Goal: Task Accomplishment & Management: Manage account settings

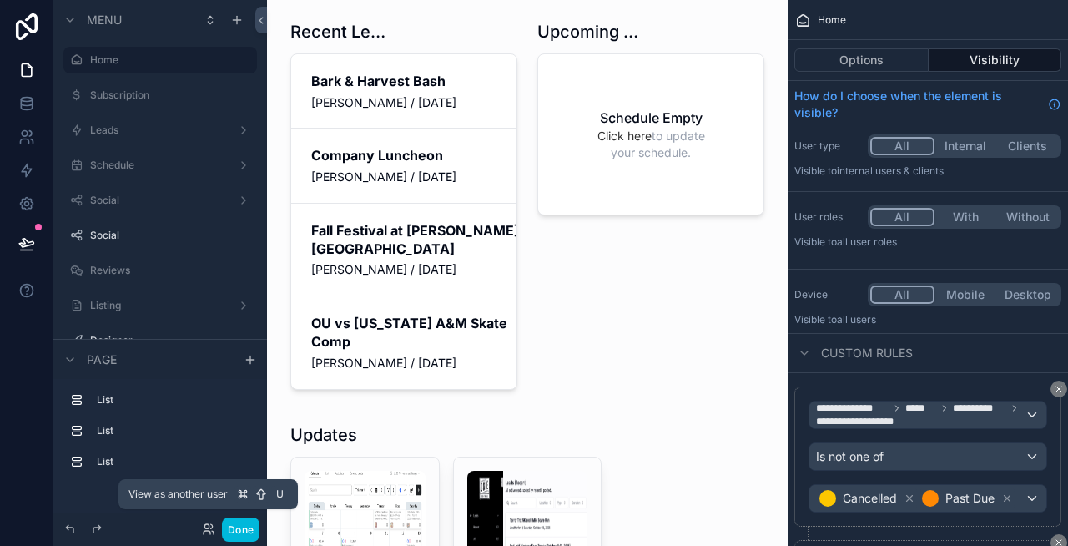
click at [212, 522] on icon at bounding box center [208, 528] width 13 height 13
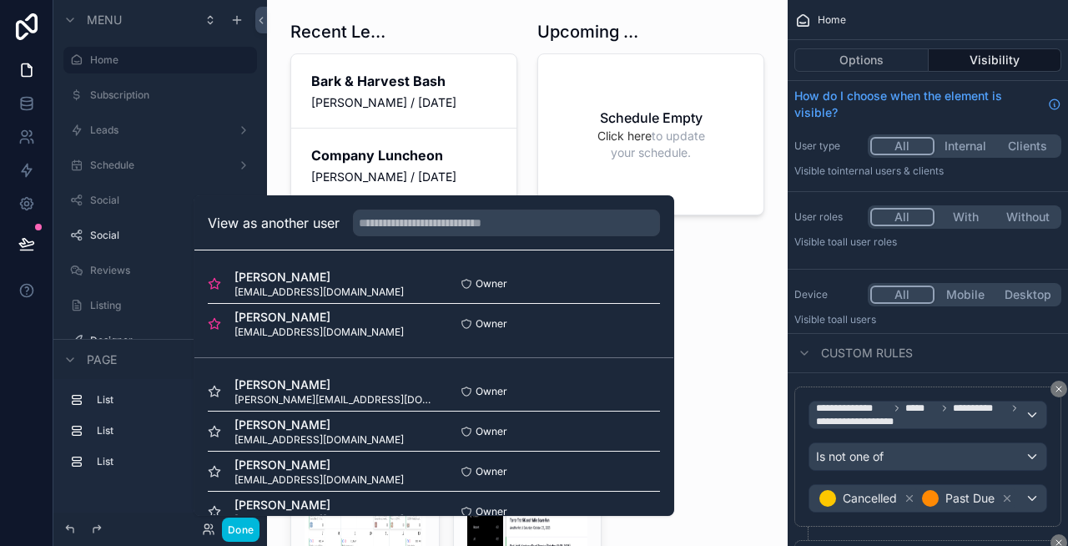
click at [0, 0] on button "Select" at bounding box center [0, 0] width 0 height 0
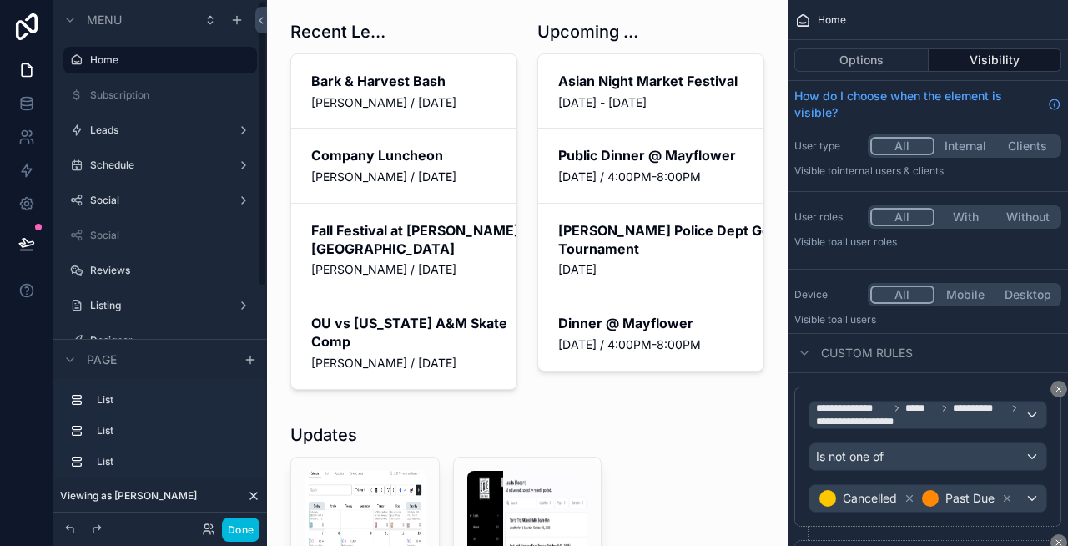
click at [239, 526] on button "Done" at bounding box center [241, 529] width 38 height 24
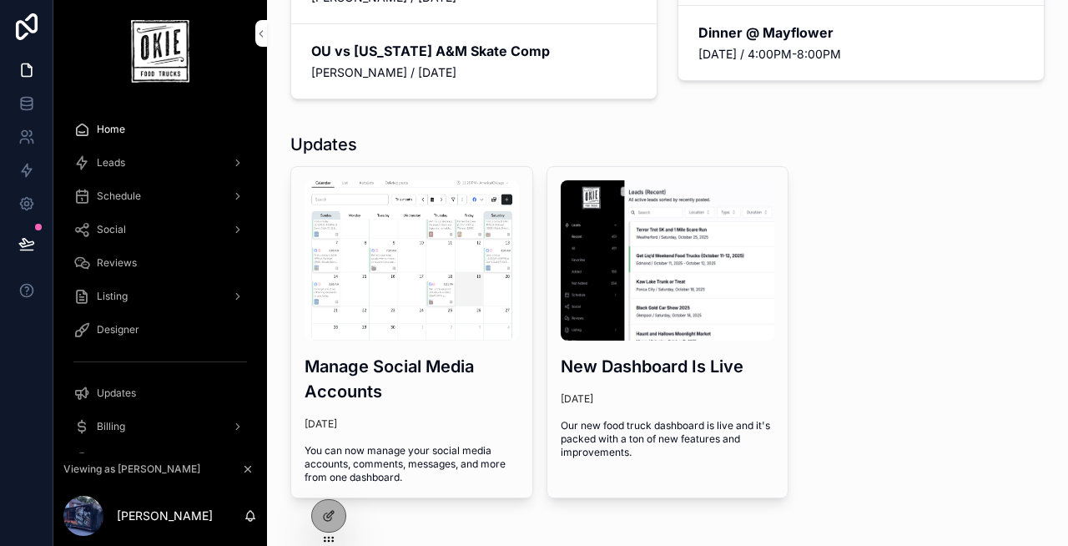
scroll to position [346, 0]
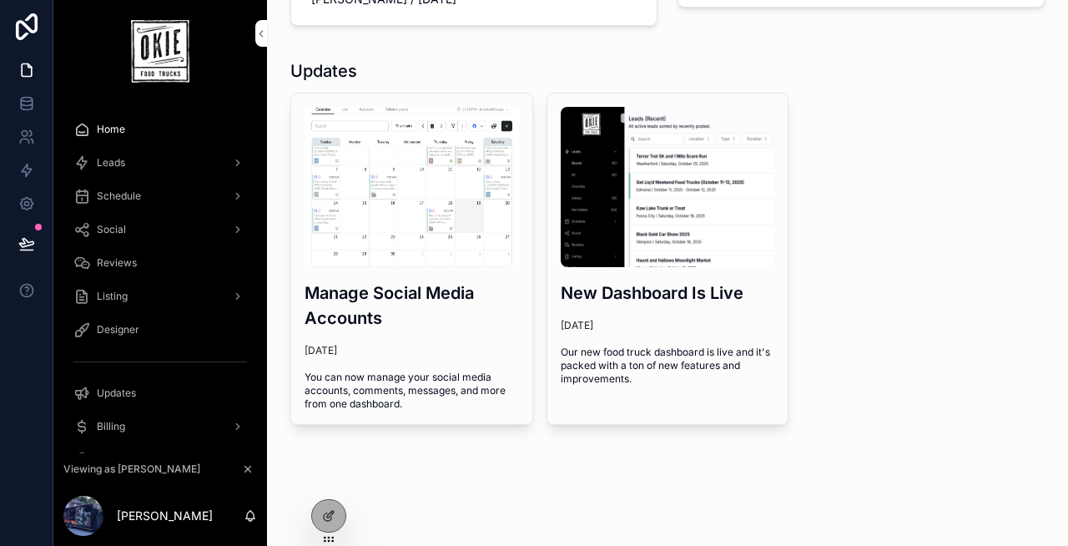
click at [142, 164] on div "Leads" at bounding box center [160, 162] width 174 height 27
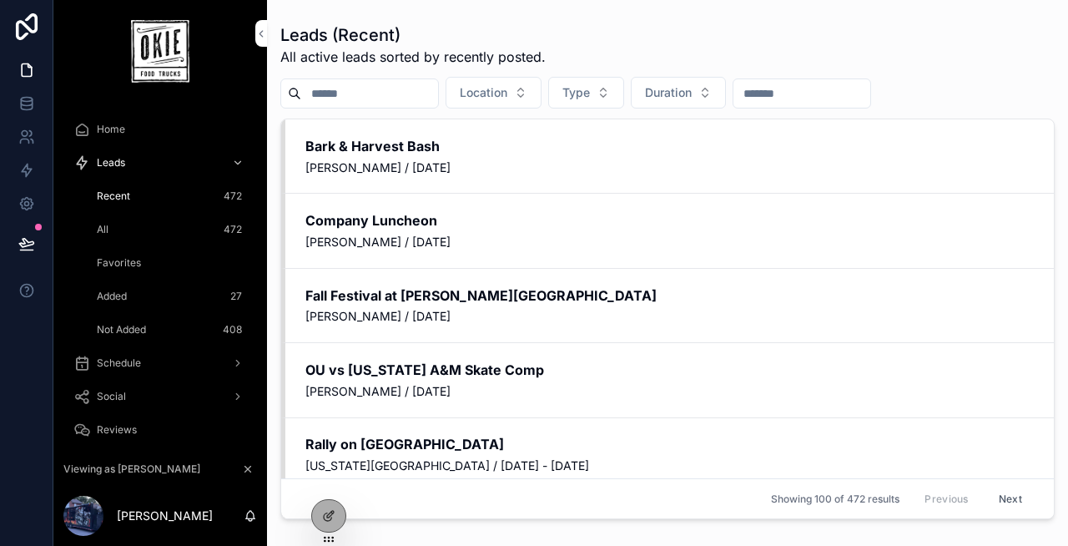
click at [336, 508] on div at bounding box center [328, 516] width 33 height 32
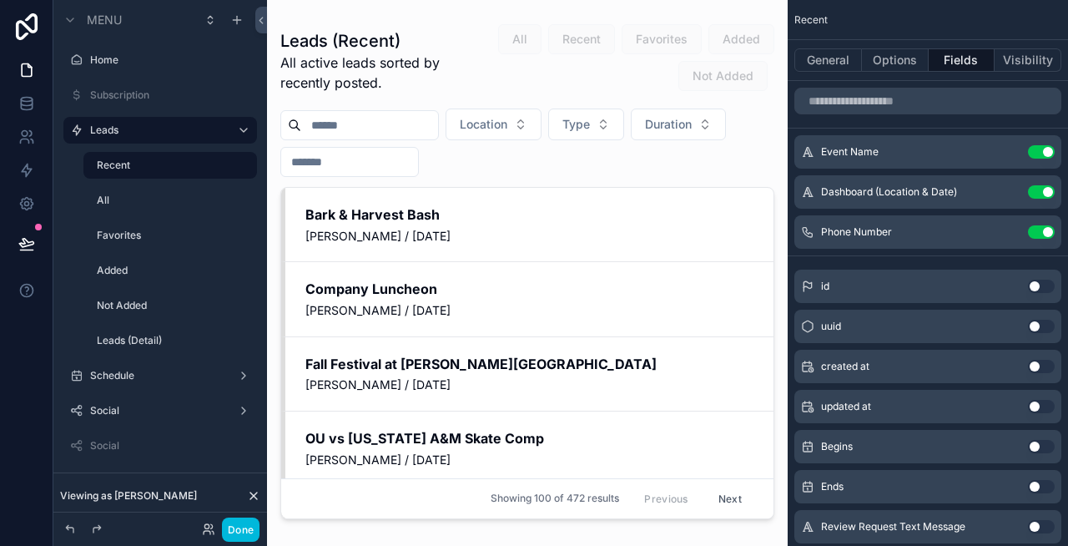
click at [594, 224] on div "scrollable content" at bounding box center [527, 263] width 521 height 526
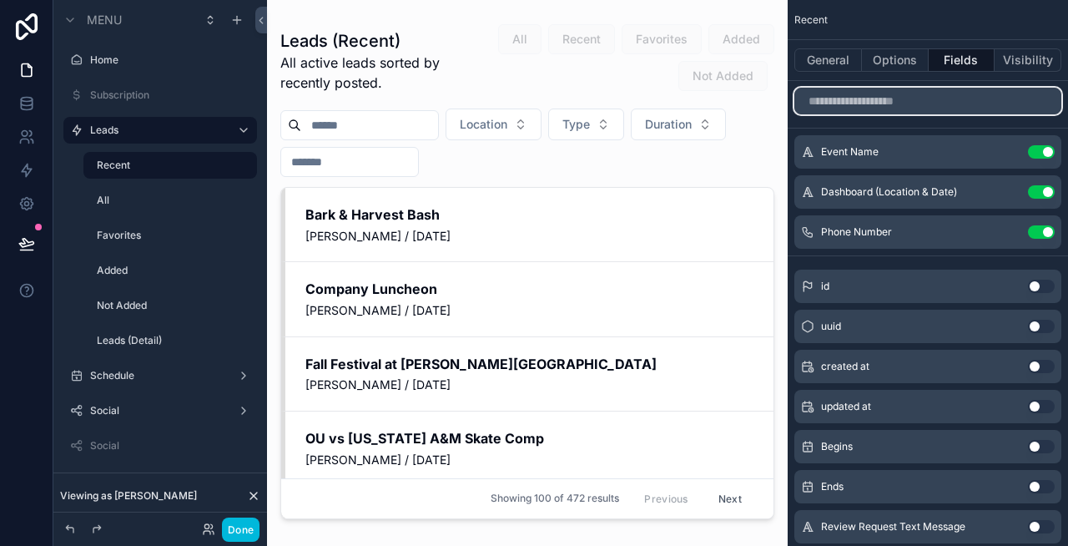
click at [908, 98] on input "scrollable content" at bounding box center [927, 101] width 267 height 27
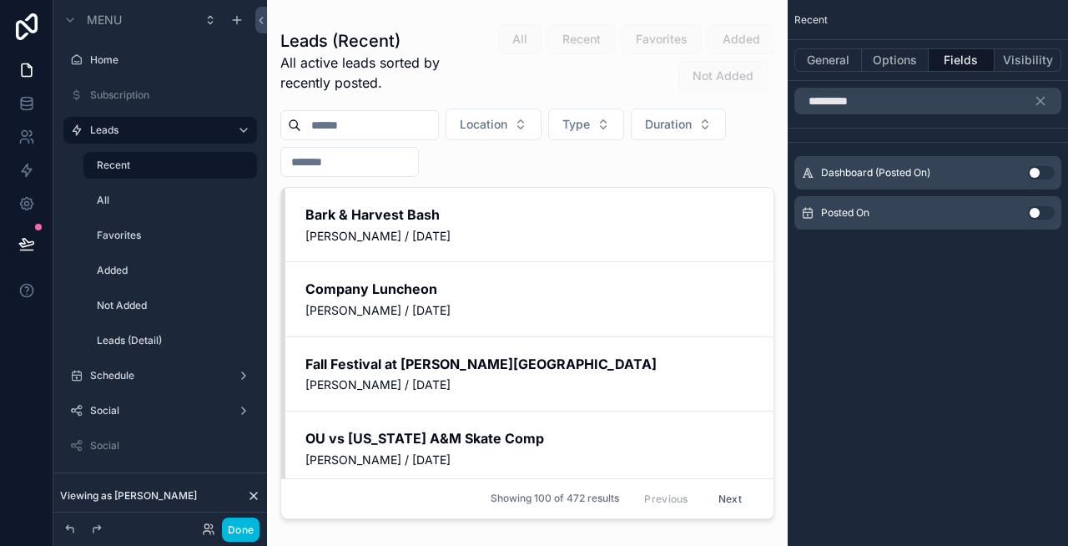
click at [1037, 214] on button "Use setting" at bounding box center [1041, 212] width 27 height 13
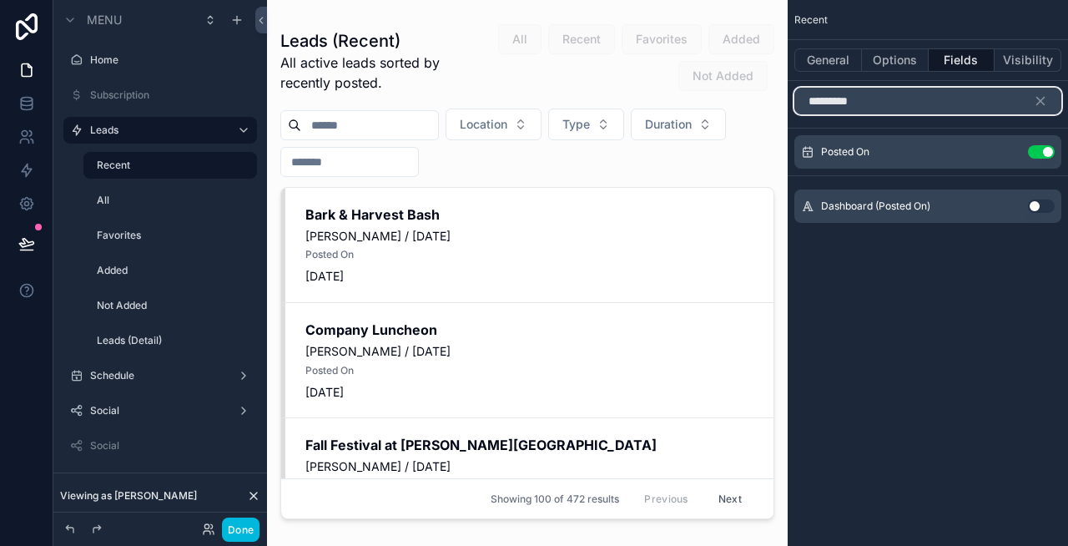
click at [948, 103] on input "*********" at bounding box center [927, 101] width 267 height 27
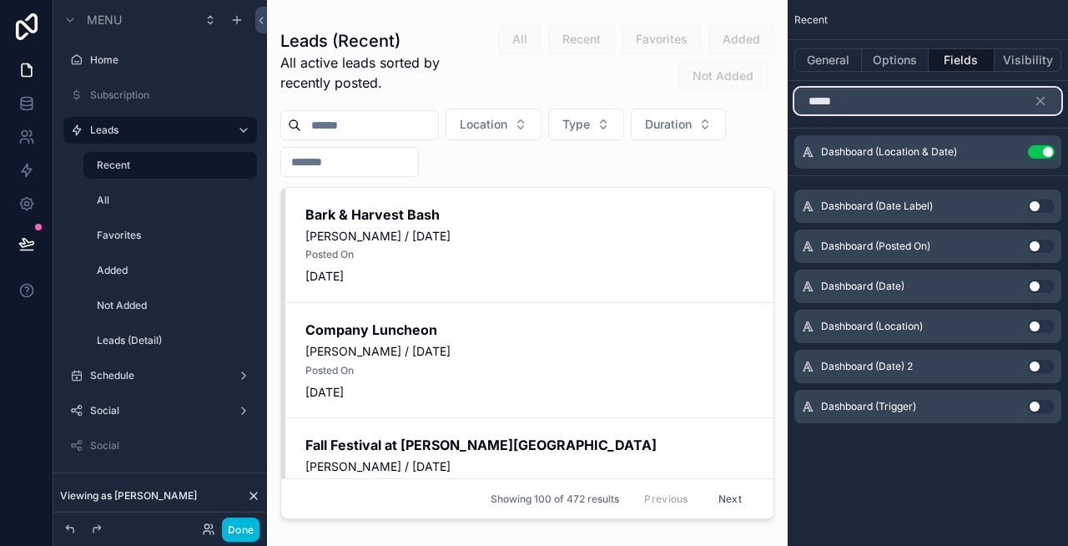
type input "*****"
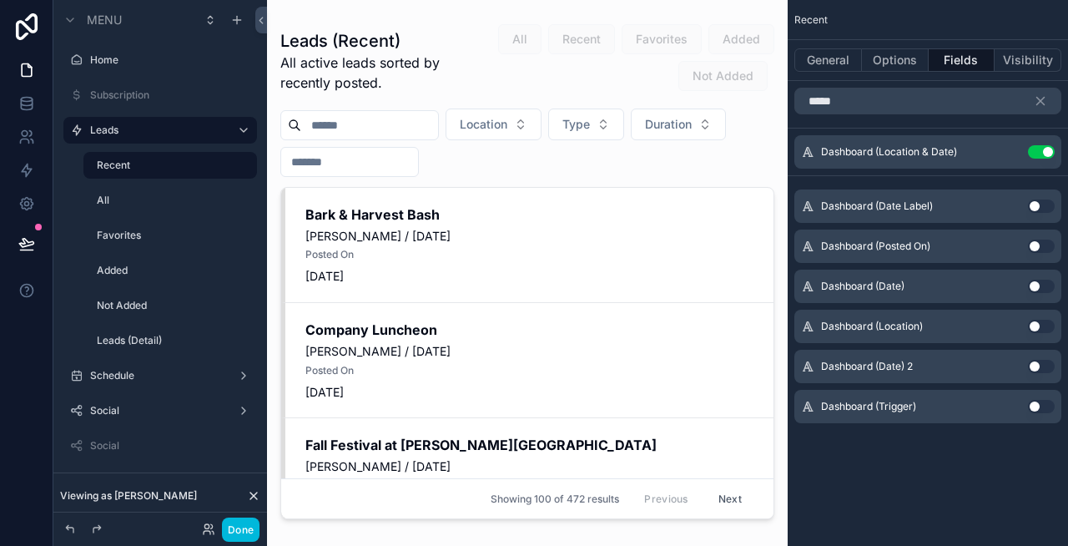
click at [1035, 245] on button "Use setting" at bounding box center [1041, 246] width 27 height 13
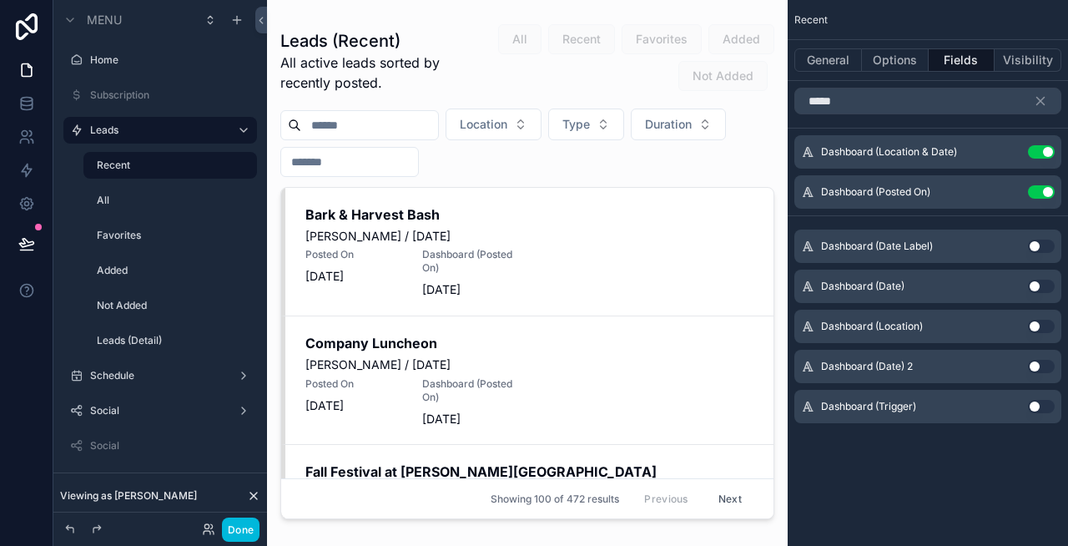
click at [1037, 189] on button "Use setting" at bounding box center [1041, 191] width 27 height 13
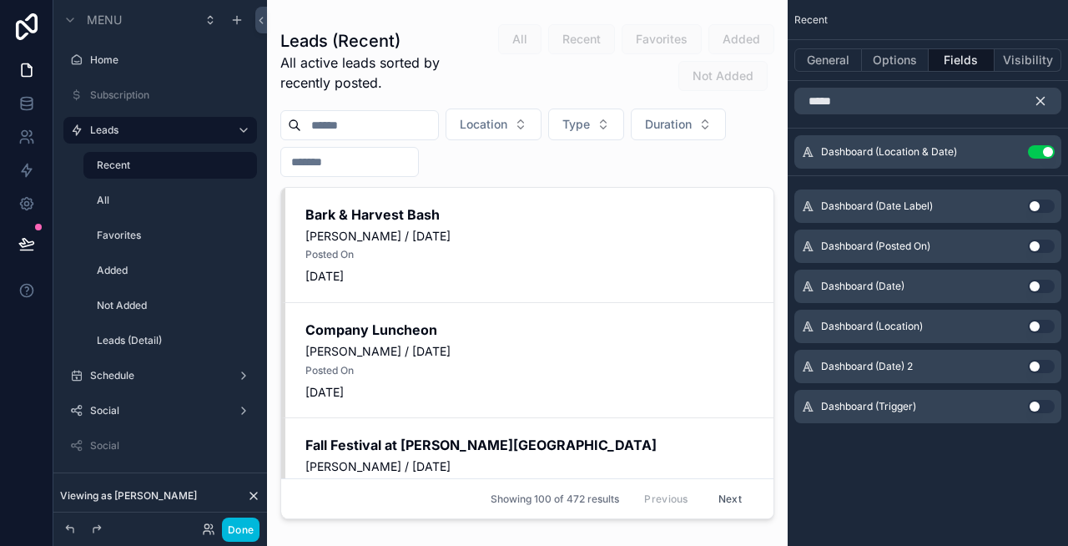
click at [1042, 104] on icon "scrollable content" at bounding box center [1040, 100] width 15 height 15
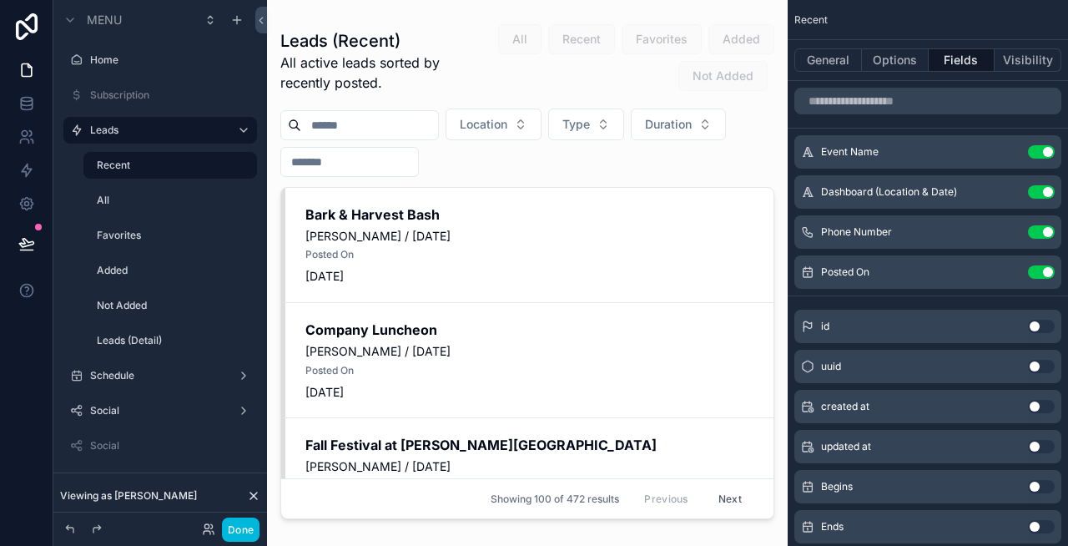
click at [0, 0] on icon "scrollable content" at bounding box center [0, 0] width 0 height 0
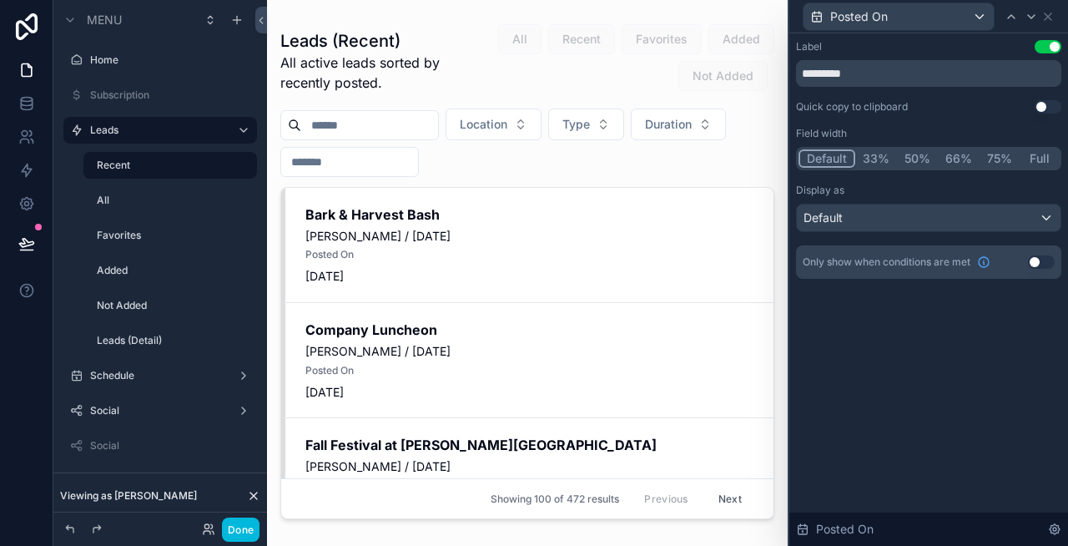
click at [1041, 161] on button "Full" at bounding box center [1039, 158] width 39 height 18
click at [1043, 50] on button "Use setting" at bounding box center [1048, 46] width 27 height 13
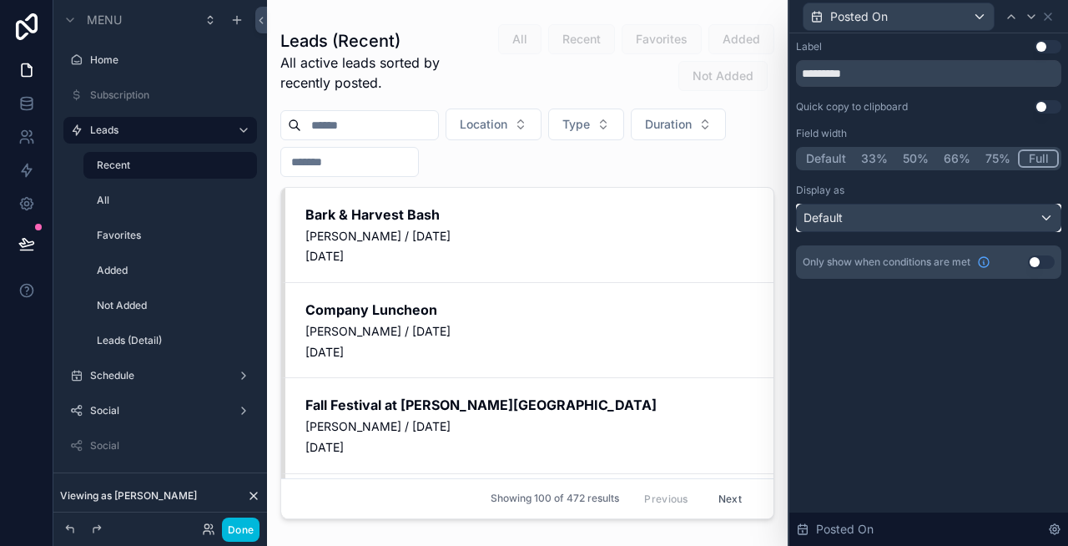
click at [865, 218] on div "Default" at bounding box center [929, 217] width 264 height 27
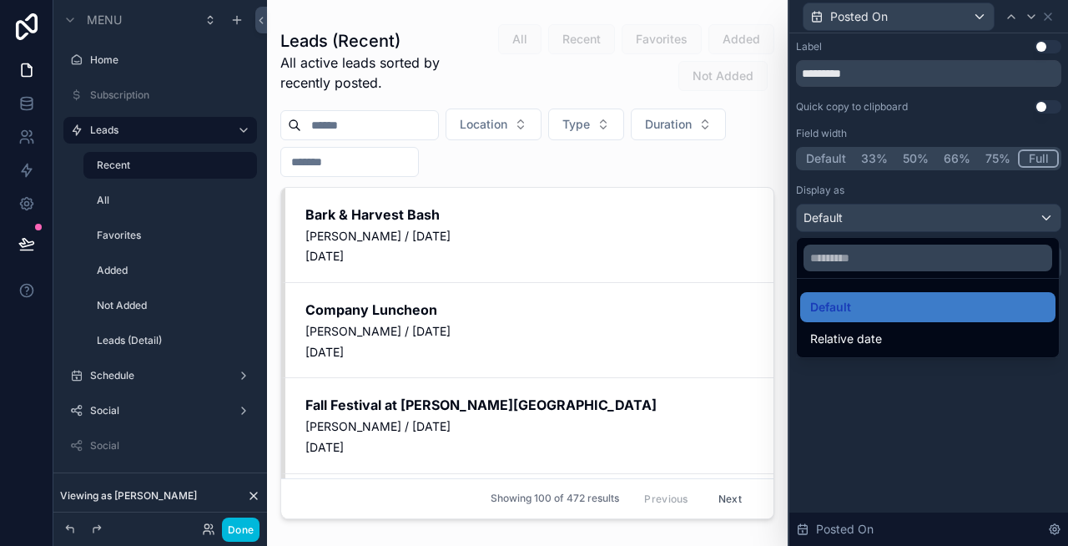
click at [870, 346] on span "Relative date" at bounding box center [846, 339] width 72 height 20
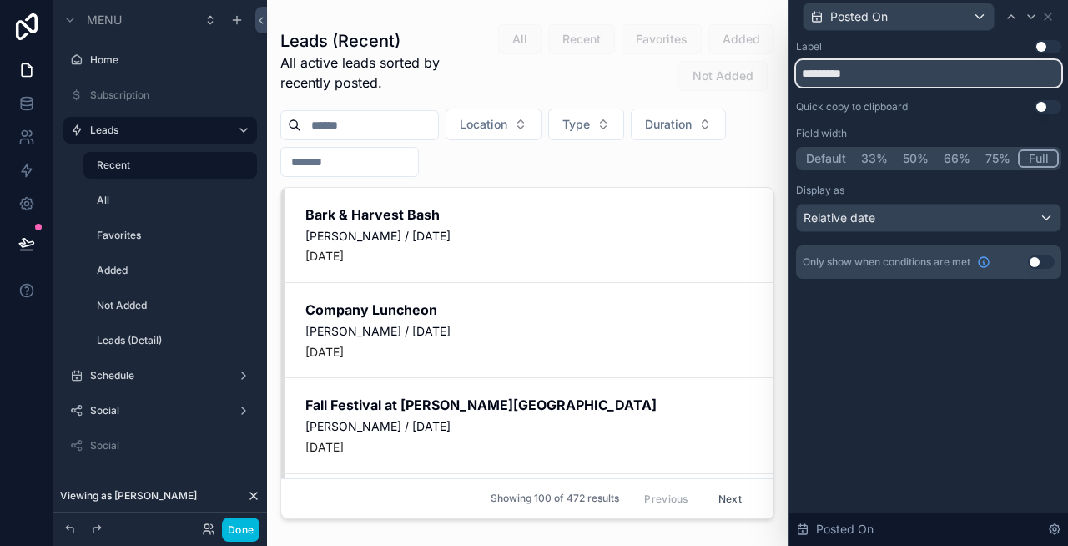
click at [936, 75] on input "*********" at bounding box center [928, 73] width 265 height 27
type input "******"
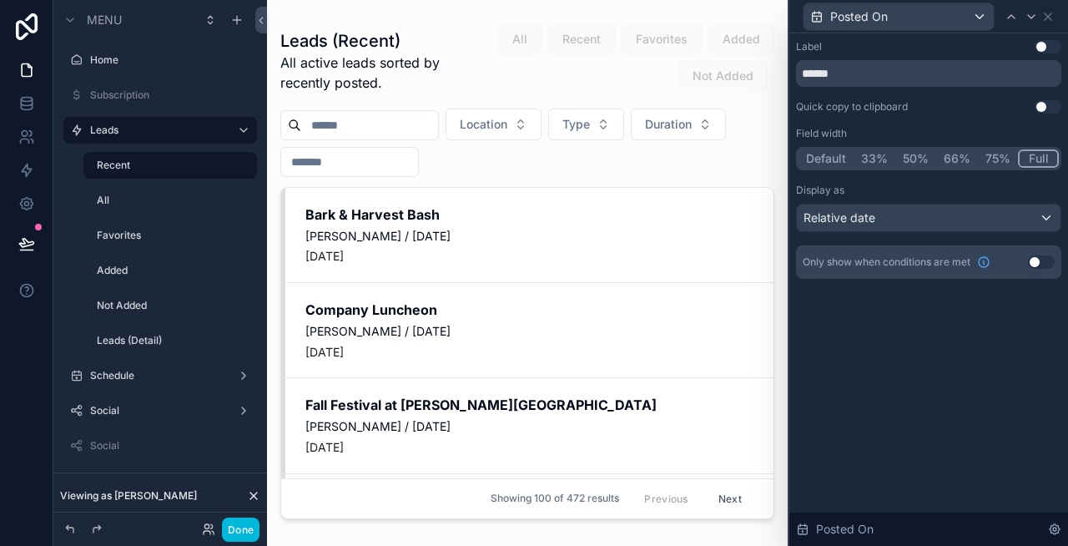
click at [1042, 43] on button "Use setting" at bounding box center [1048, 46] width 27 height 13
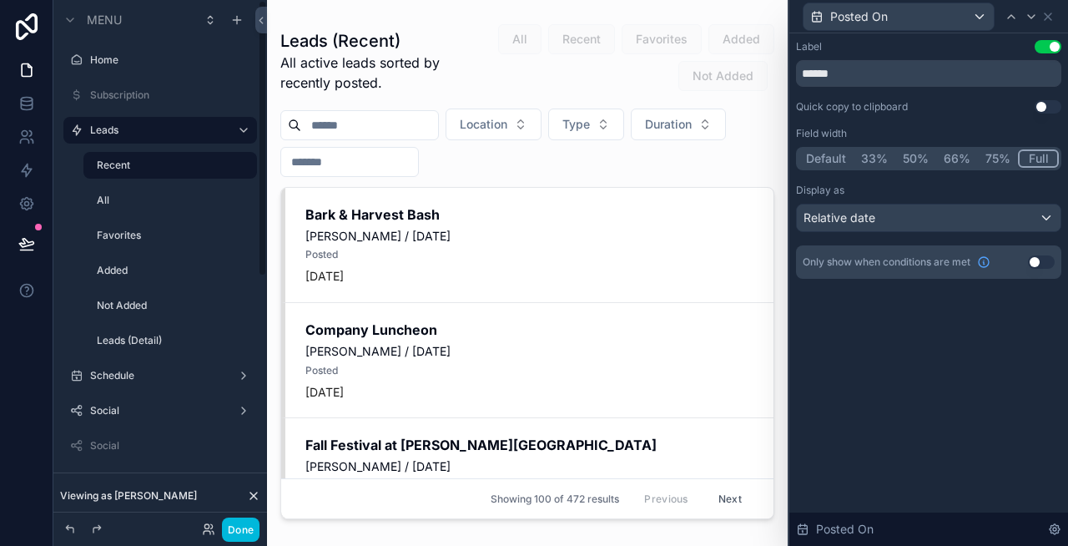
click at [240, 522] on button "Done" at bounding box center [241, 529] width 38 height 24
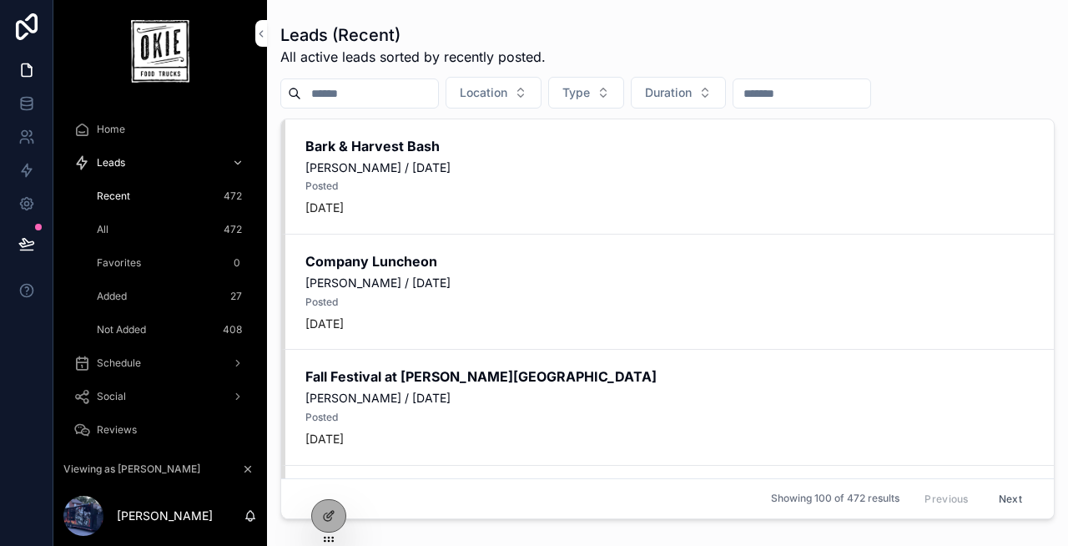
click at [325, 522] on icon at bounding box center [328, 515] width 13 height 13
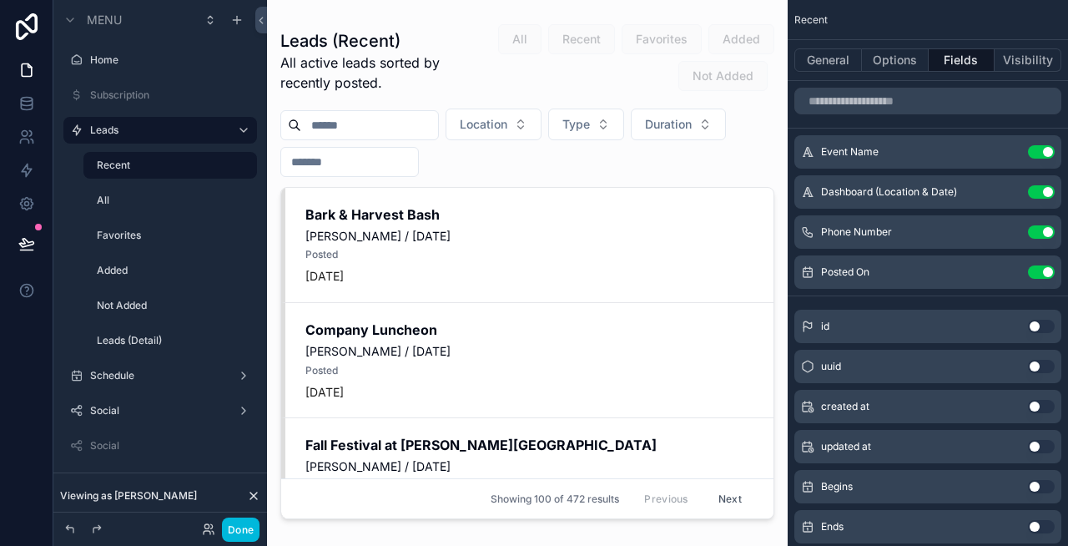
click at [1037, 271] on button "Use setting" at bounding box center [1041, 271] width 27 height 13
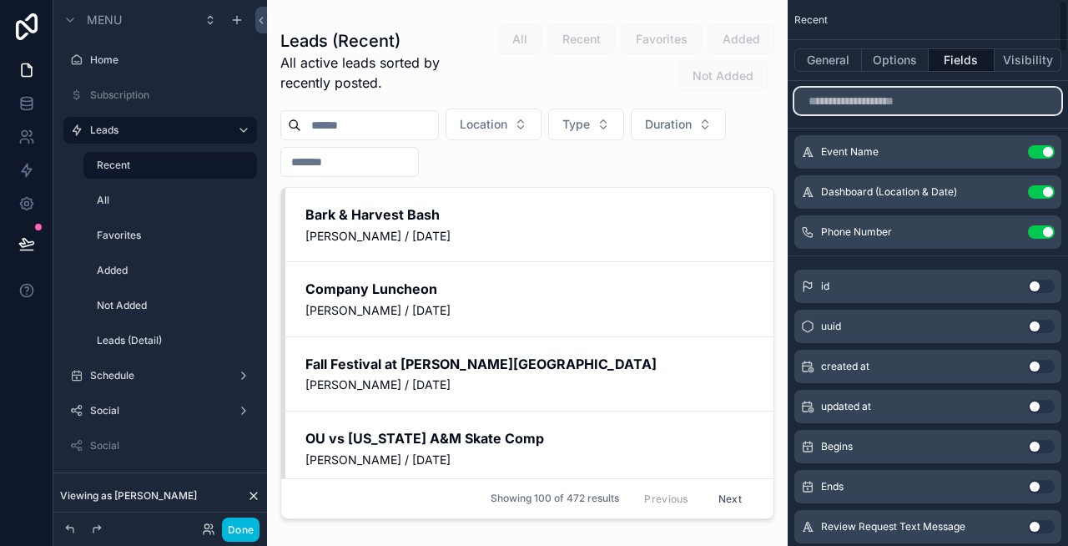
click at [895, 104] on input "scrollable content" at bounding box center [927, 101] width 267 height 27
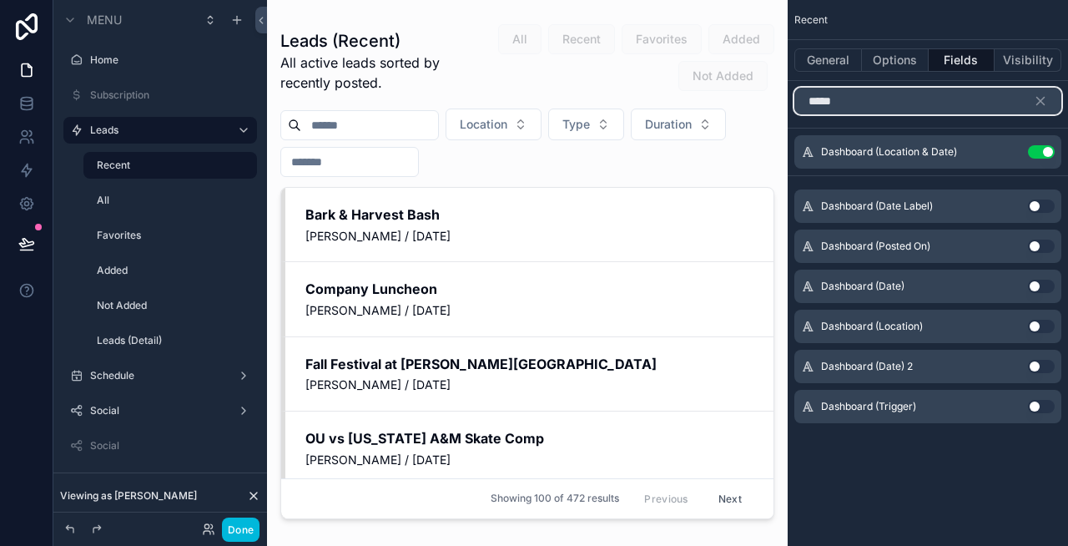
type input "*****"
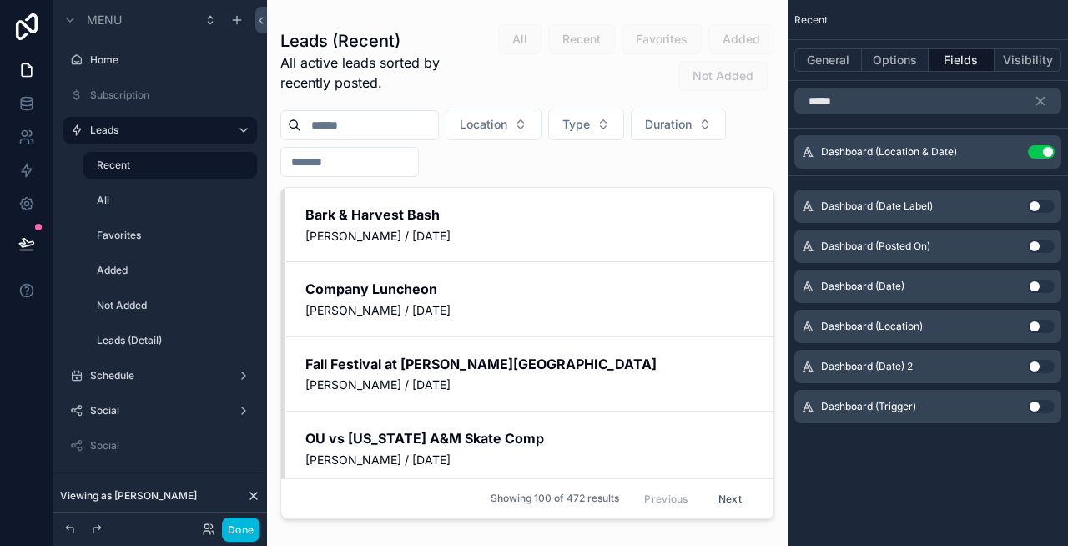
click at [1034, 245] on button "Use setting" at bounding box center [1041, 246] width 27 height 13
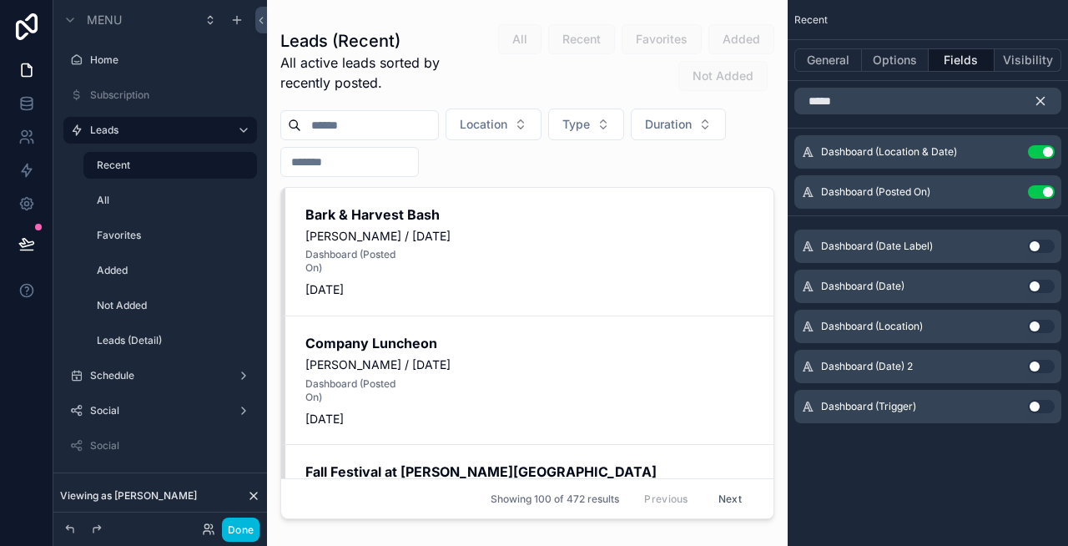
click at [1040, 100] on icon "scrollable content" at bounding box center [1041, 102] width 8 height 8
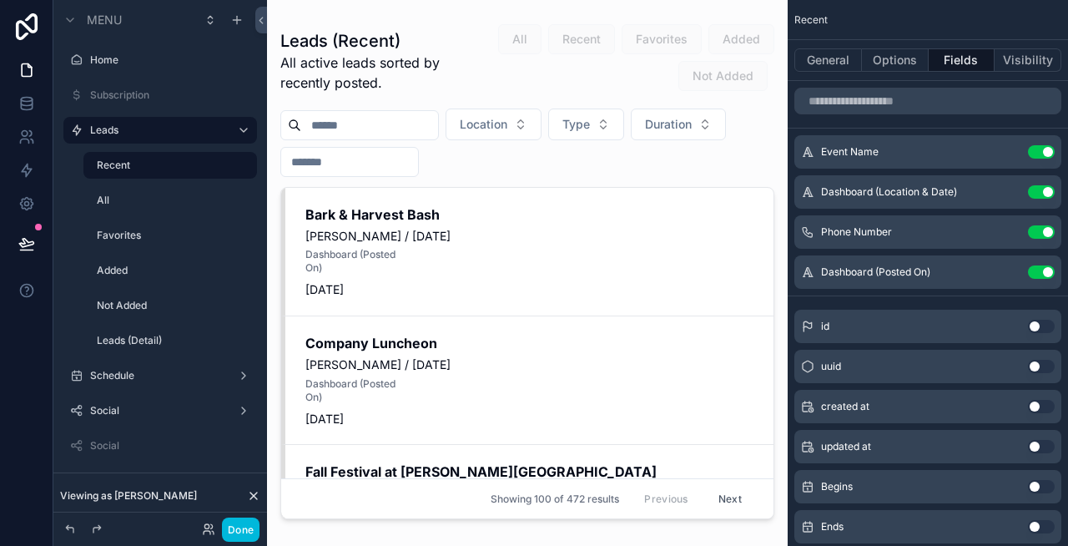
click at [0, 0] on icon "scrollable content" at bounding box center [0, 0] width 0 height 0
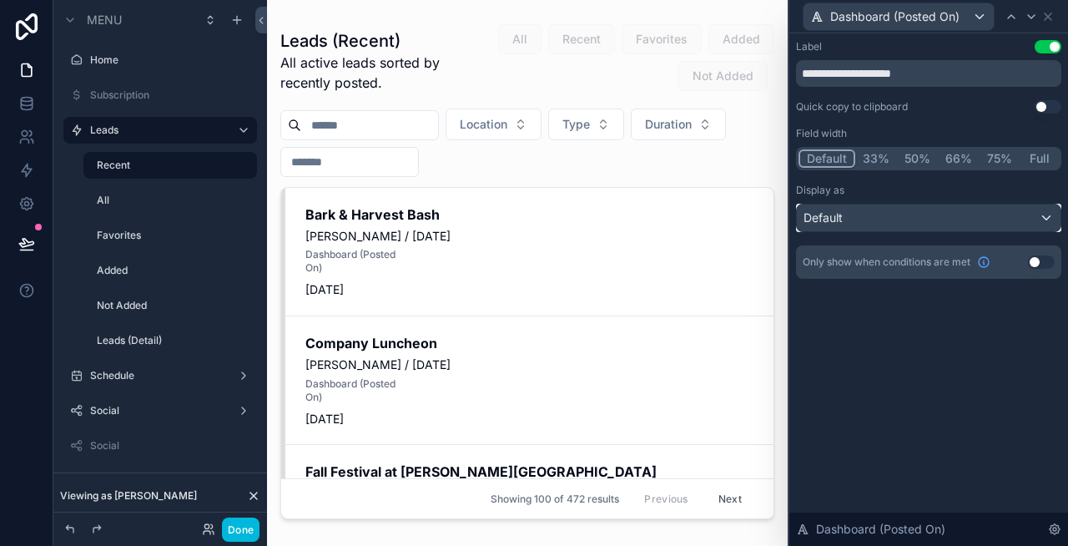
click at [941, 217] on div "Default" at bounding box center [929, 217] width 264 height 27
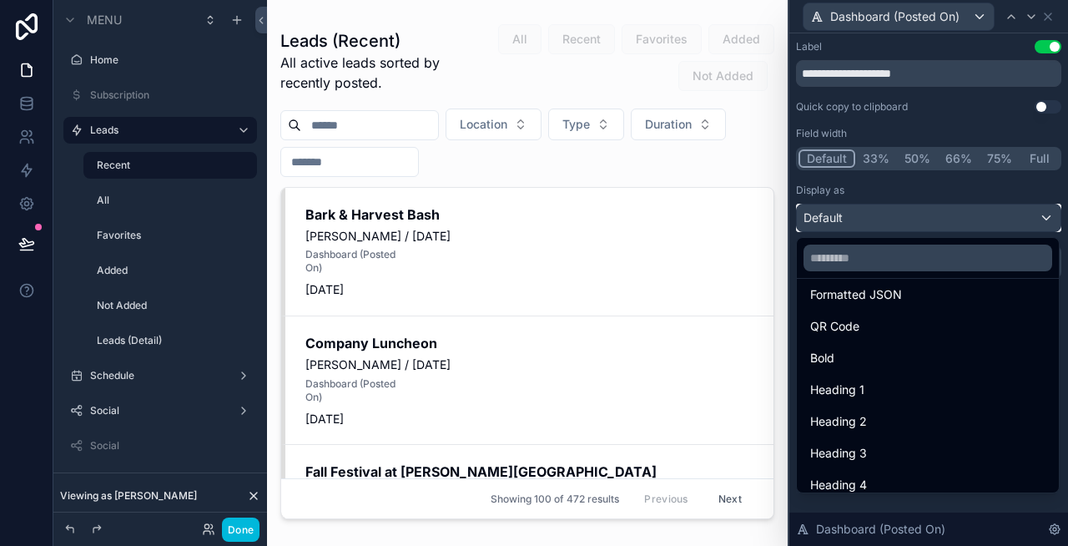
scroll to position [182, 0]
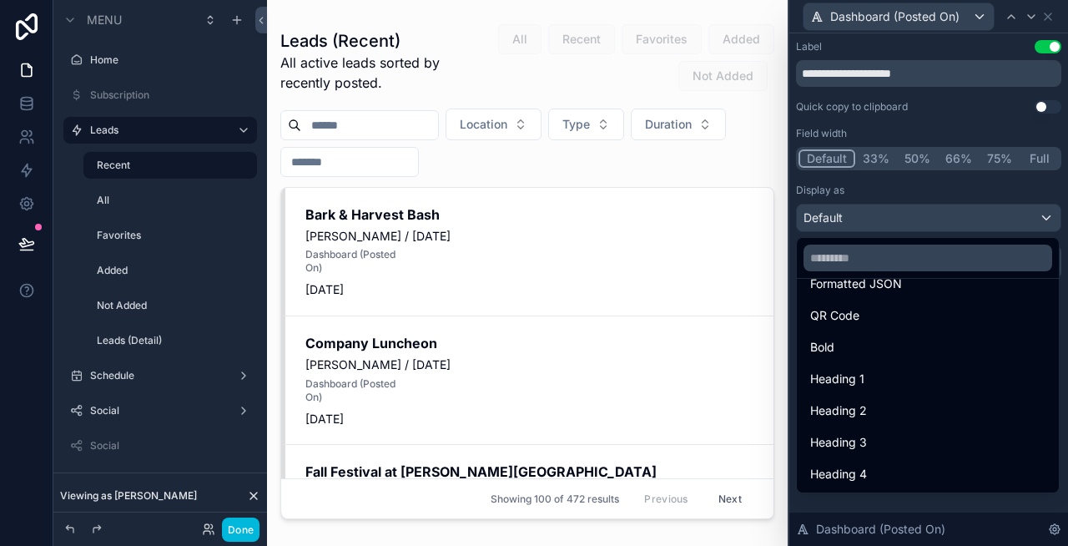
click at [865, 468] on span "Heading 4" at bounding box center [838, 474] width 57 height 20
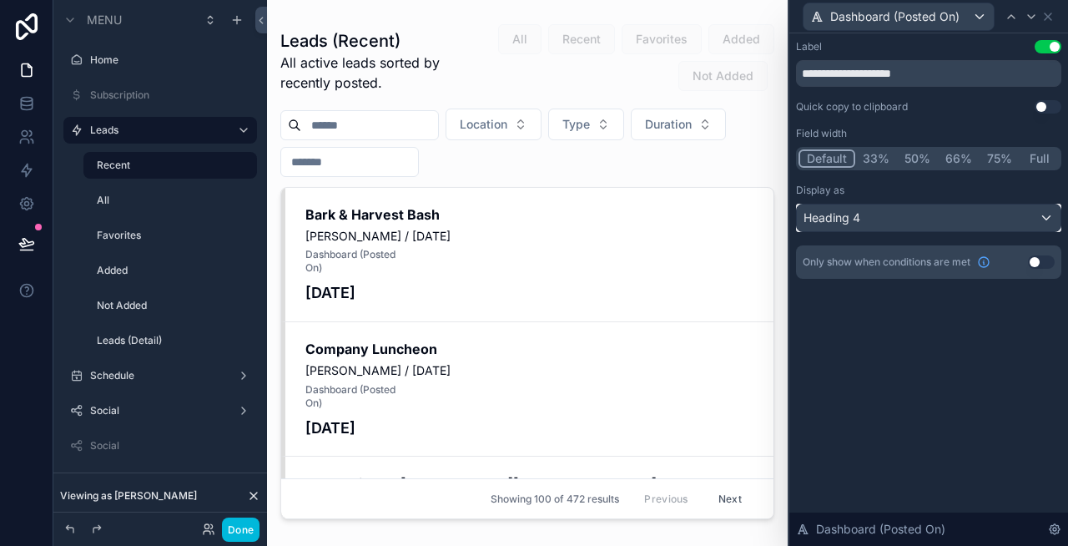
click at [903, 219] on div "Heading 4" at bounding box center [929, 217] width 264 height 27
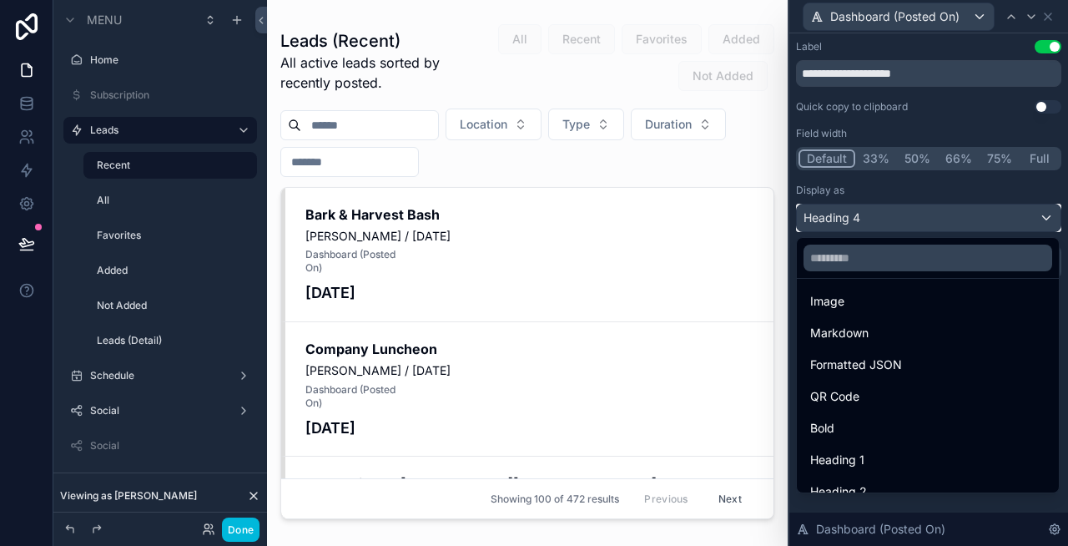
scroll to position [112, 0]
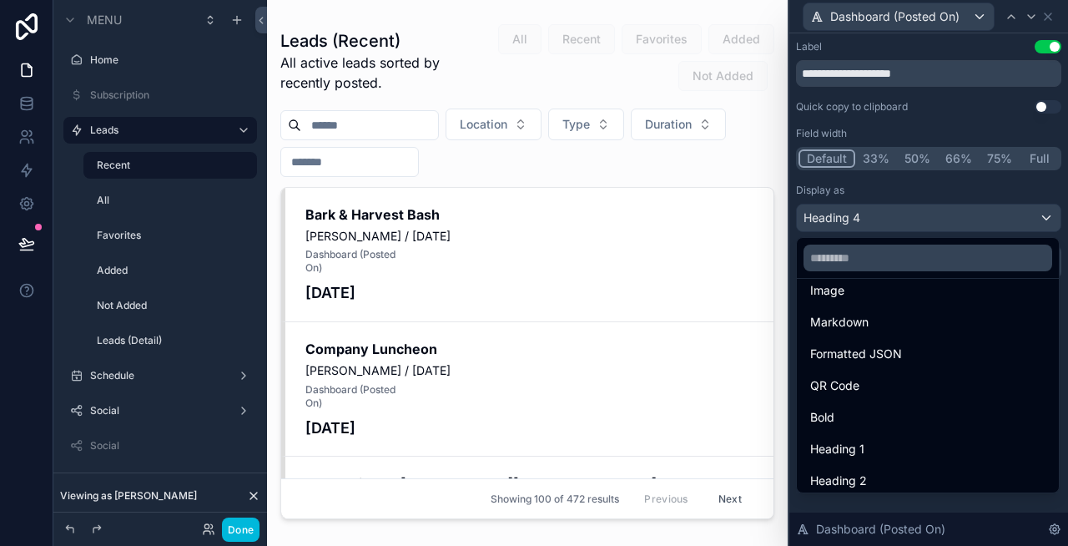
click at [906, 323] on div "Markdown" at bounding box center [927, 322] width 235 height 20
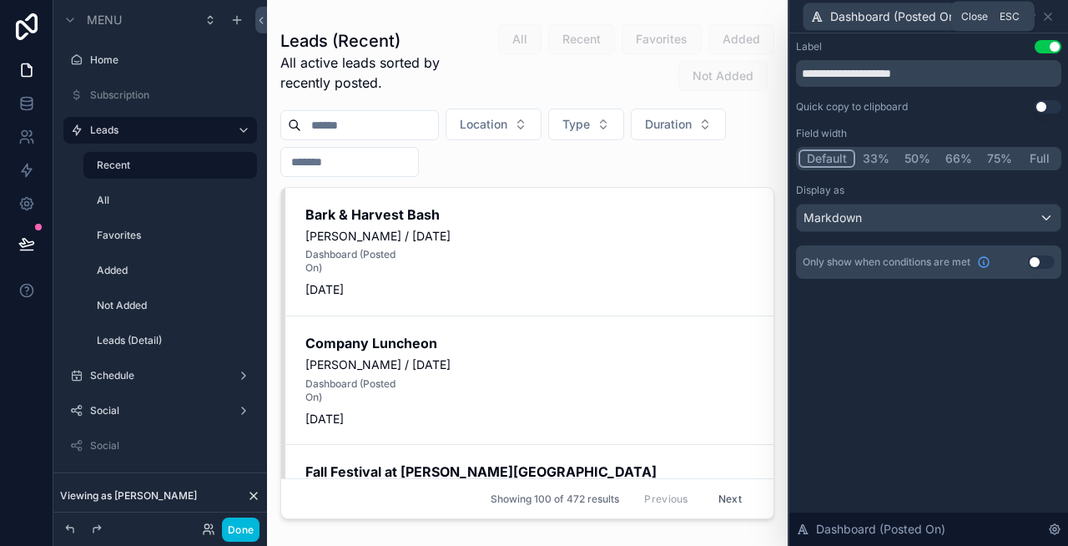
click at [1051, 22] on icon at bounding box center [1048, 16] width 13 height 13
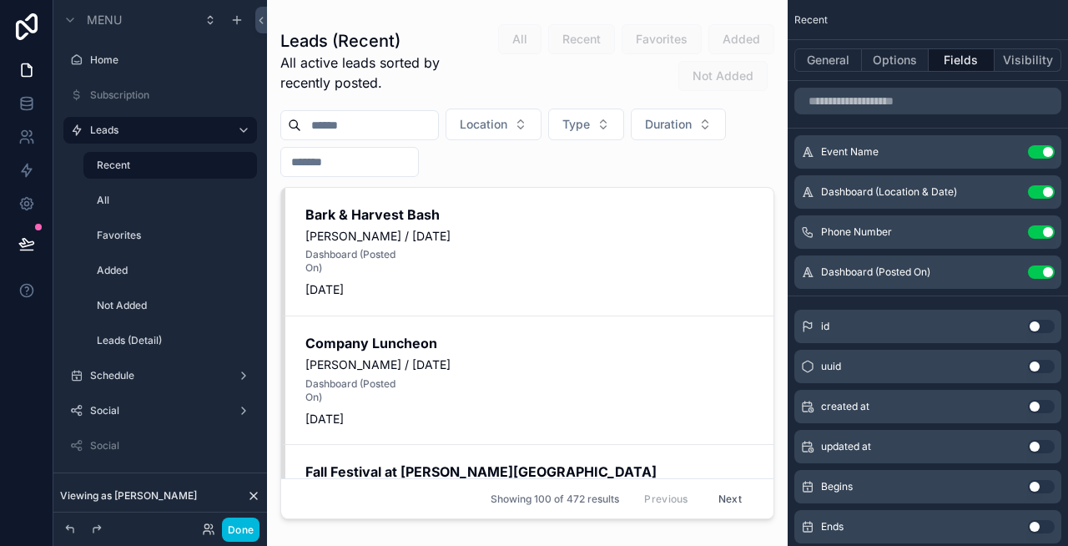
click at [1044, 270] on button "Use setting" at bounding box center [1041, 271] width 27 height 13
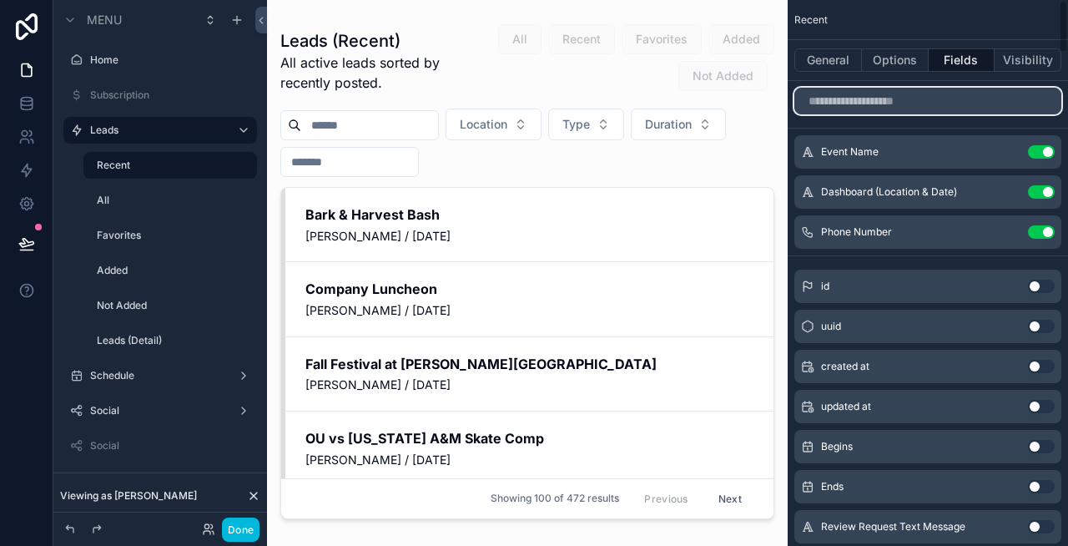
click at [905, 96] on input "scrollable content" at bounding box center [927, 101] width 267 height 27
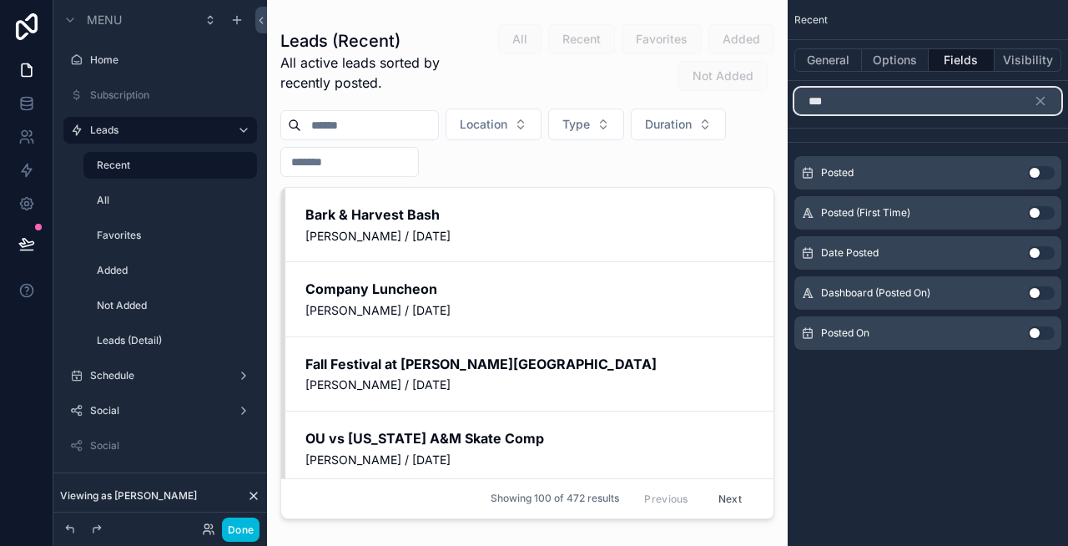
type input "***"
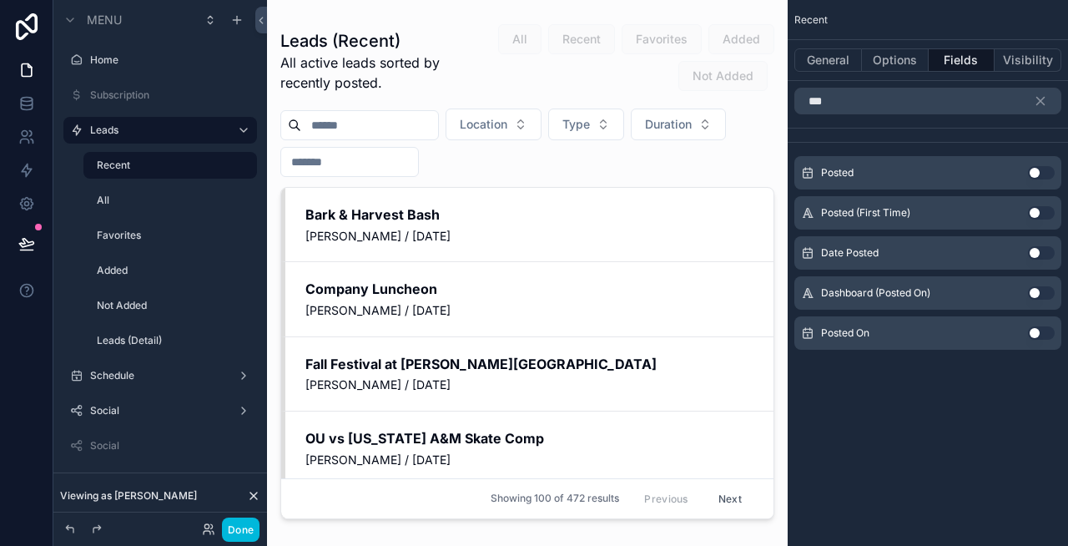
click at [1036, 334] on button "Use setting" at bounding box center [1041, 332] width 27 height 13
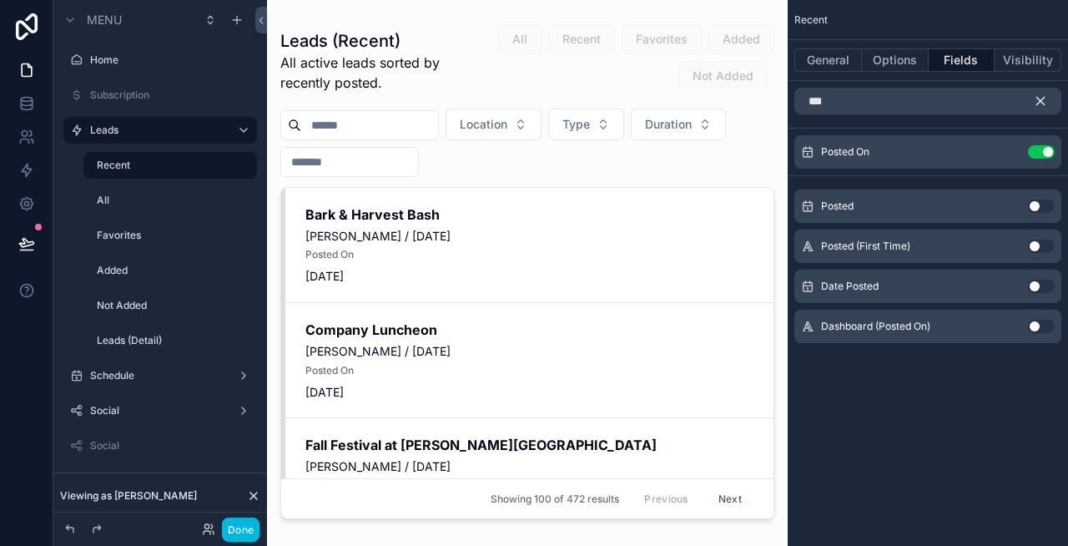
click at [1041, 103] on icon "scrollable content" at bounding box center [1040, 100] width 15 height 15
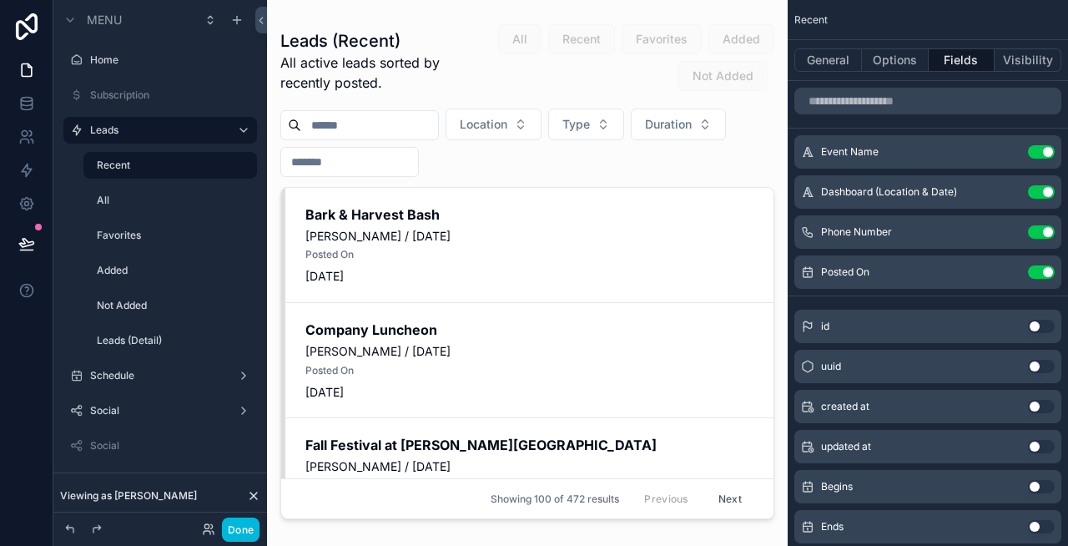
click at [250, 527] on button "Done" at bounding box center [241, 529] width 38 height 24
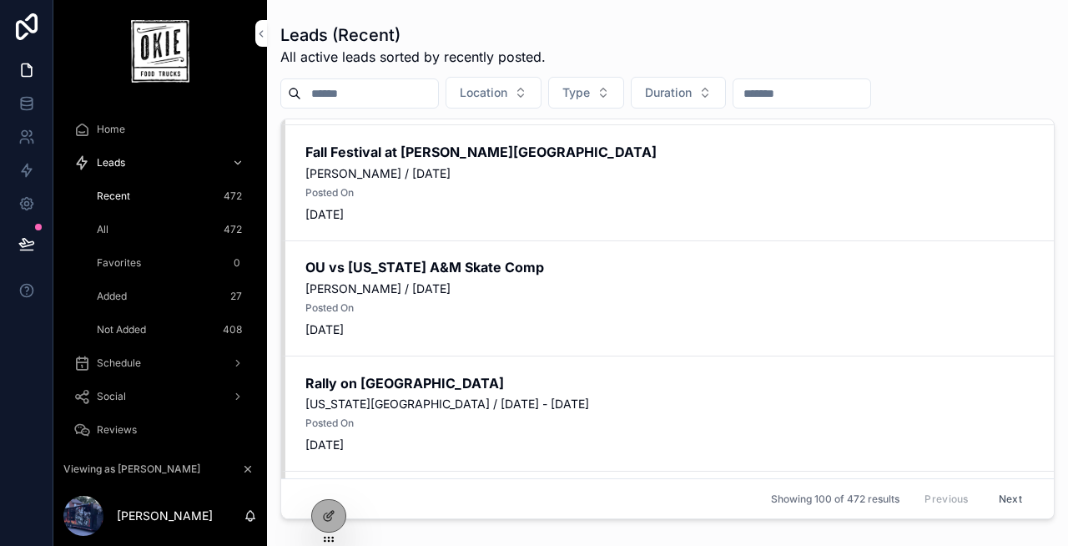
scroll to position [431, 0]
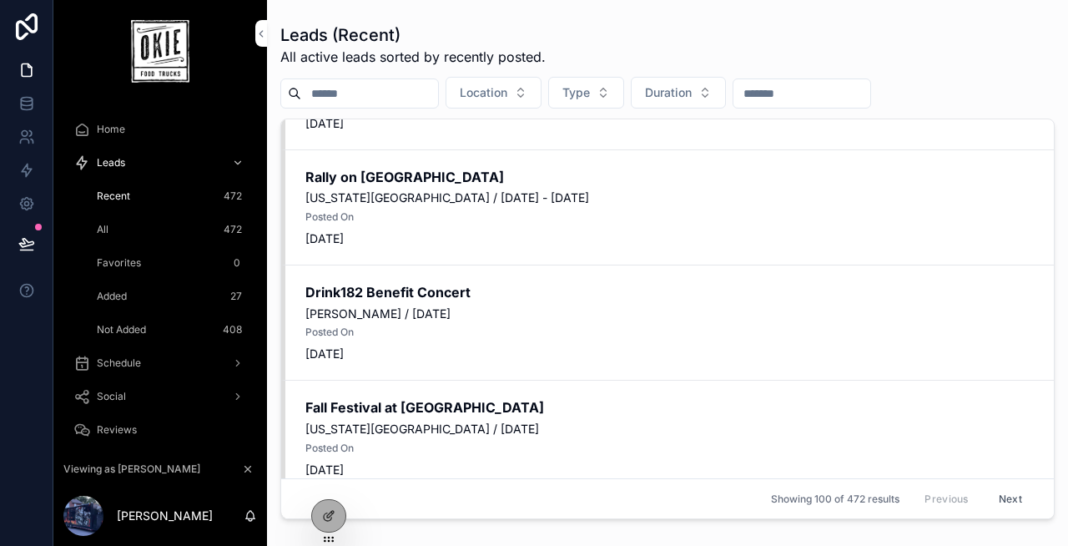
click at [169, 228] on div "All 472" at bounding box center [170, 229] width 154 height 27
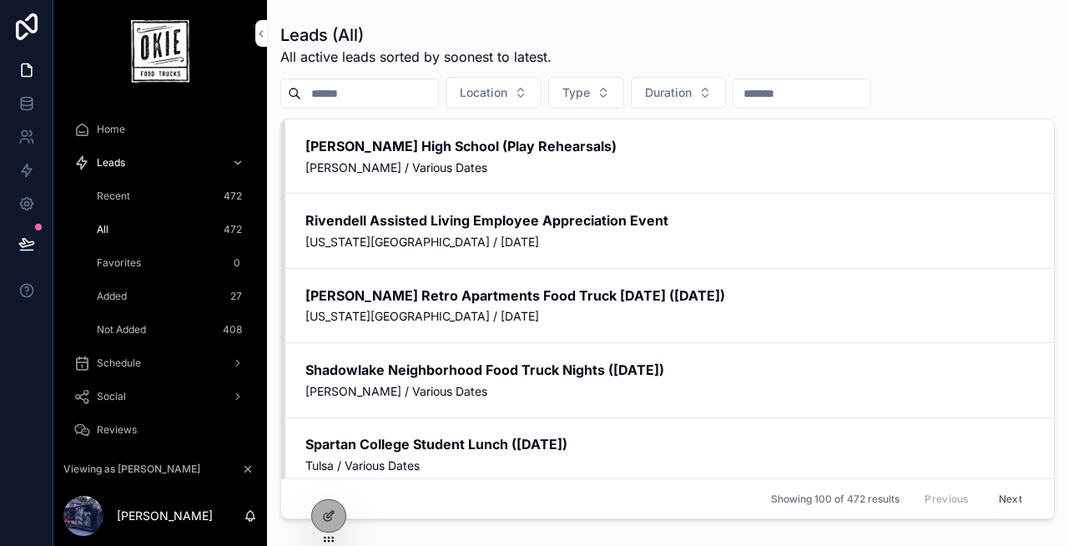
click at [146, 199] on div "Recent 472" at bounding box center [170, 196] width 154 height 27
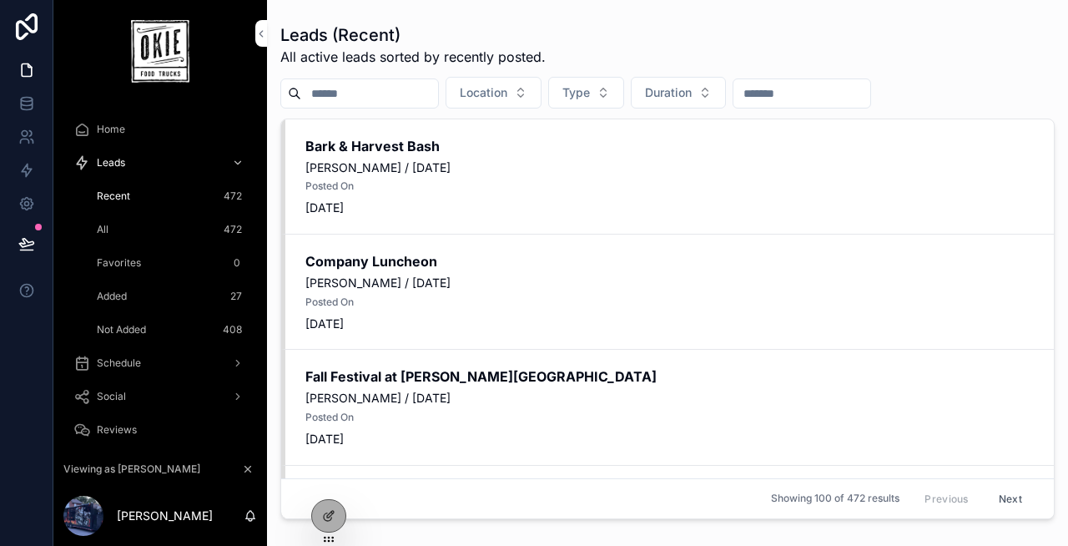
click at [336, 507] on div at bounding box center [328, 516] width 33 height 32
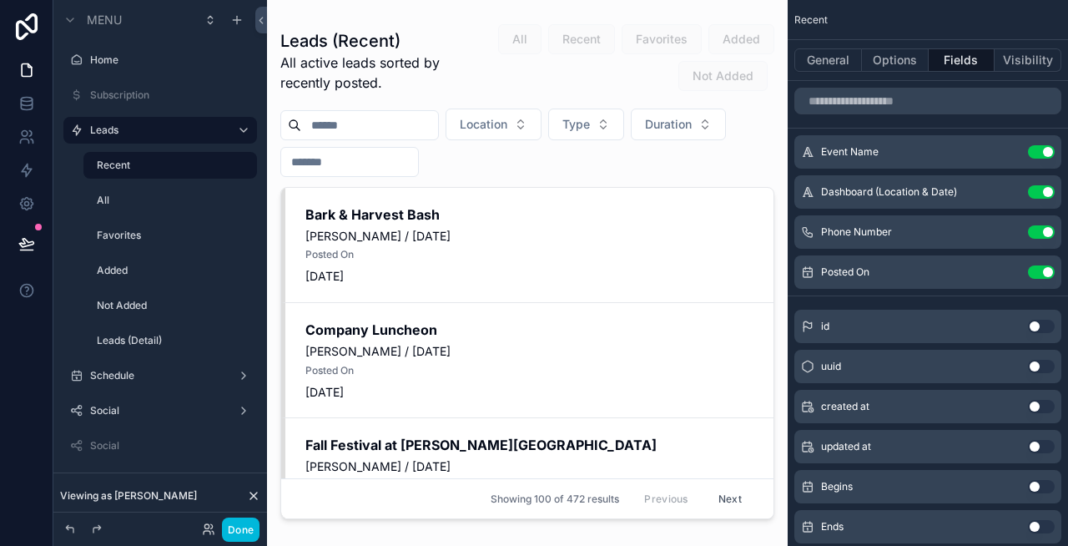
click at [1042, 266] on button "Use setting" at bounding box center [1041, 271] width 27 height 13
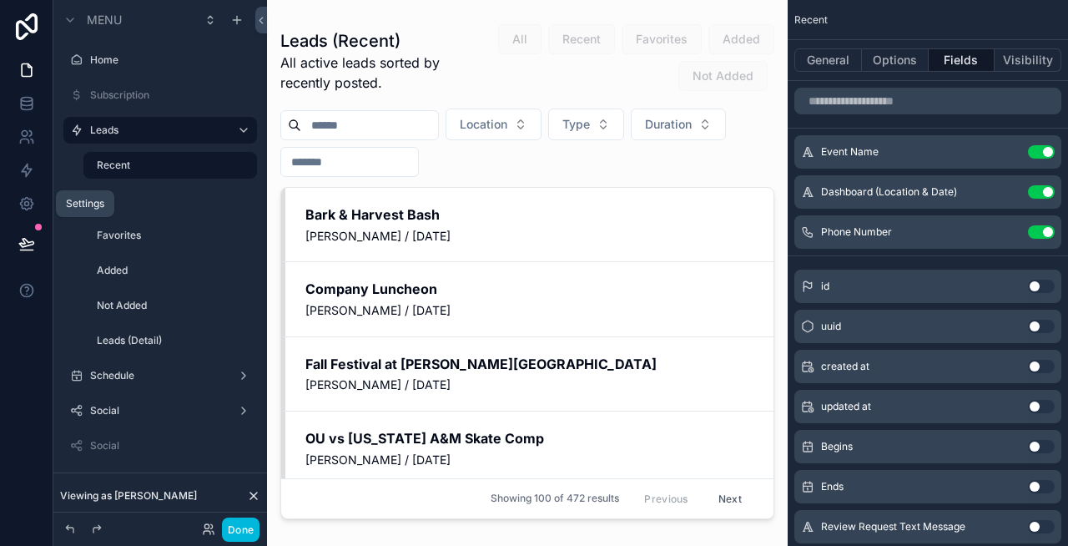
click at [25, 204] on icon at bounding box center [26, 203] width 17 height 17
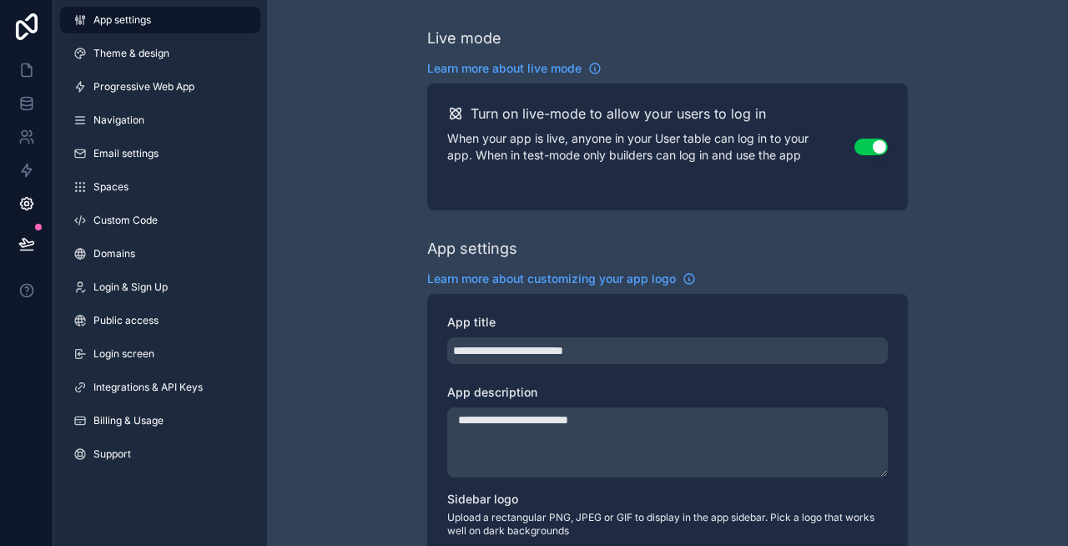
click at [153, 215] on span "Custom Code" at bounding box center [125, 220] width 64 height 13
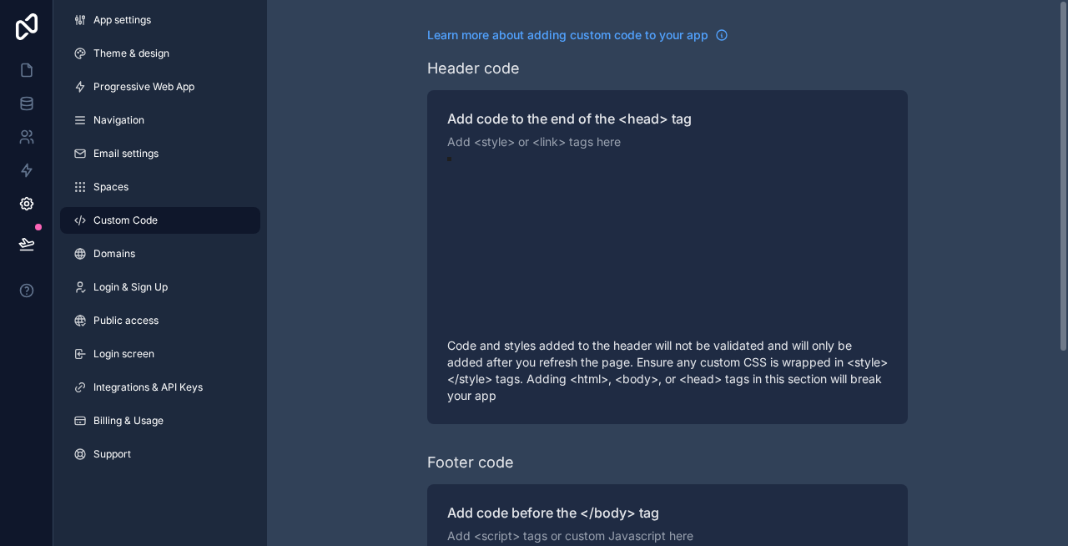
scroll to position [120, 0]
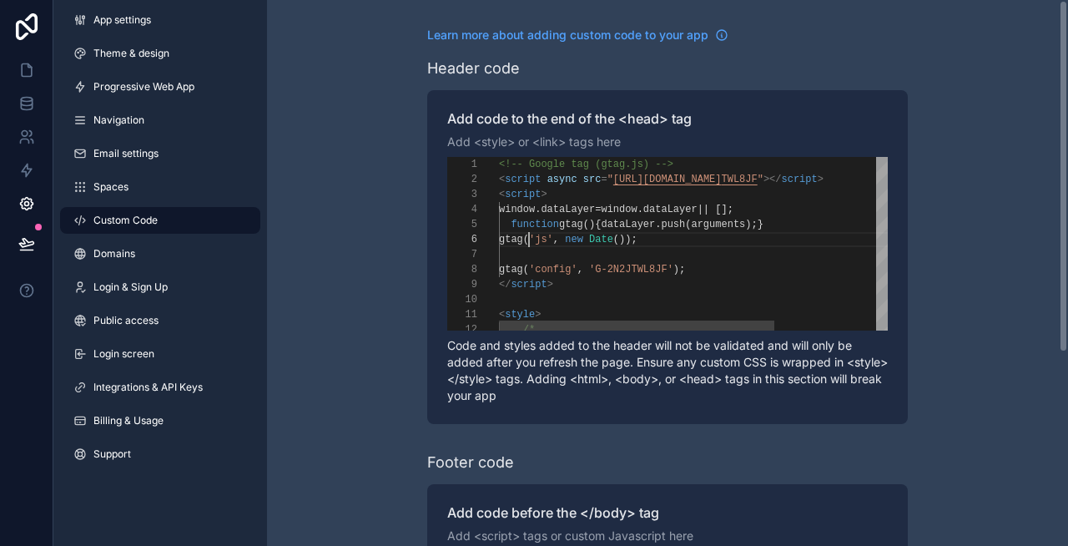
click at [523, 242] on span "gtag" at bounding box center [511, 240] width 24 height 12
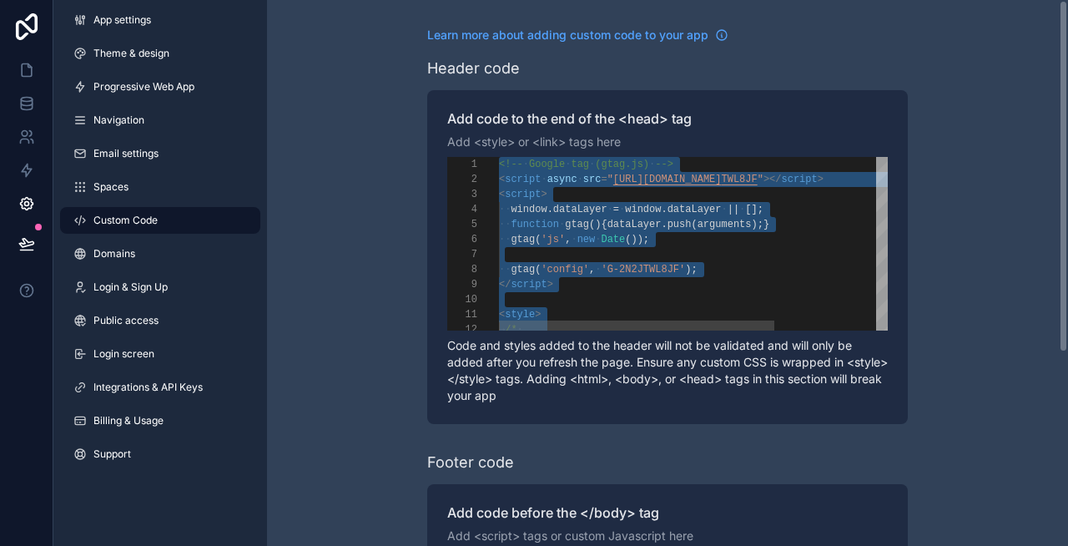
click at [527, 235] on span "gtag" at bounding box center [523, 240] width 24 height 12
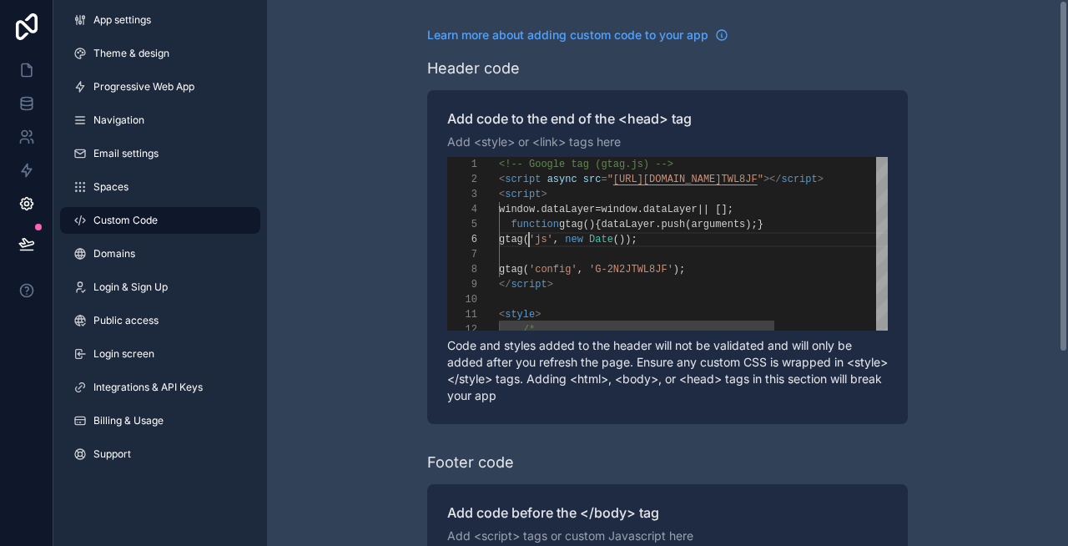
type textarea "**********"
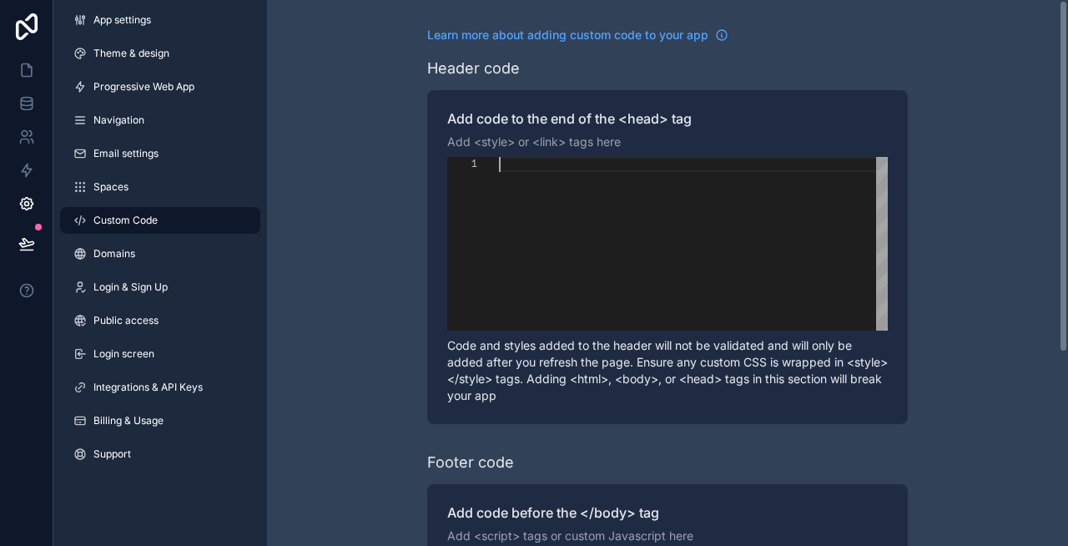
scroll to position [0, 0]
paste textarea "********"
type textarea "********"
click at [380, 228] on div "Learn more about adding custom code to your app Header code Add code to the end…" at bounding box center [667, 422] width 801 height 845
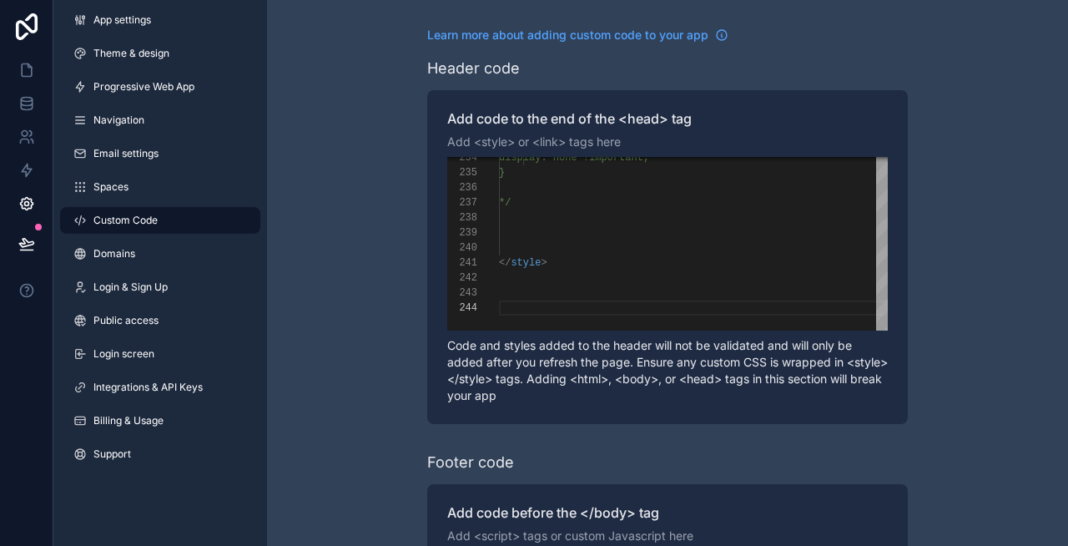
click at [131, 129] on link "Navigation" at bounding box center [160, 120] width 200 height 27
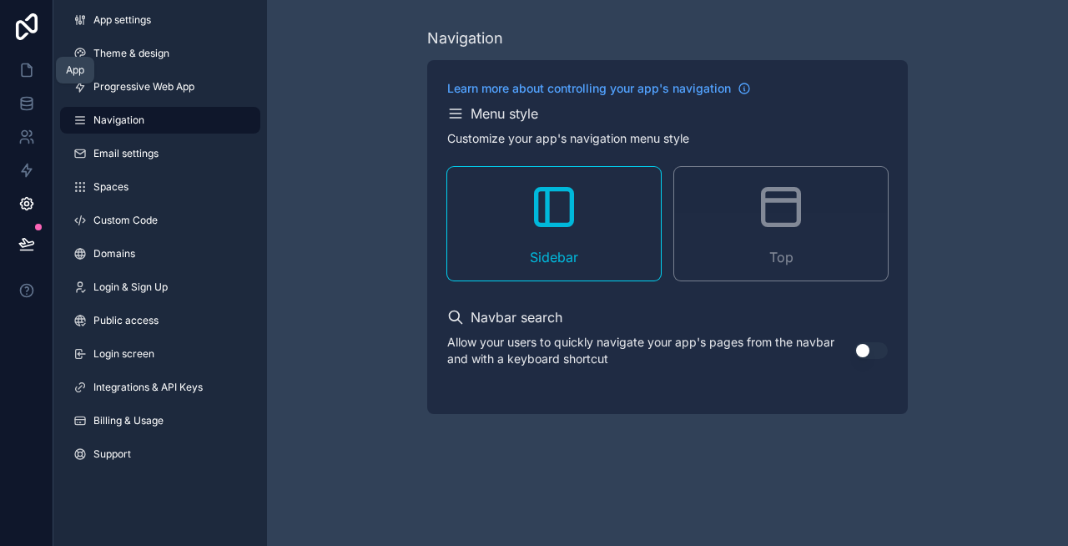
click at [30, 73] on icon at bounding box center [26, 70] width 17 height 17
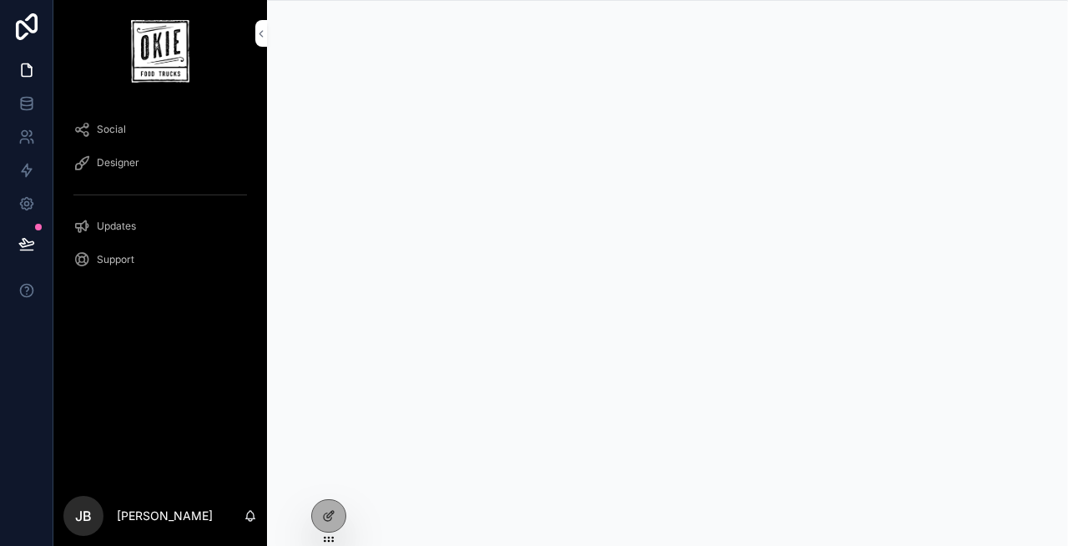
click at [0, 0] on icon at bounding box center [0, 0] width 0 height 0
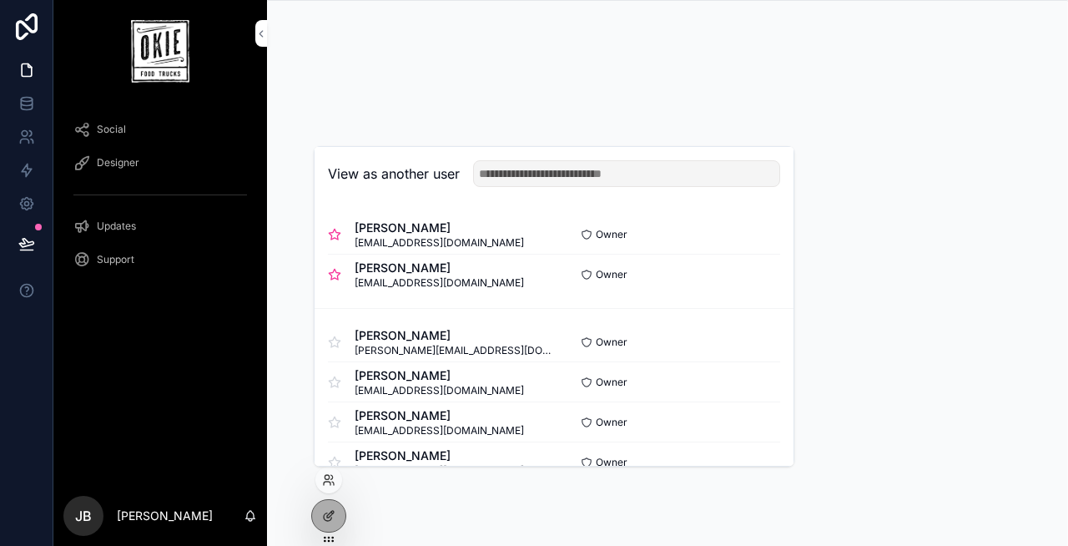
click at [0, 0] on button "Select" at bounding box center [0, 0] width 0 height 0
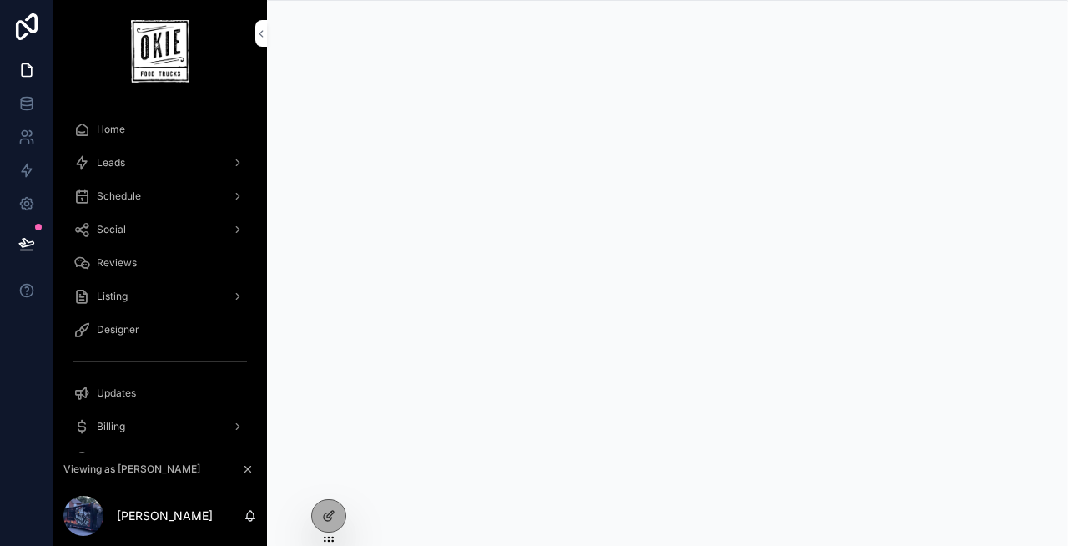
click at [154, 158] on div "Leads" at bounding box center [160, 162] width 174 height 27
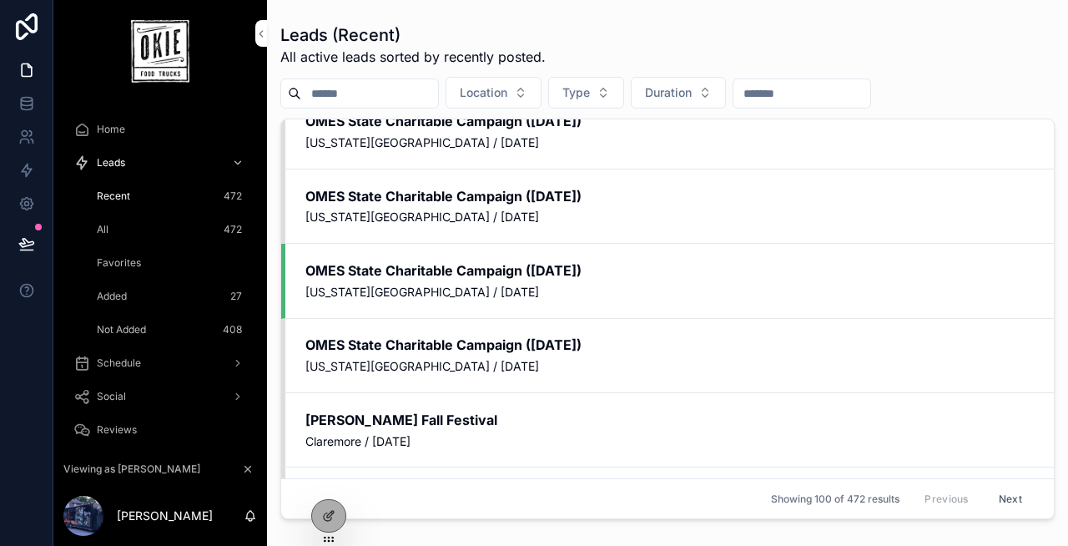
scroll to position [2653, 0]
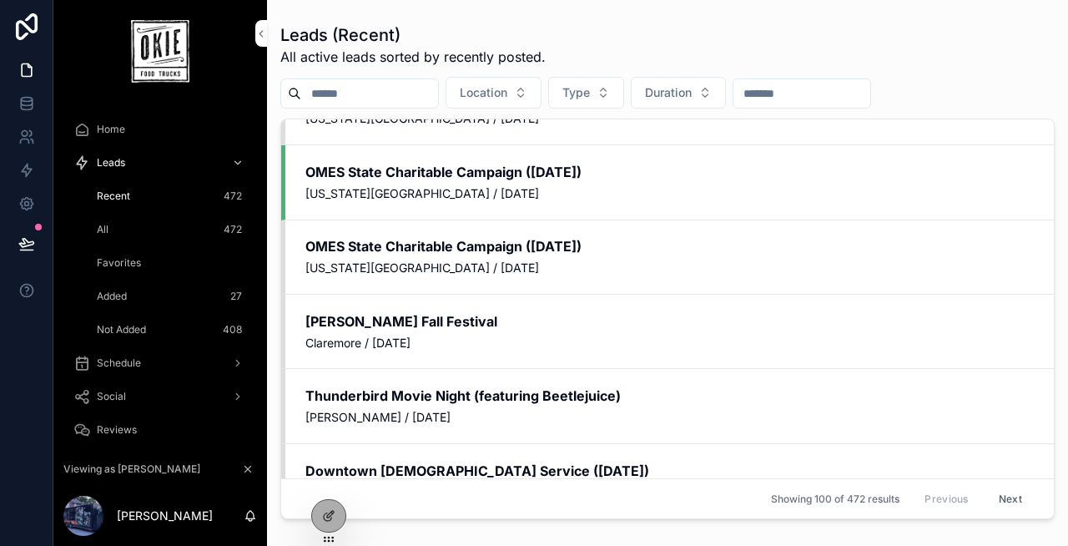
click at [174, 234] on div "All 472" at bounding box center [170, 229] width 154 height 27
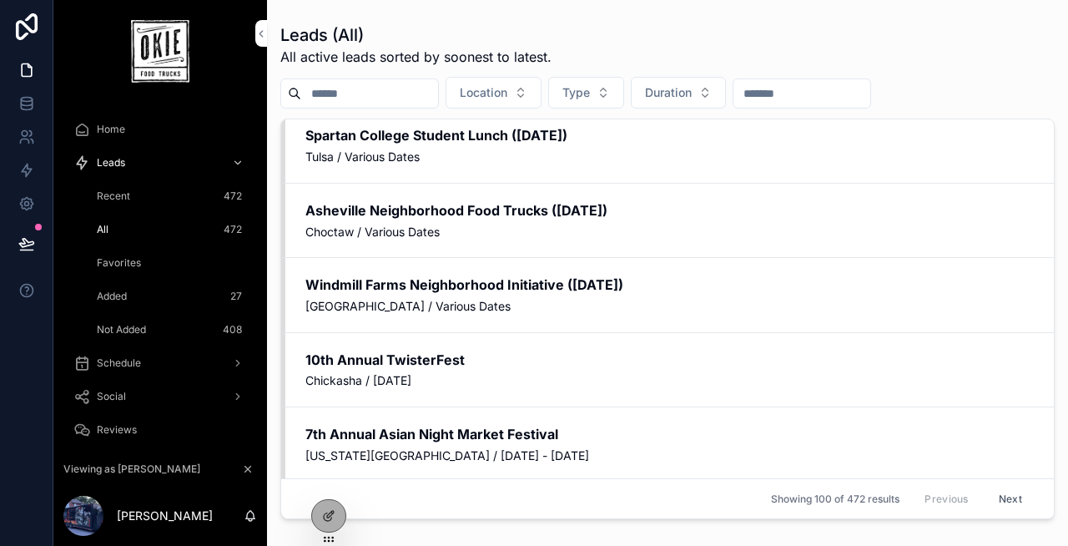
scroll to position [630, 0]
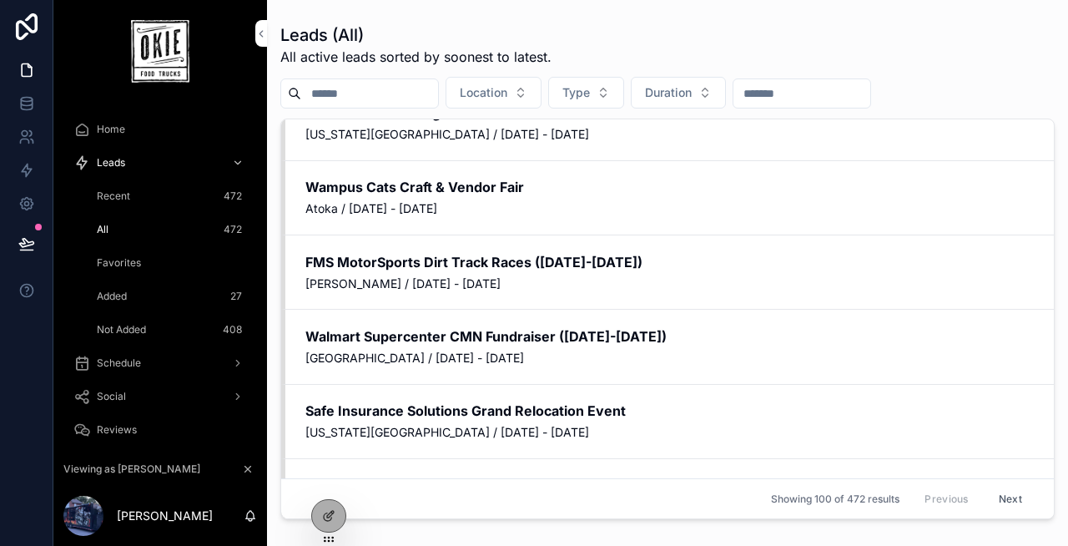
click at [174, 265] on div "Favorites" at bounding box center [170, 263] width 154 height 27
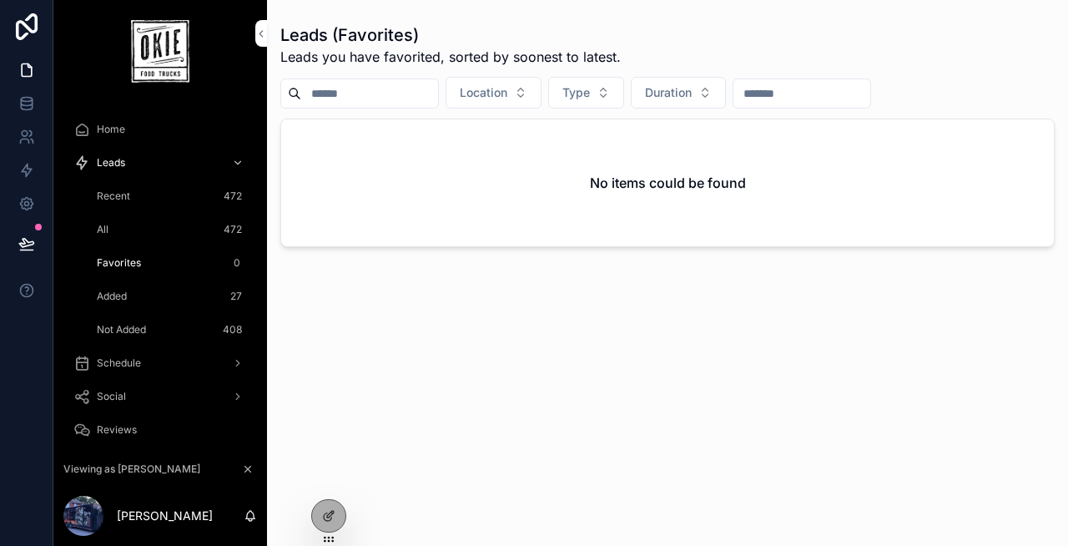
click at [154, 298] on div "Added 27" at bounding box center [170, 296] width 154 height 27
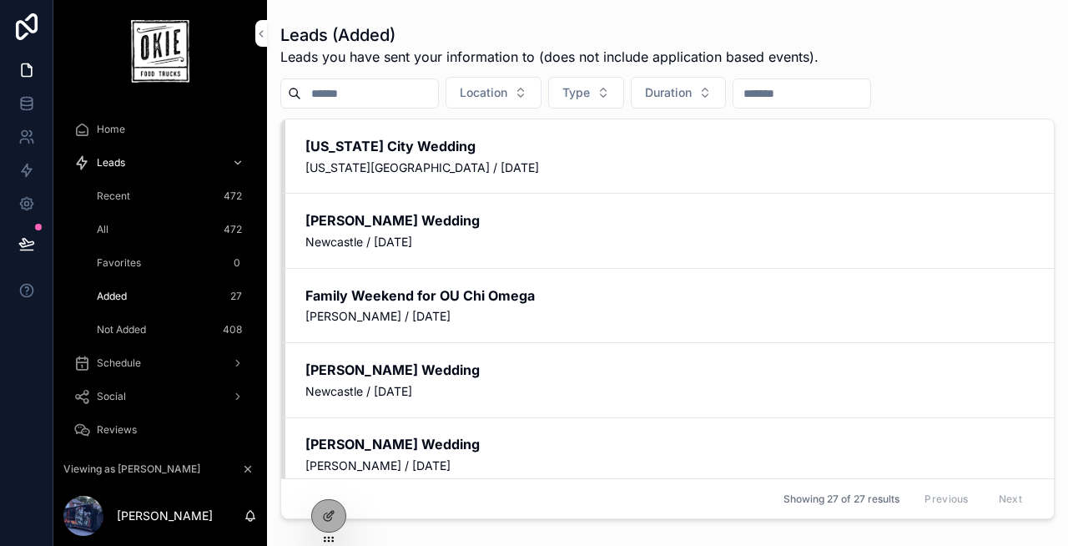
click at [154, 326] on div "Not Added 408" at bounding box center [170, 329] width 154 height 27
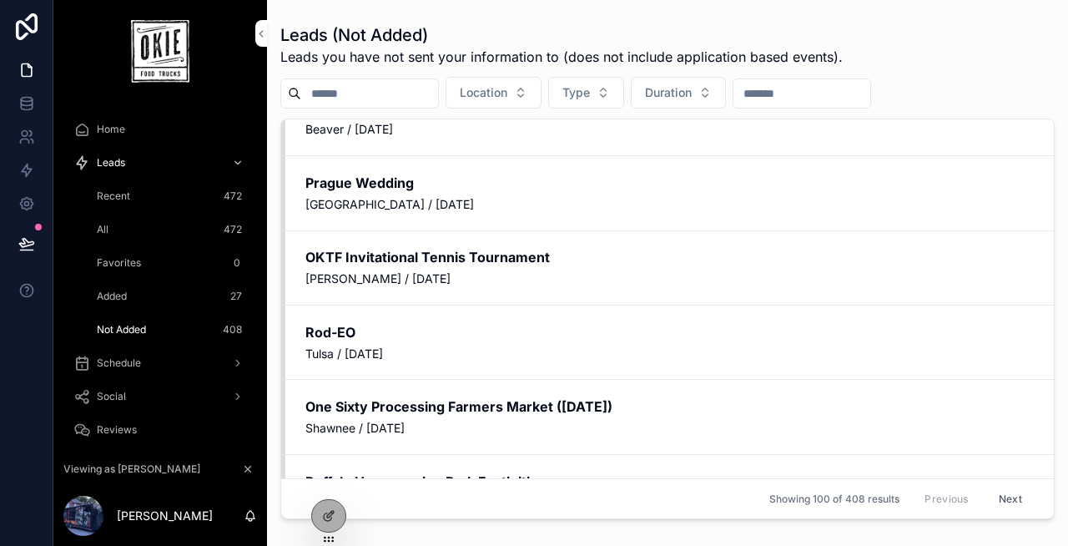
scroll to position [1609, 0]
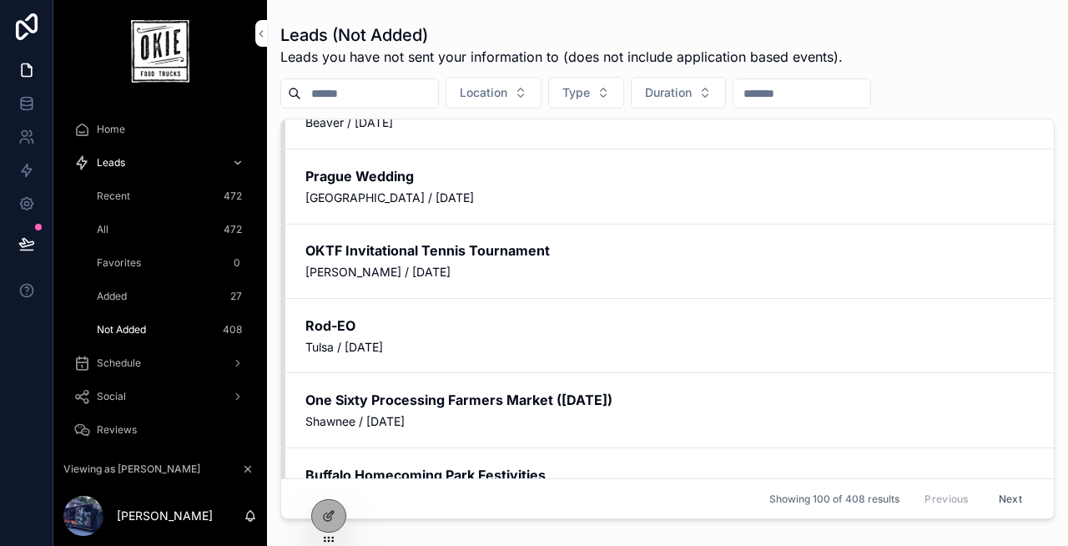
click at [134, 131] on div "Home" at bounding box center [160, 129] width 174 height 27
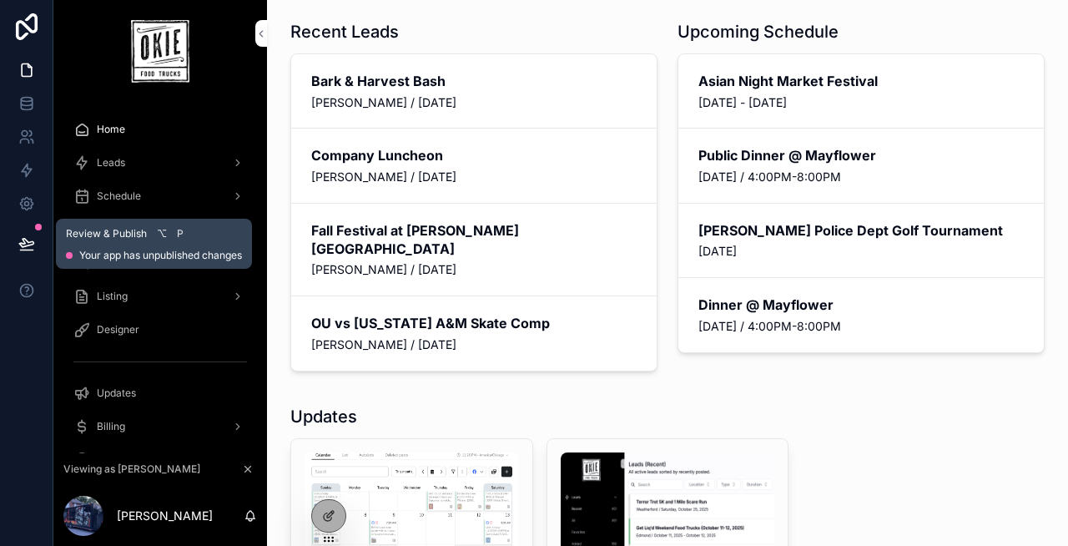
click at [28, 248] on icon at bounding box center [26, 243] width 17 height 17
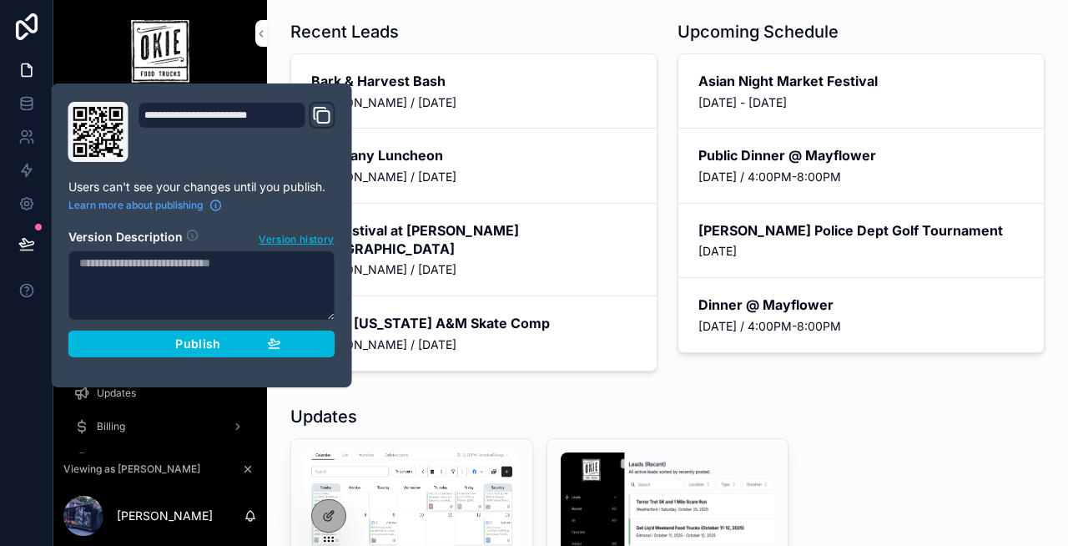
click at [144, 275] on textarea at bounding box center [201, 285] width 267 height 70
type textarea "**********"
click at [189, 345] on span "Publish" at bounding box center [197, 343] width 45 height 15
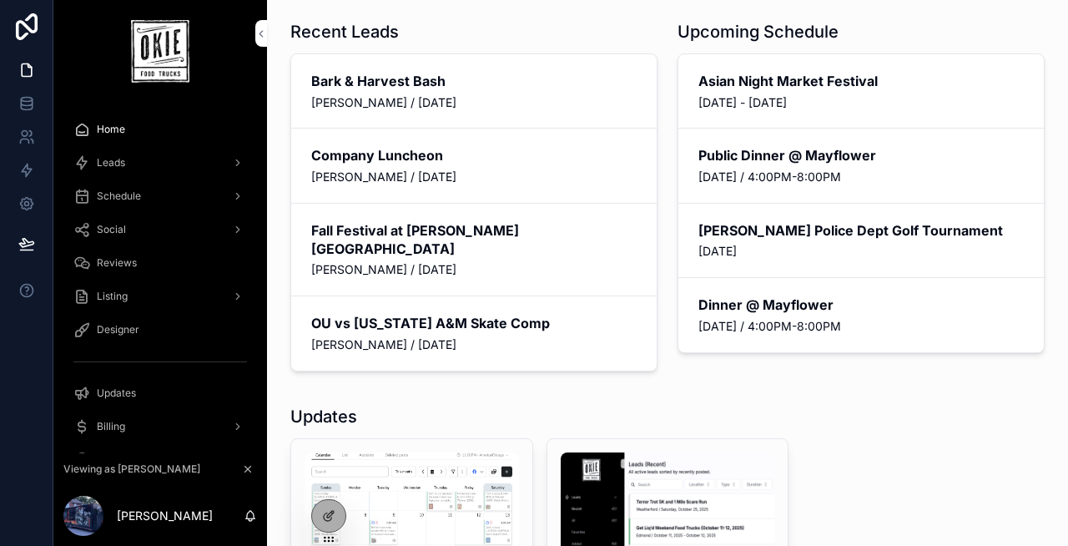
click at [465, 376] on div "Recent Leads Bark & Harvest Bash Durant / Saturday, November 15, 2025 Company L…" at bounding box center [667, 442] width 801 height 884
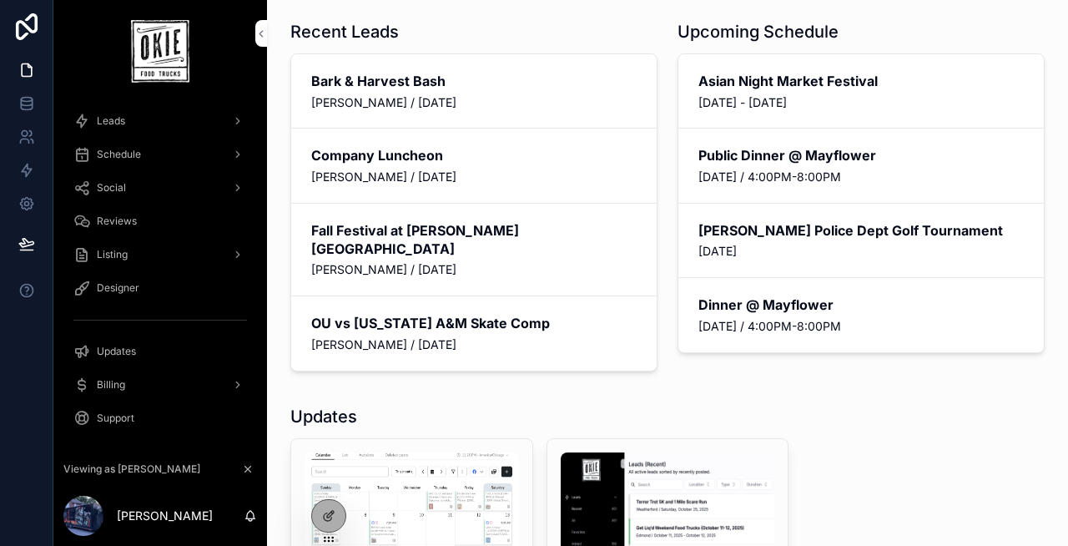
scroll to position [43, 0]
click at [125, 347] on span "Updates" at bounding box center [116, 349] width 39 height 13
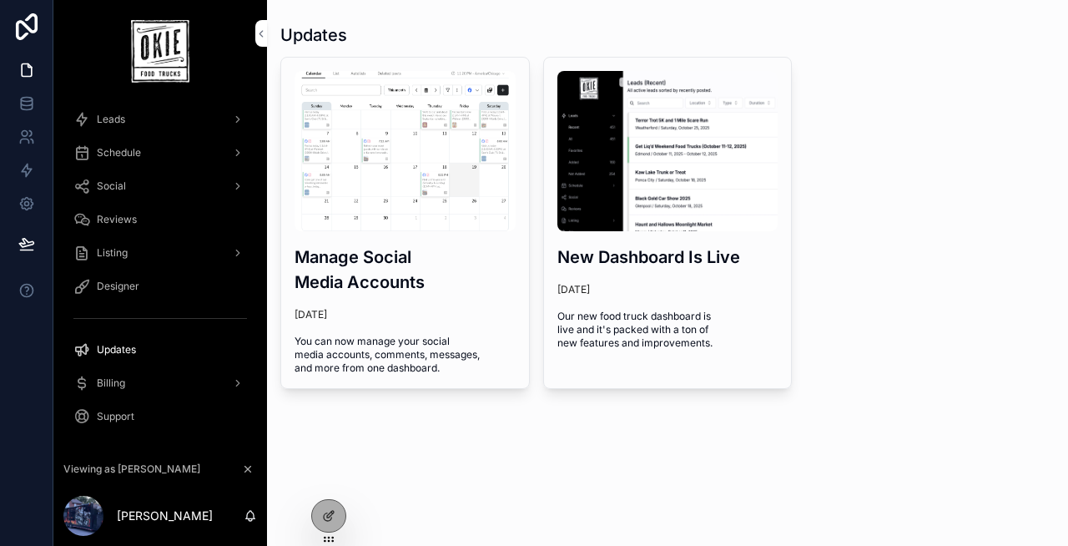
click at [159, 380] on div "Billing" at bounding box center [160, 383] width 174 height 27
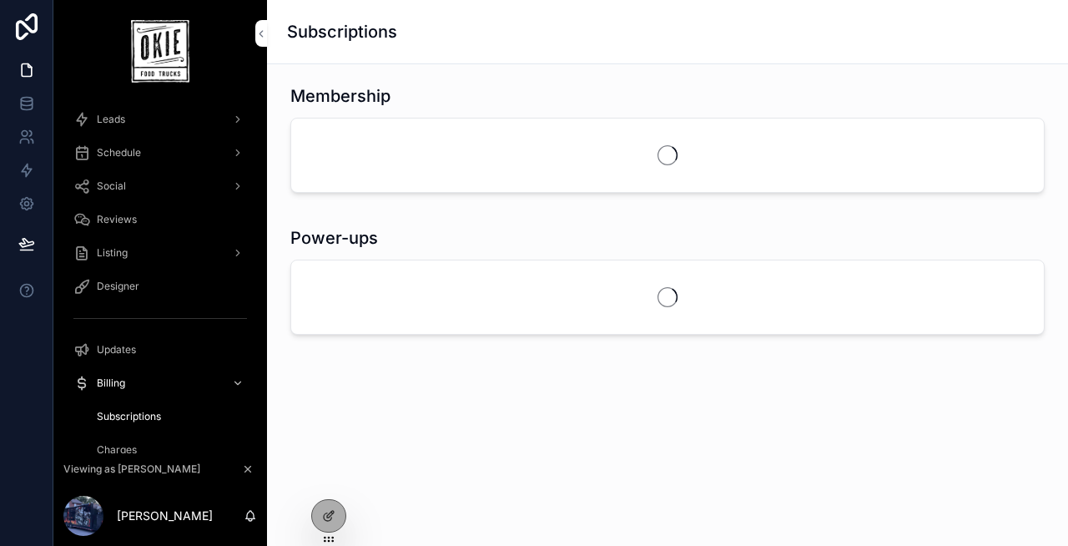
scroll to position [110, 0]
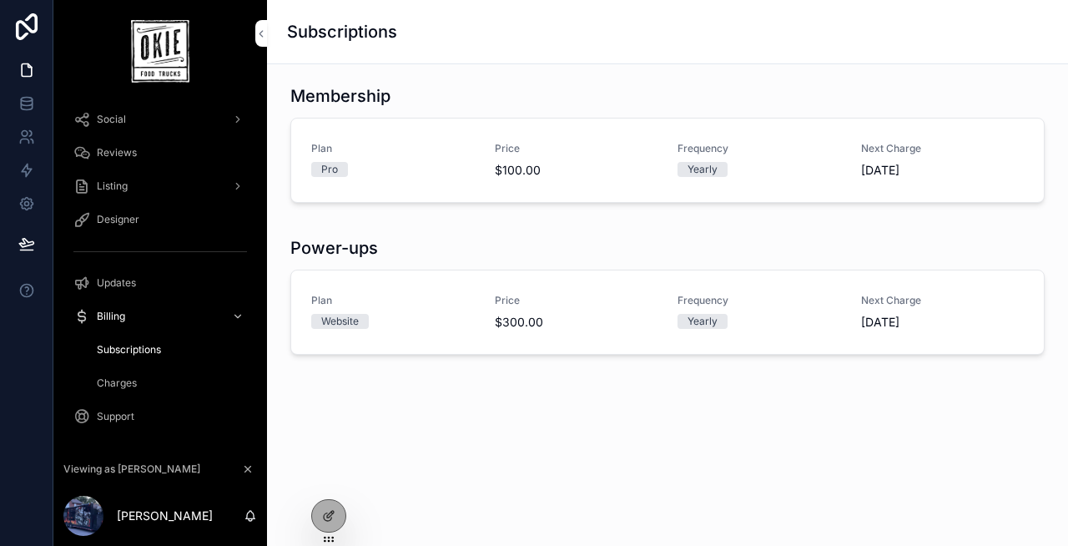
click at [136, 381] on span "Charges" at bounding box center [117, 382] width 40 height 13
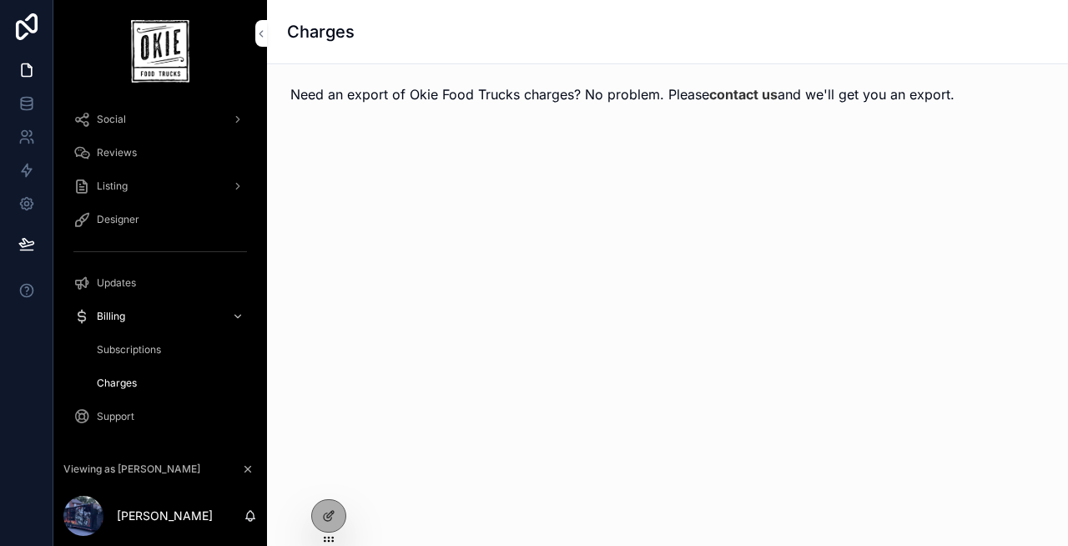
click at [751, 95] on link "contact us" at bounding box center [743, 94] width 68 height 17
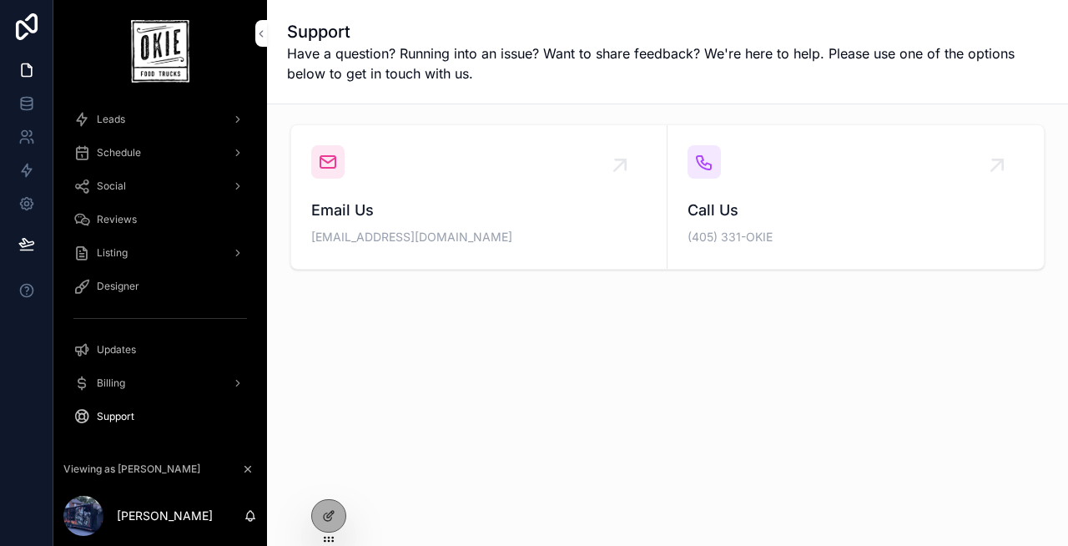
click at [141, 220] on div "Reviews" at bounding box center [160, 219] width 174 height 27
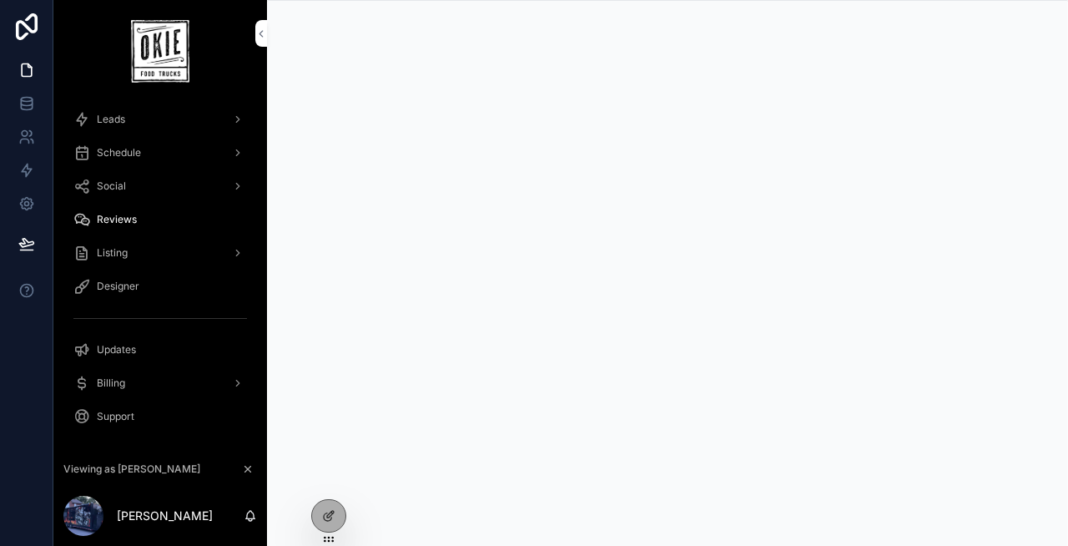
click at [119, 251] on span "Listing" at bounding box center [112, 252] width 31 height 13
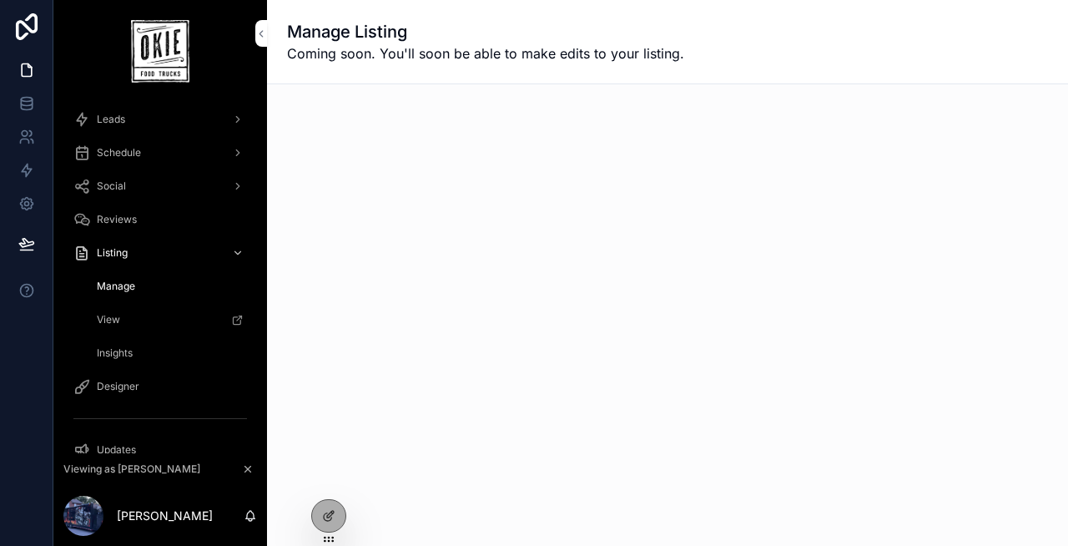
click at [133, 325] on div "View" at bounding box center [170, 319] width 154 height 27
click at [140, 189] on div "Social" at bounding box center [160, 186] width 174 height 27
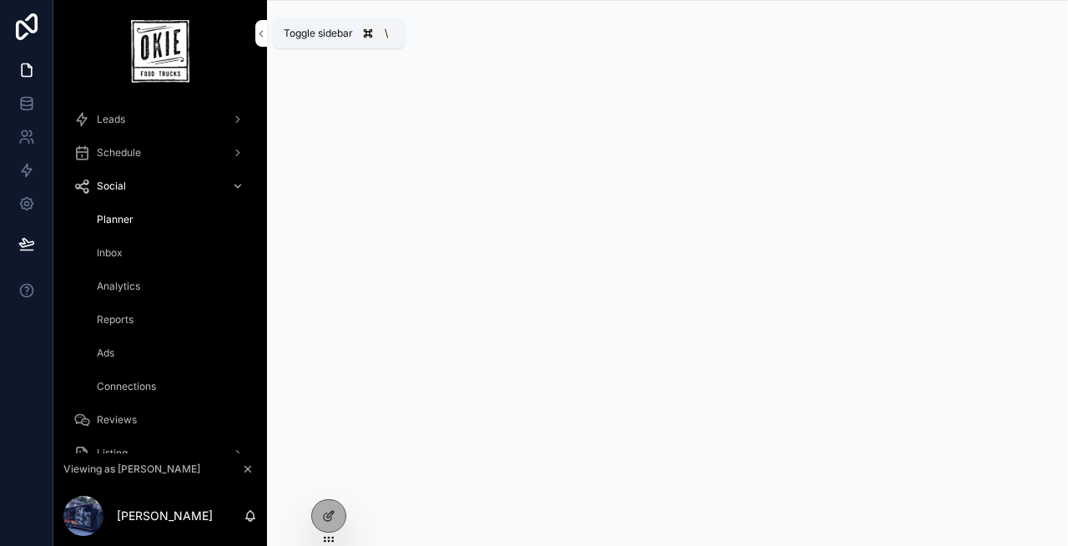
click at [262, 35] on icon "scrollable content" at bounding box center [261, 34] width 12 height 13
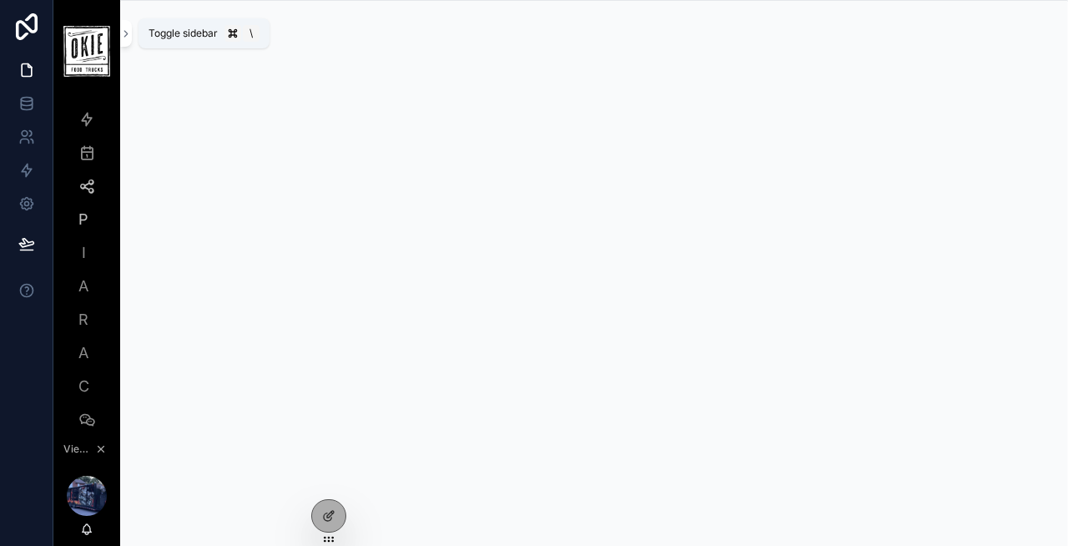
click at [128, 29] on icon "scrollable content" at bounding box center [126, 34] width 12 height 13
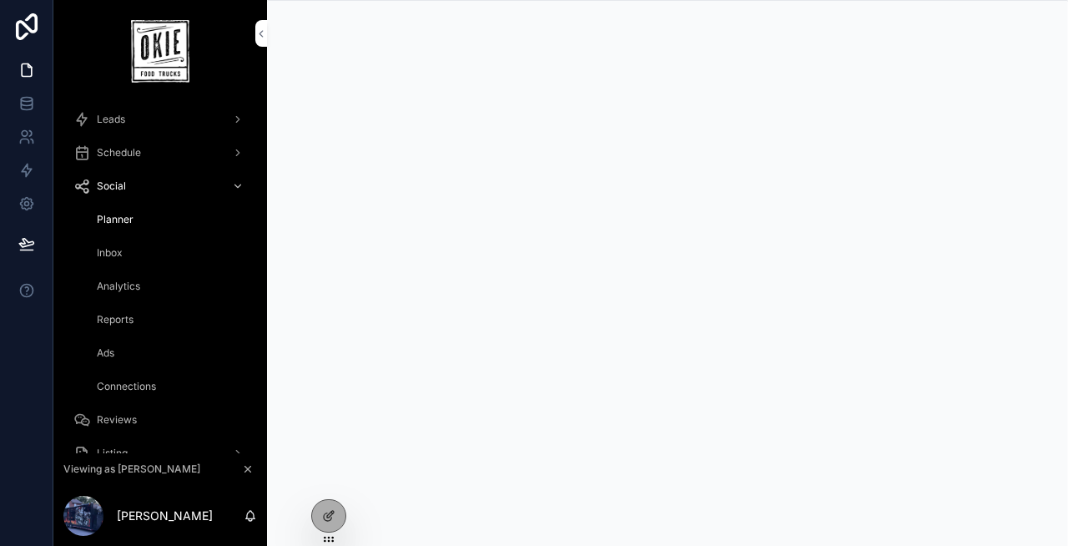
click at [130, 125] on div "Leads" at bounding box center [160, 119] width 174 height 27
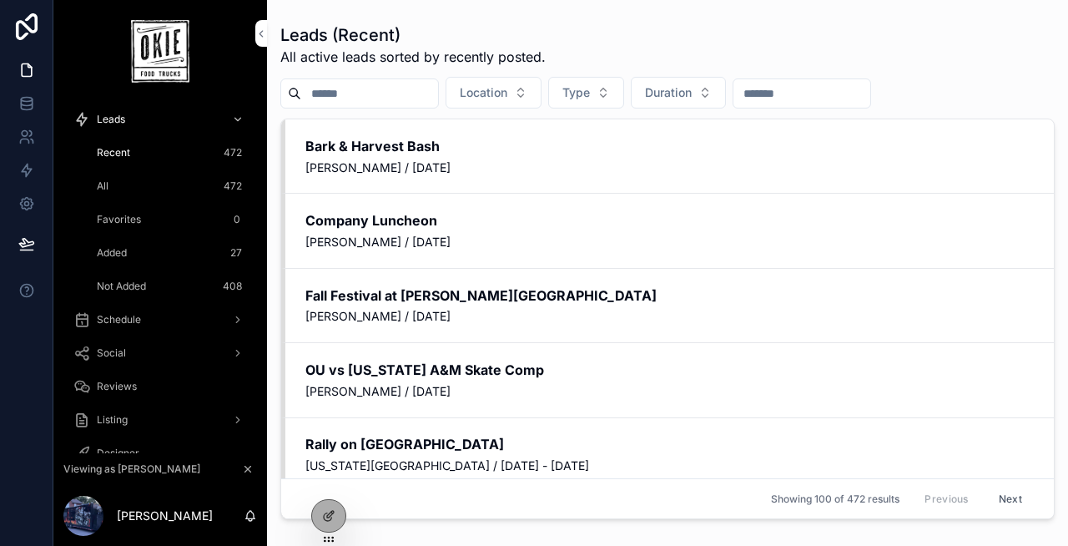
click at [0, 0] on icon at bounding box center [0, 0] width 0 height 0
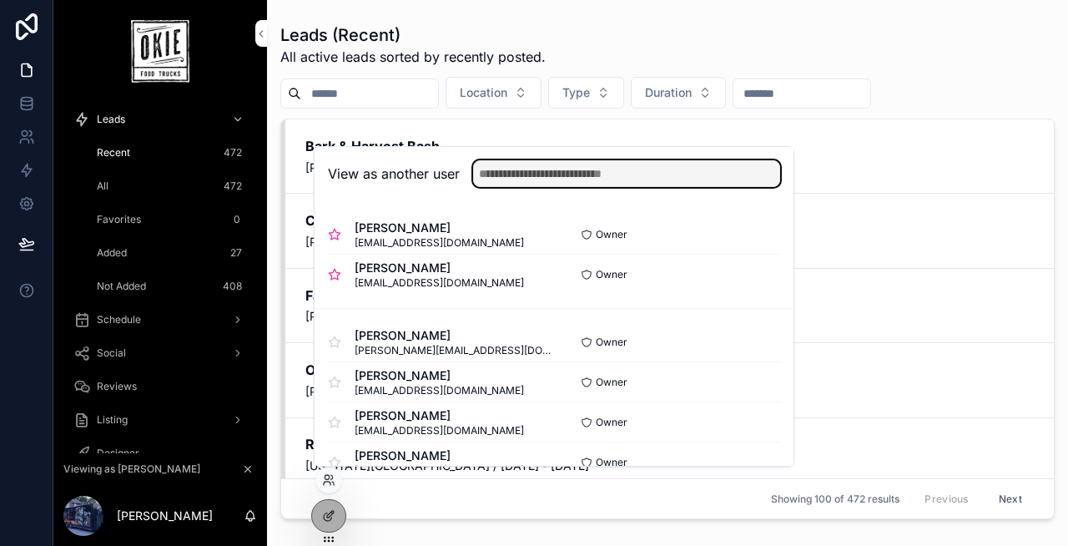
click at [527, 169] on input "text" at bounding box center [626, 173] width 307 height 27
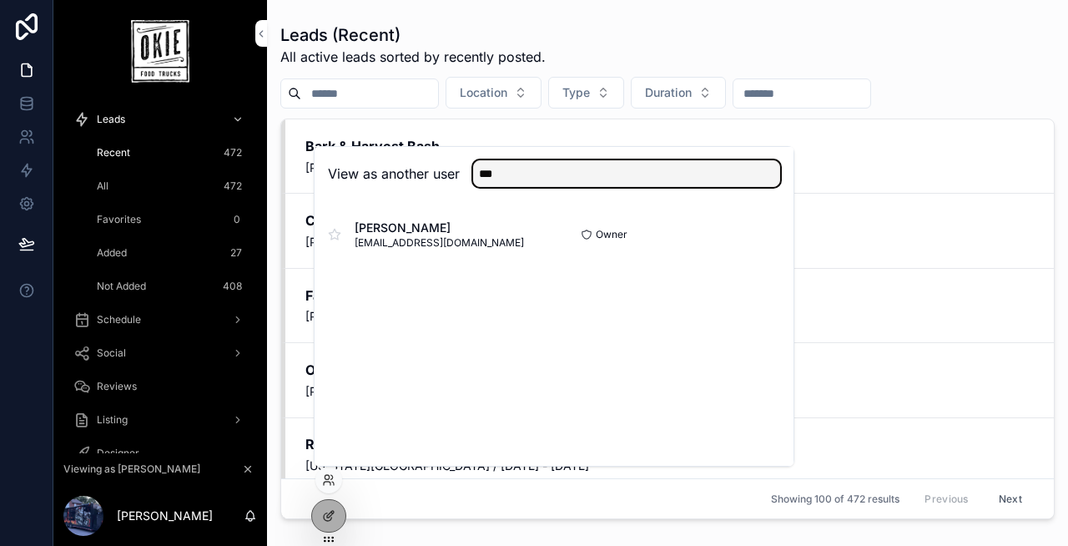
type input "***"
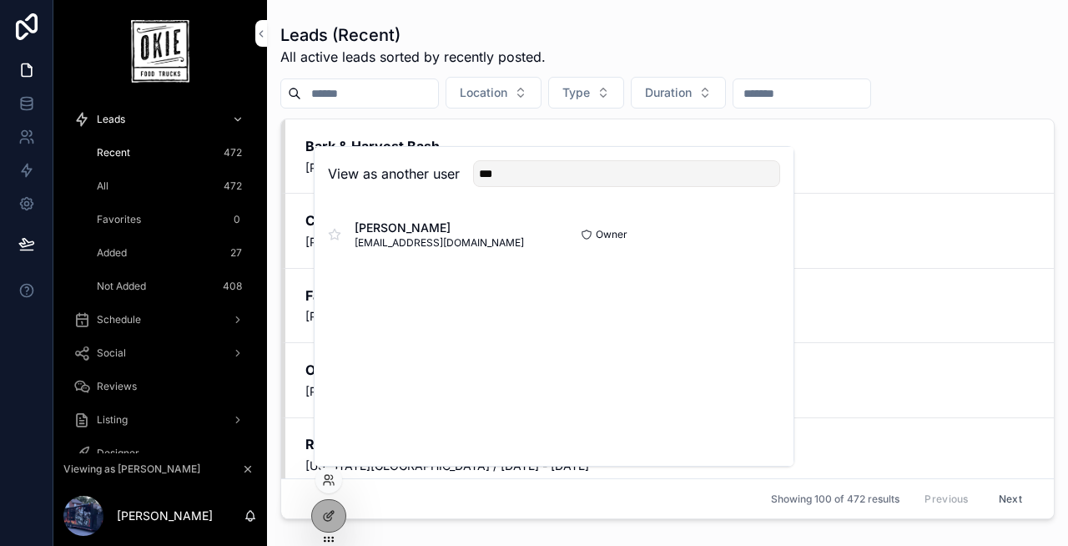
click at [0, 0] on button "Select" at bounding box center [0, 0] width 0 height 0
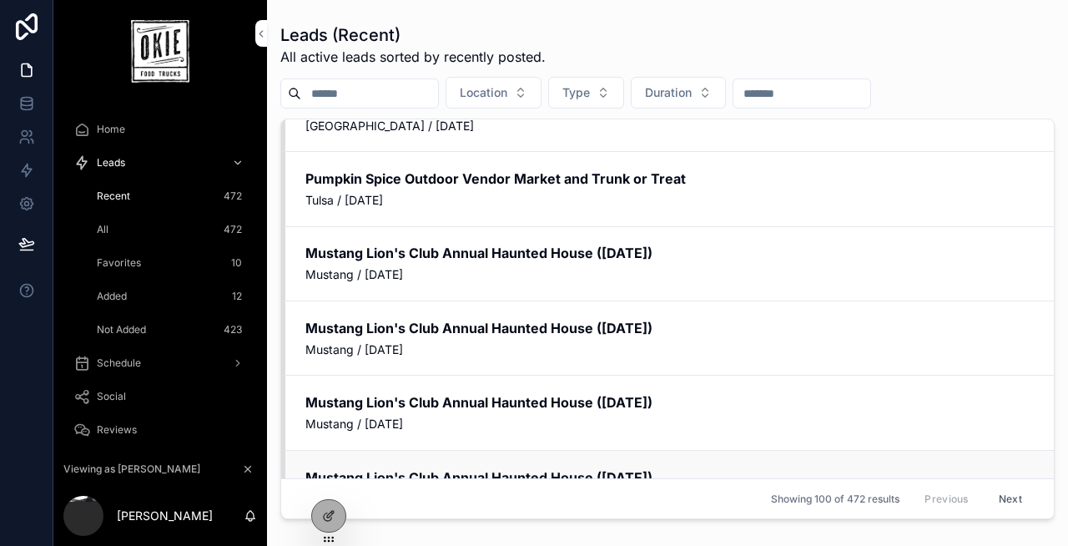
scroll to position [931, 0]
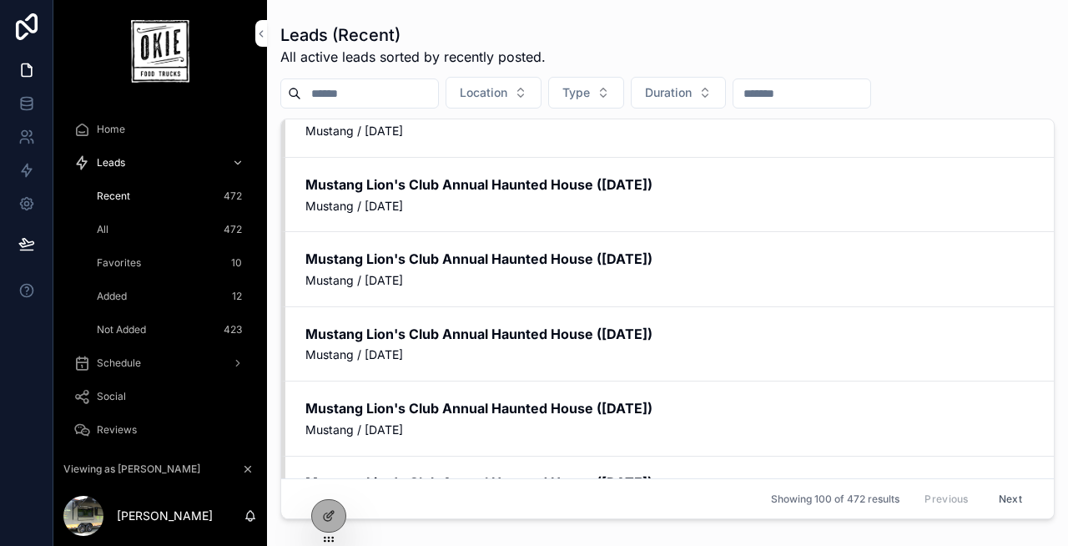
click at [180, 260] on div "Favorites 10" at bounding box center [170, 263] width 154 height 27
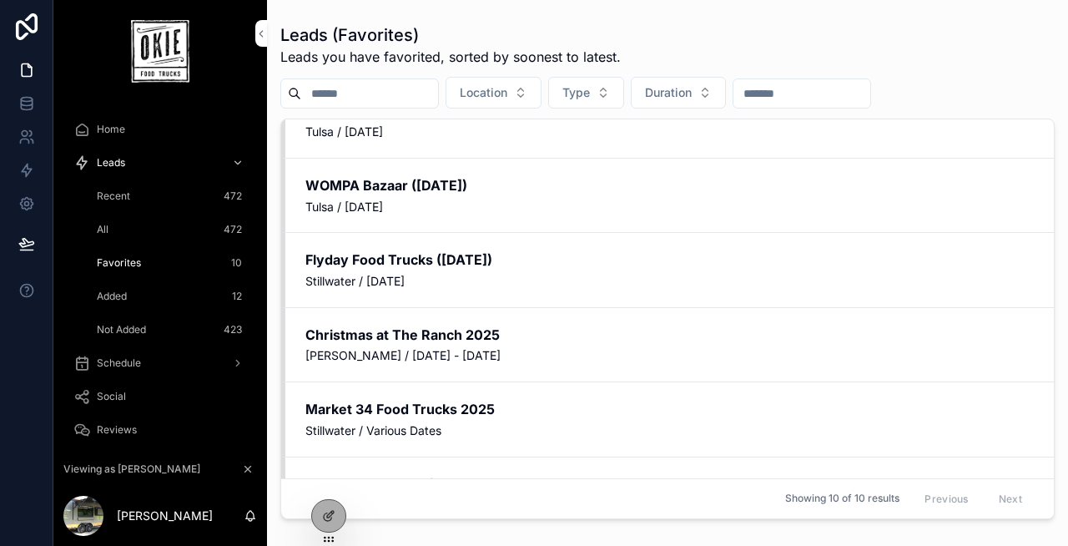
scroll to position [387, 0]
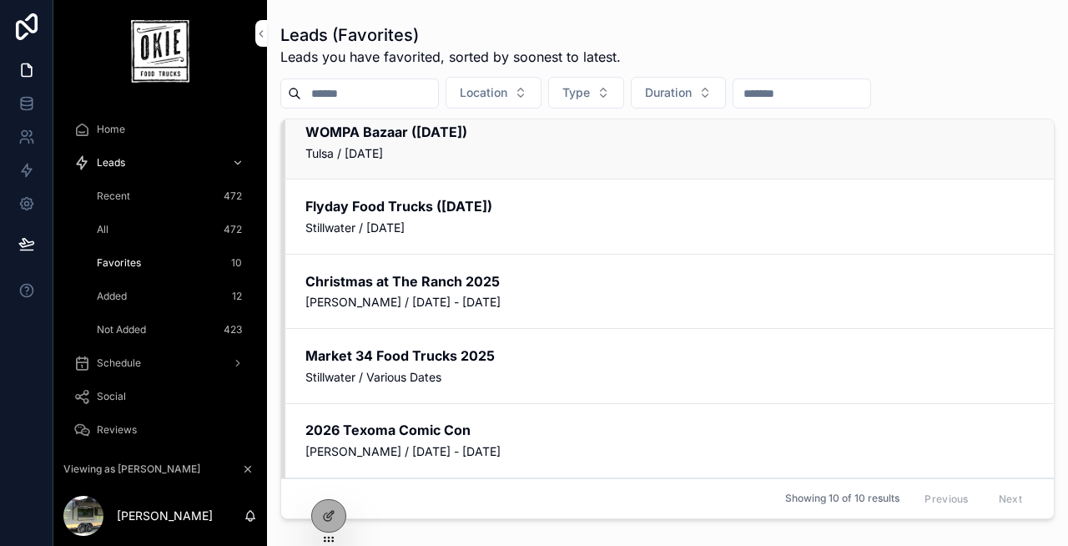
click at [396, 151] on span "Tulsa / Saturday, November 8, 2025" at bounding box center [669, 153] width 729 height 17
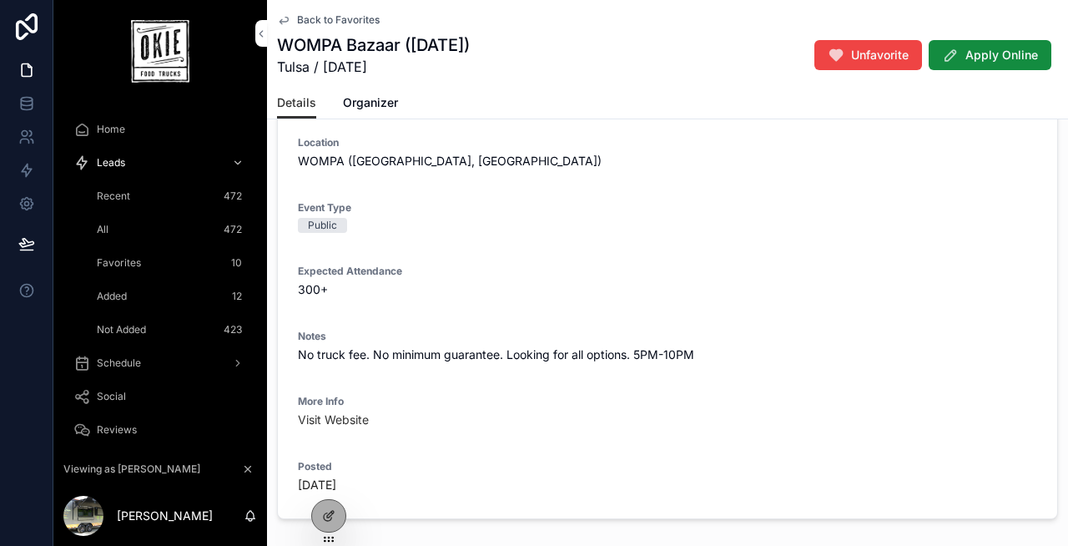
scroll to position [248, 0]
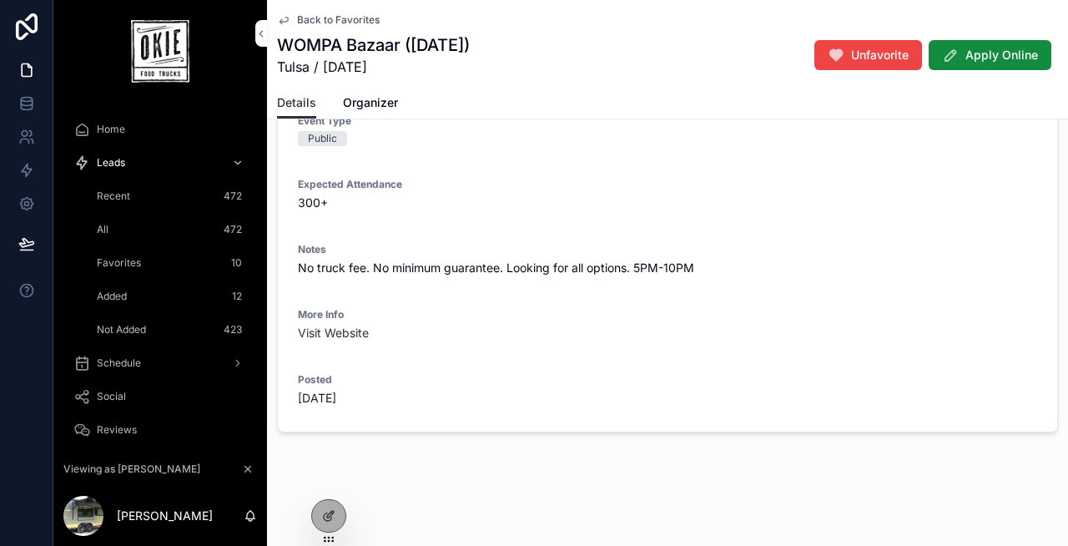
click at [127, 194] on span "Recent" at bounding box center [113, 195] width 33 height 13
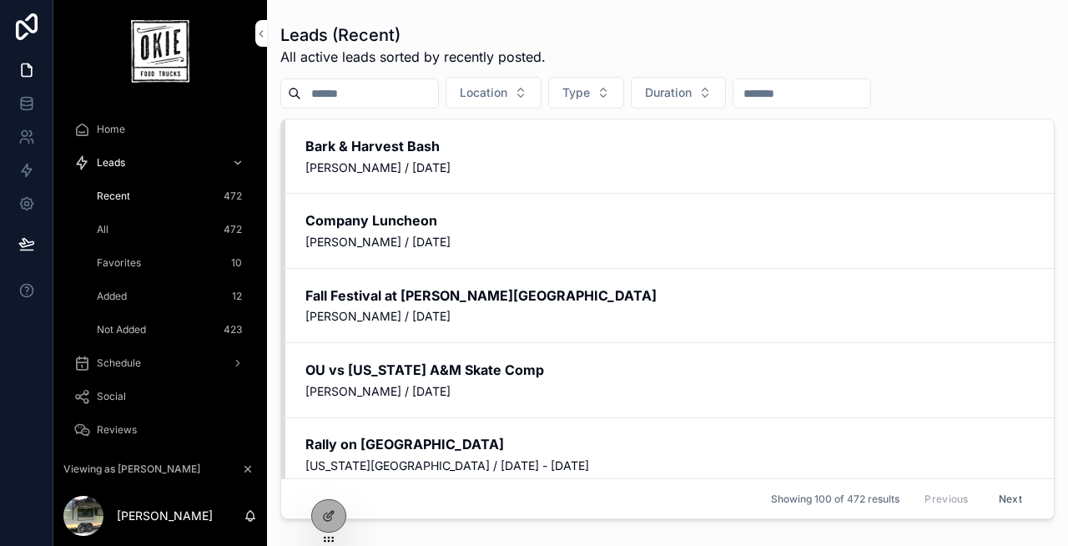
click at [312, 522] on div at bounding box center [328, 515] width 35 height 33
click at [338, 512] on div at bounding box center [328, 516] width 33 height 32
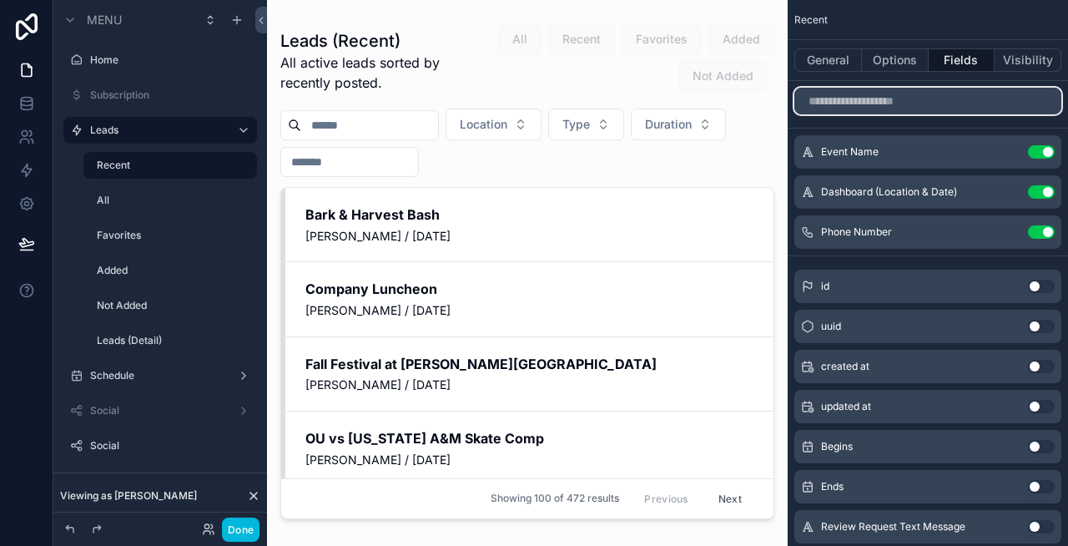
click at [975, 99] on input "scrollable content" at bounding box center [927, 101] width 267 height 27
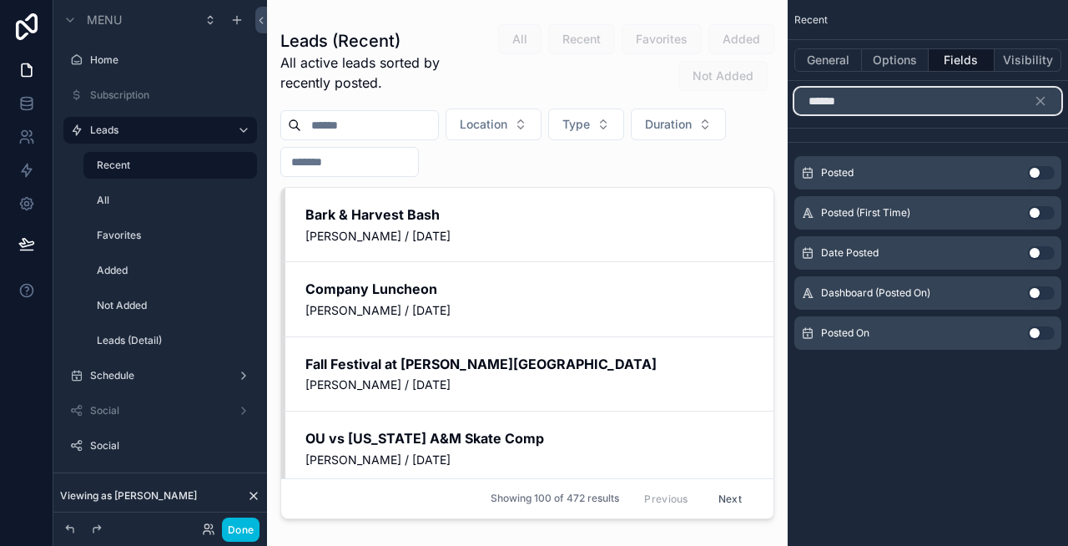
type input "******"
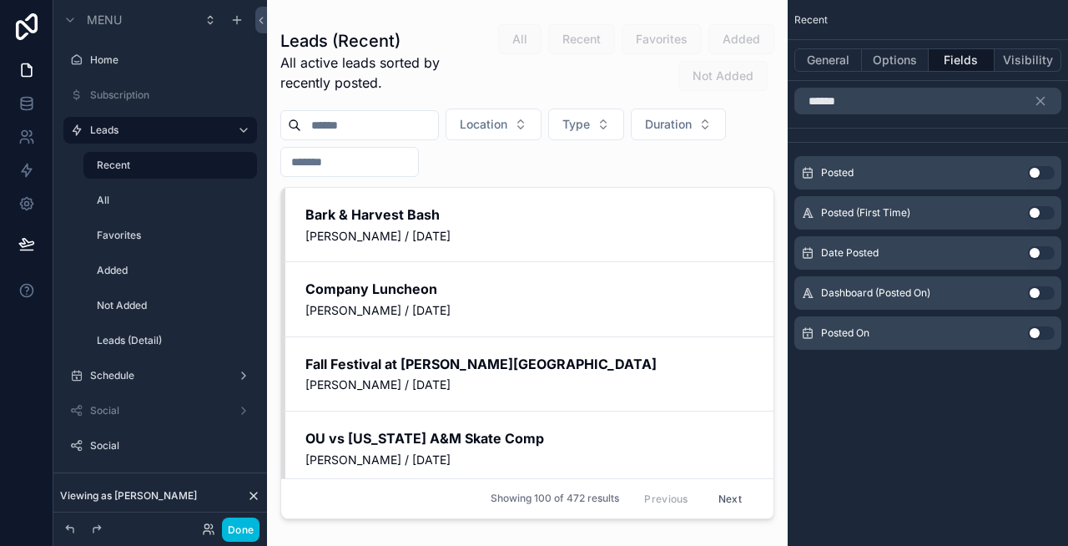
click at [1040, 293] on button "Use setting" at bounding box center [1041, 292] width 27 height 13
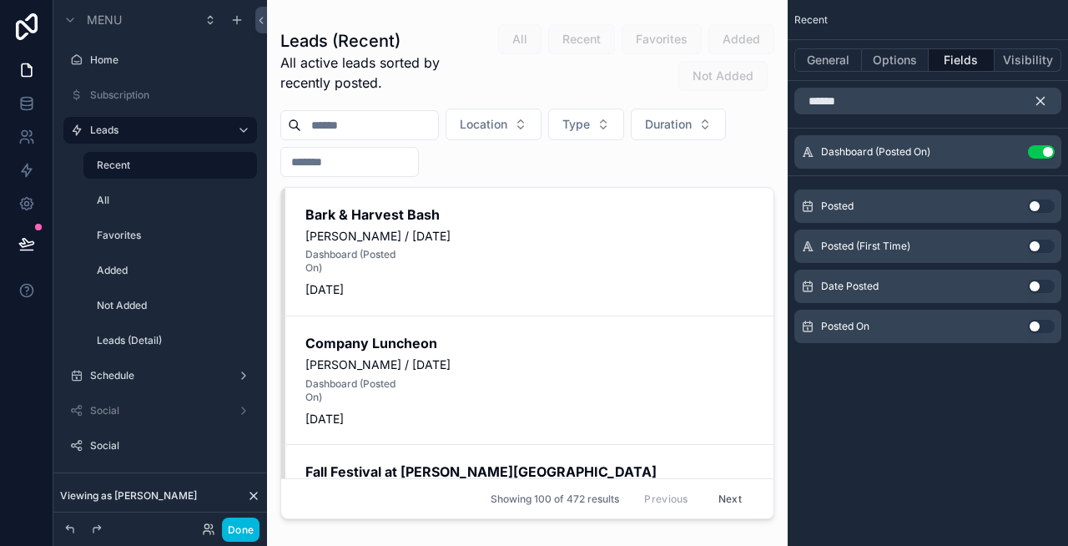
click at [1035, 99] on icon "scrollable content" at bounding box center [1040, 100] width 15 height 15
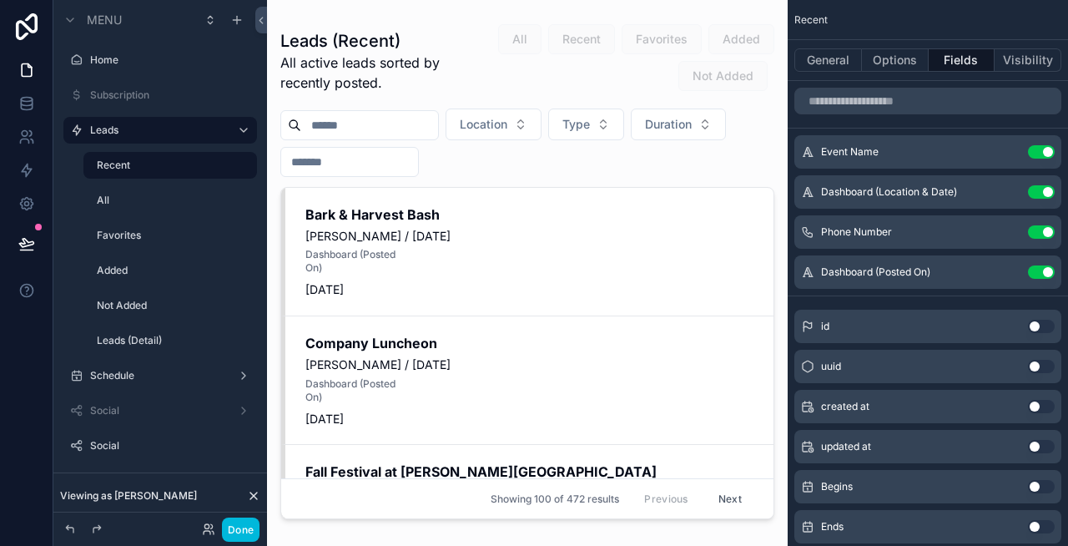
click at [0, 0] on icon "scrollable content" at bounding box center [0, 0] width 0 height 0
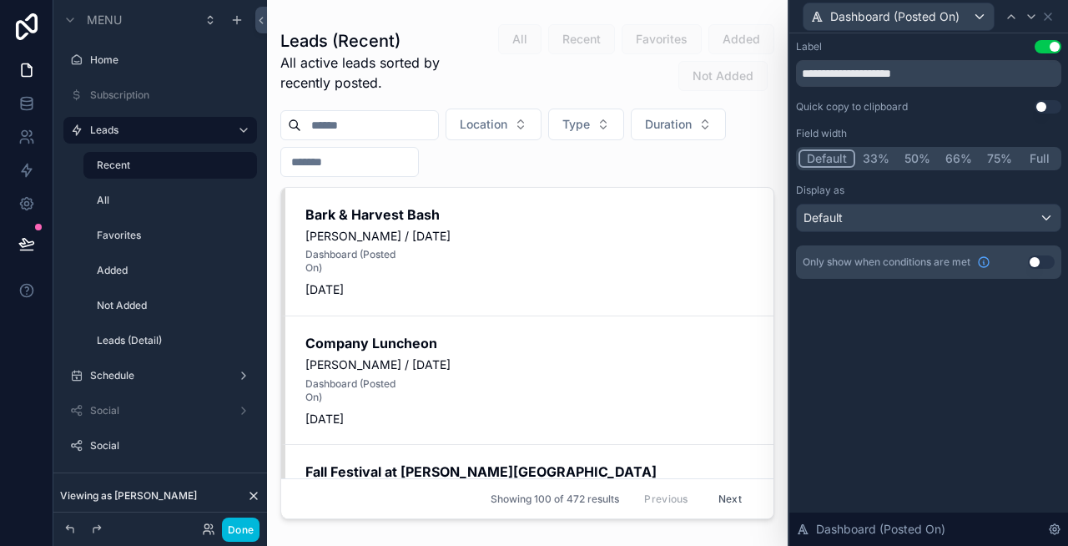
click at [1038, 161] on button "Full" at bounding box center [1039, 158] width 39 height 18
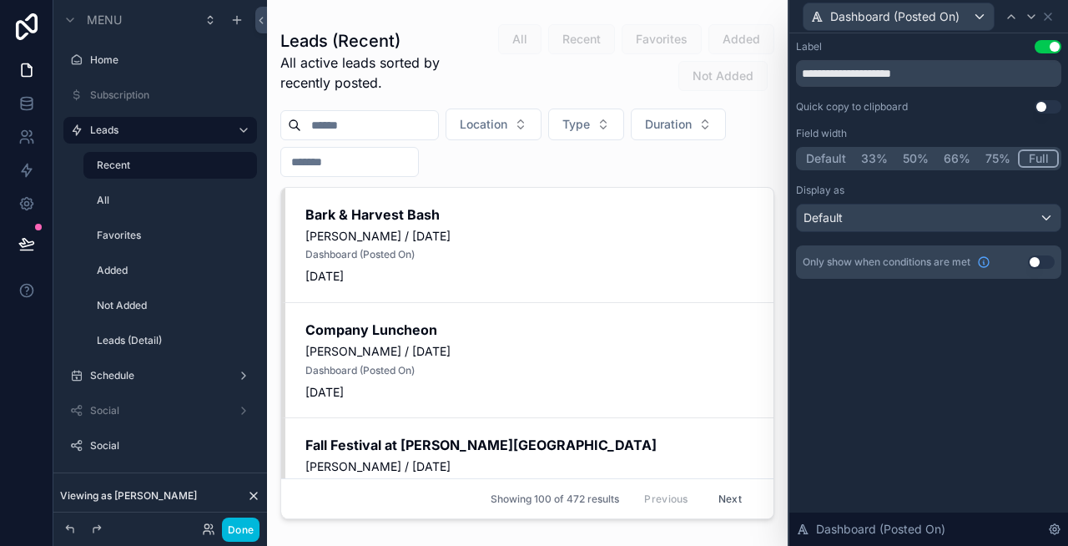
click at [1053, 48] on button "Use setting" at bounding box center [1048, 46] width 27 height 13
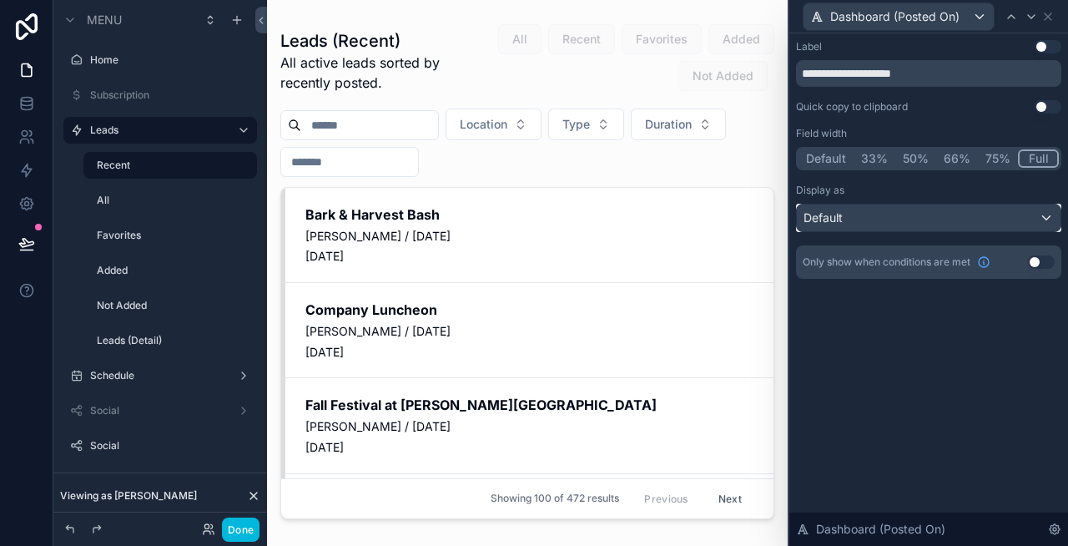
click at [1034, 224] on div "Default" at bounding box center [929, 217] width 264 height 27
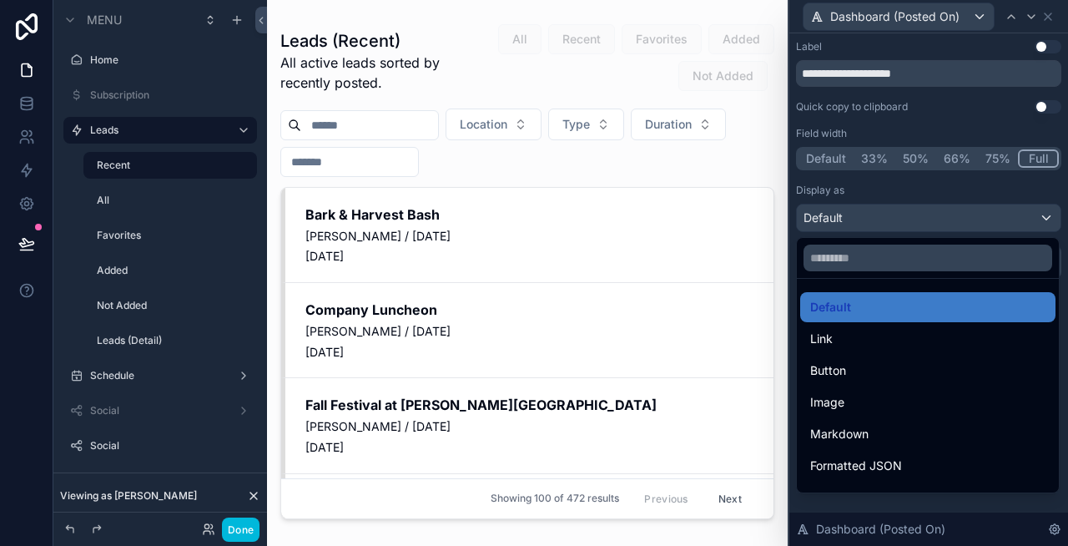
click at [973, 191] on div at bounding box center [928, 273] width 279 height 546
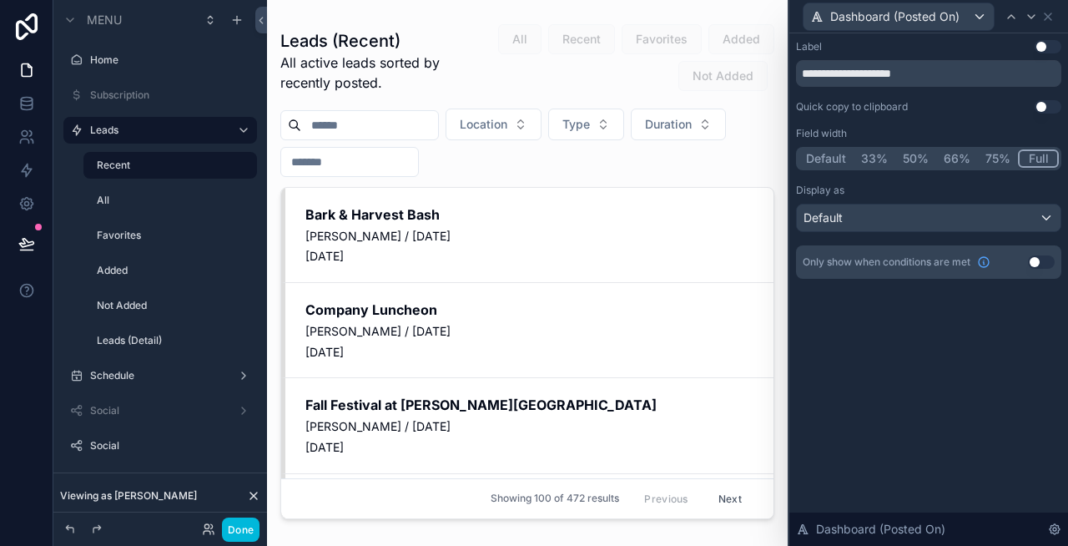
click at [239, 528] on button "Done" at bounding box center [241, 529] width 38 height 24
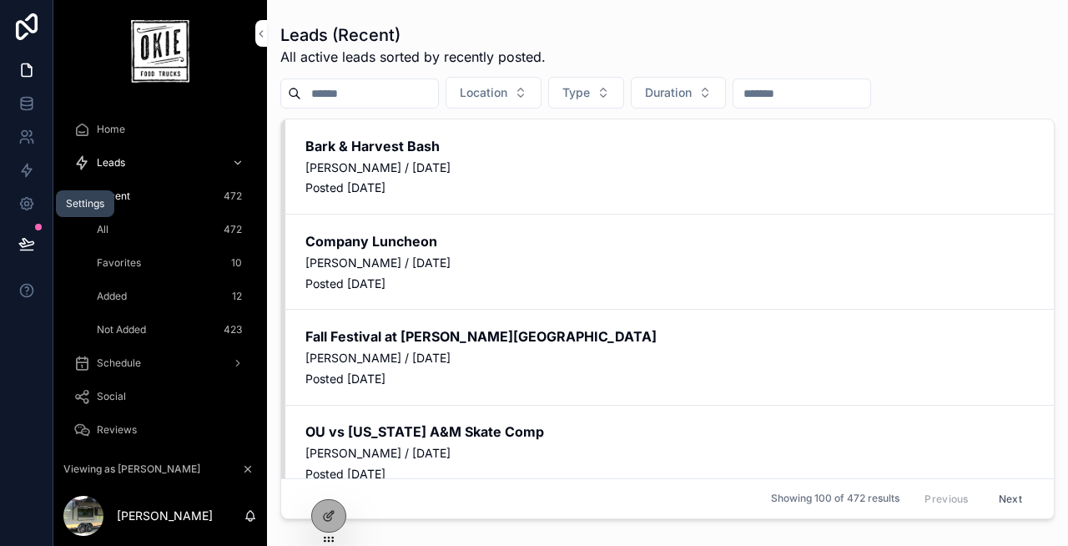
click at [22, 207] on icon at bounding box center [26, 203] width 17 height 17
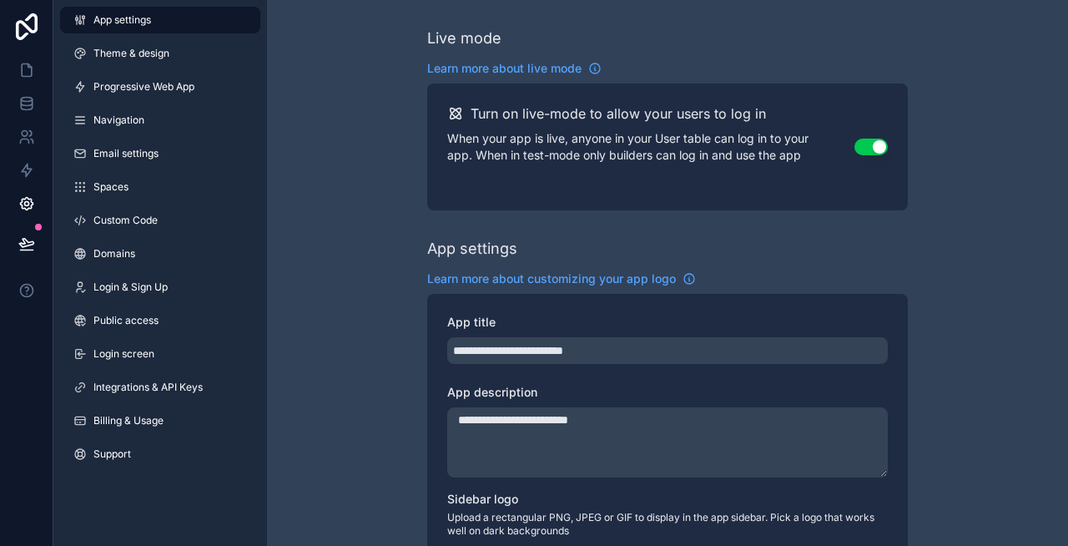
click at [129, 219] on span "Custom Code" at bounding box center [125, 220] width 64 height 13
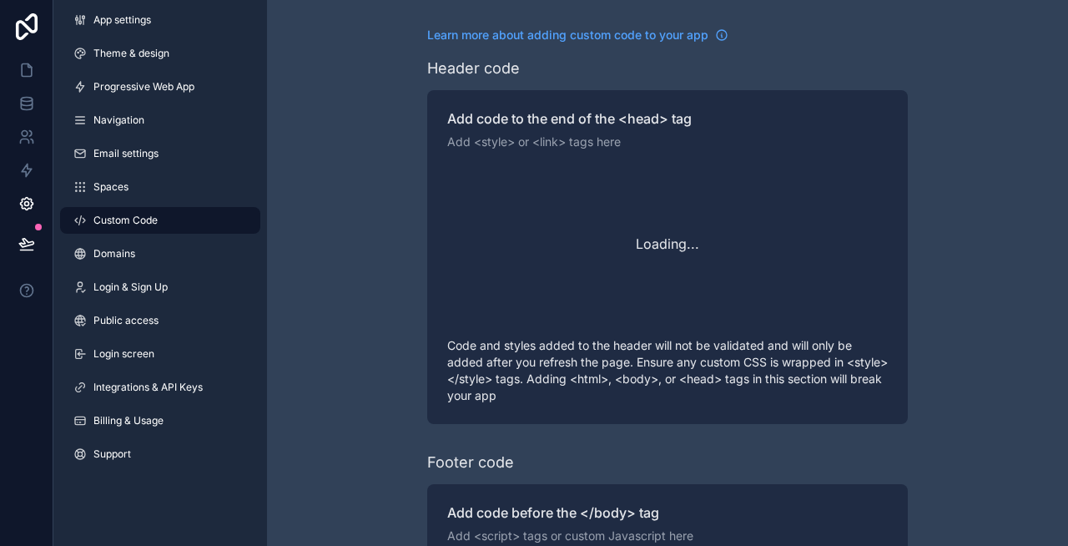
scroll to position [120, 0]
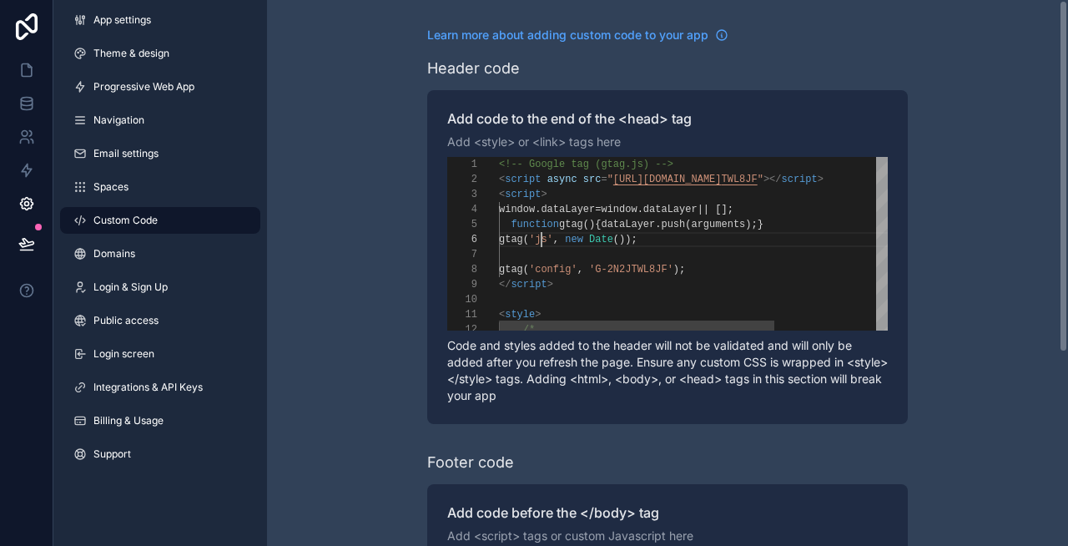
type textarea "**********"
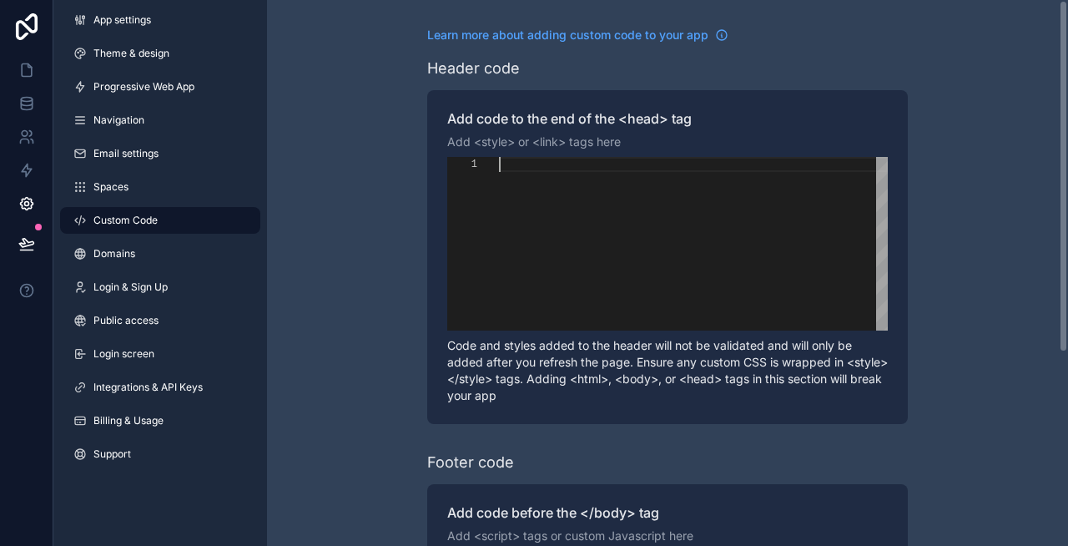
scroll to position [0, 0]
paste textarea "Editor content;Press Alt+F1 for Accessibility Options."
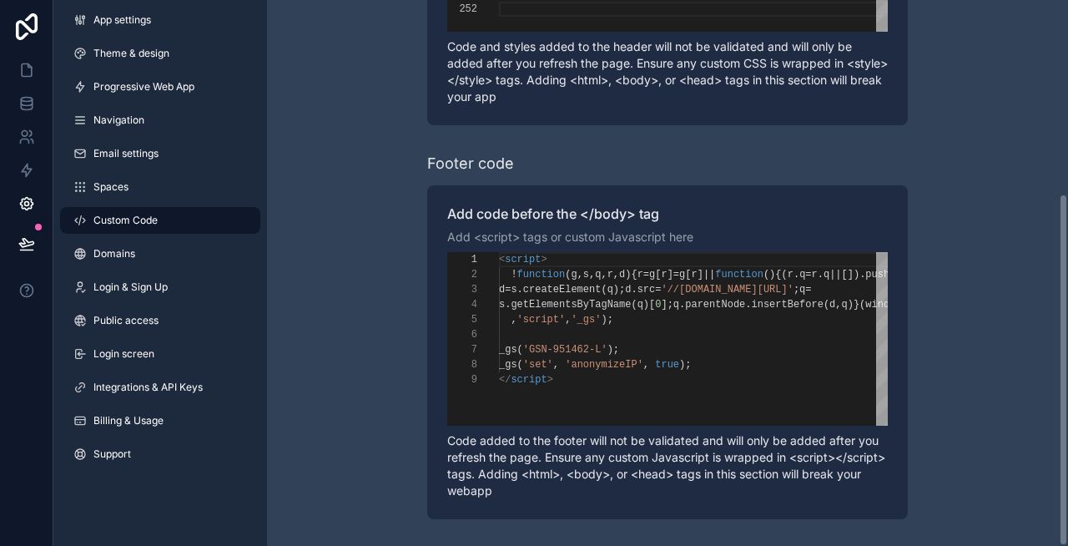
click at [305, 244] on div "Learn more about adding custom code to your app Header code Add code to the end…" at bounding box center [667, 123] width 801 height 845
click at [147, 130] on link "Navigation" at bounding box center [160, 120] width 200 height 27
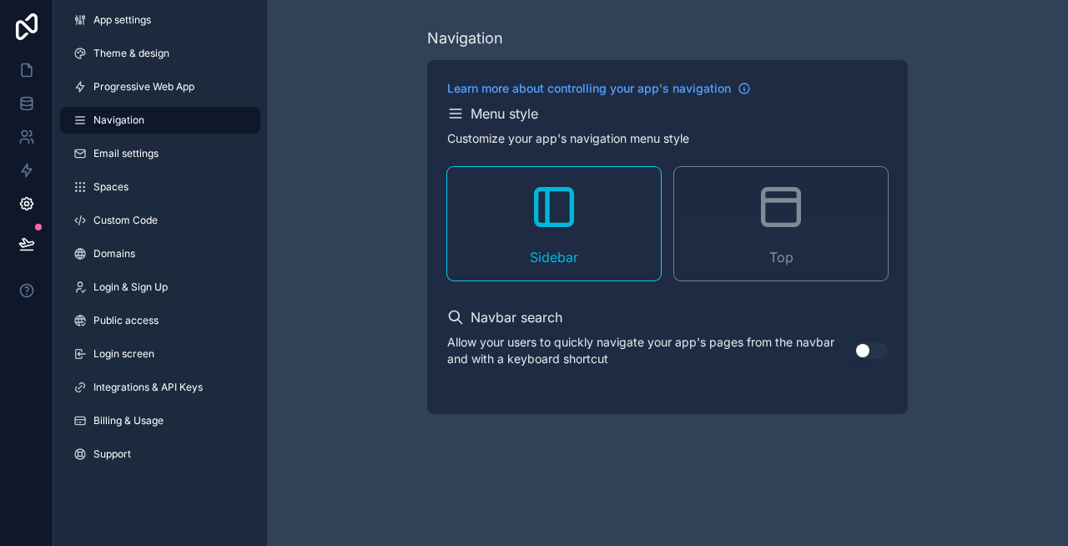
click at [144, 214] on span "Custom Code" at bounding box center [125, 220] width 64 height 13
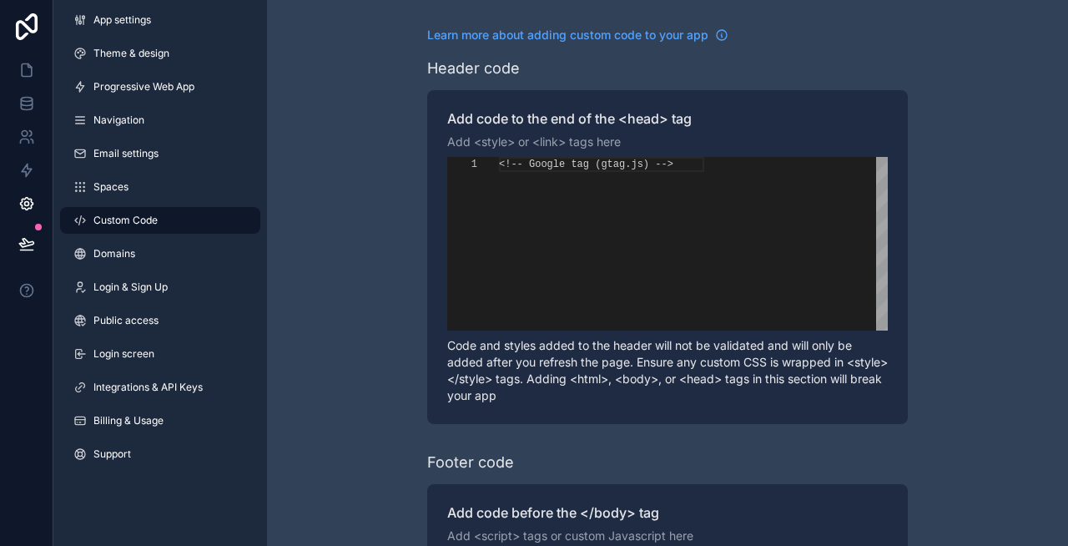
scroll to position [120, 0]
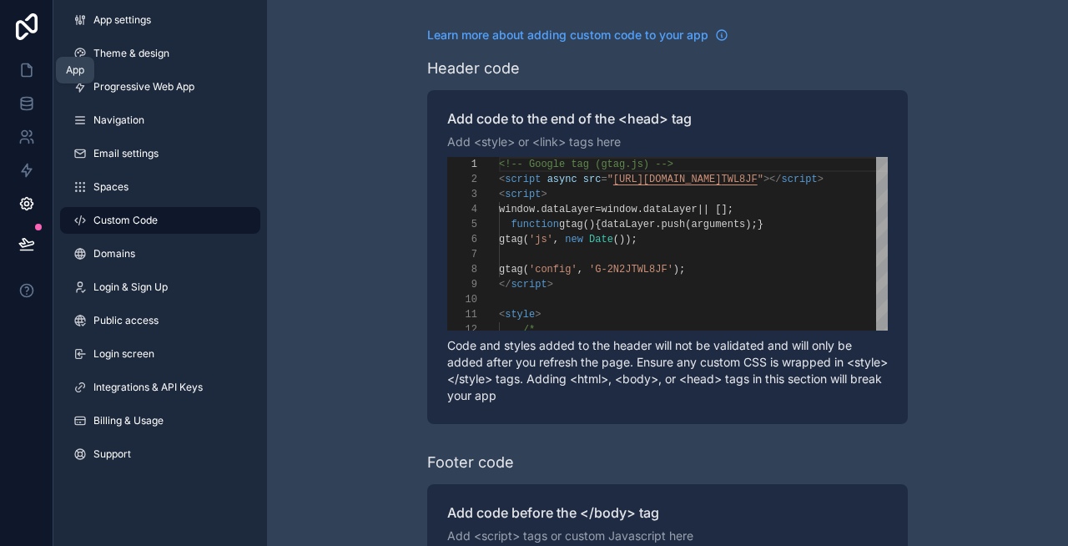
click at [22, 68] on icon at bounding box center [27, 70] width 10 height 13
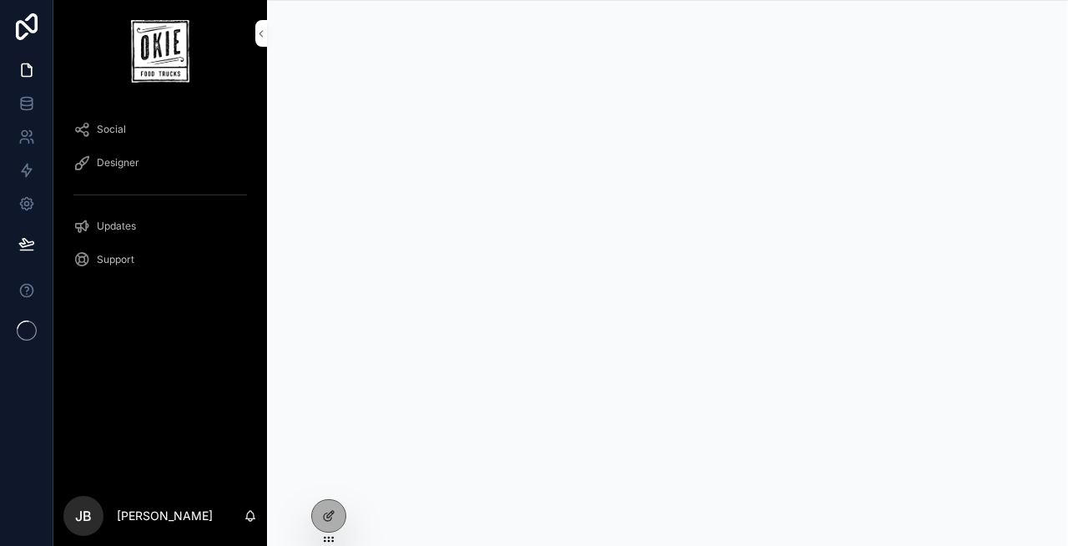
click at [0, 0] on icon at bounding box center [0, 0] width 0 height 0
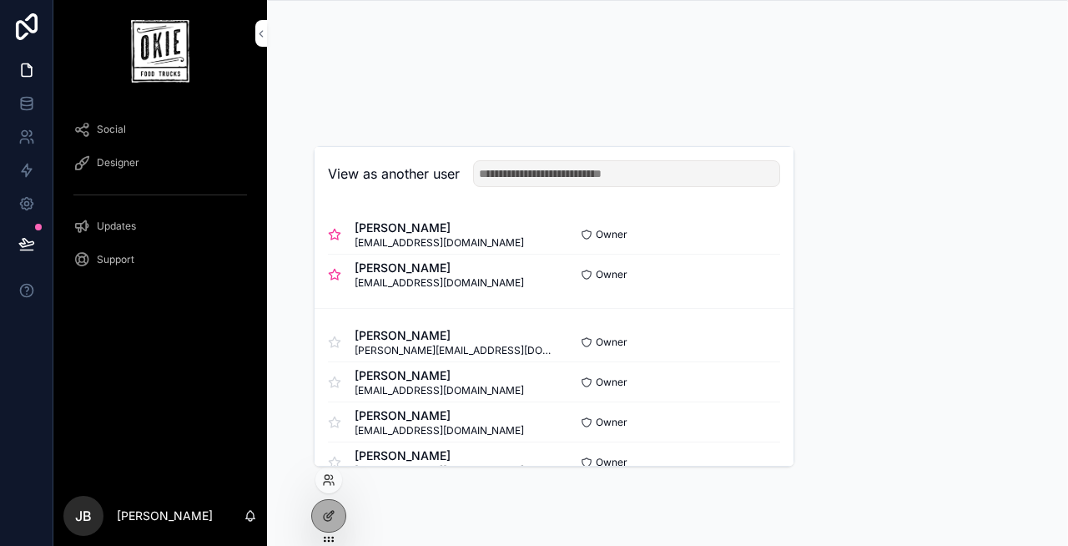
click at [0, 0] on button "Select" at bounding box center [0, 0] width 0 height 0
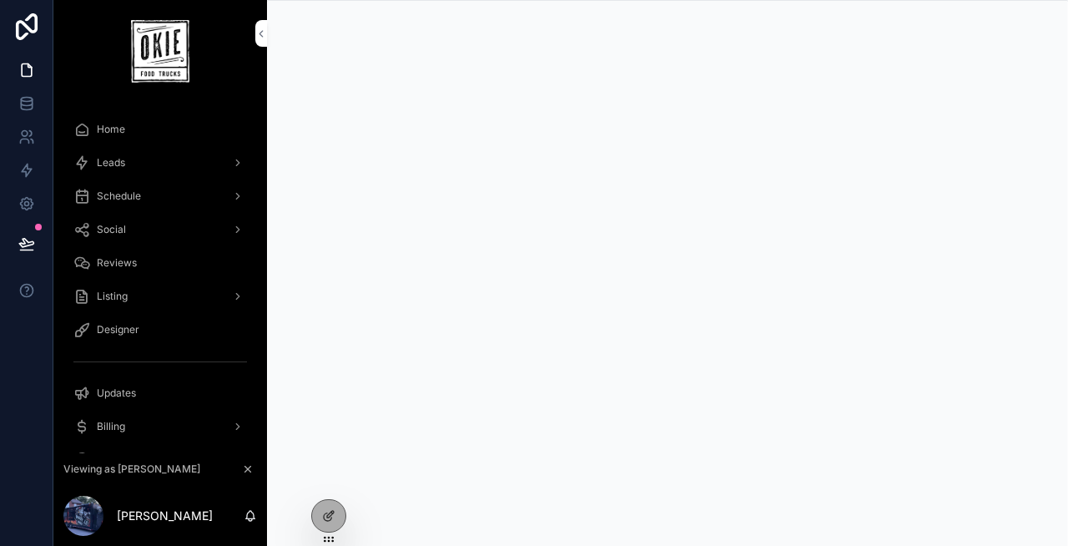
click at [184, 149] on div "Leads" at bounding box center [160, 162] width 174 height 27
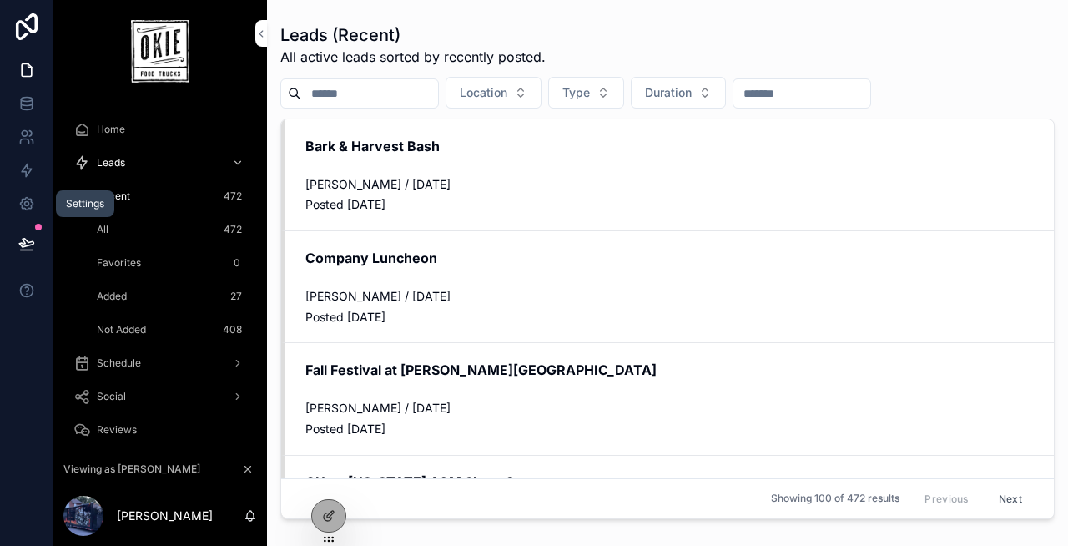
click at [22, 196] on icon at bounding box center [26, 203] width 17 height 17
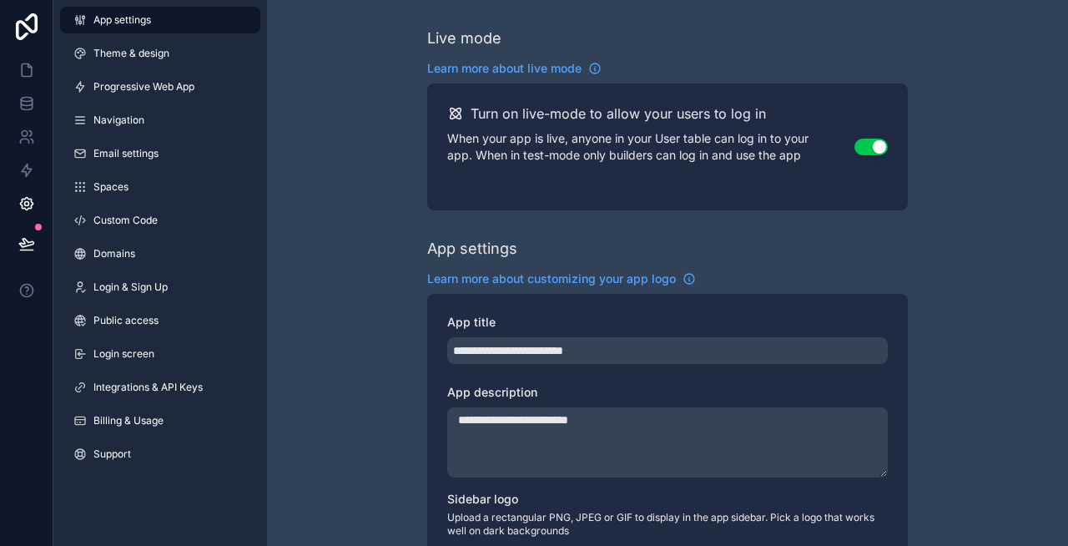
click at [154, 221] on span "Custom Code" at bounding box center [125, 220] width 64 height 13
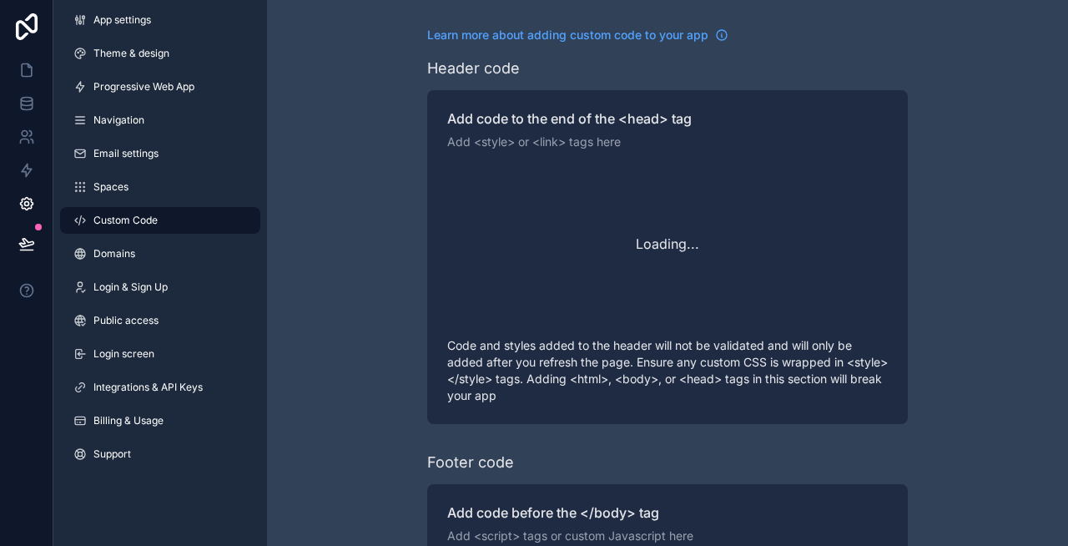
scroll to position [120, 0]
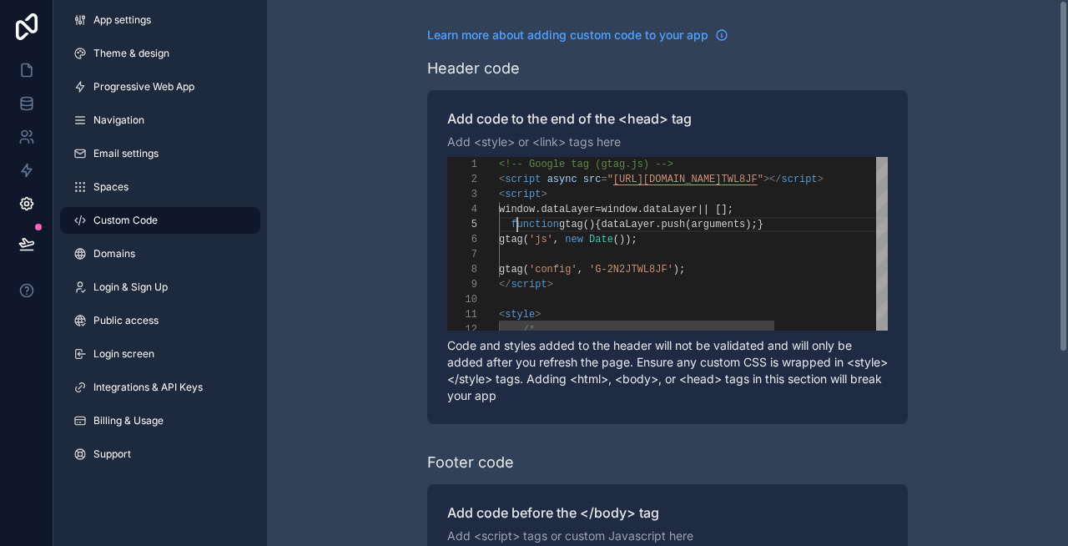
click at [517, 217] on div "**********" at bounding box center [667, 244] width 441 height 174
type textarea "**********"
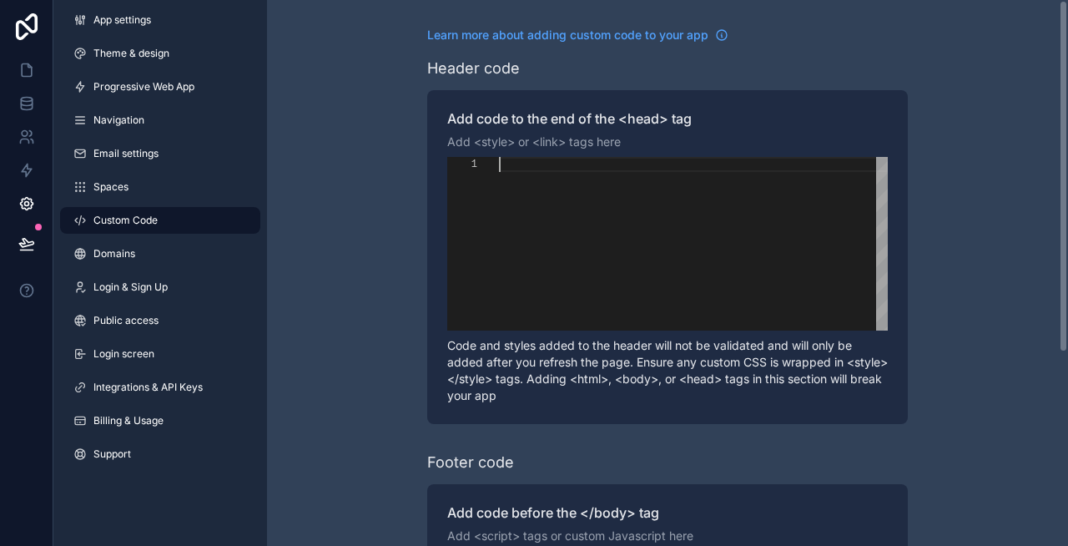
scroll to position [0, 0]
paste textarea "********"
type textarea "********"
click at [378, 223] on div "Learn more about adding custom code to your app Header code Add code to the end…" at bounding box center [667, 422] width 801 height 845
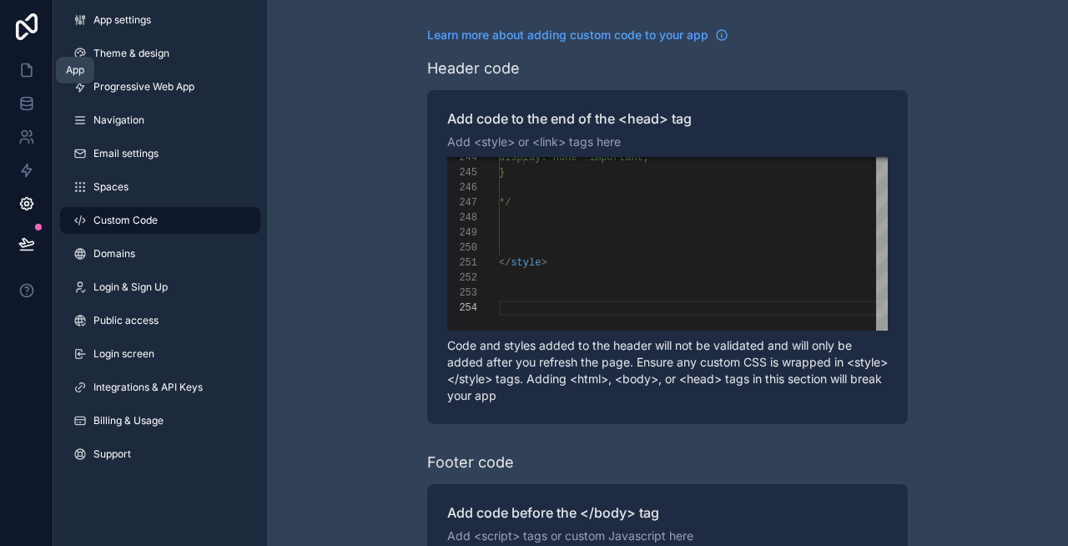
click at [32, 71] on icon at bounding box center [26, 70] width 17 height 17
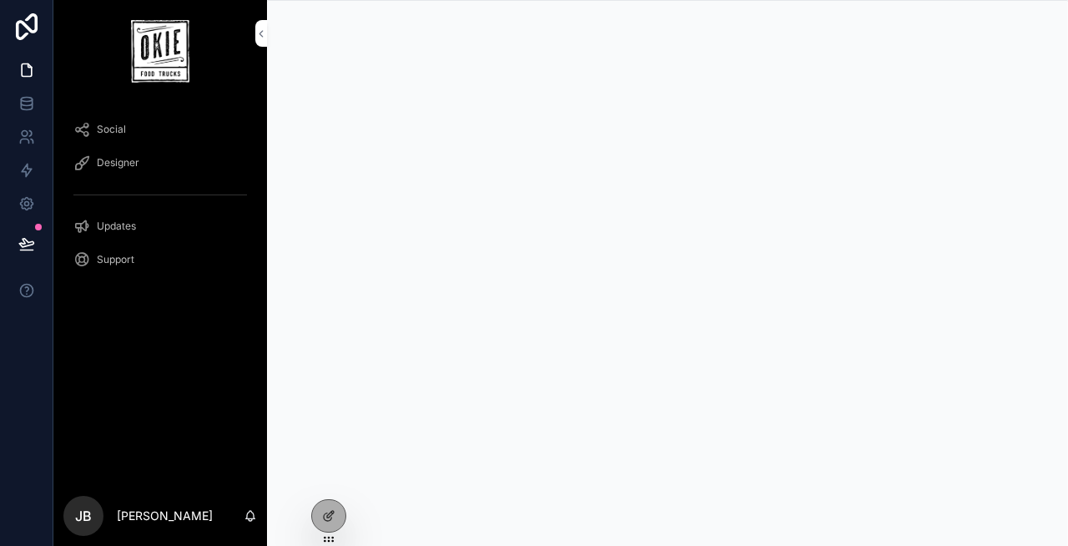
click at [0, 0] on icon at bounding box center [0, 0] width 0 height 0
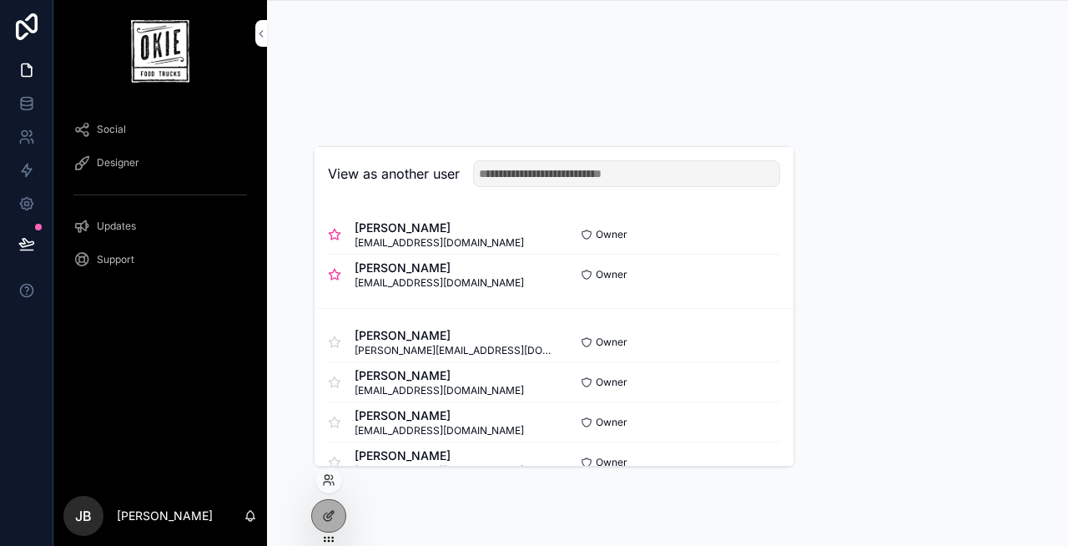
click at [0, 0] on button "Select" at bounding box center [0, 0] width 0 height 0
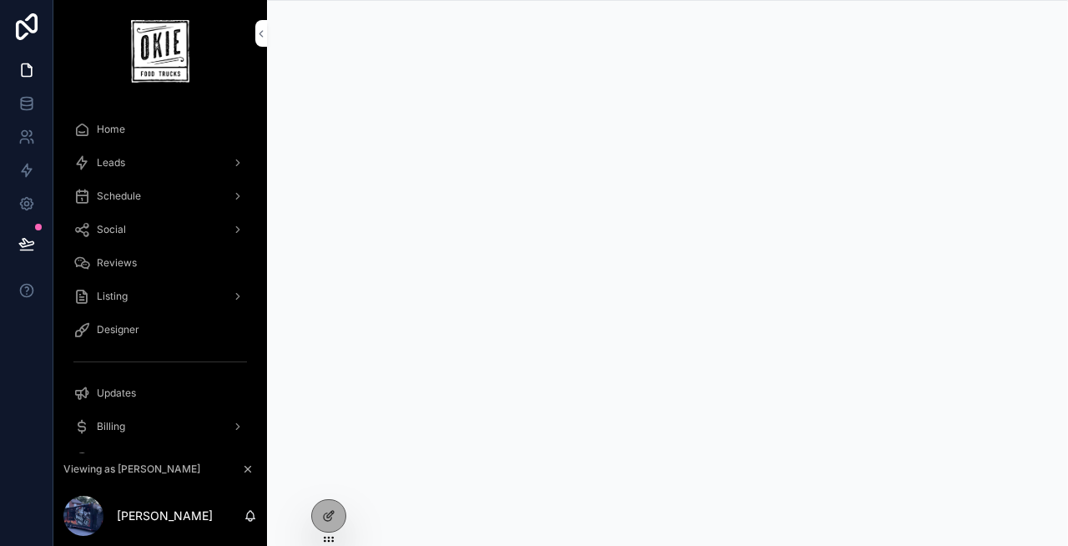
click at [121, 159] on span "Leads" at bounding box center [111, 162] width 28 height 13
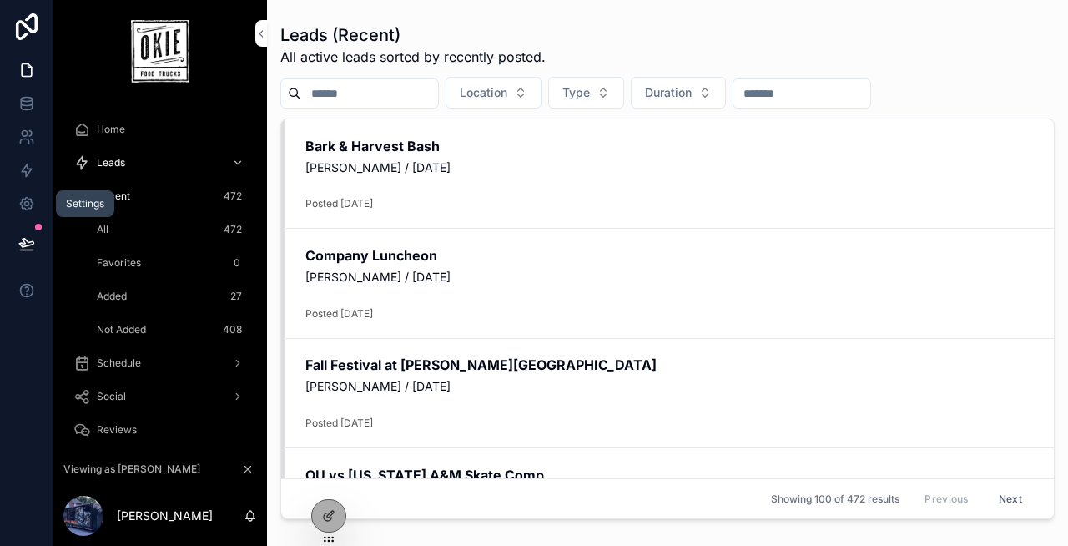
click at [27, 199] on icon at bounding box center [26, 203] width 17 height 17
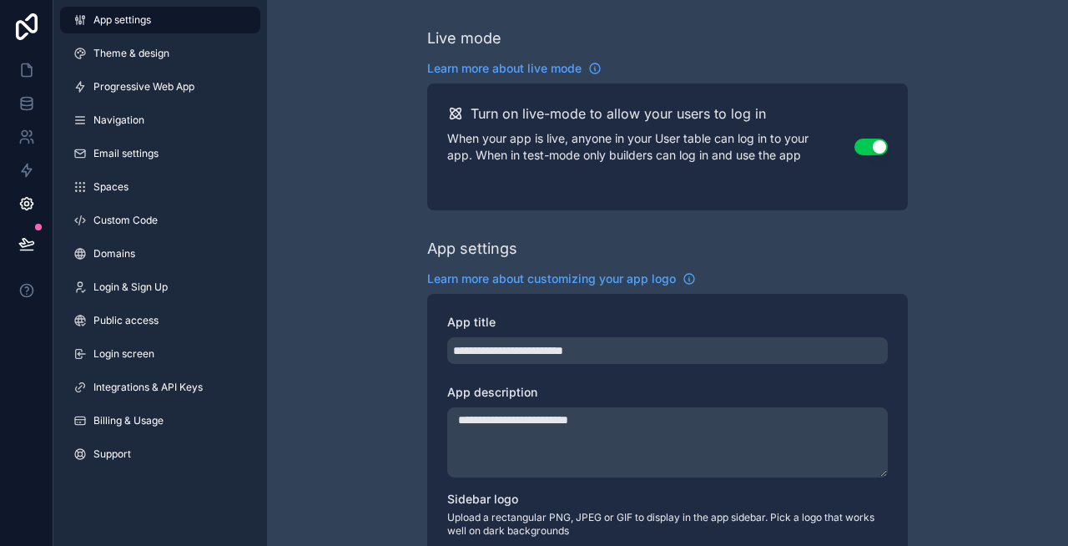
click at [132, 221] on span "Custom Code" at bounding box center [125, 220] width 64 height 13
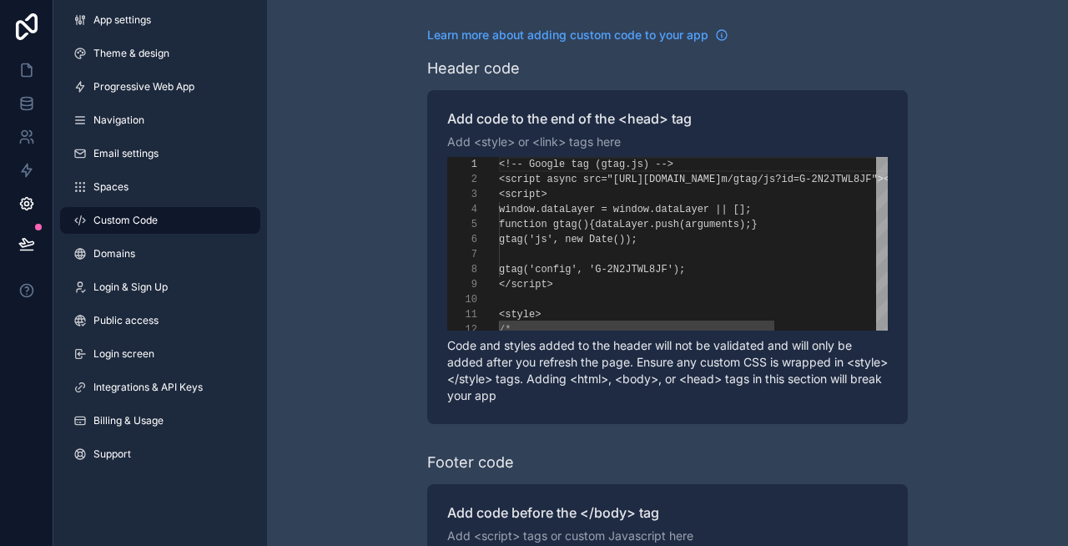
scroll to position [120, 0]
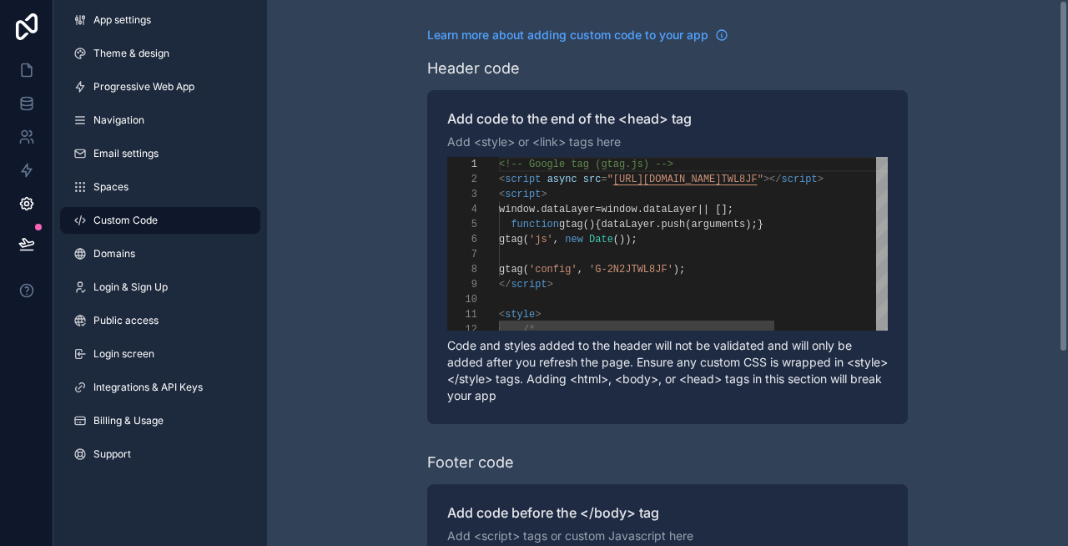
click at [546, 242] on span "'js'" at bounding box center [541, 240] width 24 height 12
type textarea "**********"
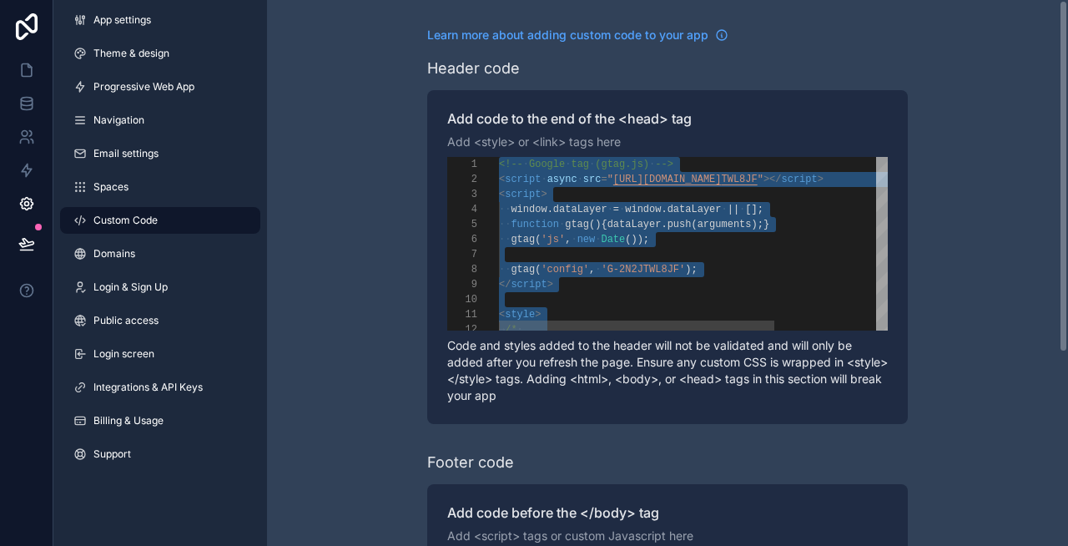
scroll to position [0, 0]
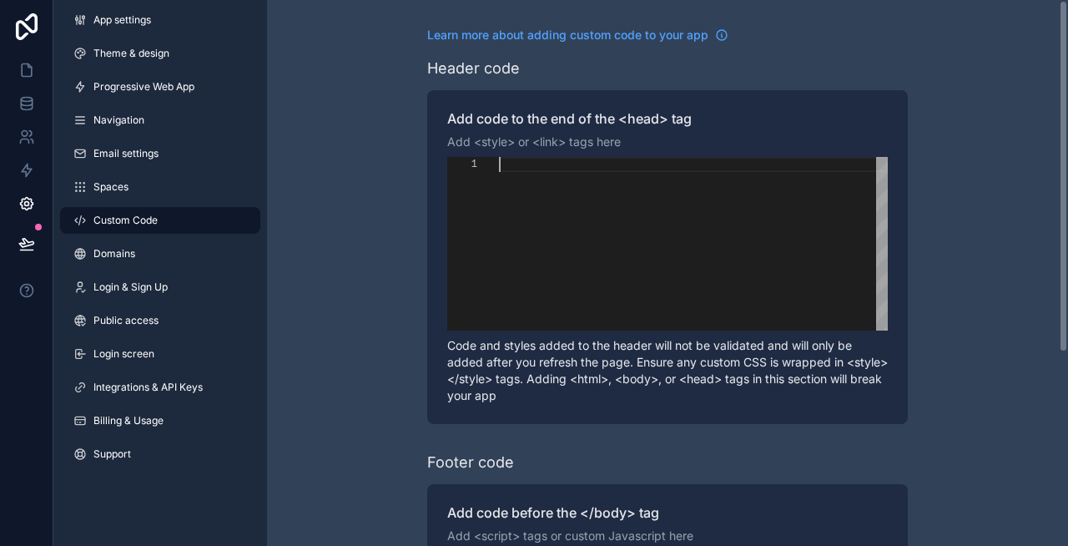
paste textarea "********"
type textarea "********"
click at [372, 230] on div "Learn more about adding custom code to your app Header code Add code to the end…" at bounding box center [667, 422] width 801 height 845
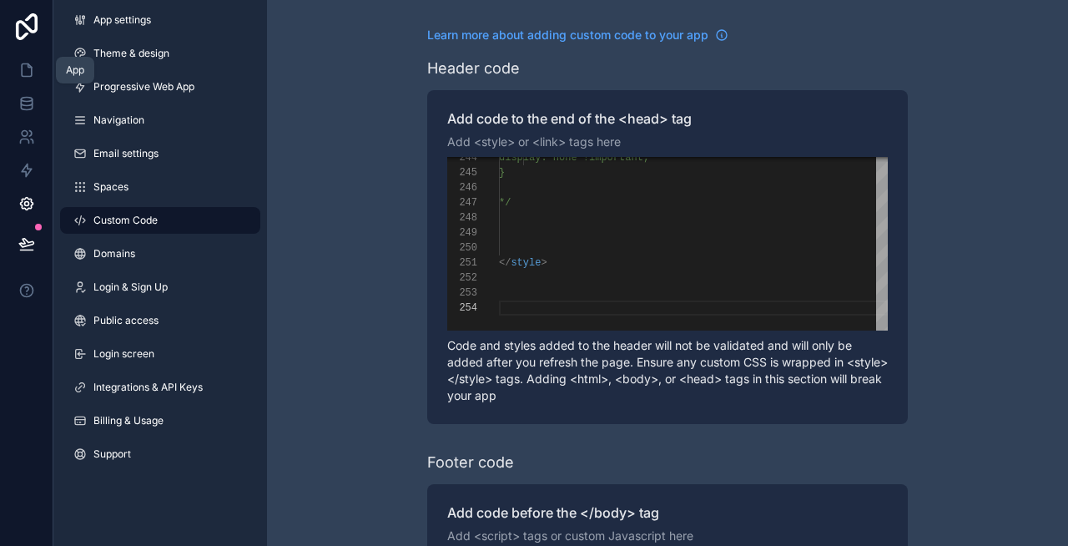
click at [26, 68] on icon at bounding box center [26, 70] width 17 height 17
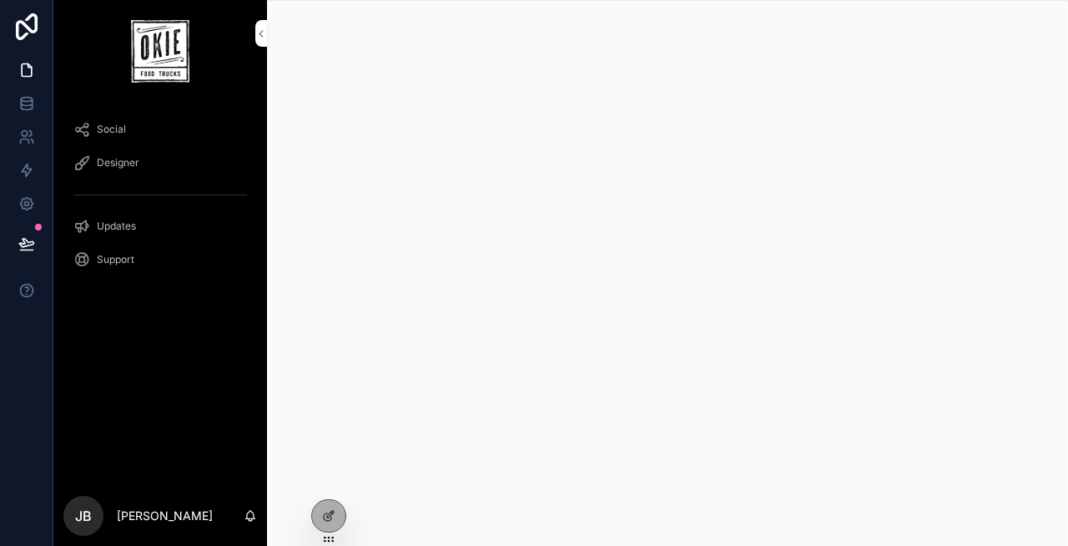
click at [0, 0] on icon at bounding box center [0, 0] width 0 height 0
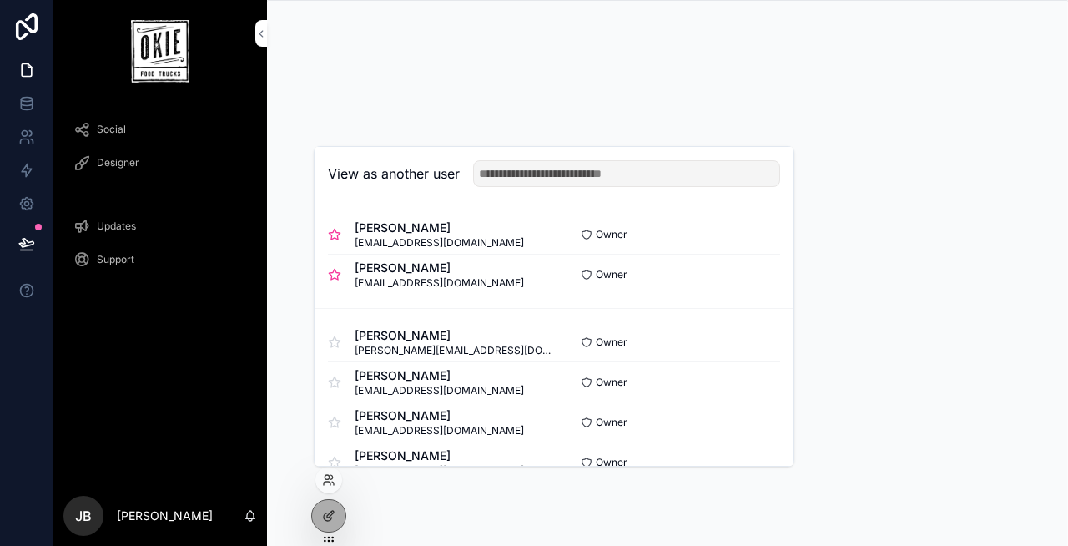
click at [0, 0] on button "Select" at bounding box center [0, 0] width 0 height 0
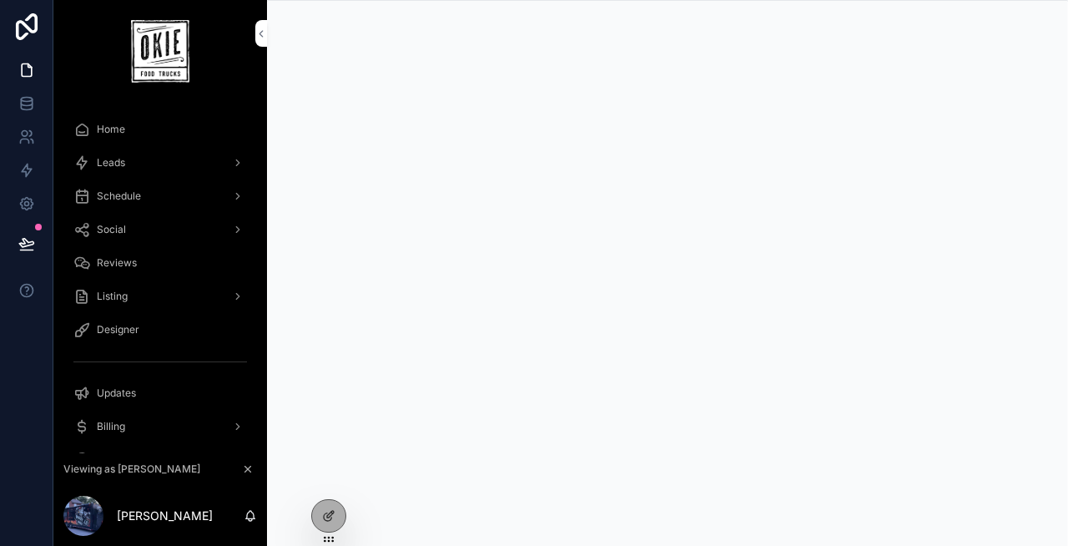
click at [144, 156] on div "Leads" at bounding box center [160, 162] width 174 height 27
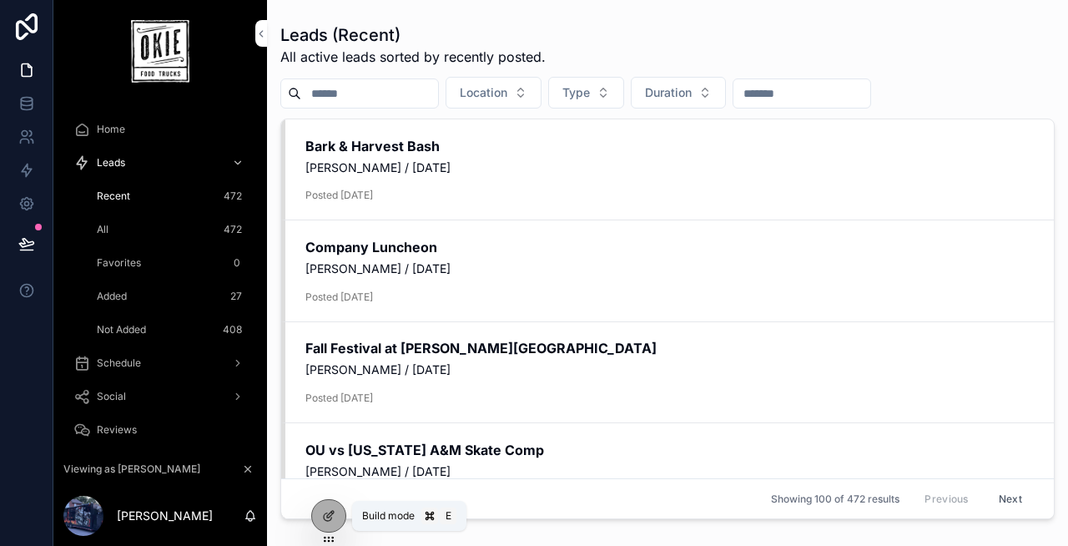
click at [330, 512] on icon at bounding box center [330, 514] width 7 height 7
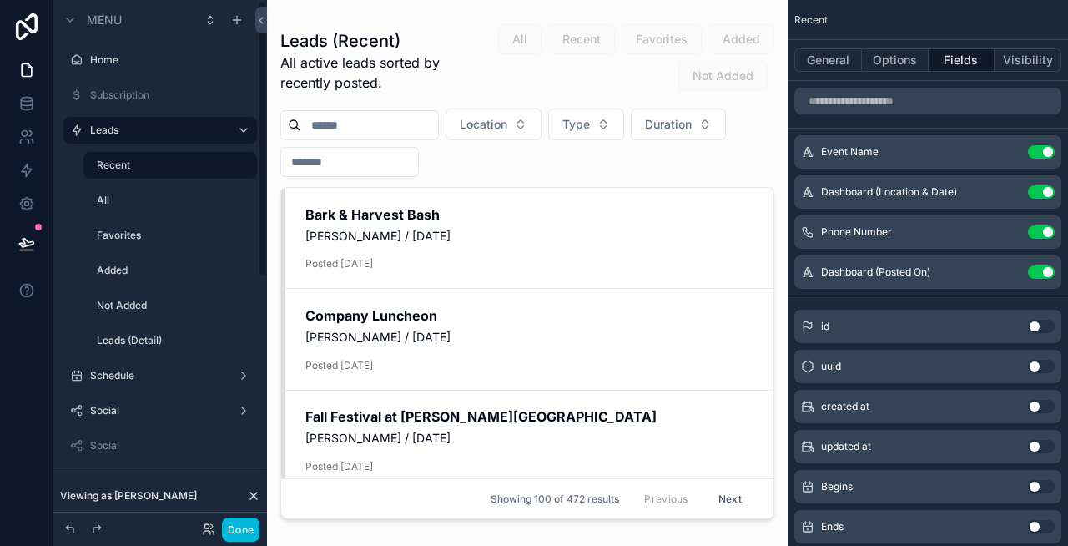
click at [125, 204] on label "All" at bounding box center [172, 200] width 150 height 13
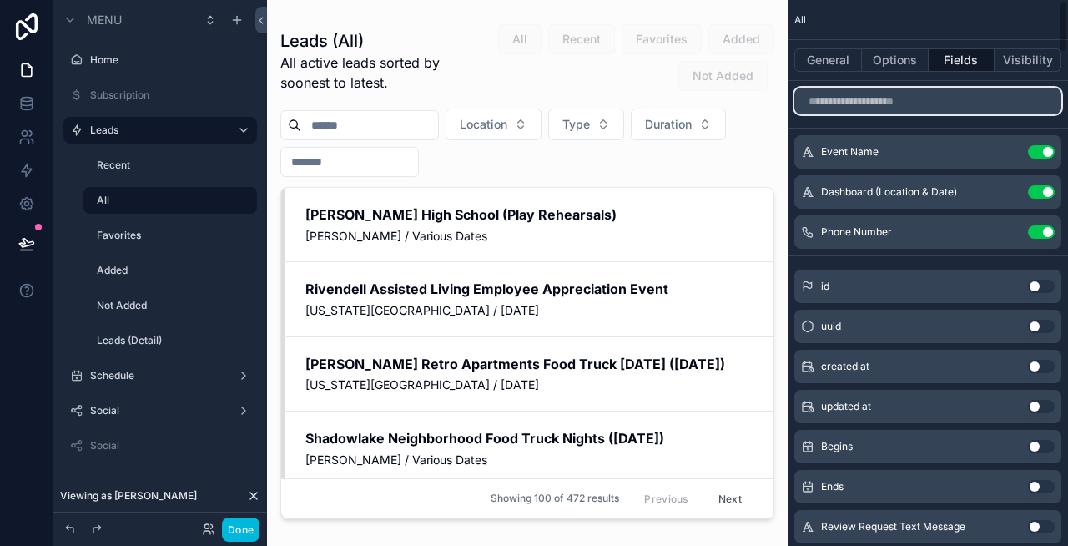
click at [884, 98] on input "scrollable content" at bounding box center [927, 101] width 267 height 27
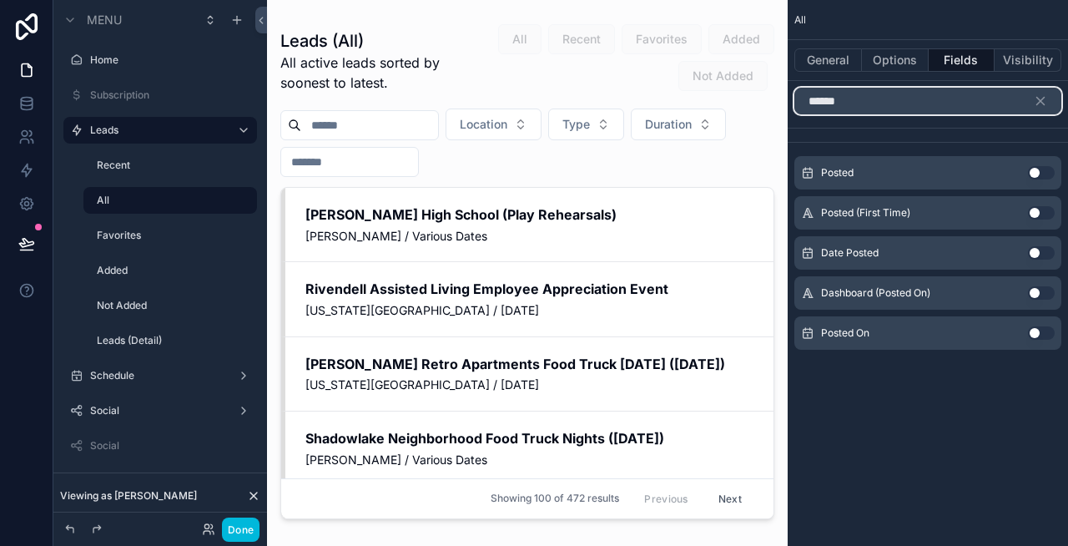
type input "******"
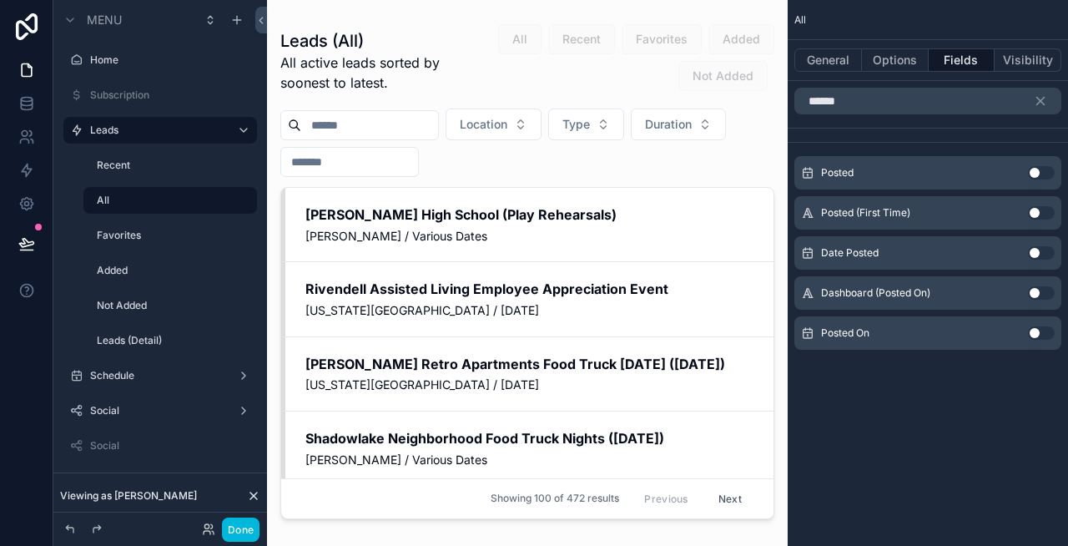
click at [1035, 292] on button "Use setting" at bounding box center [1041, 292] width 27 height 13
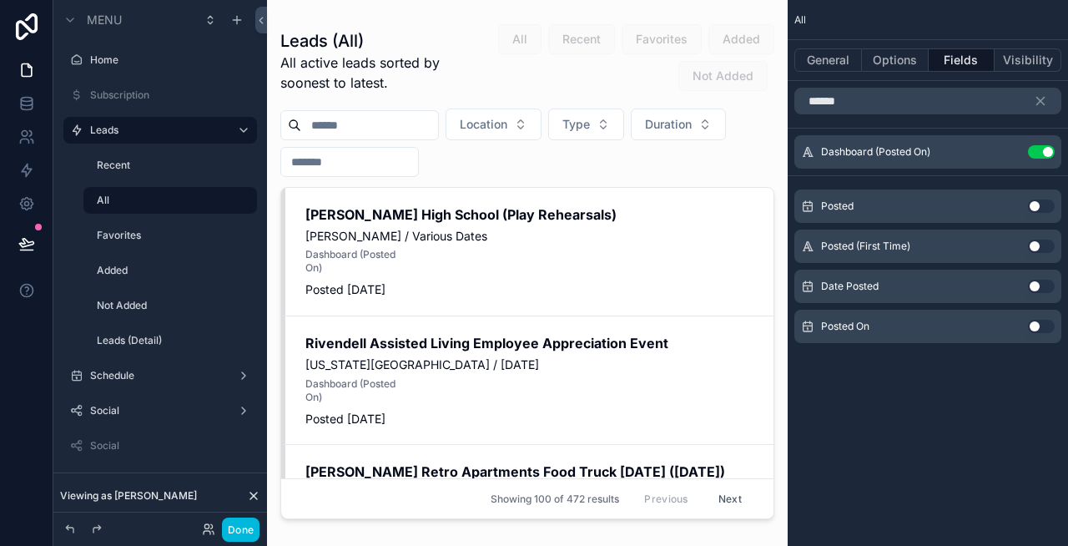
click at [0, 0] on icon "scrollable content" at bounding box center [0, 0] width 0 height 0
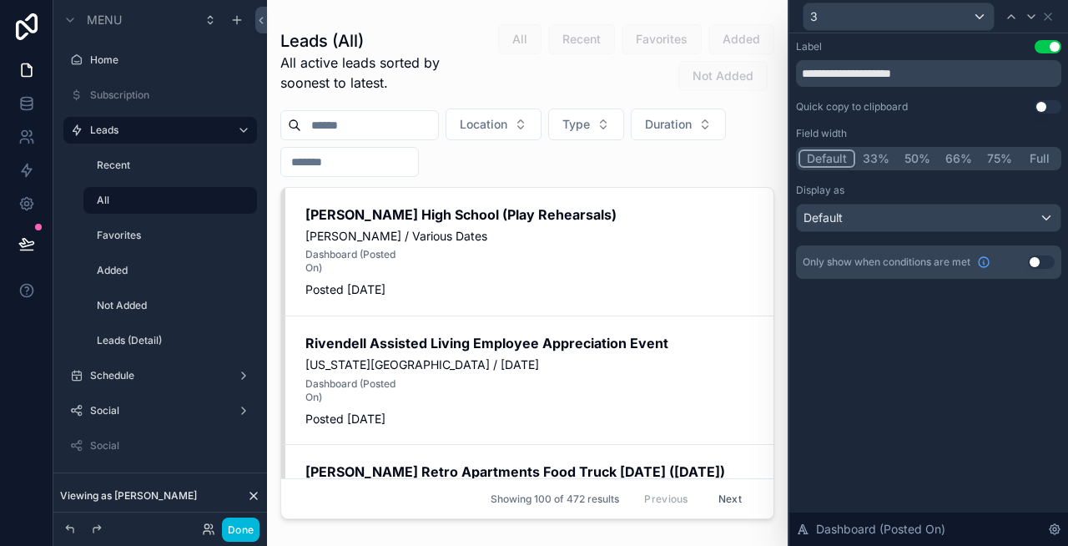
click at [1038, 162] on button "Full" at bounding box center [1039, 158] width 39 height 18
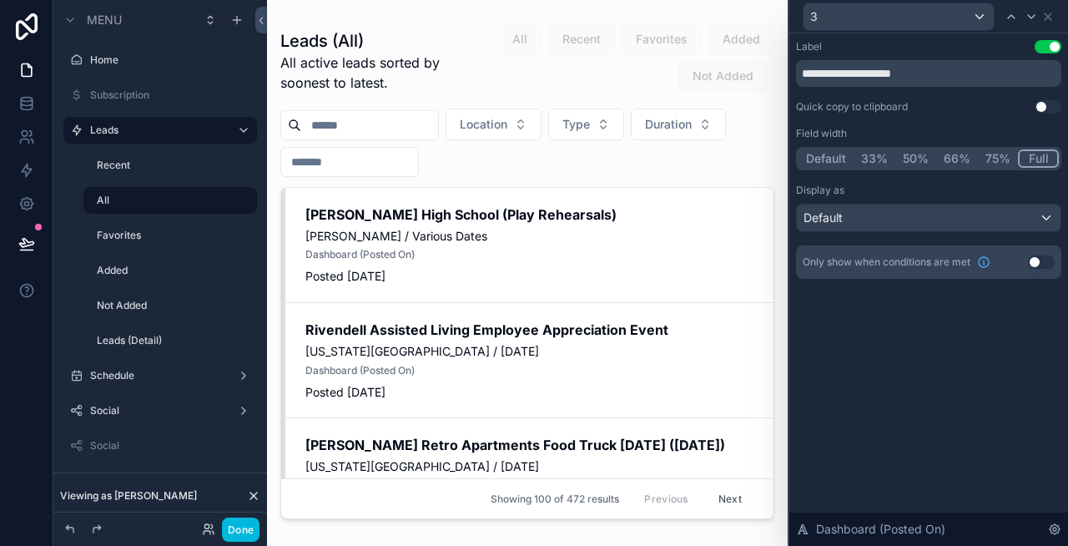
click at [1049, 53] on button "Use setting" at bounding box center [1048, 46] width 27 height 13
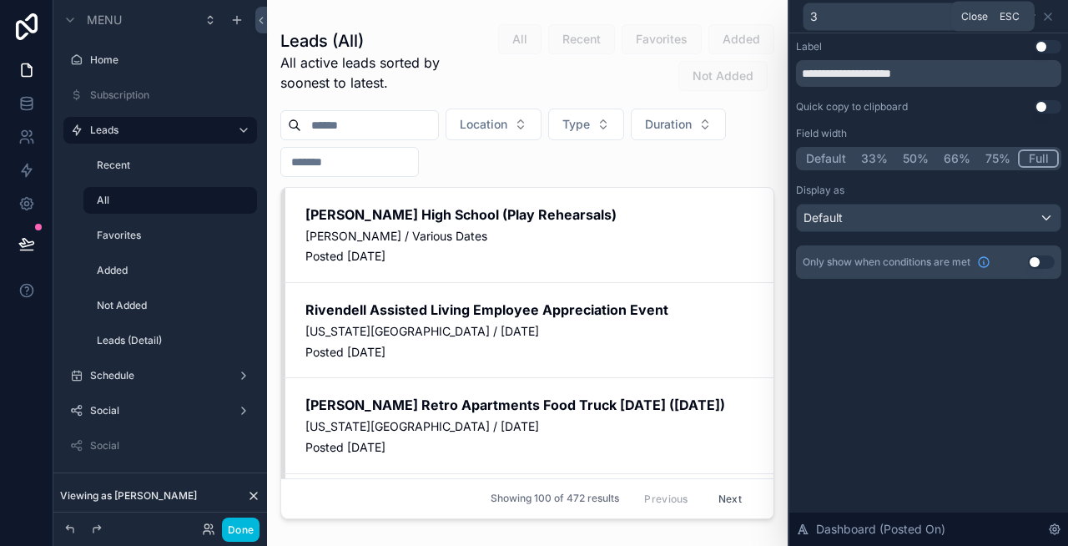
click at [1047, 15] on icon at bounding box center [1048, 16] width 7 height 7
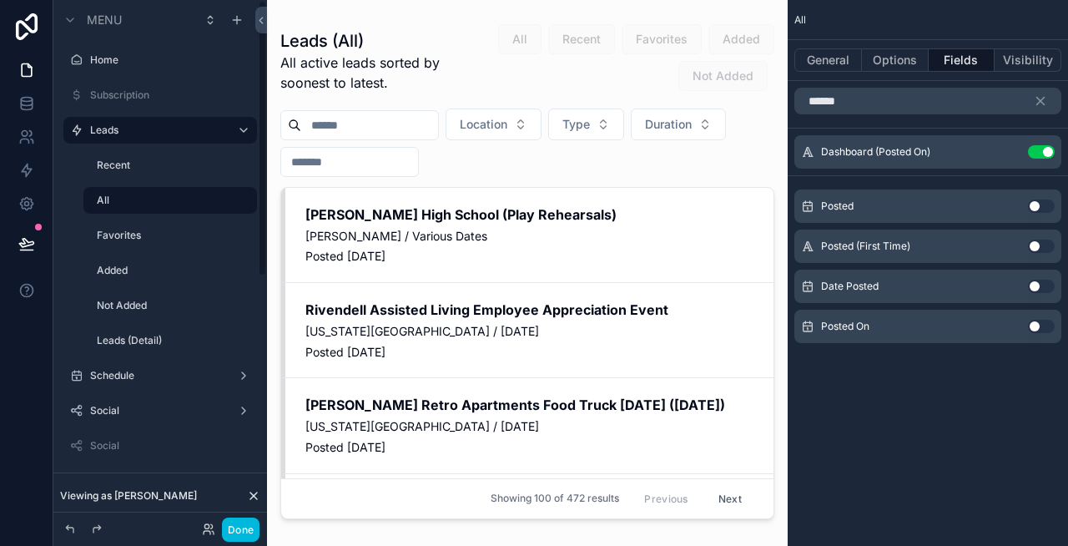
click at [174, 231] on label "Favorites" at bounding box center [172, 235] width 150 height 13
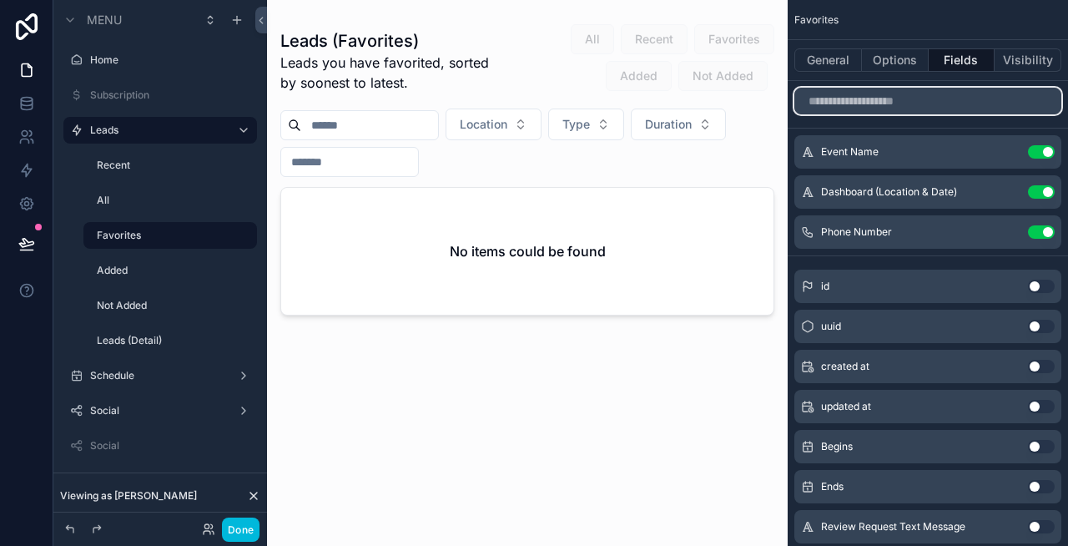
click at [868, 105] on input "scrollable content" at bounding box center [927, 101] width 267 height 27
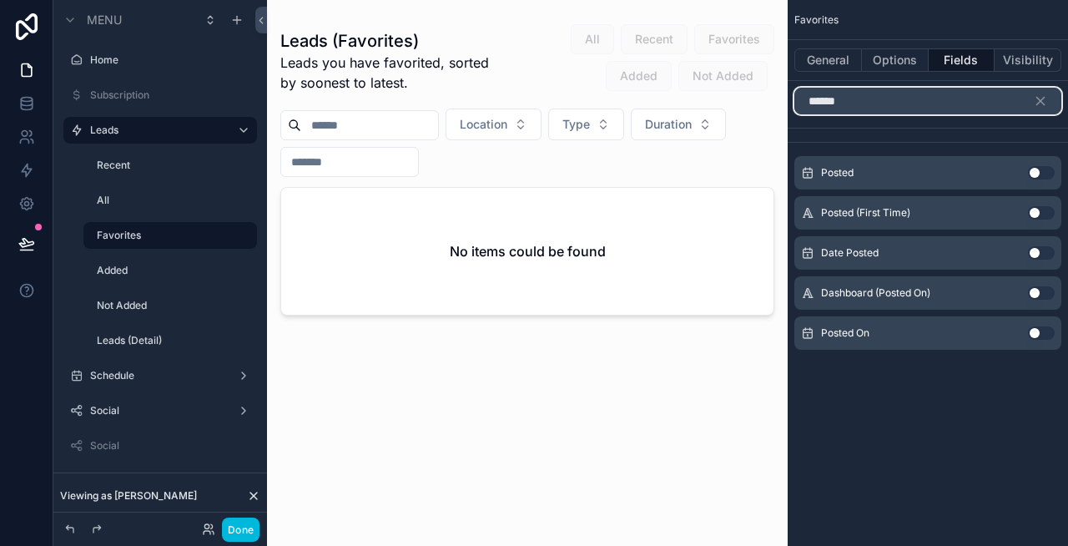
type input "******"
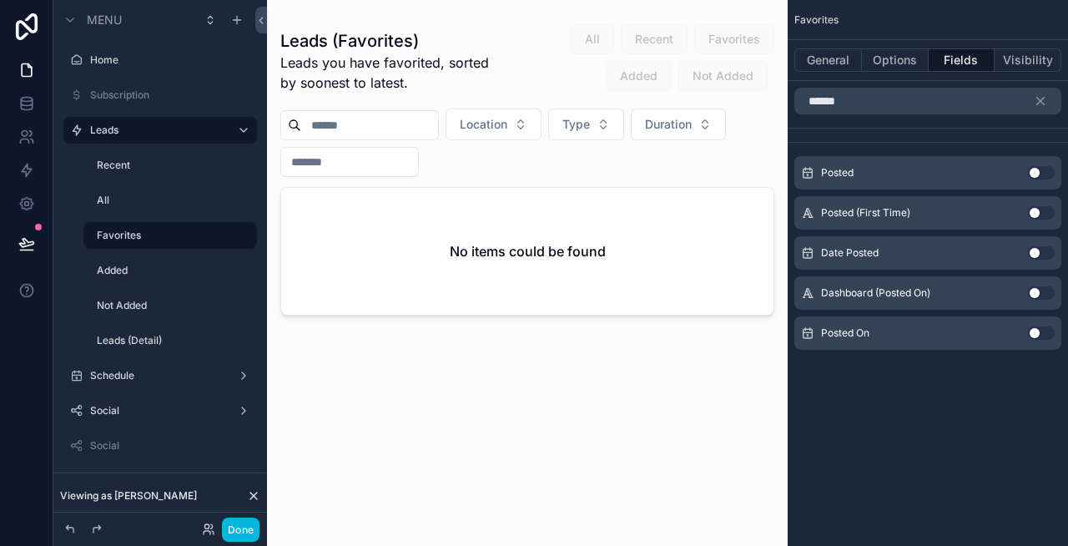
click at [1037, 287] on button "Use setting" at bounding box center [1041, 292] width 27 height 13
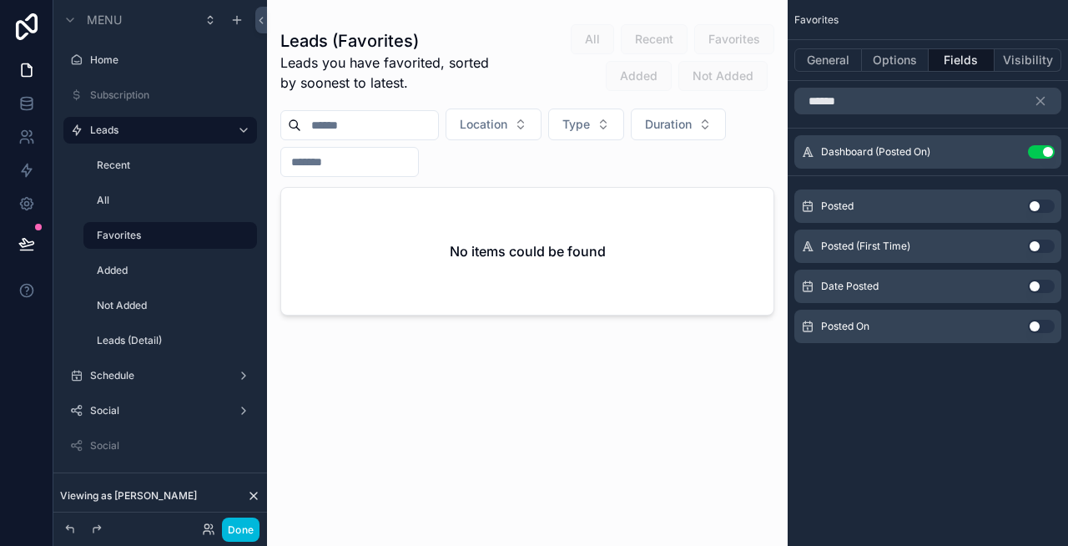
click at [0, 0] on icon "scrollable content" at bounding box center [0, 0] width 0 height 0
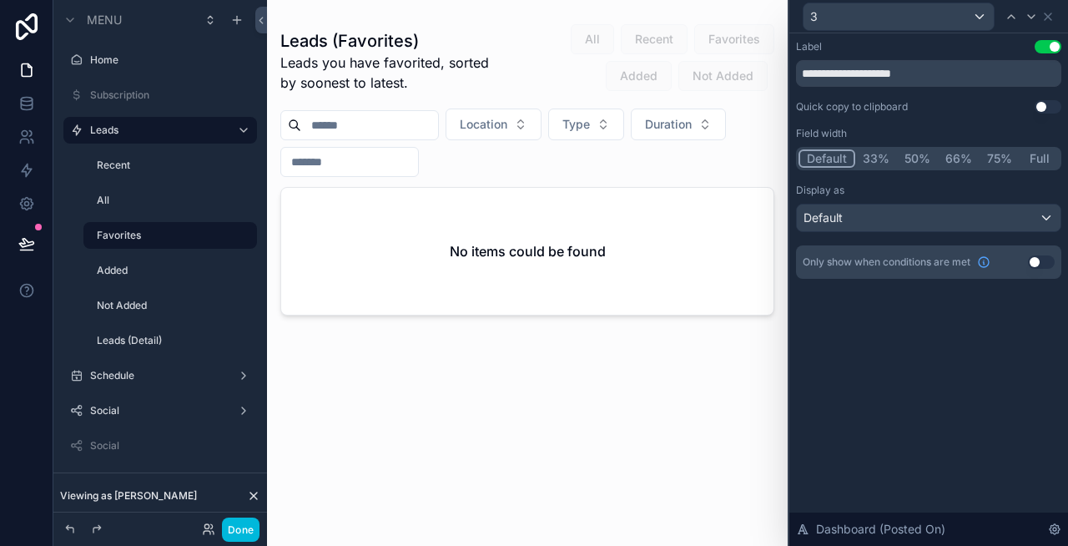
click at [1041, 158] on button "Full" at bounding box center [1039, 158] width 39 height 18
click at [1046, 45] on button "Use setting" at bounding box center [1048, 46] width 27 height 13
click at [1053, 14] on icon at bounding box center [1048, 16] width 13 height 13
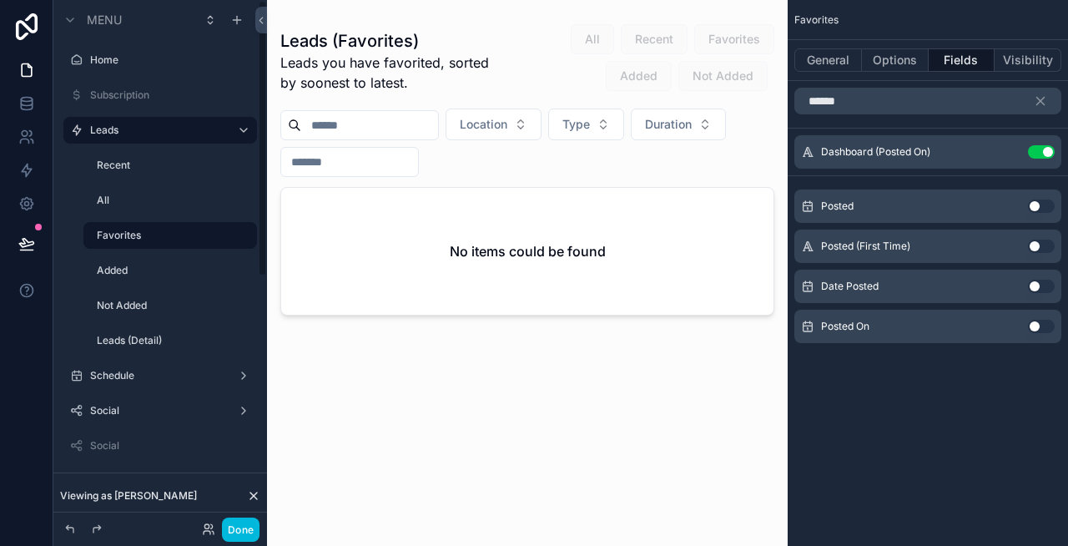
click at [152, 275] on label "Added" at bounding box center [172, 270] width 150 height 13
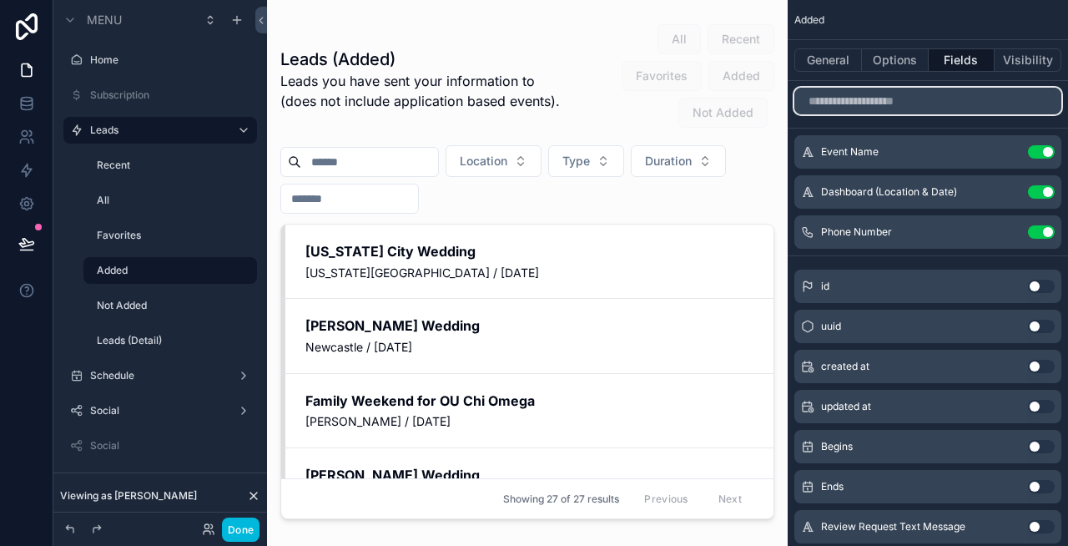
click at [890, 100] on input "scrollable content" at bounding box center [927, 101] width 267 height 27
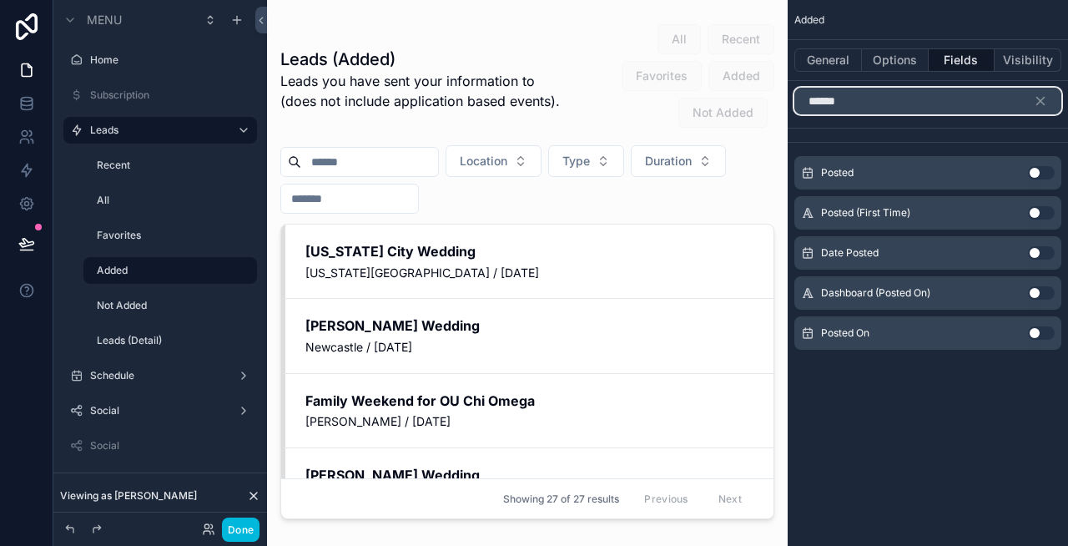
type input "******"
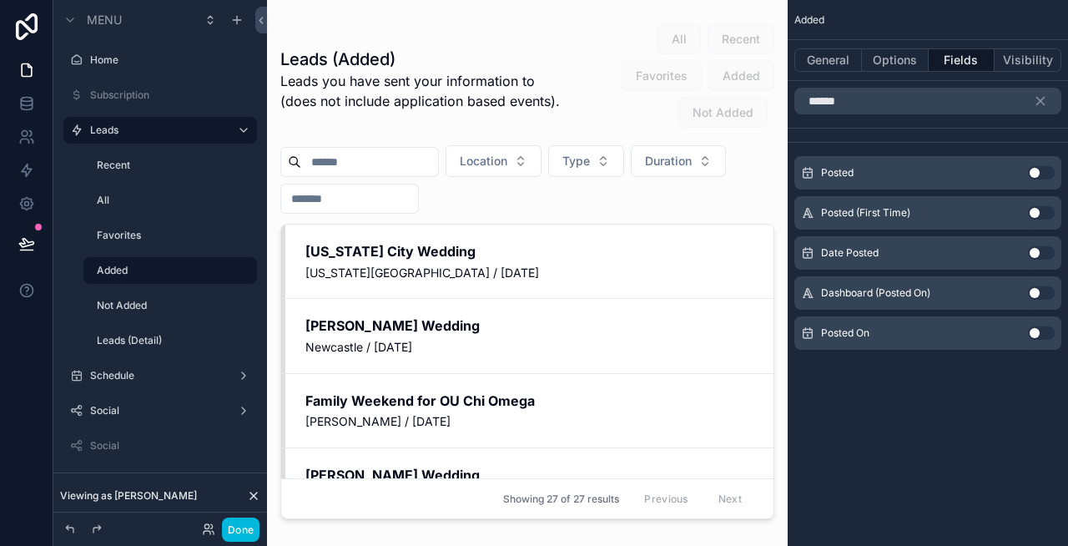
click at [1041, 291] on button "Use setting" at bounding box center [1041, 292] width 27 height 13
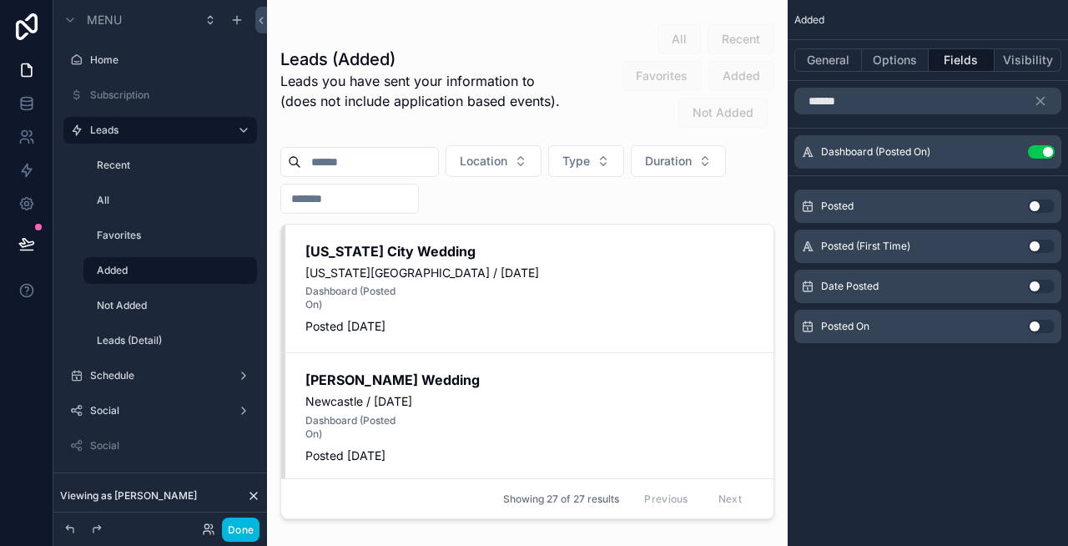
click at [0, 0] on icon "scrollable content" at bounding box center [0, 0] width 0 height 0
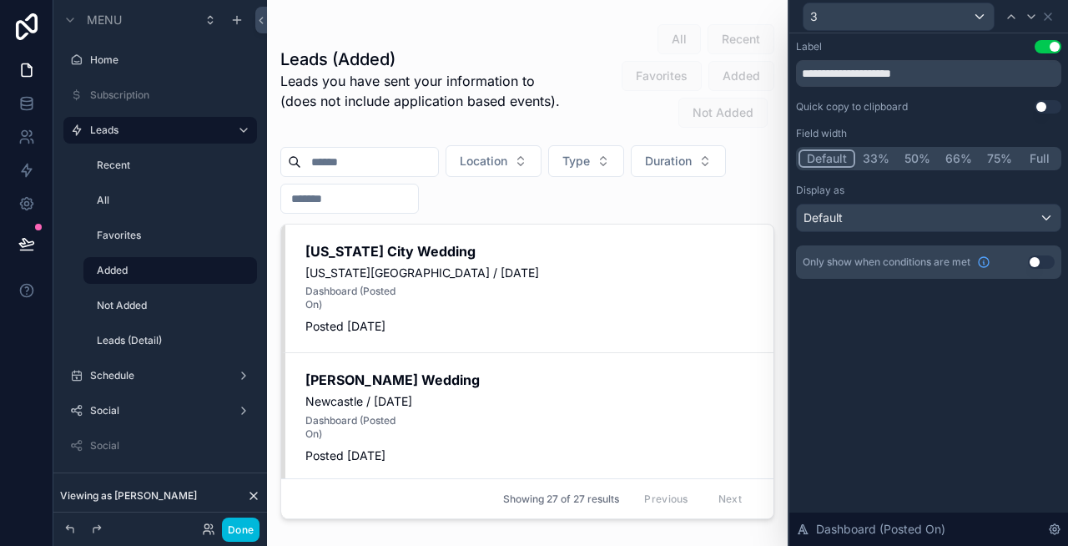
click at [1037, 154] on button "Full" at bounding box center [1039, 158] width 39 height 18
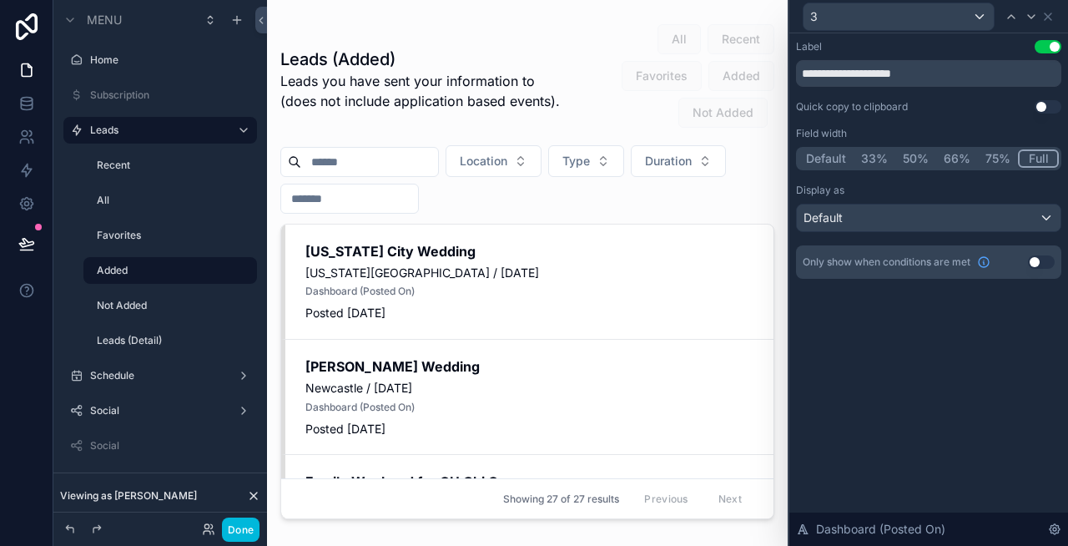
click at [1048, 53] on button "Use setting" at bounding box center [1048, 46] width 27 height 13
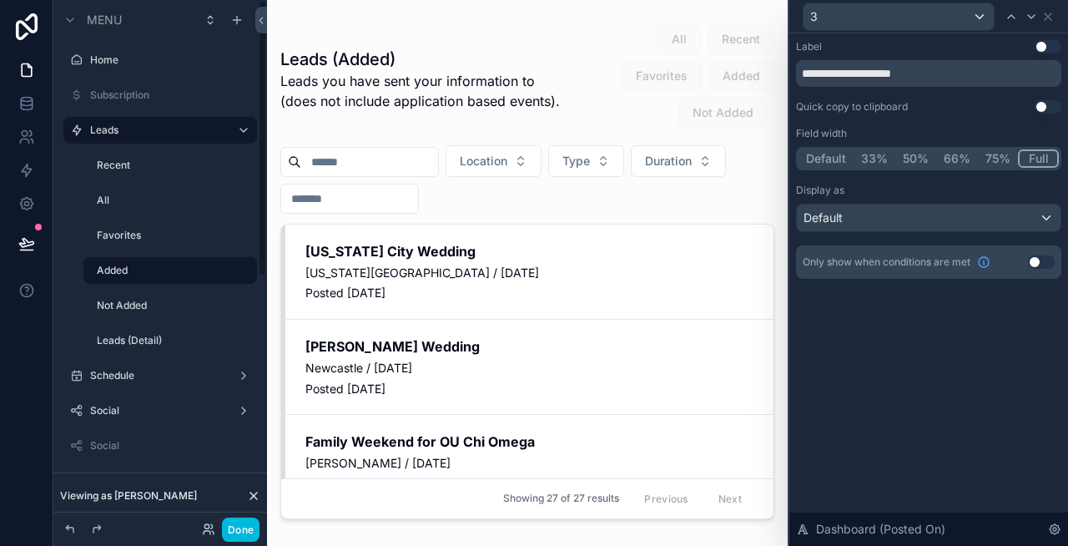
click at [155, 309] on label "Not Added" at bounding box center [172, 305] width 150 height 13
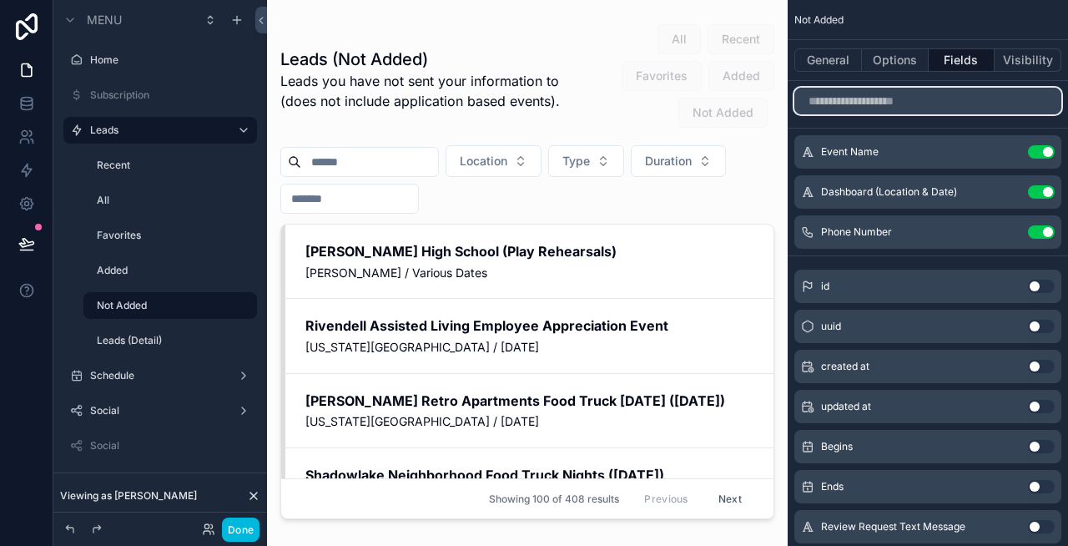
click at [976, 96] on input "scrollable content" at bounding box center [927, 101] width 267 height 27
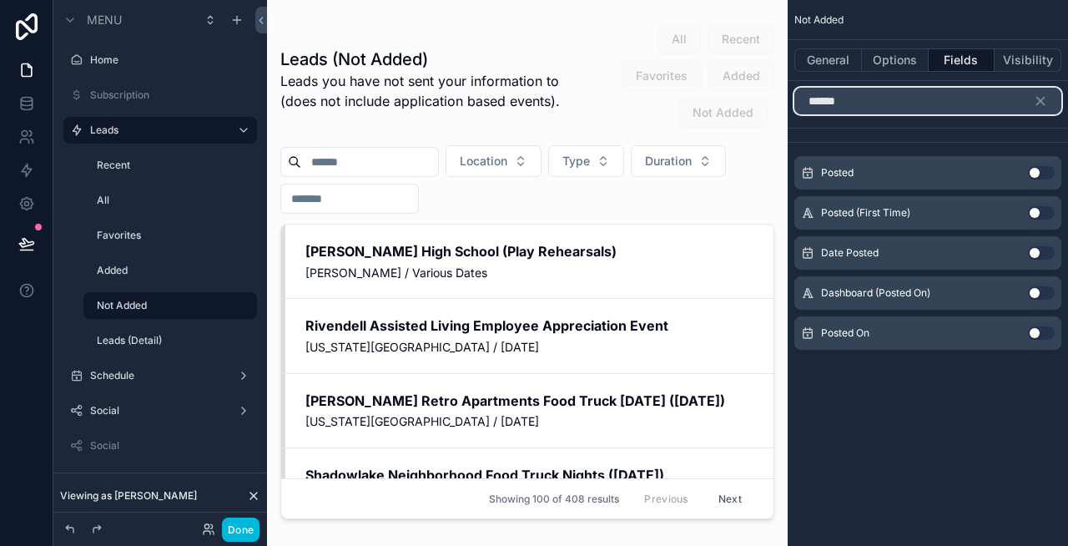
type input "******"
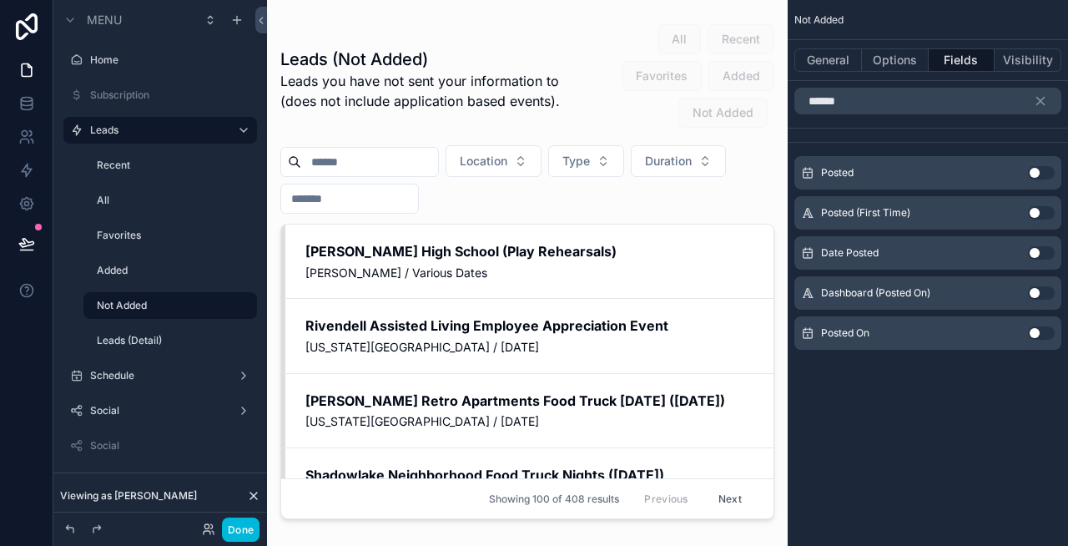
click at [1032, 288] on button "Use setting" at bounding box center [1041, 292] width 27 height 13
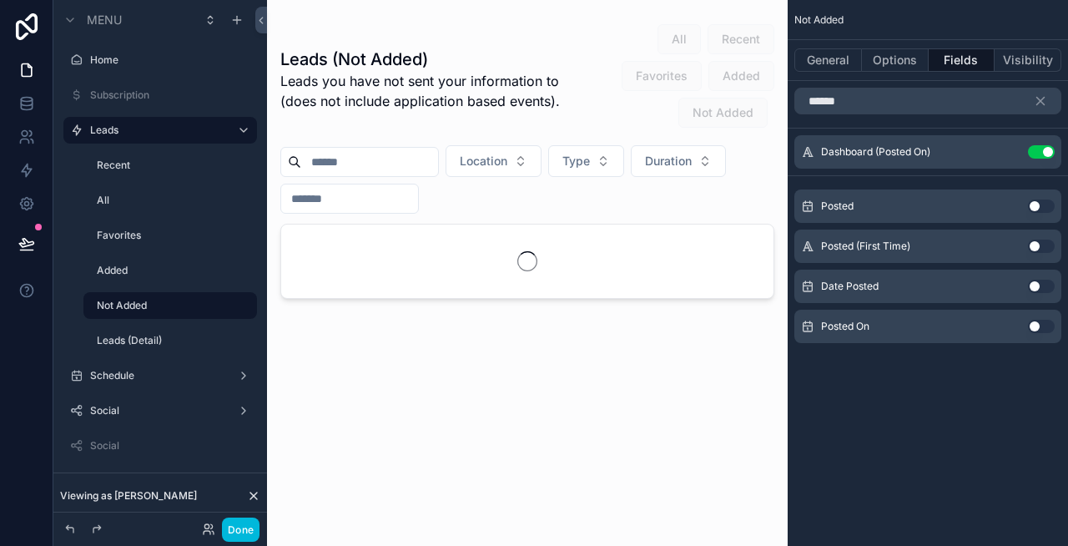
click at [0, 0] on icon "scrollable content" at bounding box center [0, 0] width 0 height 0
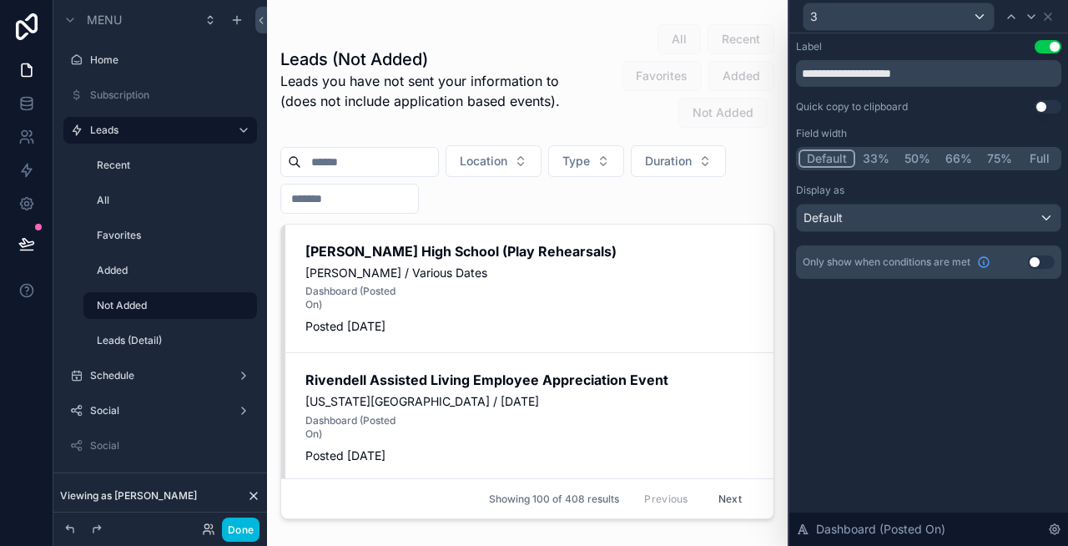
click at [1041, 157] on button "Full" at bounding box center [1039, 158] width 39 height 18
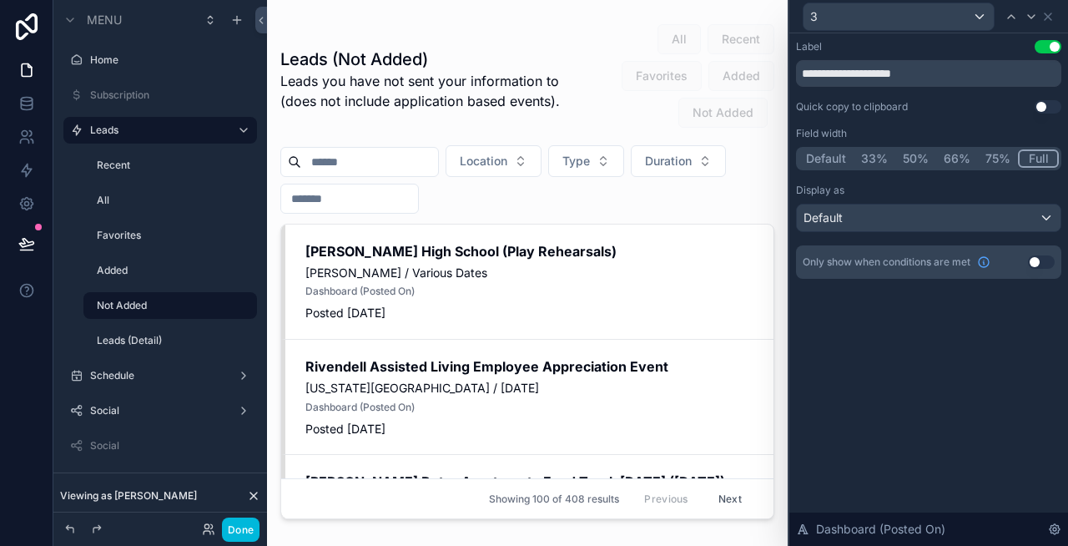
click at [1053, 47] on button "Use setting" at bounding box center [1048, 46] width 27 height 13
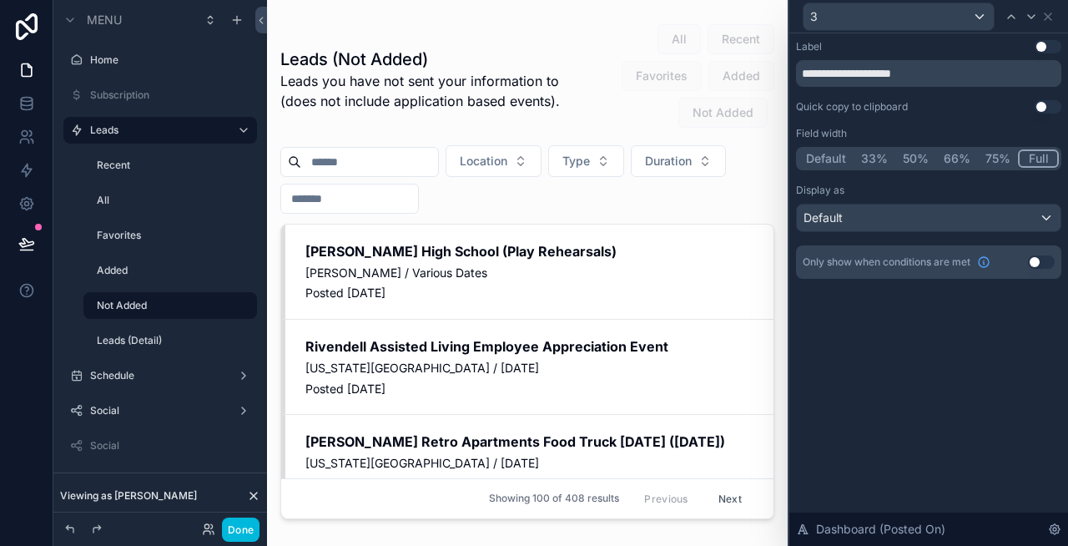
click at [142, 335] on label "Leads (Detail)" at bounding box center [172, 340] width 150 height 13
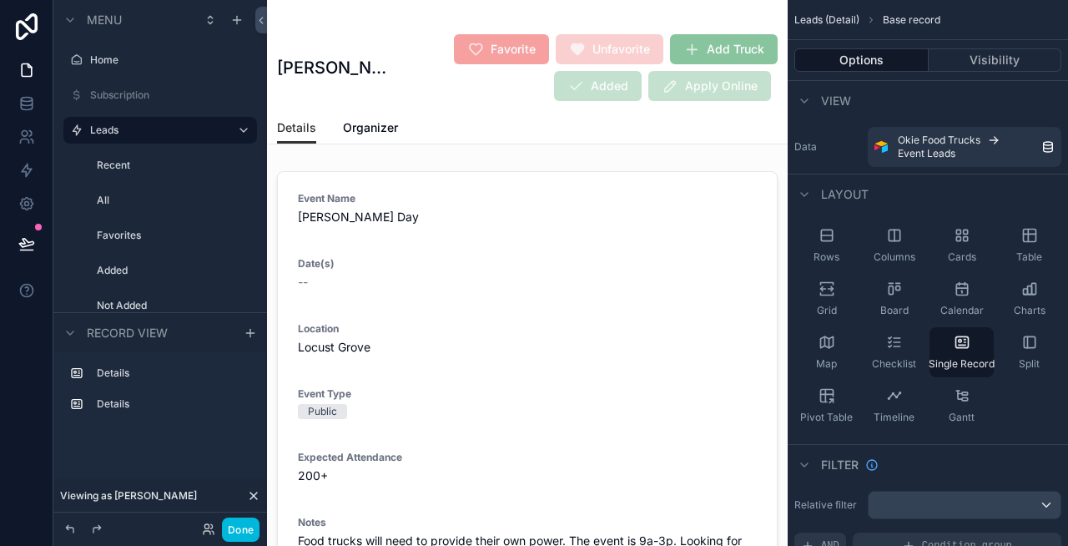
click at [237, 526] on button "Done" at bounding box center [241, 529] width 38 height 24
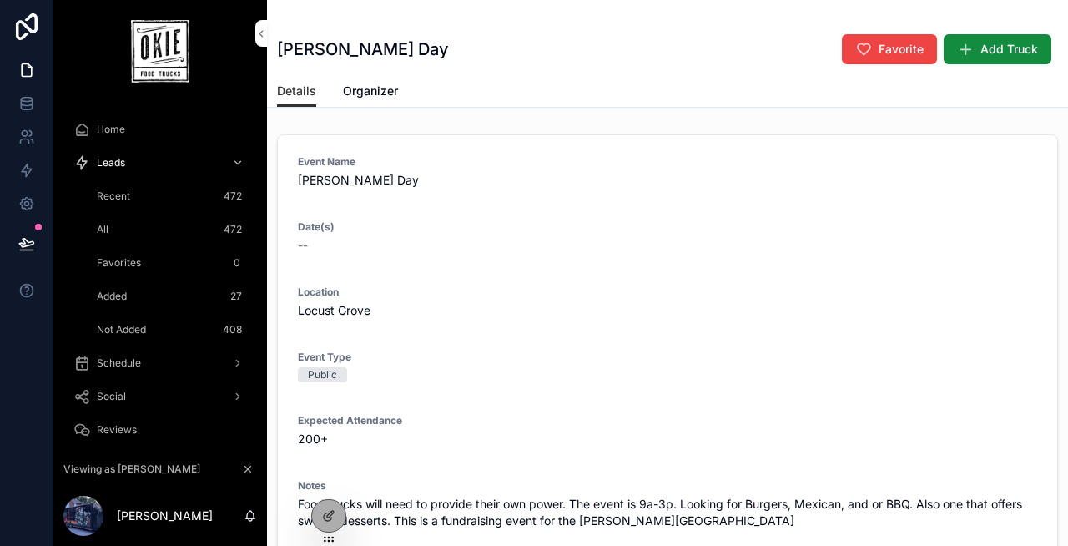
click at [140, 194] on div "Recent 472" at bounding box center [170, 196] width 154 height 27
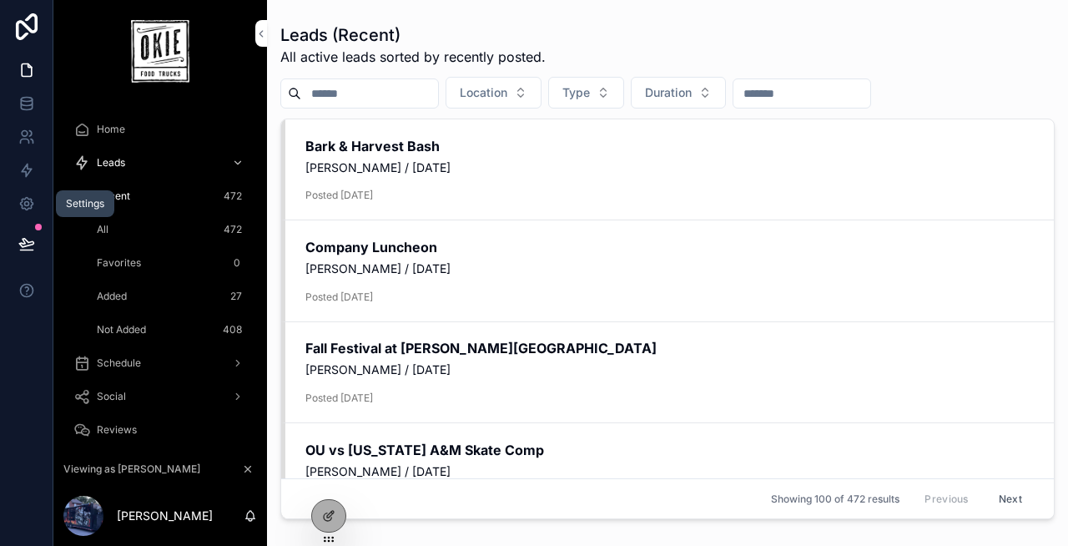
click at [25, 200] on icon at bounding box center [26, 203] width 17 height 17
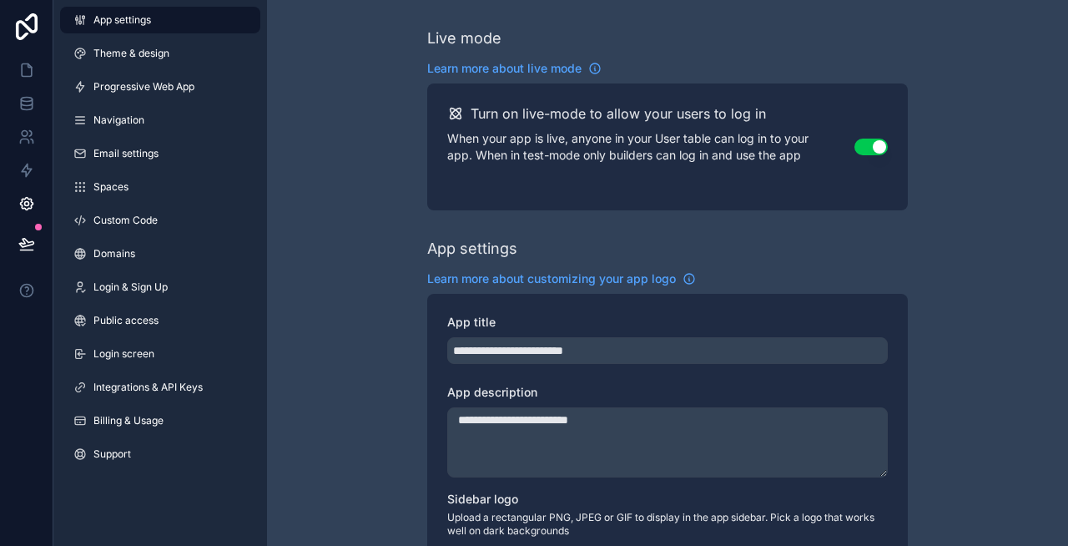
click at [139, 218] on span "Custom Code" at bounding box center [125, 220] width 64 height 13
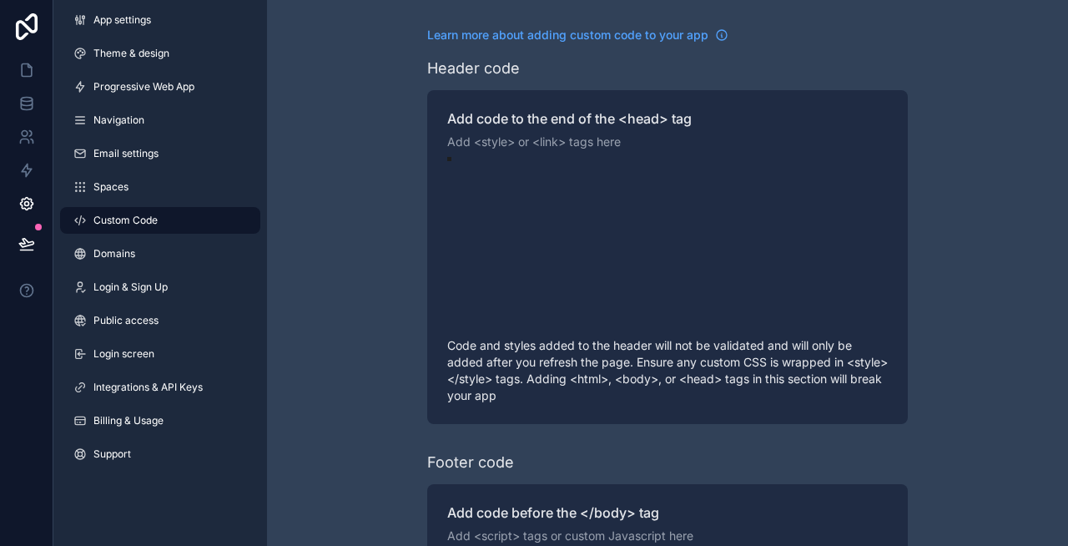
scroll to position [120, 0]
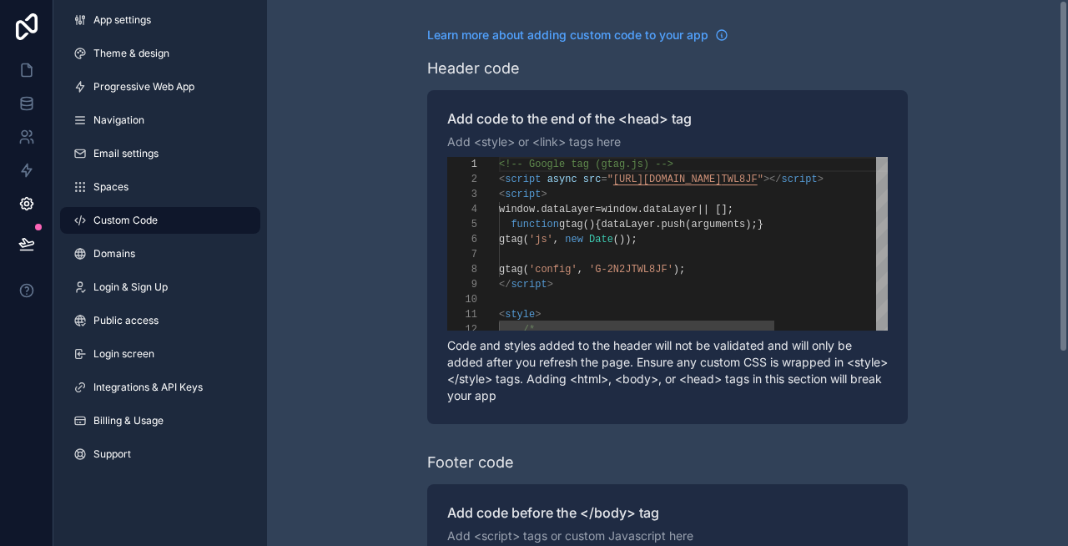
click at [656, 255] on div "scrollable content" at bounding box center [773, 254] width 548 height 15
type textarea "**********"
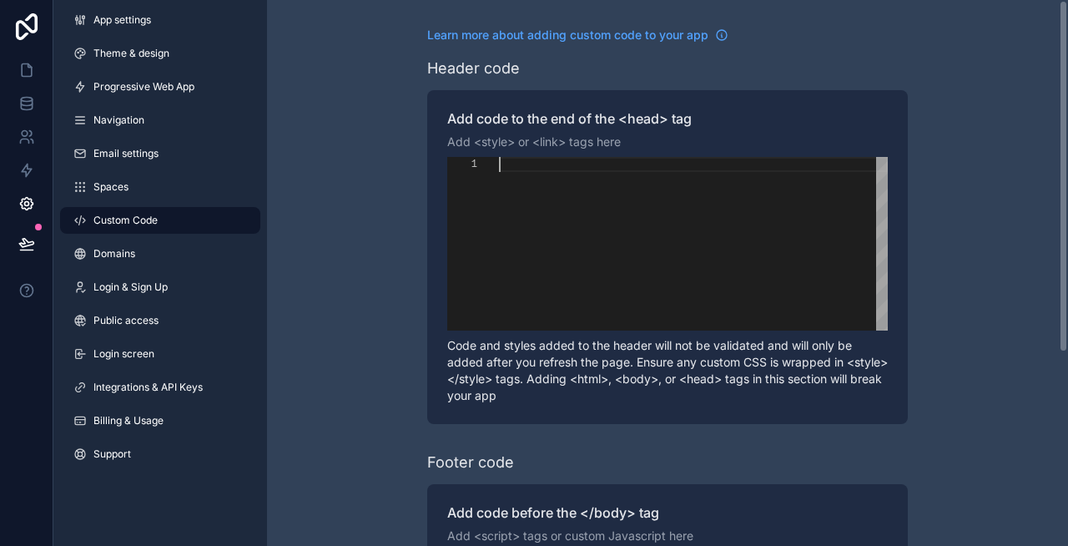
scroll to position [0, 0]
paste textarea "** ********"
type textarea "** ********"
click at [312, 169] on div "Learn more about adding custom code to your app Header code Add code to the end…" at bounding box center [667, 422] width 801 height 845
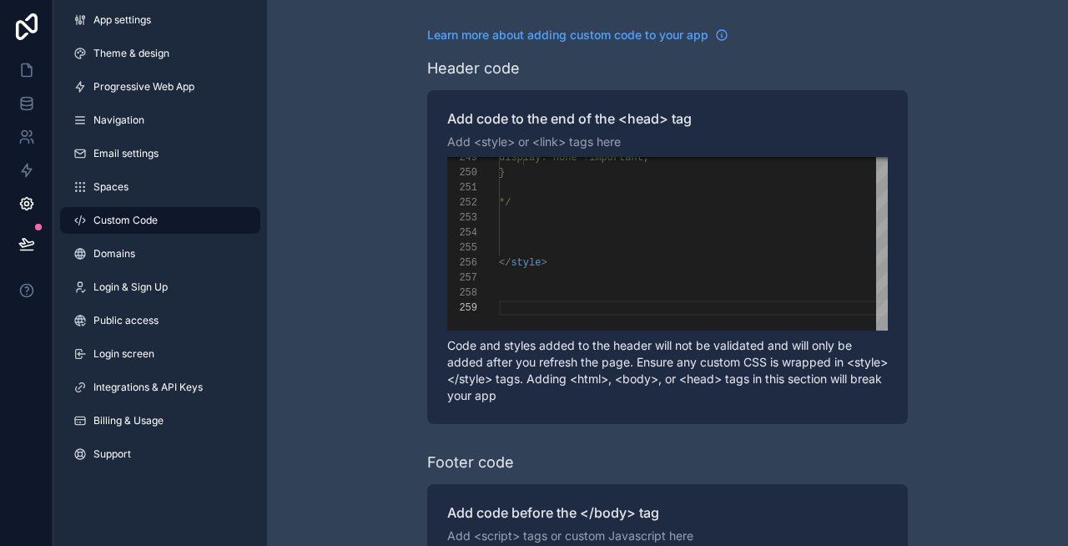
click at [125, 148] on span "Email settings" at bounding box center [125, 153] width 65 height 13
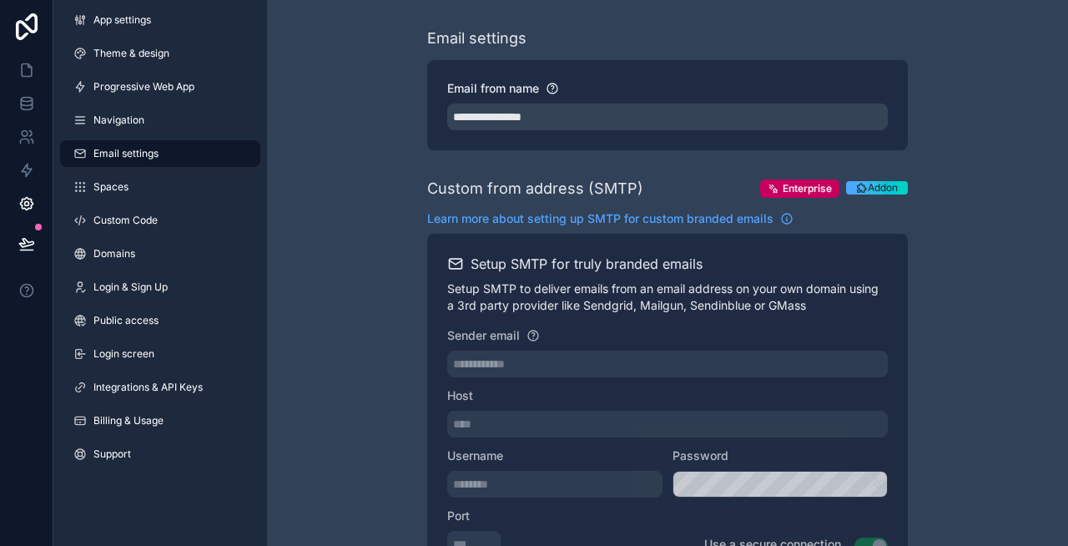
click at [166, 216] on link "Custom Code" at bounding box center [160, 220] width 200 height 27
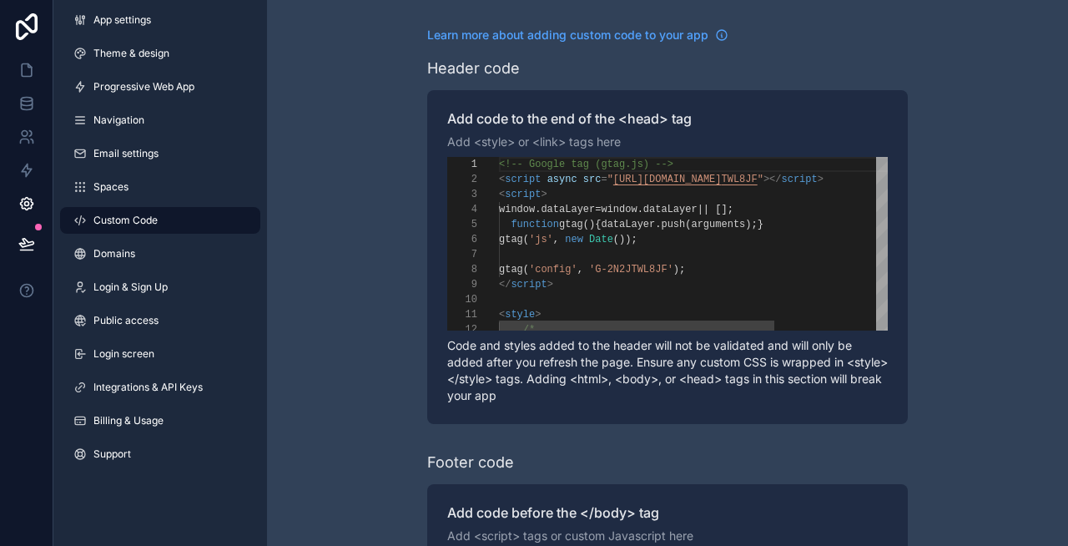
scroll to position [120, 0]
click at [578, 223] on span "gtag" at bounding box center [571, 225] width 24 height 12
type textarea "**********"
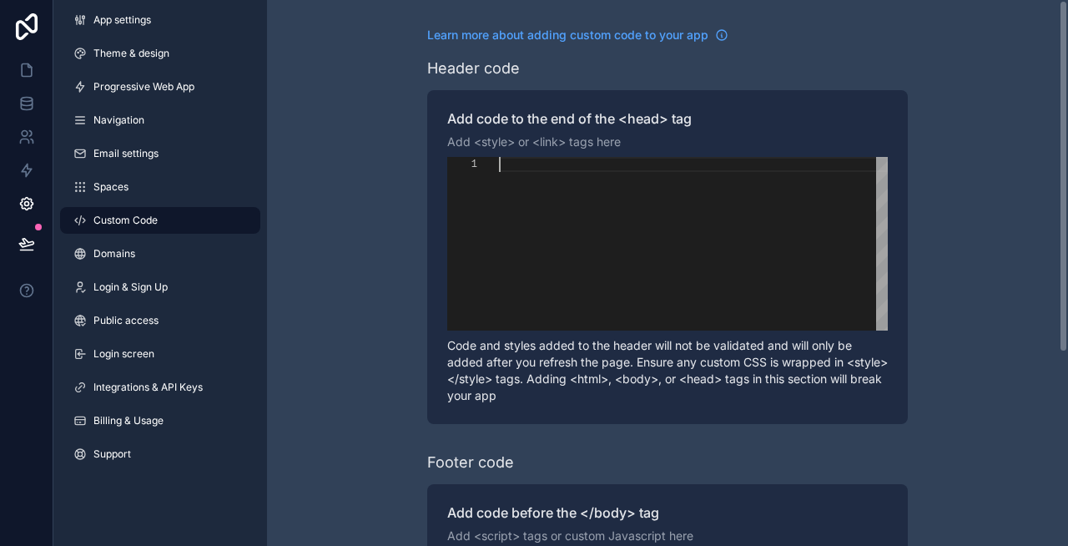
scroll to position [0, 0]
paste textarea "** ********"
type textarea "** ********"
click at [114, 130] on link "Navigation" at bounding box center [160, 120] width 200 height 27
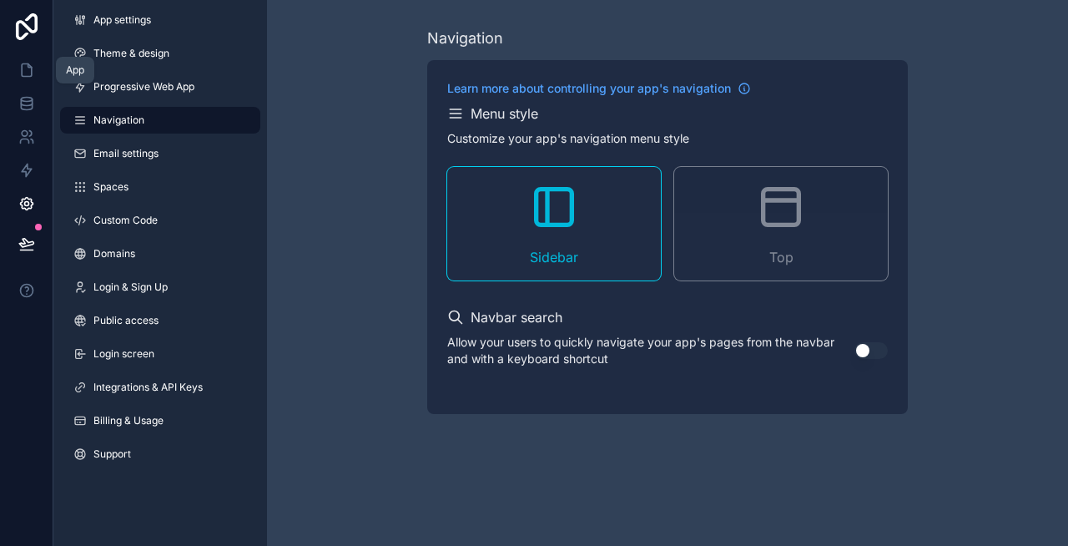
click at [26, 71] on icon at bounding box center [26, 70] width 17 height 17
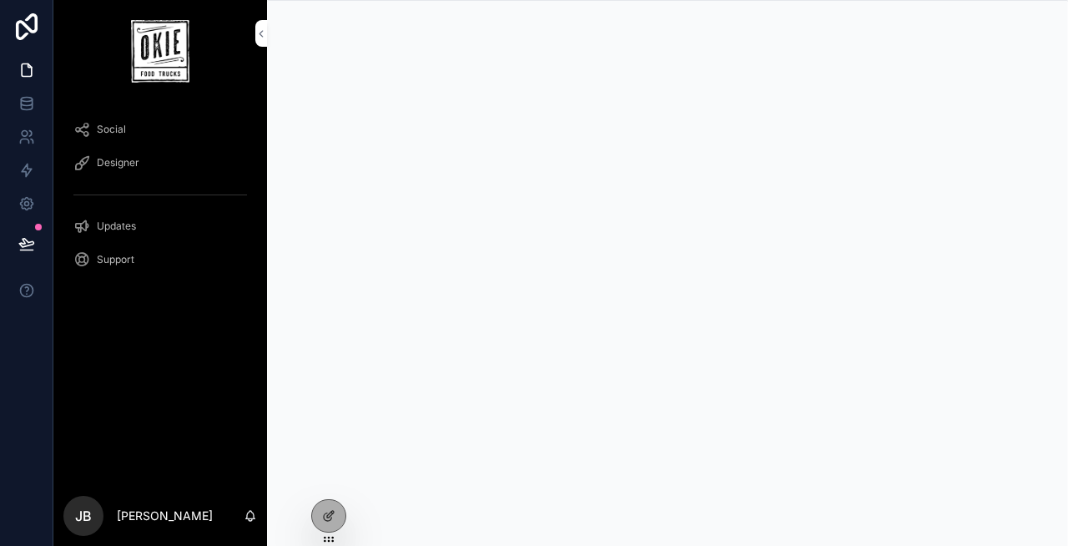
click at [0, 0] on icon at bounding box center [0, 0] width 0 height 0
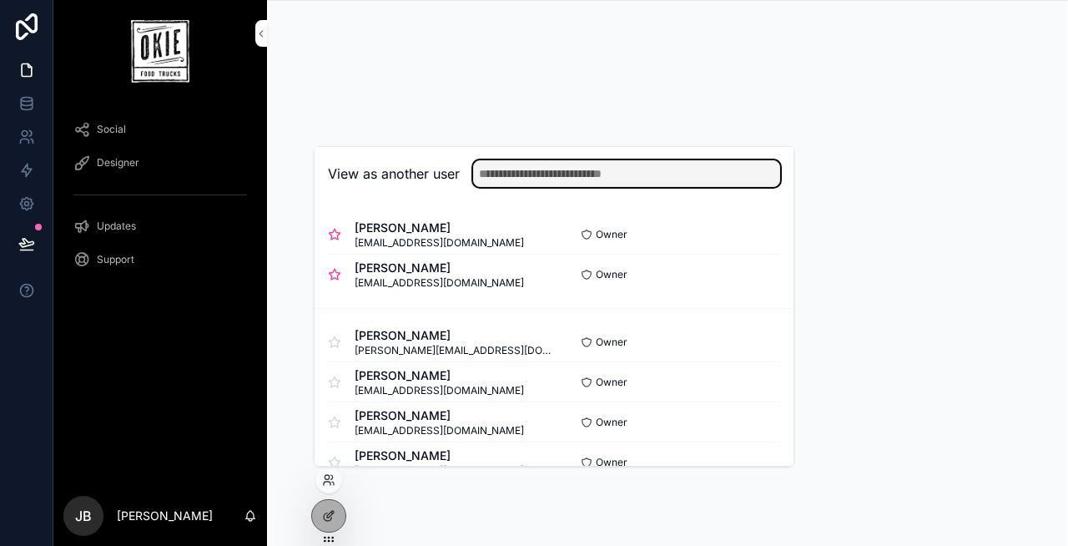
click at [684, 179] on input "text" at bounding box center [626, 173] width 307 height 27
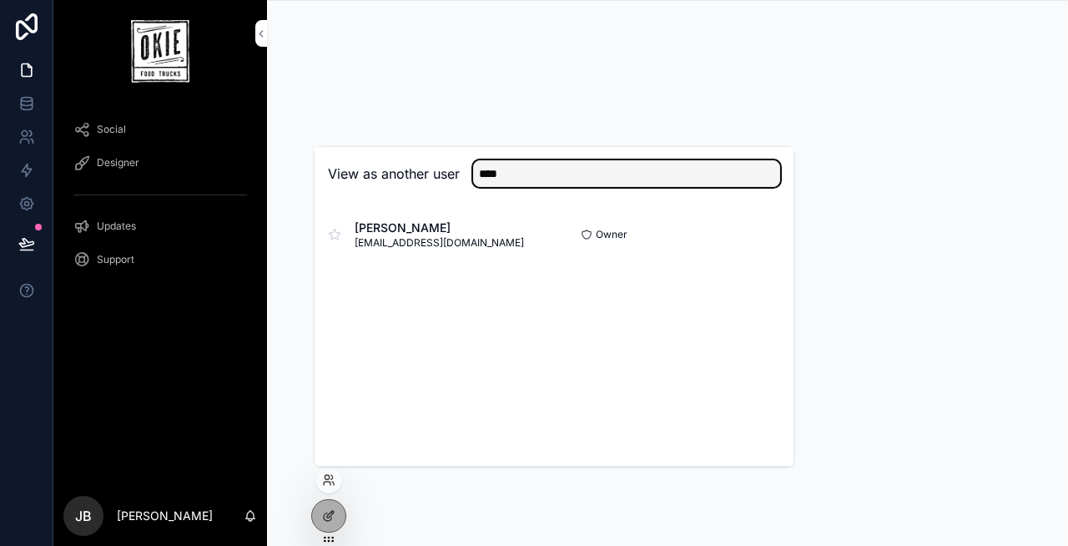
type input "****"
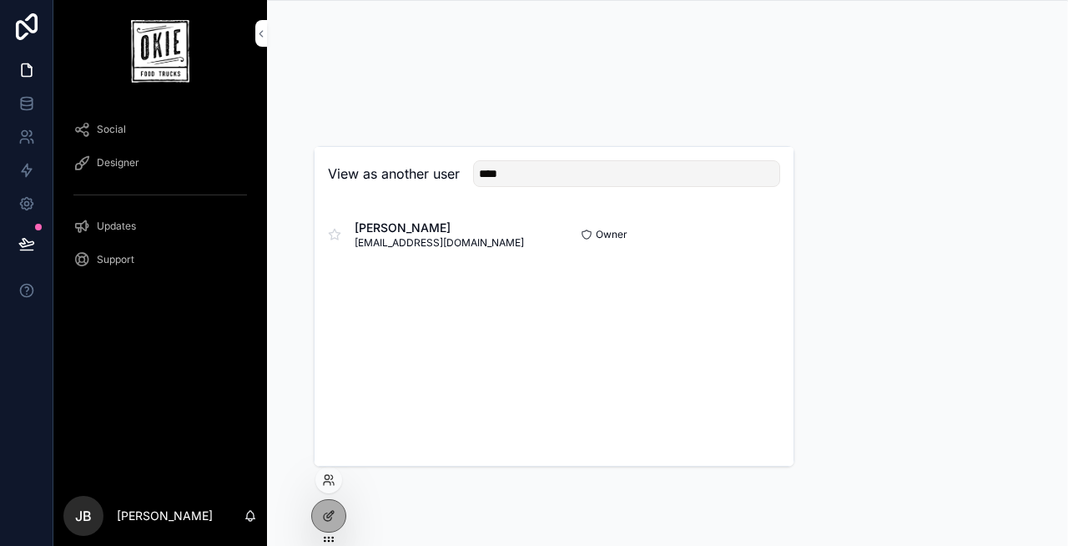
click at [0, 0] on button "Select" at bounding box center [0, 0] width 0 height 0
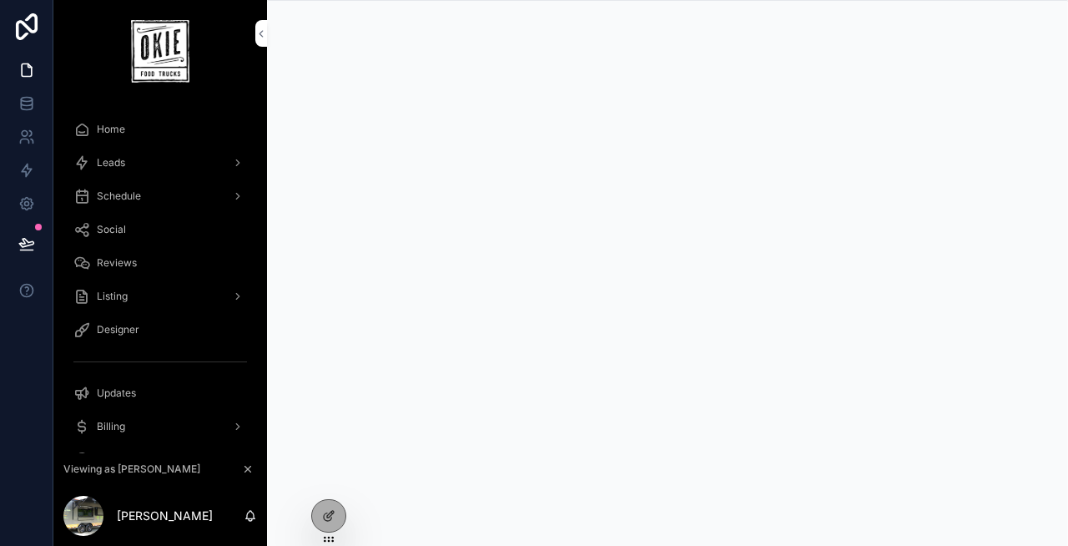
click at [152, 164] on div "Leads" at bounding box center [160, 162] width 174 height 27
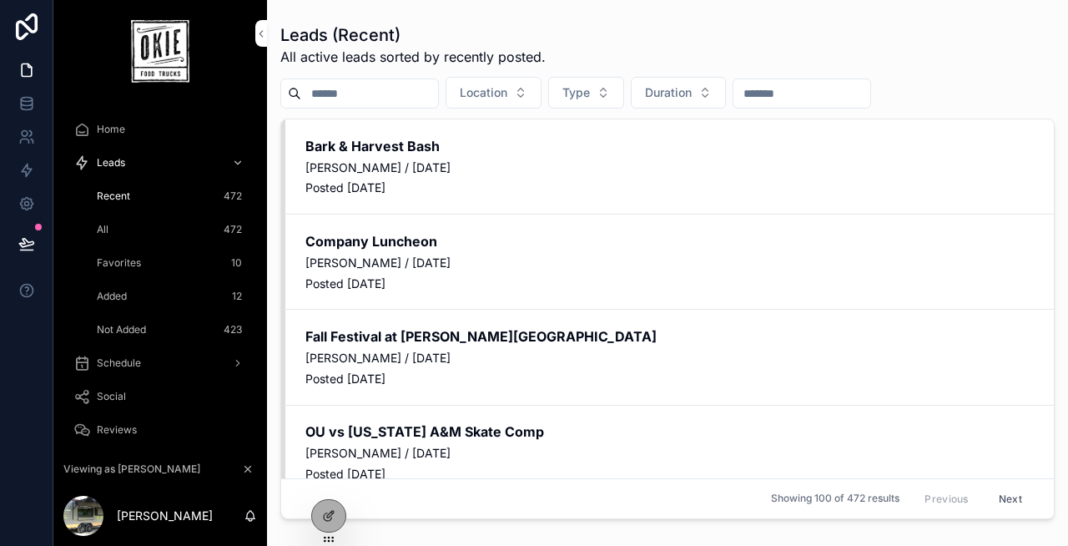
click at [140, 230] on div "All 472" at bounding box center [170, 229] width 154 height 27
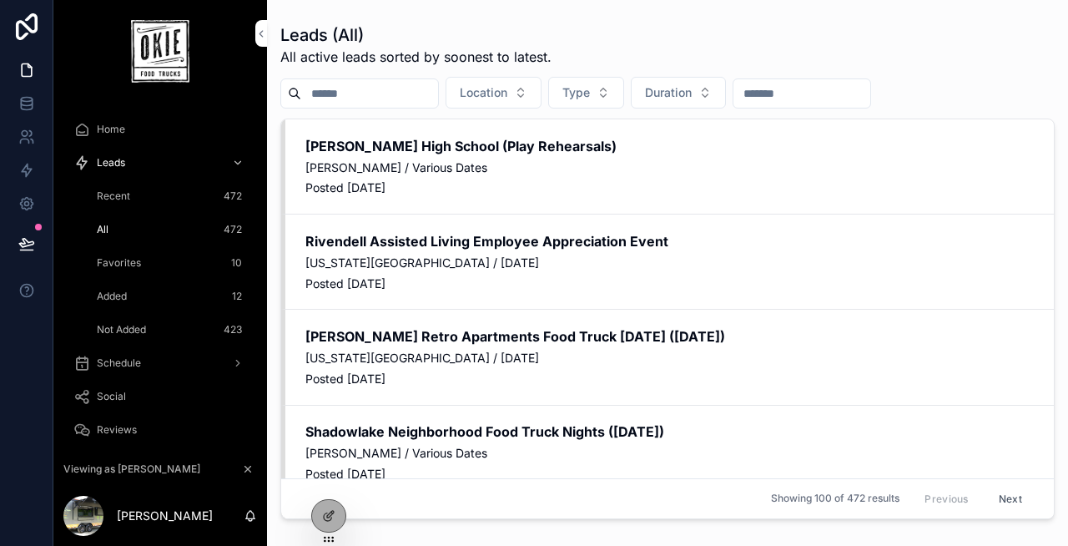
click at [145, 264] on div "Favorites 10" at bounding box center [170, 263] width 154 height 27
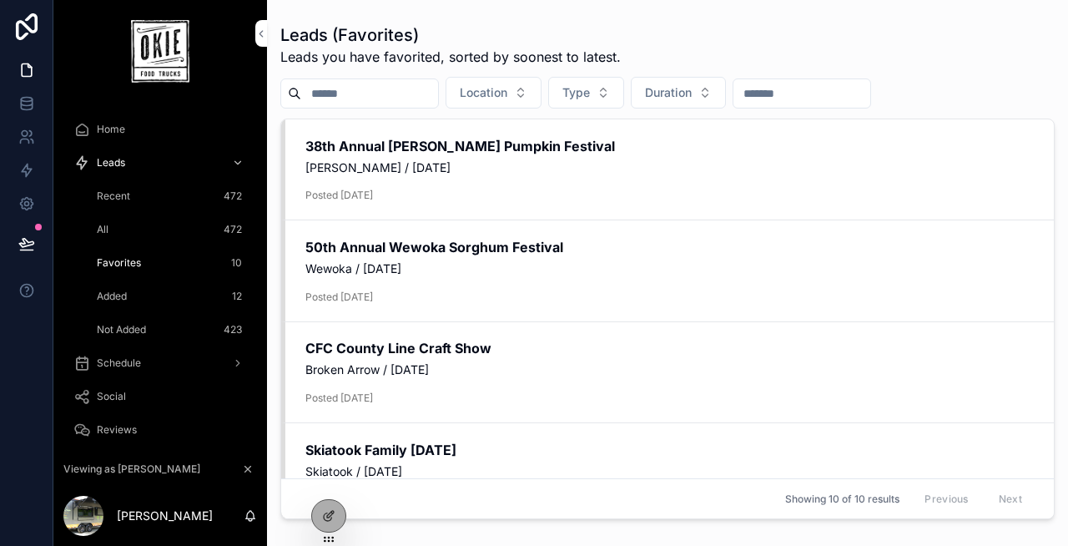
click at [169, 287] on div "Added 12" at bounding box center [170, 296] width 154 height 27
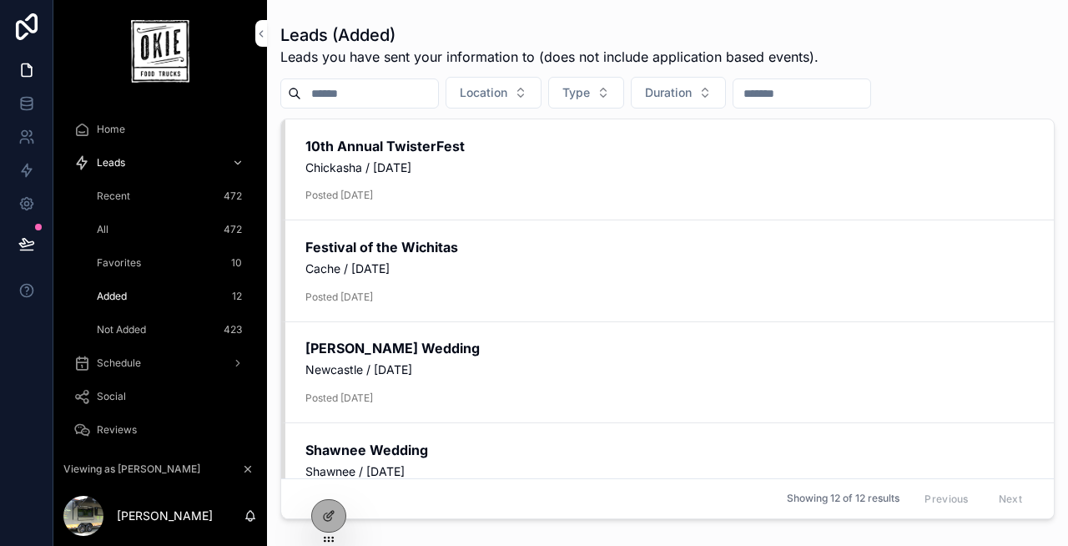
click at [155, 327] on div "Not Added 423" at bounding box center [170, 329] width 154 height 27
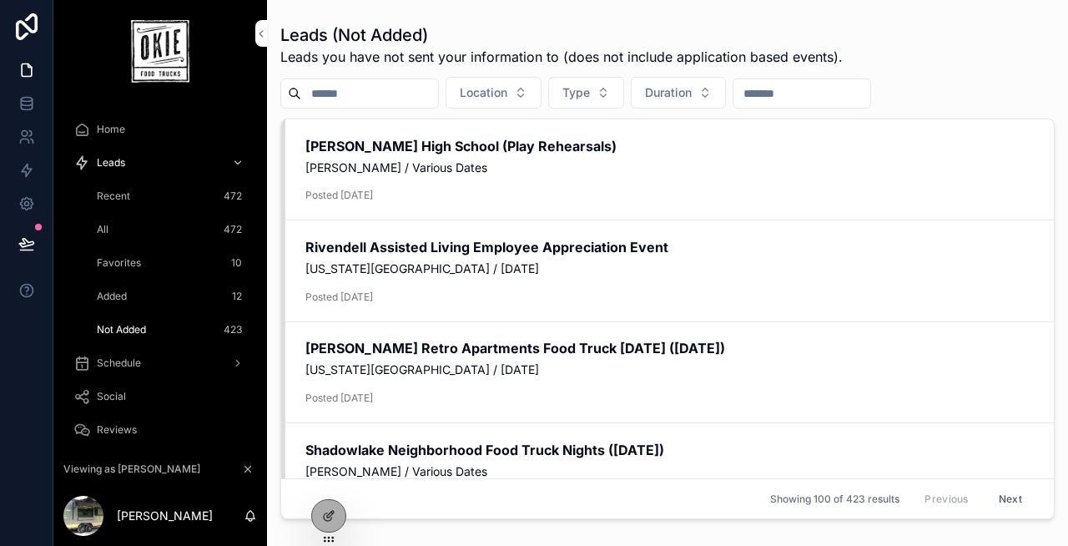
click at [122, 192] on span "Recent" at bounding box center [113, 195] width 33 height 13
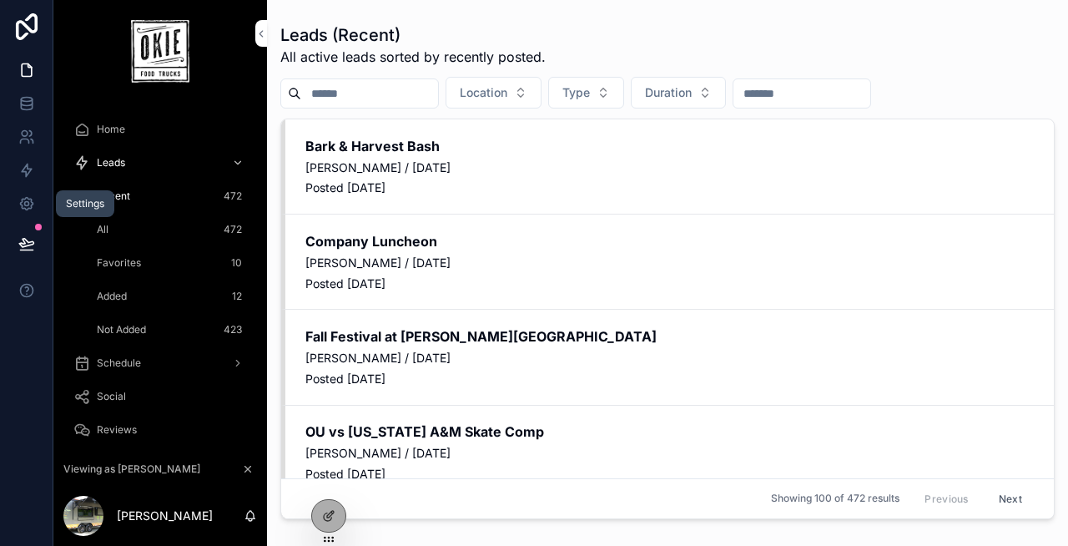
click at [28, 203] on icon at bounding box center [26, 203] width 17 height 17
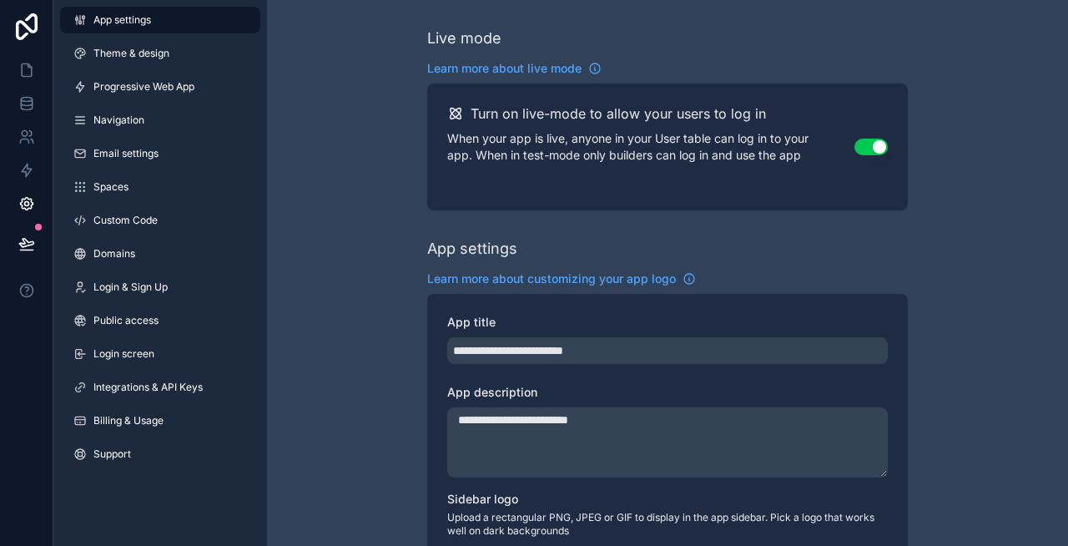
click at [139, 223] on span "Custom Code" at bounding box center [125, 220] width 64 height 13
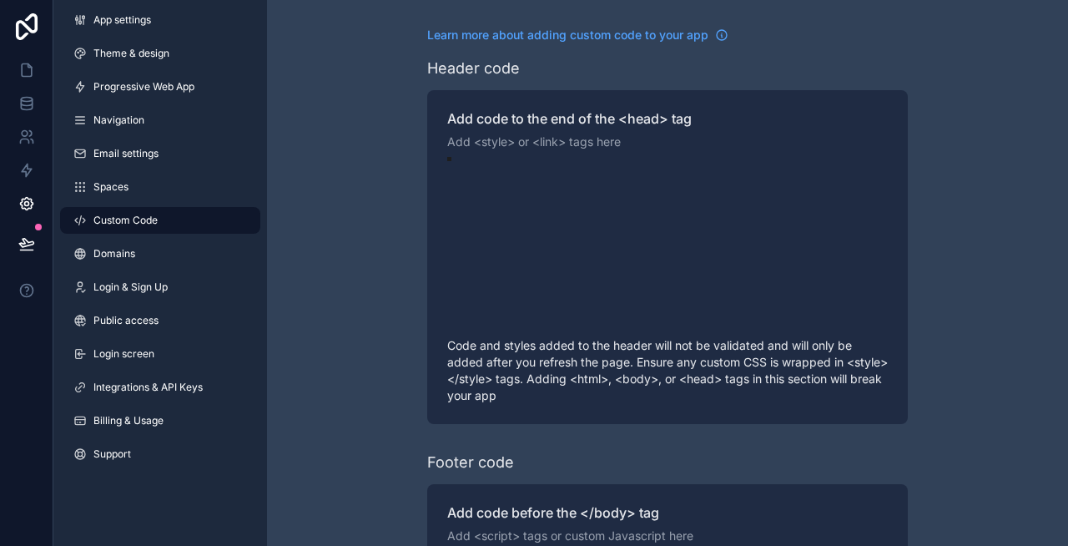
scroll to position [120, 0]
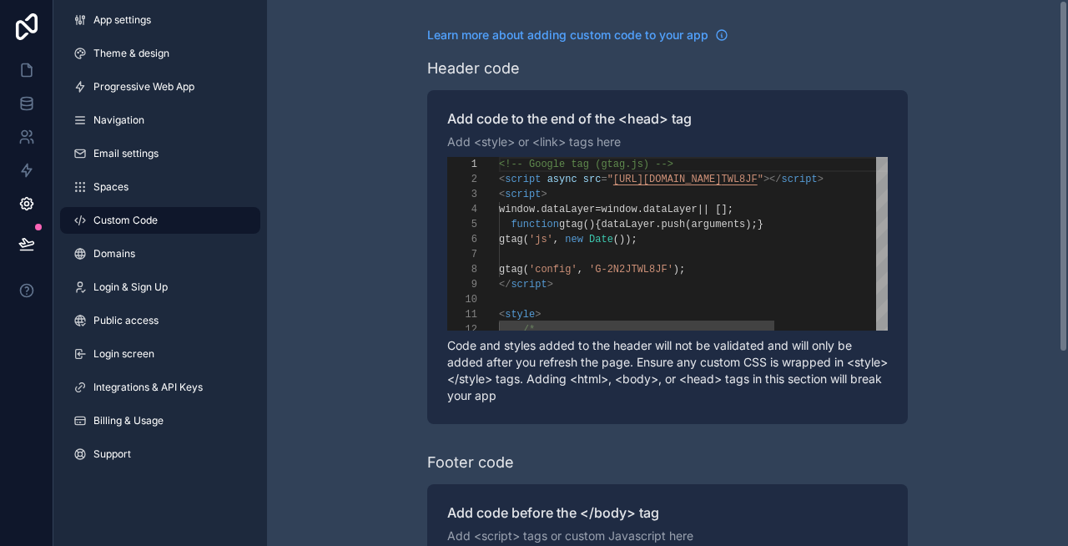
click at [619, 278] on div "</ script >" at bounding box center [773, 284] width 548 height 15
type textarea "**********"
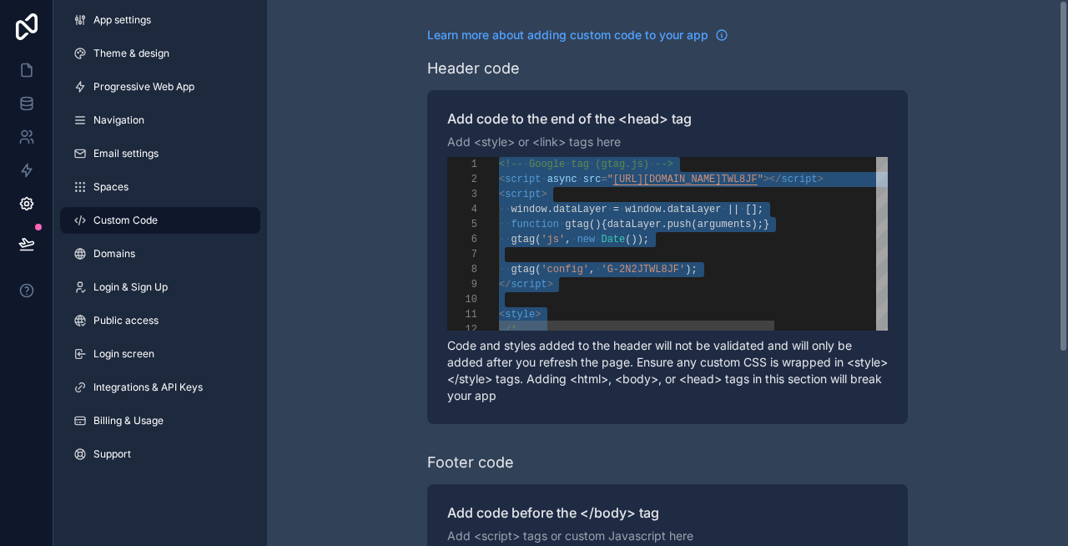
scroll to position [0, 0]
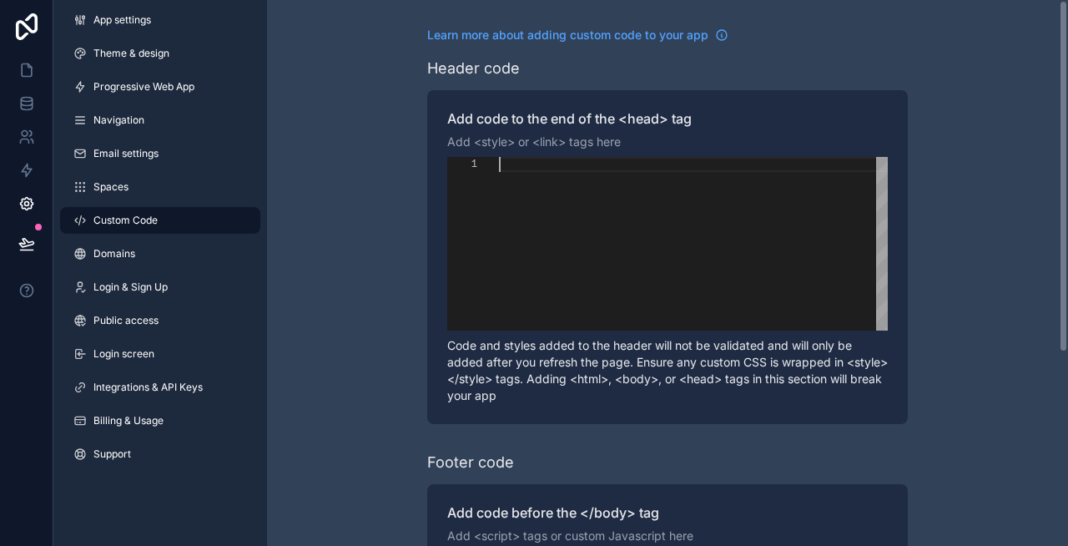
paste textarea "** ********"
type textarea "** ********"
click at [307, 204] on div "Learn more about adding custom code to your app Header code Add code to the end…" at bounding box center [667, 422] width 801 height 845
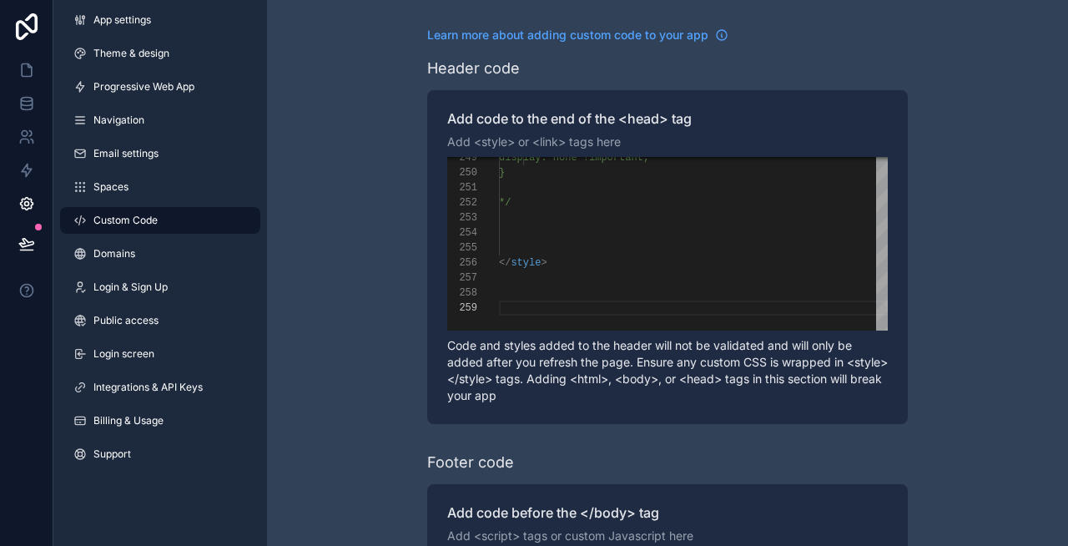
click at [136, 107] on link "Navigation" at bounding box center [160, 120] width 200 height 27
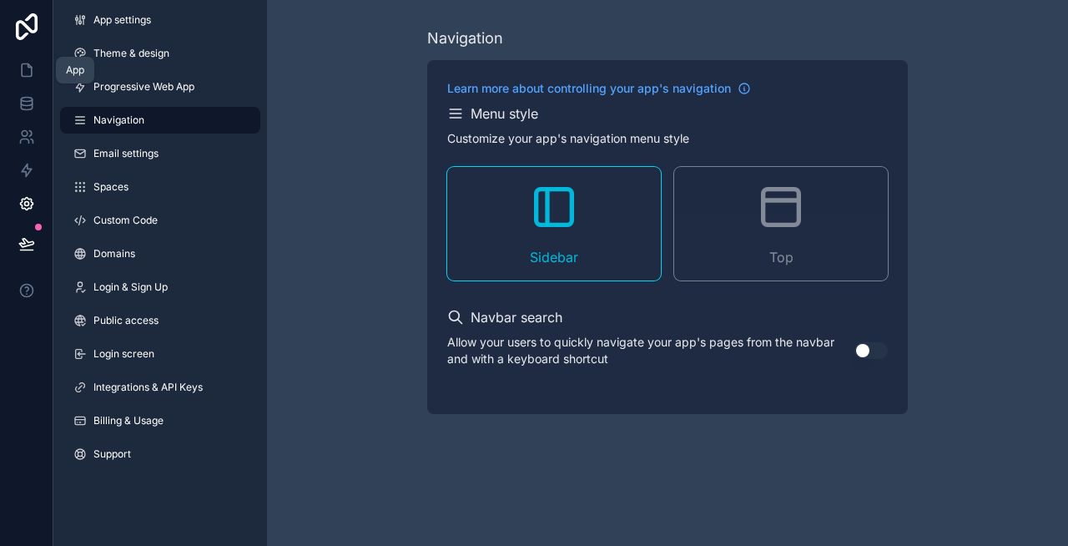
click at [18, 73] on icon at bounding box center [26, 70] width 17 height 17
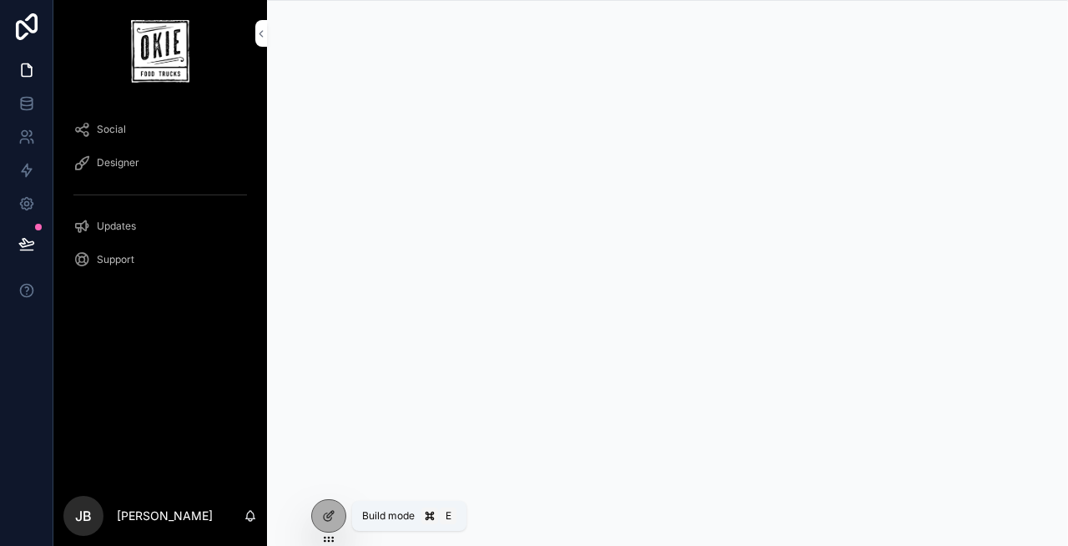
click at [324, 511] on icon at bounding box center [328, 515] width 13 height 13
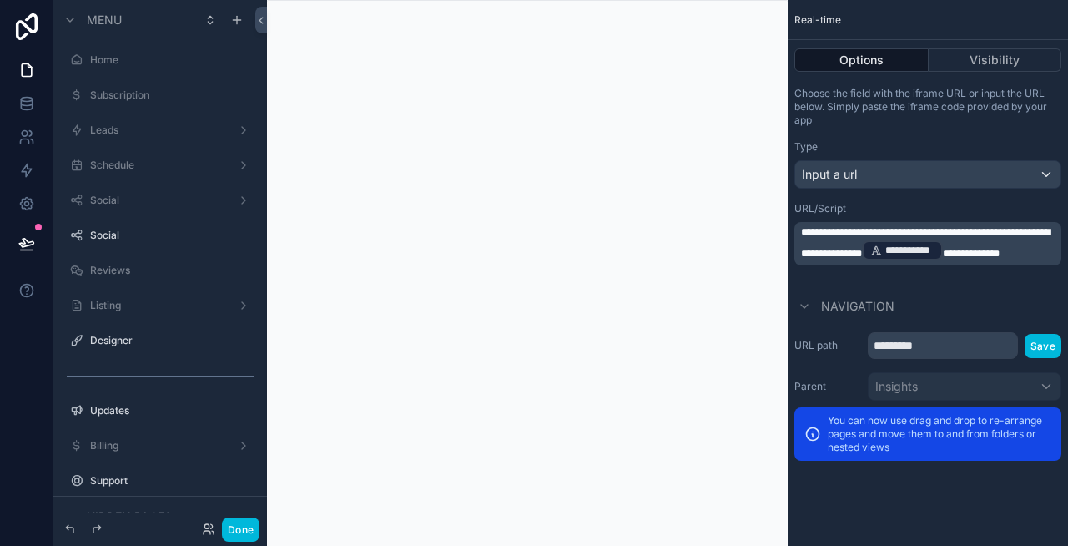
click at [131, 124] on div "Leads" at bounding box center [160, 130] width 140 height 13
click at [211, 517] on div "Done" at bounding box center [227, 529] width 66 height 24
click at [210, 527] on icon at bounding box center [208, 528] width 13 height 13
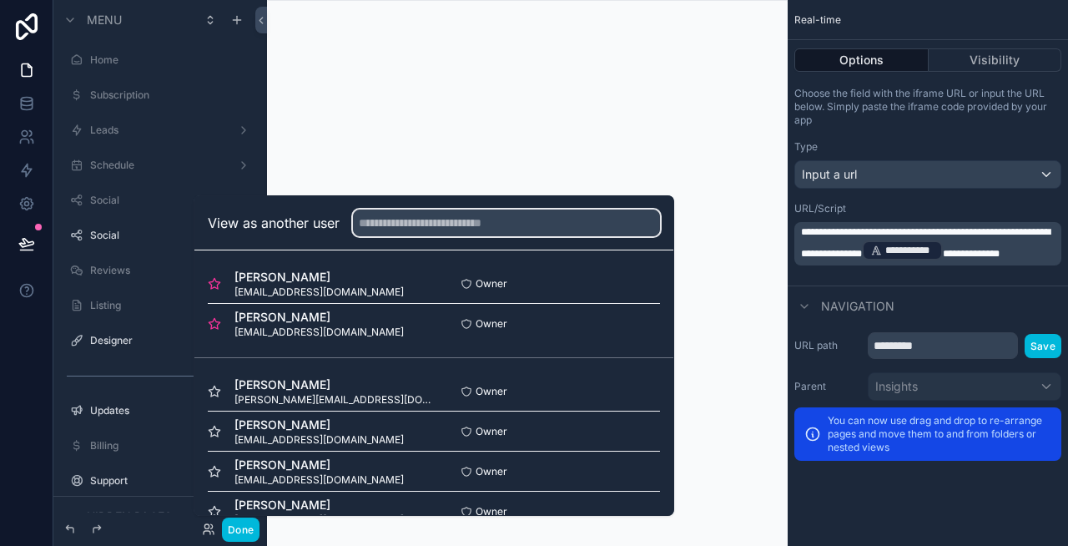
click at [506, 226] on input "text" at bounding box center [506, 222] width 307 height 27
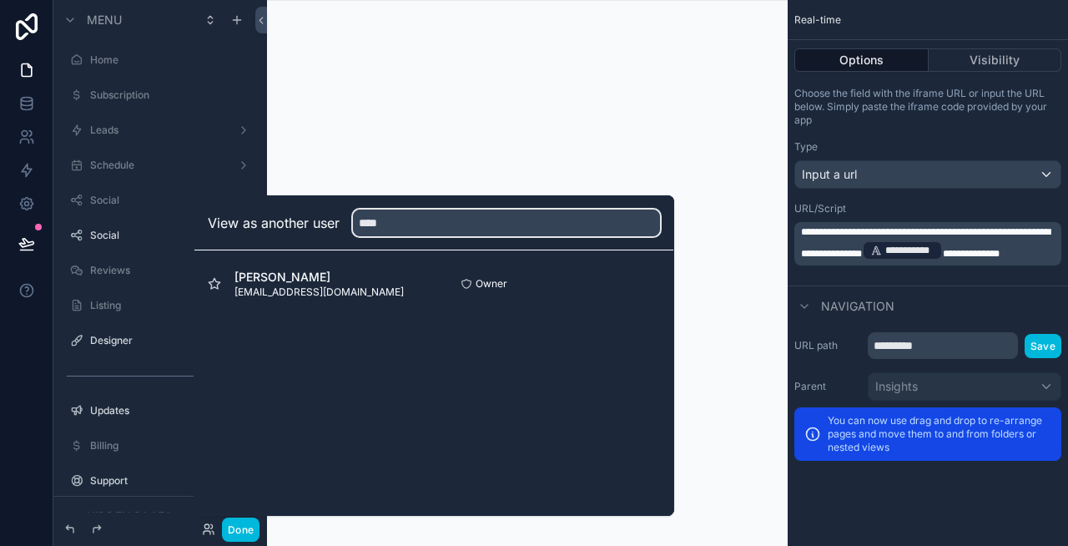
type input "****"
click at [0, 0] on button "Select" at bounding box center [0, 0] width 0 height 0
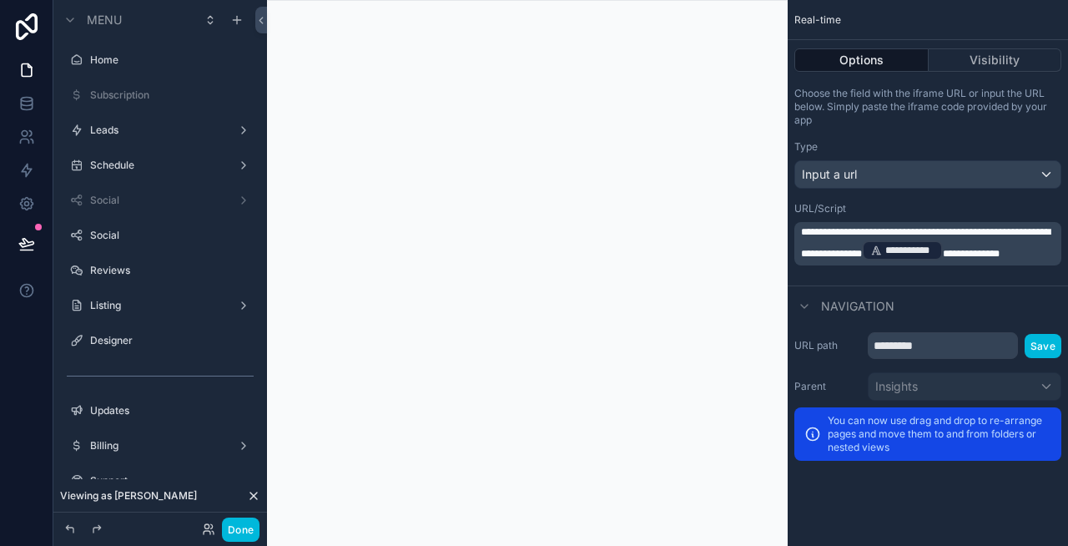
click at [237, 532] on button "Done" at bounding box center [241, 529] width 38 height 24
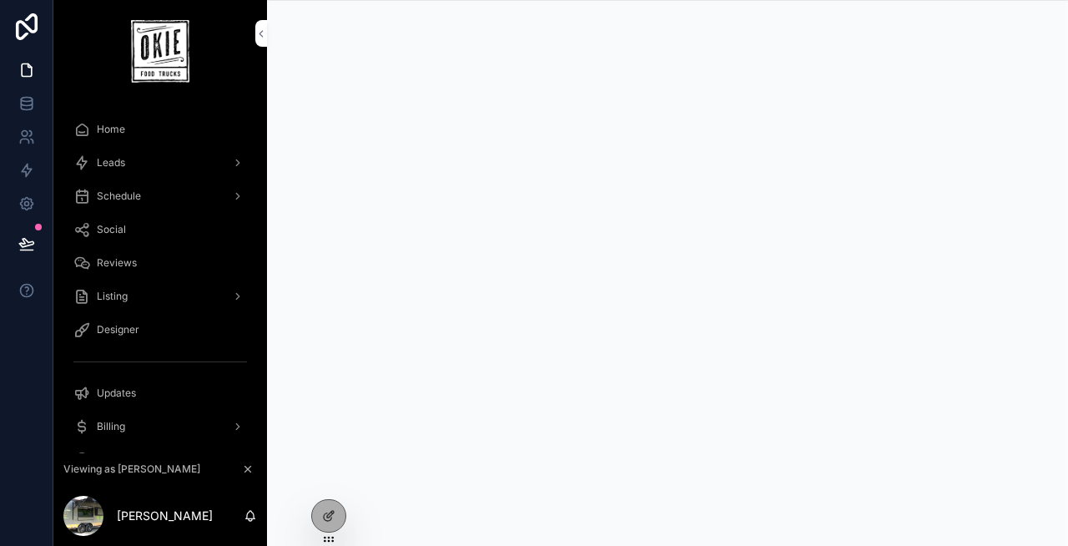
click at [148, 159] on div "Leads" at bounding box center [160, 162] width 174 height 27
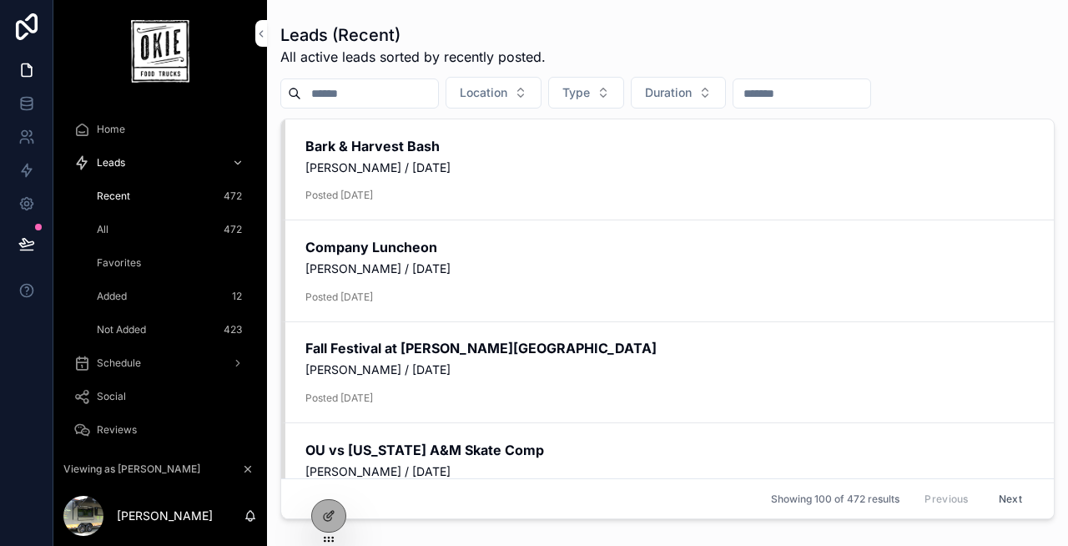
click at [123, 224] on div "All 472" at bounding box center [170, 229] width 154 height 27
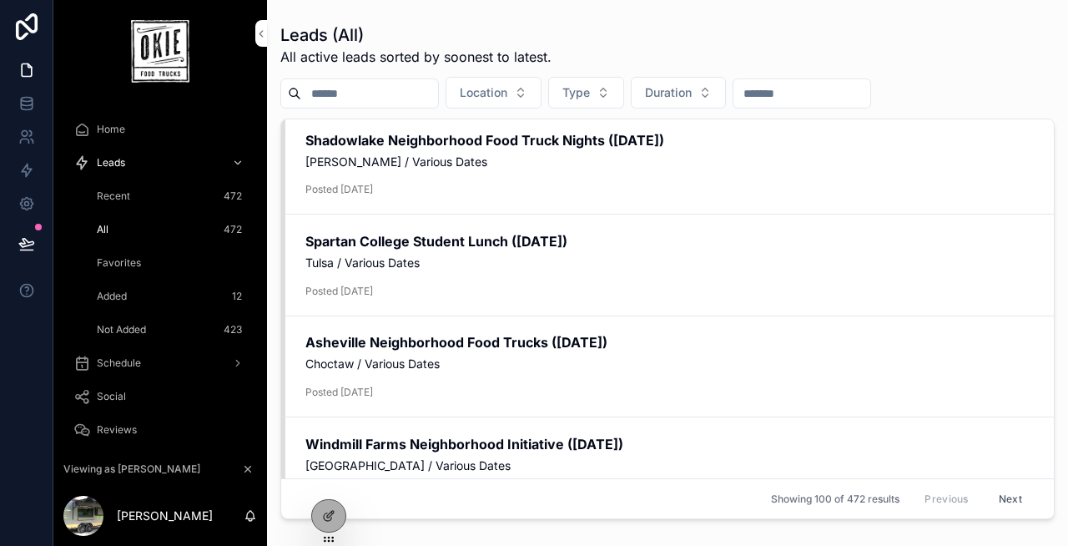
scroll to position [220, 0]
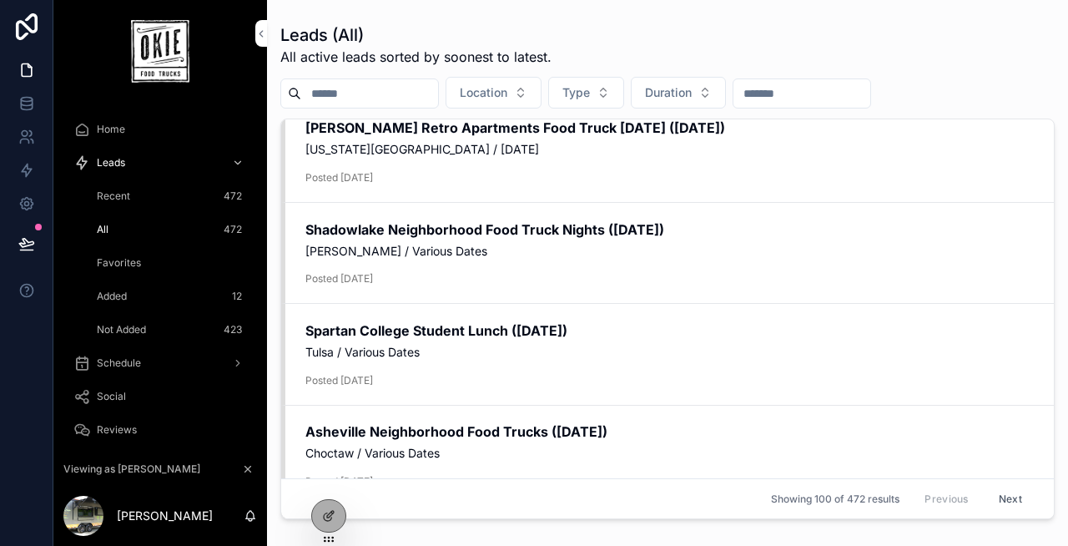
click at [128, 260] on span "Favorites" at bounding box center [119, 262] width 44 height 13
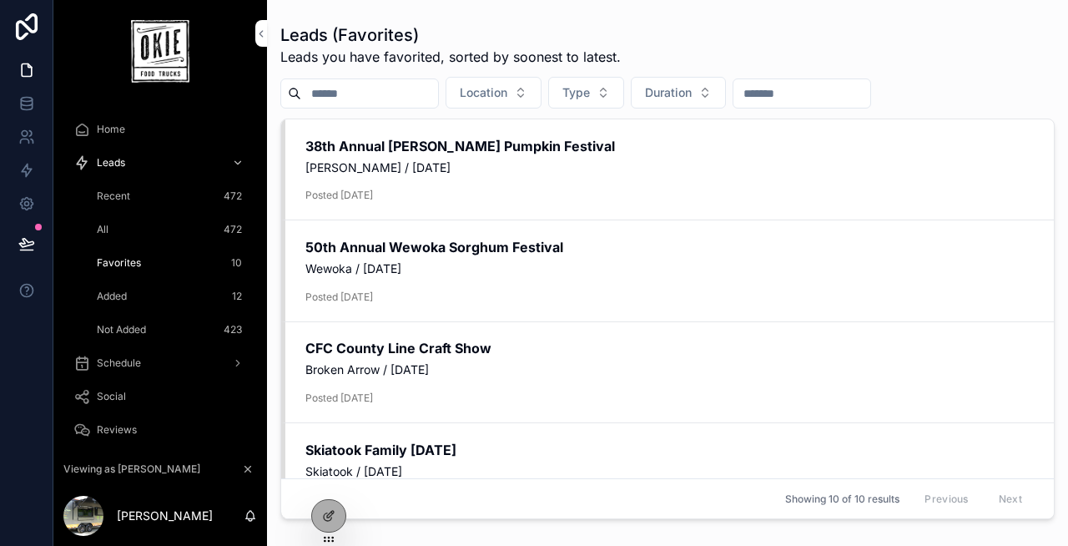
click at [160, 290] on div "Added 12" at bounding box center [170, 296] width 154 height 27
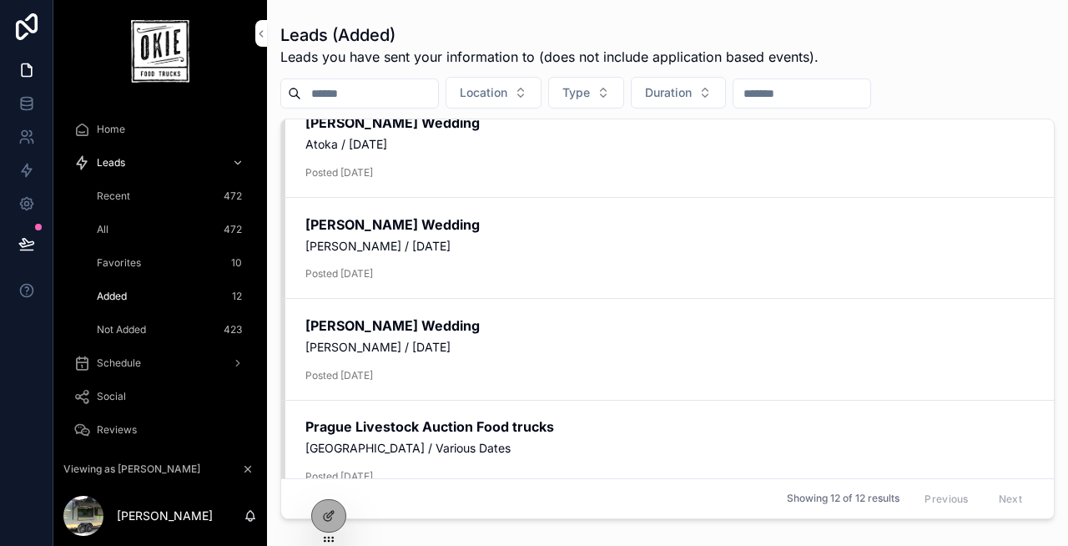
scroll to position [160, 0]
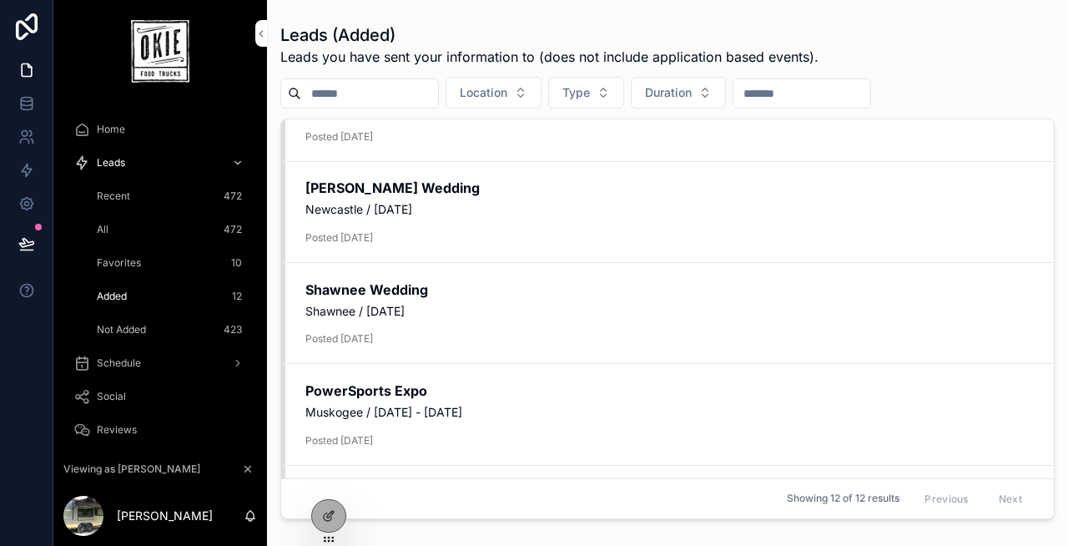
click at [154, 327] on div "Not Added 423" at bounding box center [170, 329] width 154 height 27
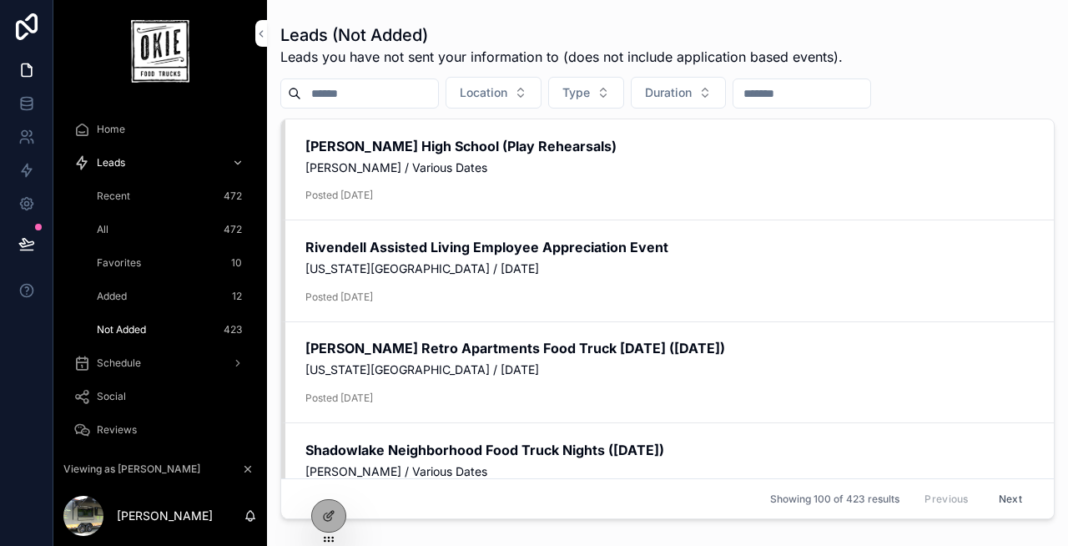
click at [127, 204] on div "Recent 472" at bounding box center [170, 196] width 154 height 27
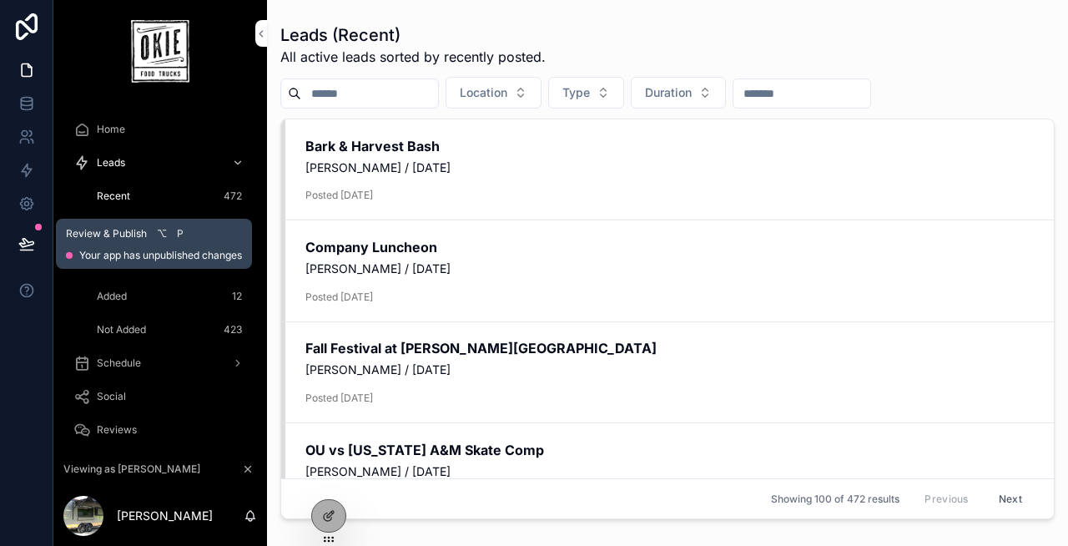
click at [23, 239] on icon at bounding box center [26, 243] width 14 height 8
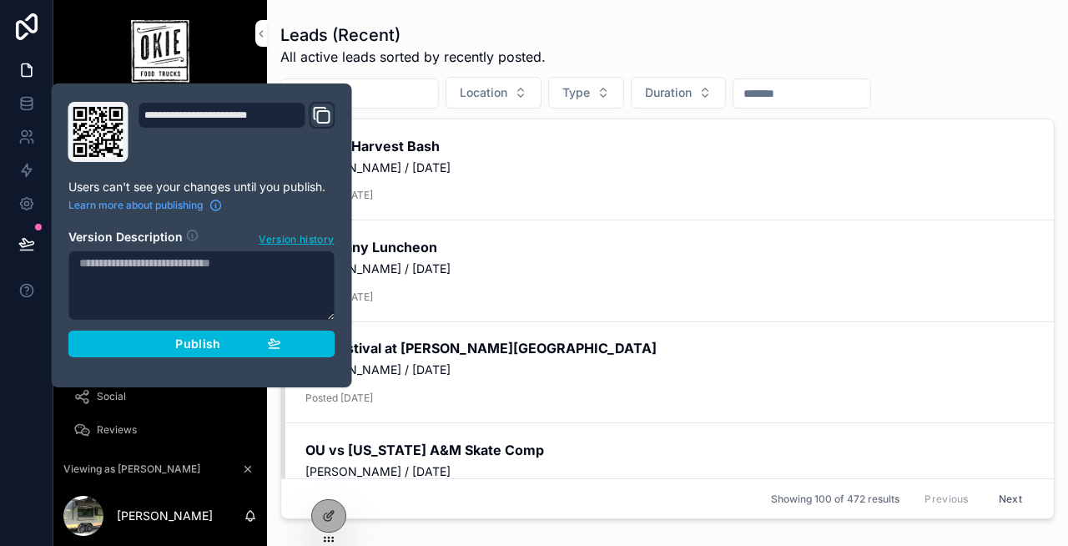
click at [137, 267] on textarea at bounding box center [201, 285] width 267 height 70
type textarea "*"
type textarea "**********"
click at [169, 340] on div "Publish" at bounding box center [202, 343] width 159 height 15
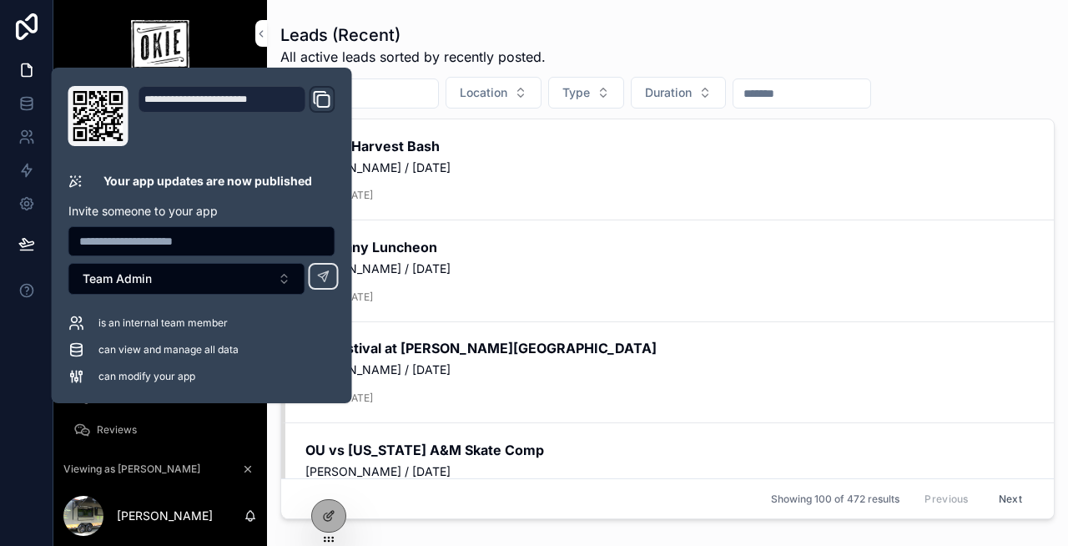
click at [410, 92] on input "scrollable content" at bounding box center [369, 93] width 137 height 23
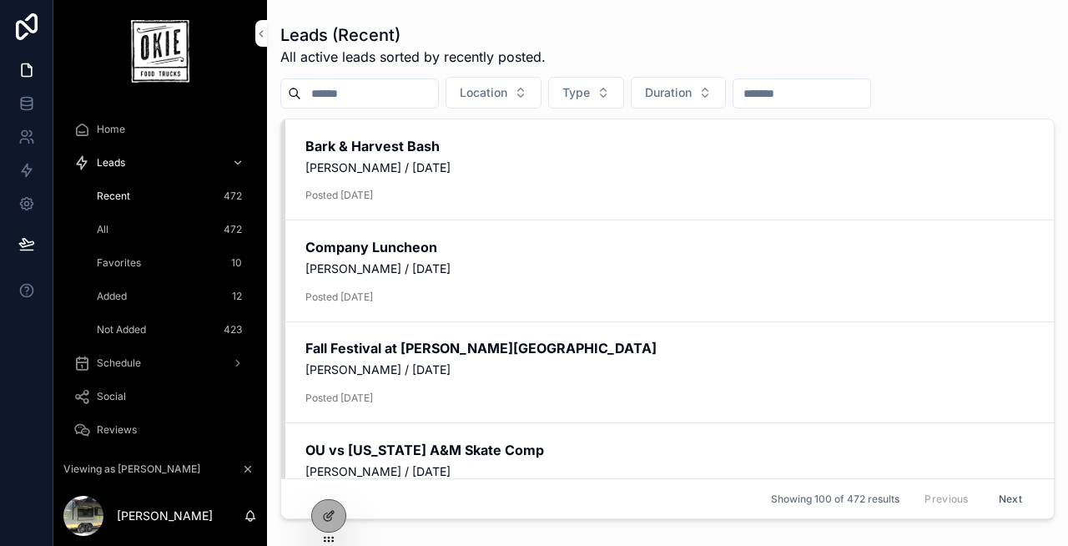
click at [667, 48] on div "Leads (Recent) All active leads sorted by recently posted." at bounding box center [667, 44] width 774 height 43
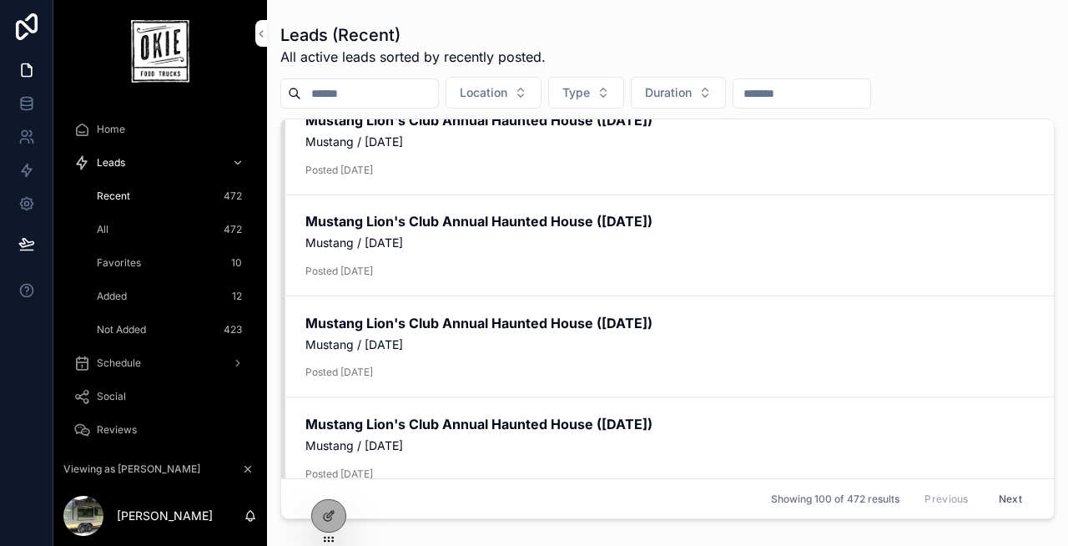
scroll to position [1810, 0]
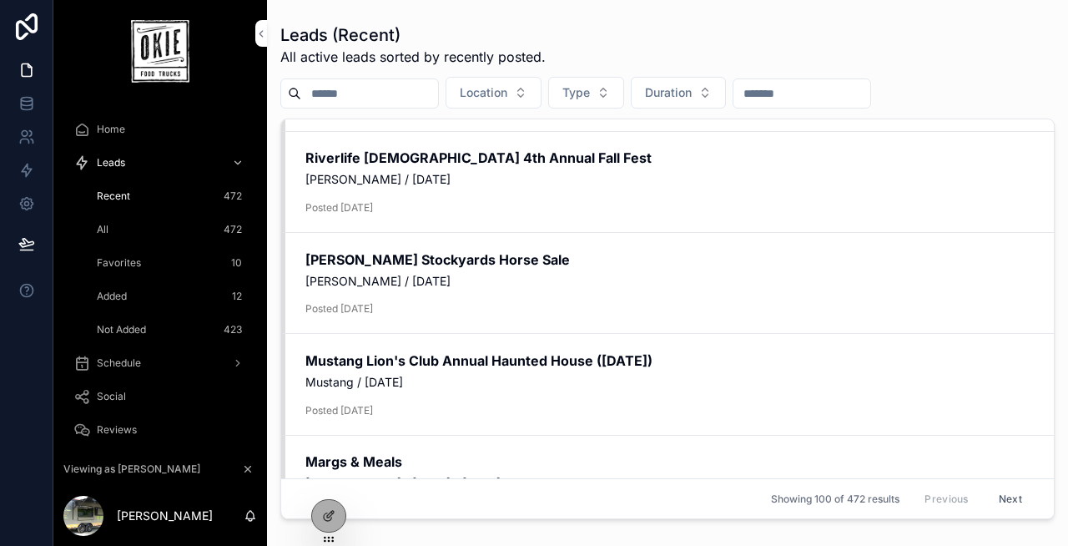
click at [144, 230] on div "All 472" at bounding box center [170, 229] width 154 height 27
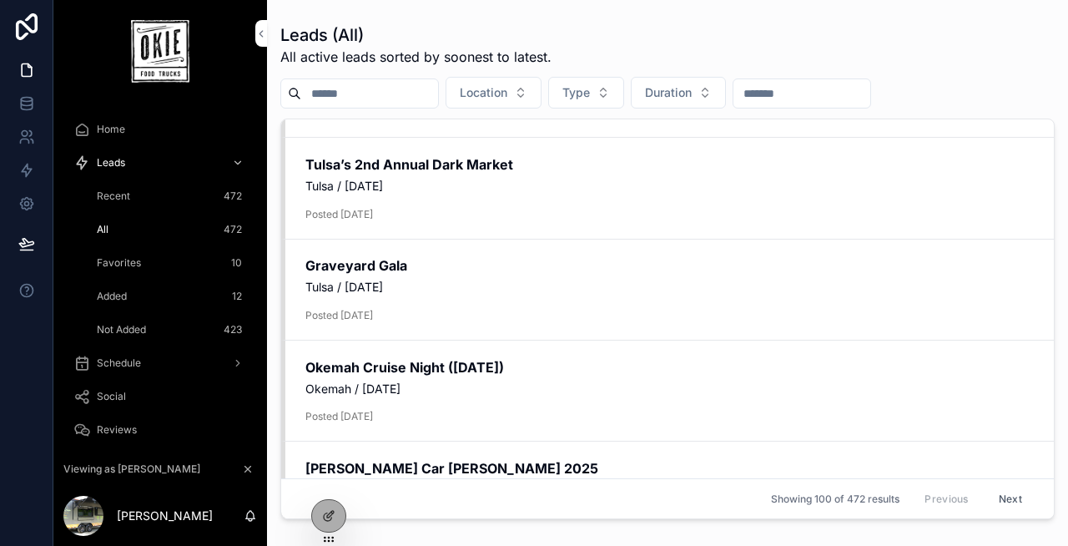
scroll to position [2008, 0]
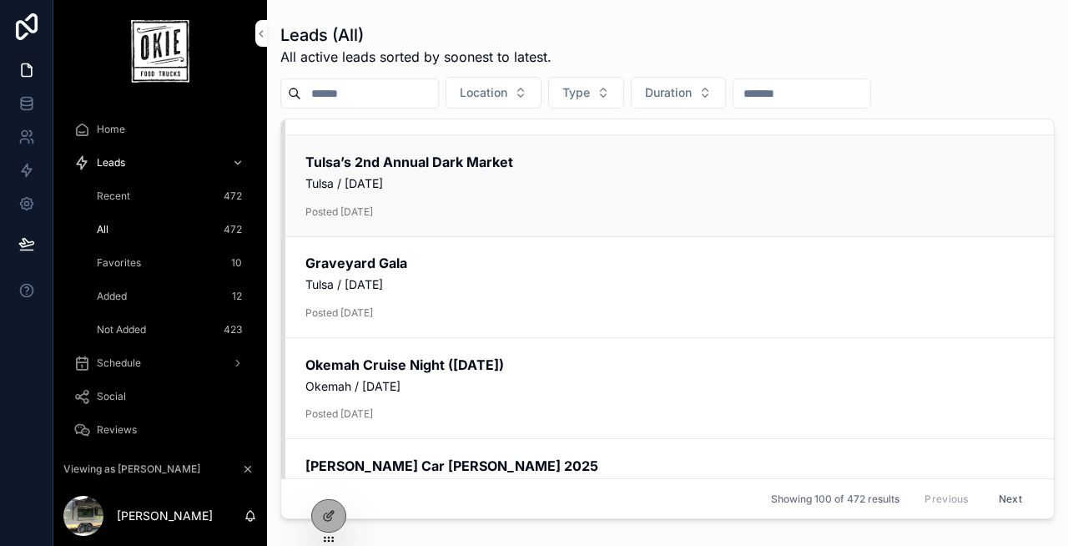
click at [584, 209] on span "Posted [DATE]" at bounding box center [669, 211] width 729 height 14
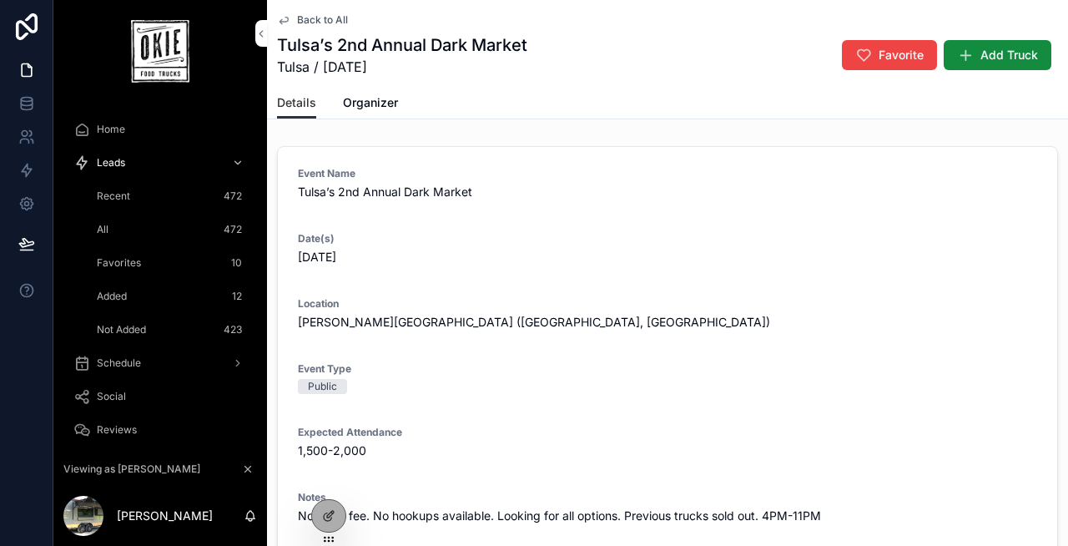
click at [327, 515] on icon at bounding box center [330, 514] width 7 height 7
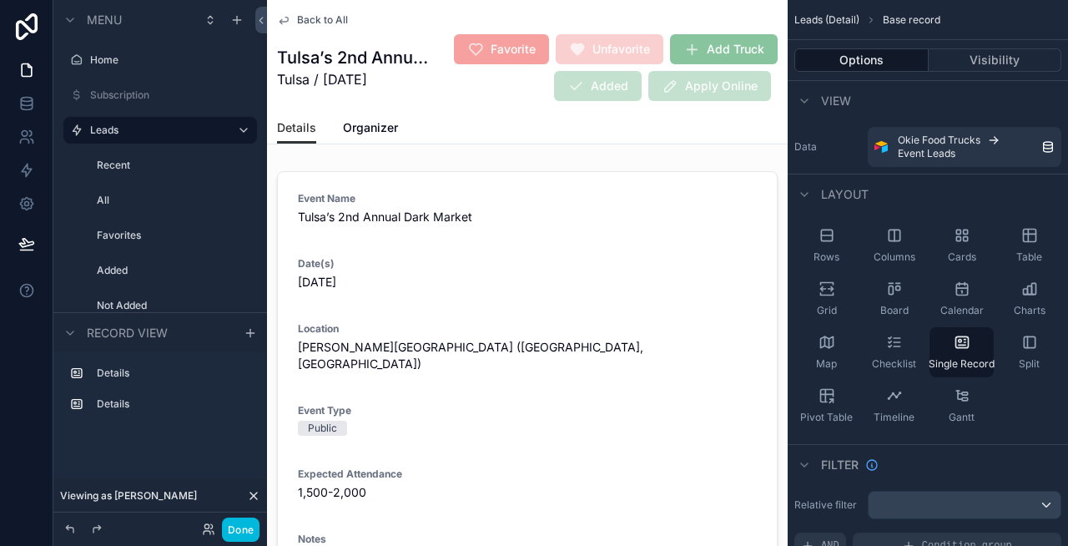
click at [183, 175] on div "Recent" at bounding box center [170, 165] width 167 height 27
click at [154, 159] on div "Recent" at bounding box center [175, 165] width 157 height 13
click at [142, 169] on label "Recent" at bounding box center [172, 165] width 150 height 13
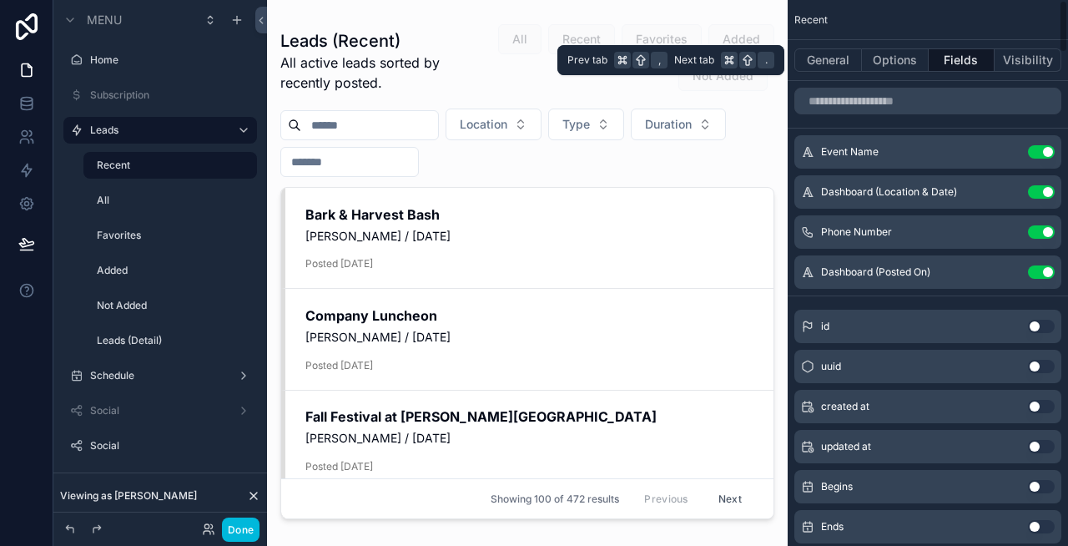
click at [890, 65] on button "Options" at bounding box center [895, 59] width 67 height 23
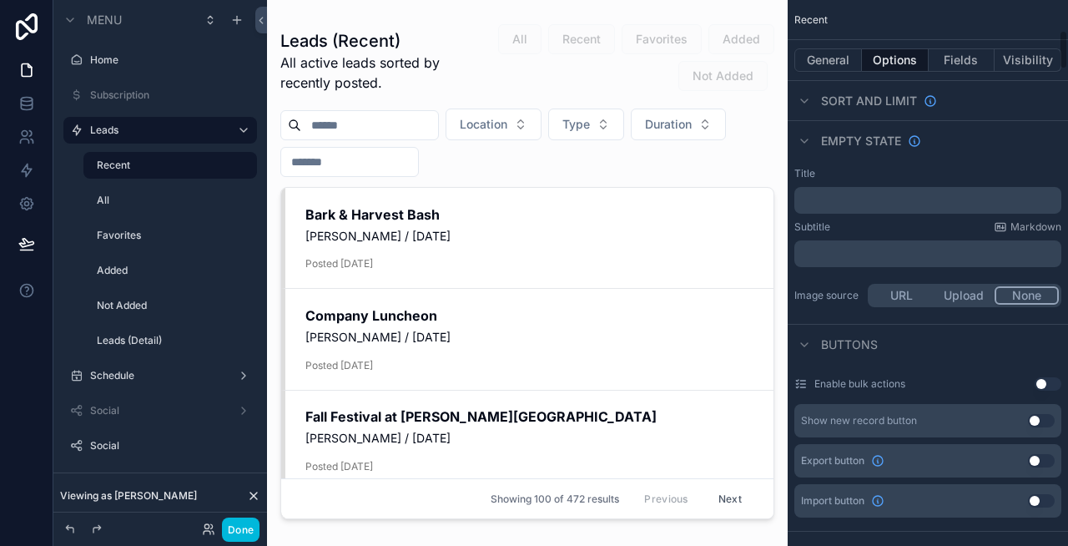
scroll to position [290, 0]
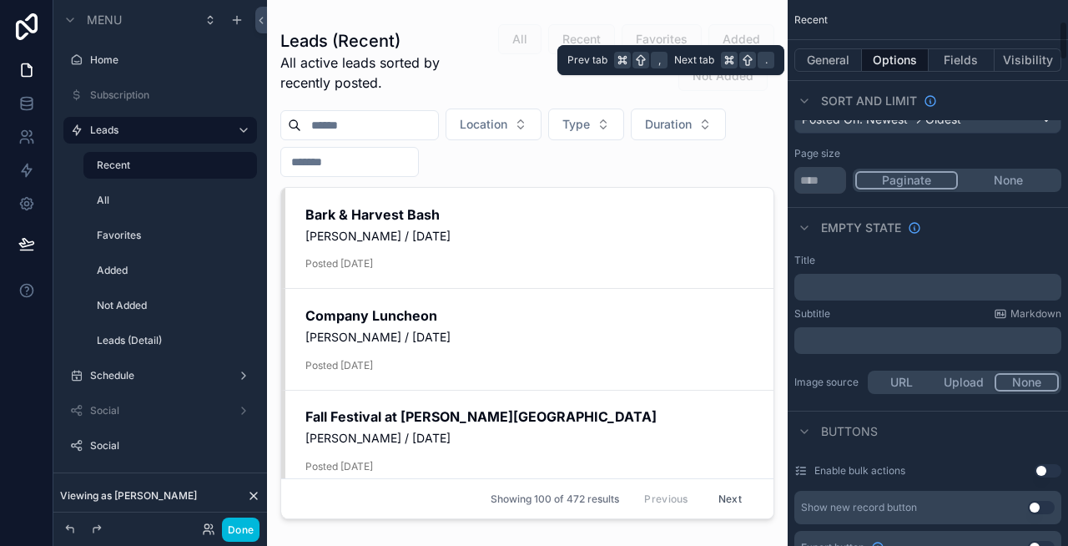
click at [845, 65] on button "General" at bounding box center [828, 59] width 68 height 23
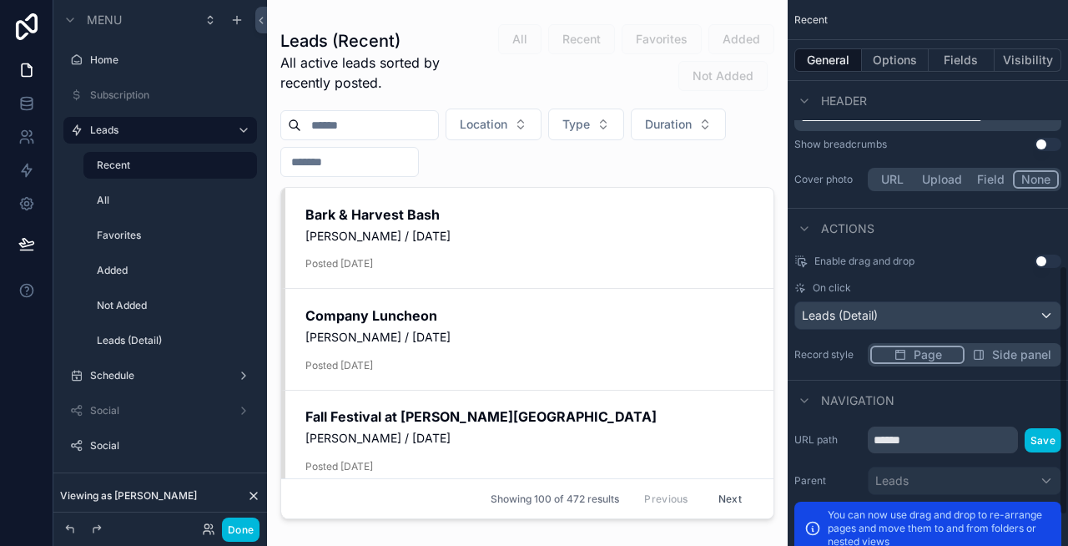
scroll to position [578, 0]
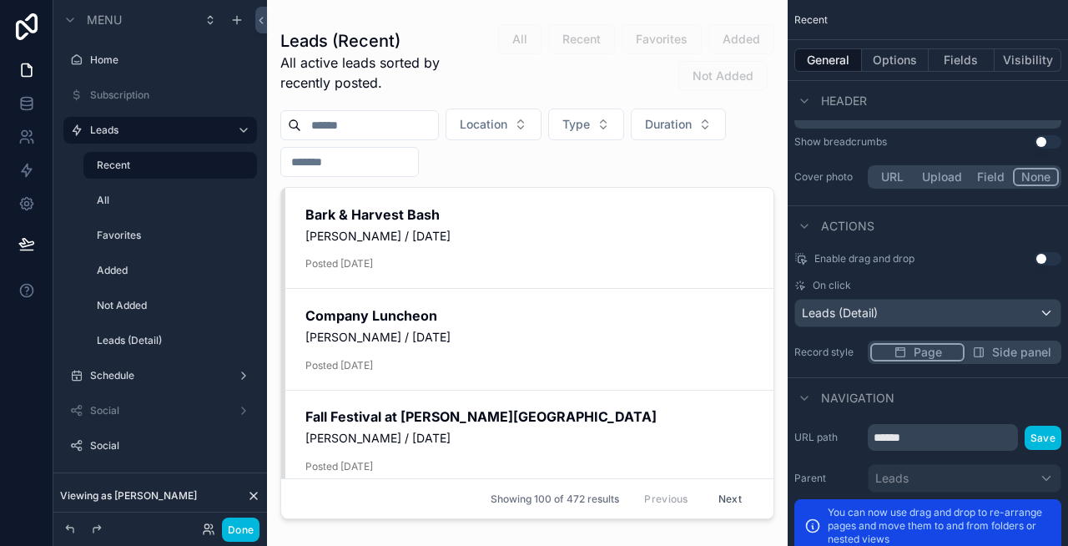
click at [1003, 352] on span "Side panel" at bounding box center [1021, 352] width 59 height 17
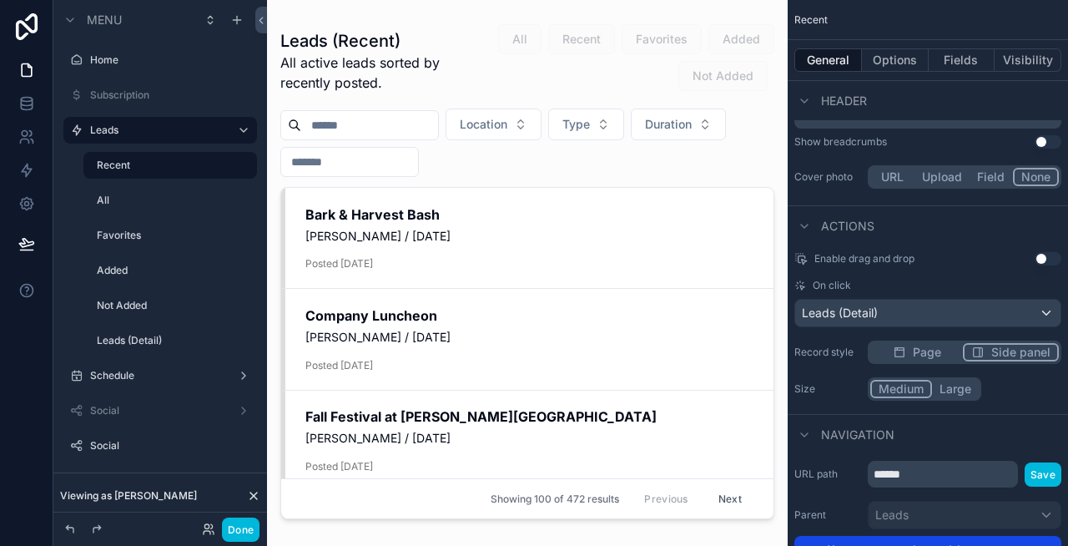
click at [959, 388] on button "Large" at bounding box center [955, 389] width 47 height 18
click at [240, 531] on button "Done" at bounding box center [241, 529] width 38 height 24
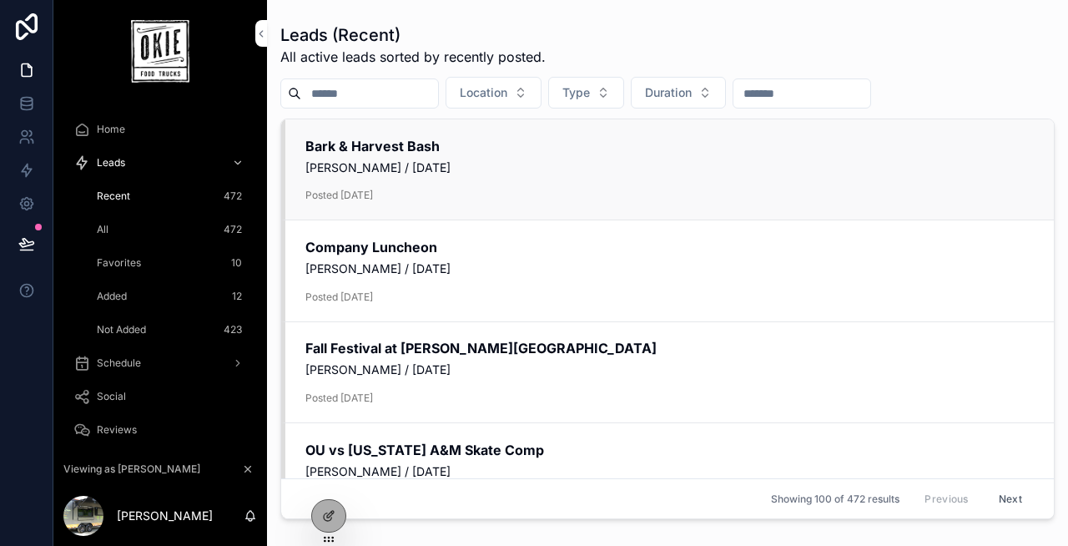
click at [469, 159] on span "[PERSON_NAME] / [DATE]" at bounding box center [669, 167] width 729 height 17
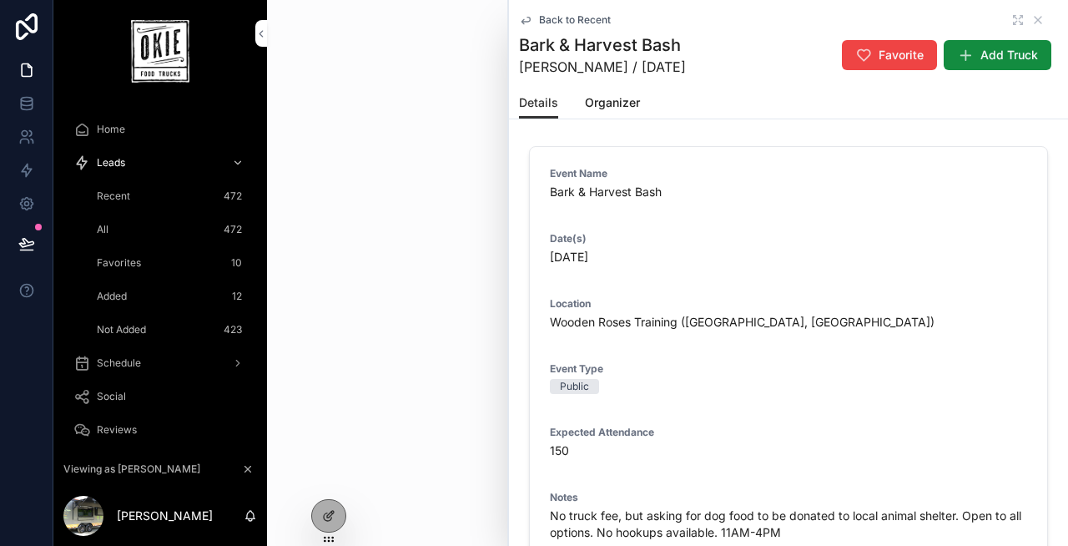
click at [578, 17] on span "Back to Recent" at bounding box center [575, 19] width 72 height 13
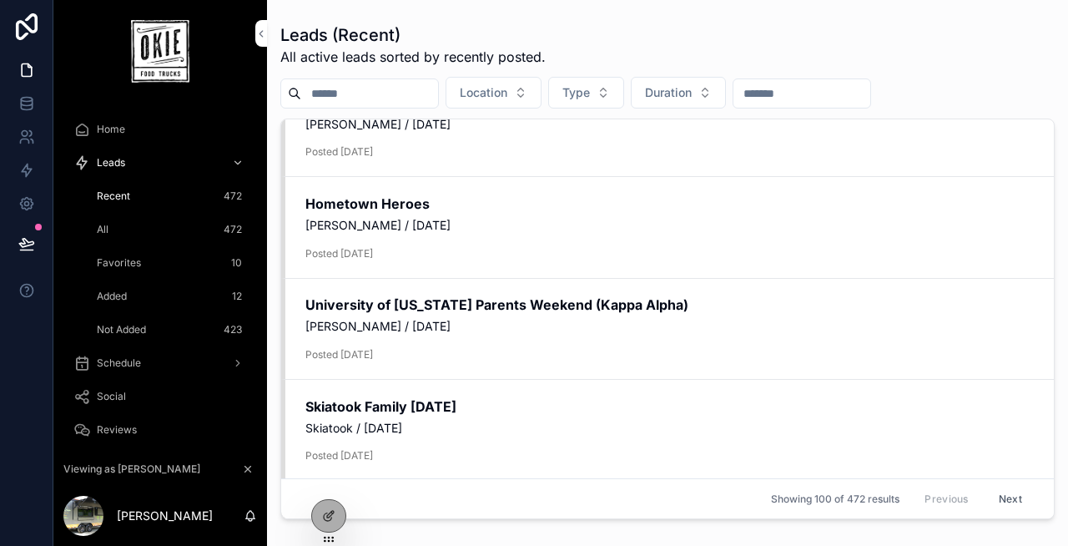
scroll to position [2491, 0]
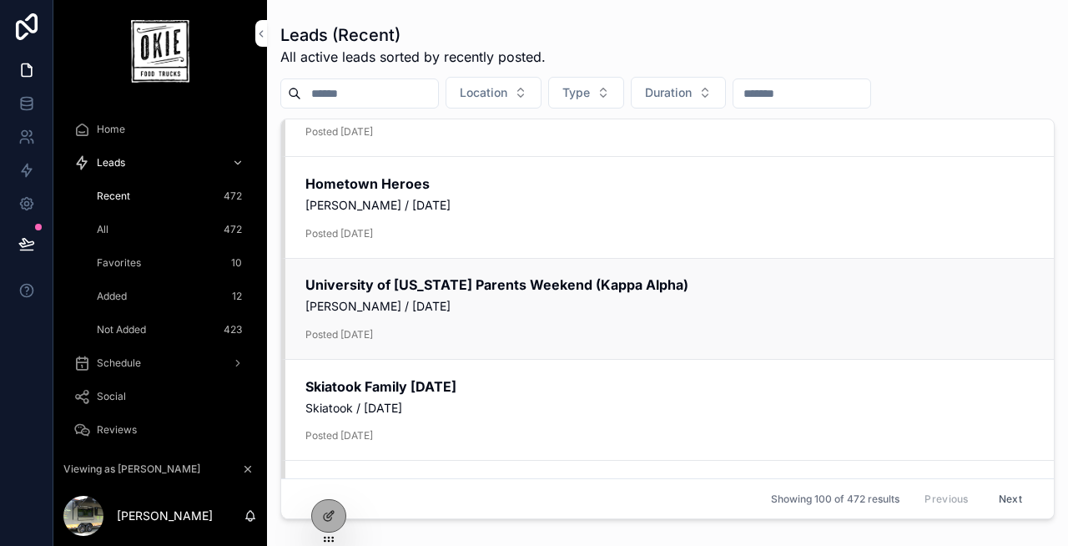
click at [620, 306] on span "[PERSON_NAME] / [DATE]" at bounding box center [669, 306] width 729 height 17
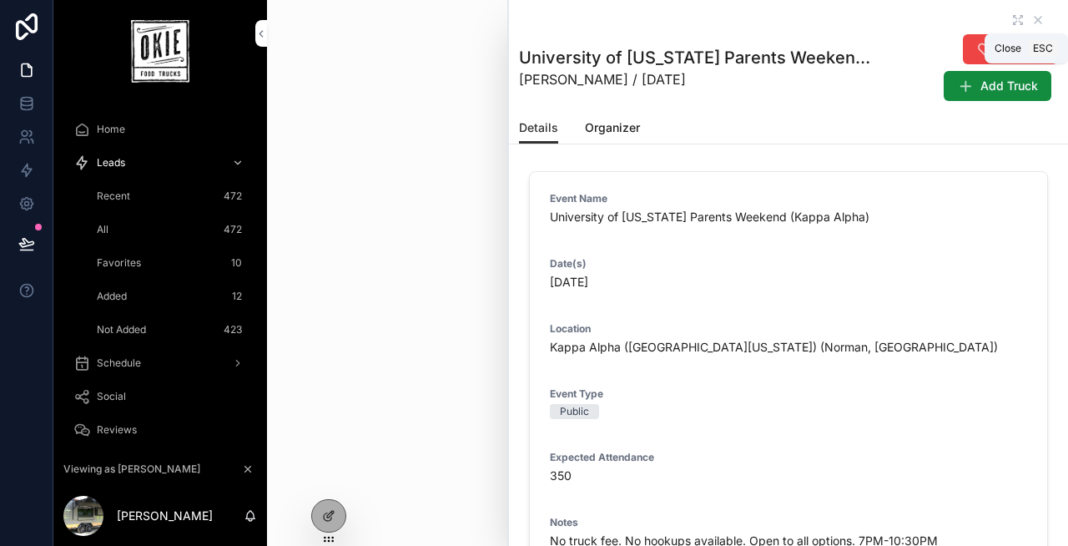
click at [1042, 18] on icon "scrollable content" at bounding box center [1038, 19] width 13 height 13
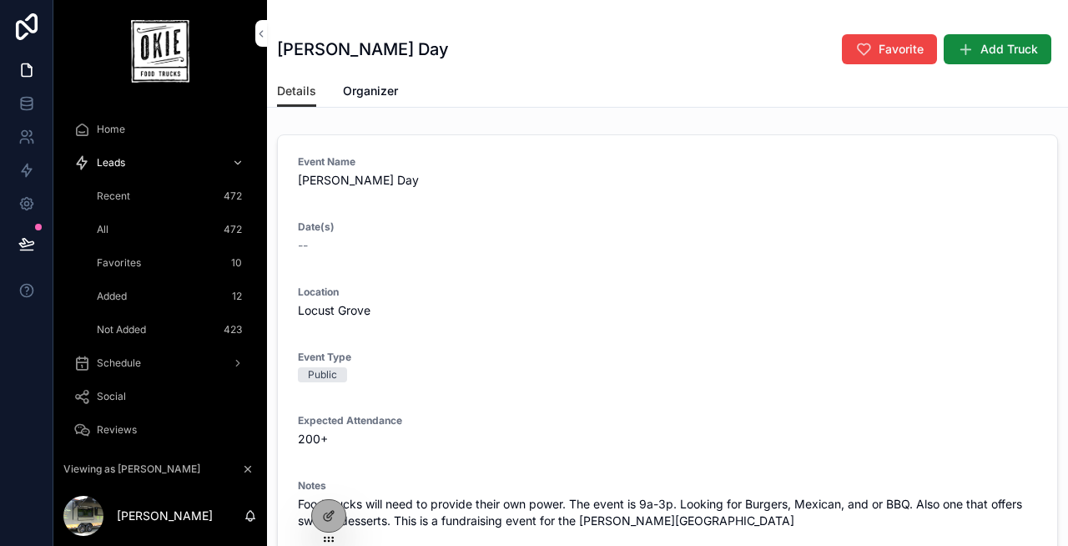
click at [180, 194] on div "Recent 472" at bounding box center [170, 196] width 154 height 27
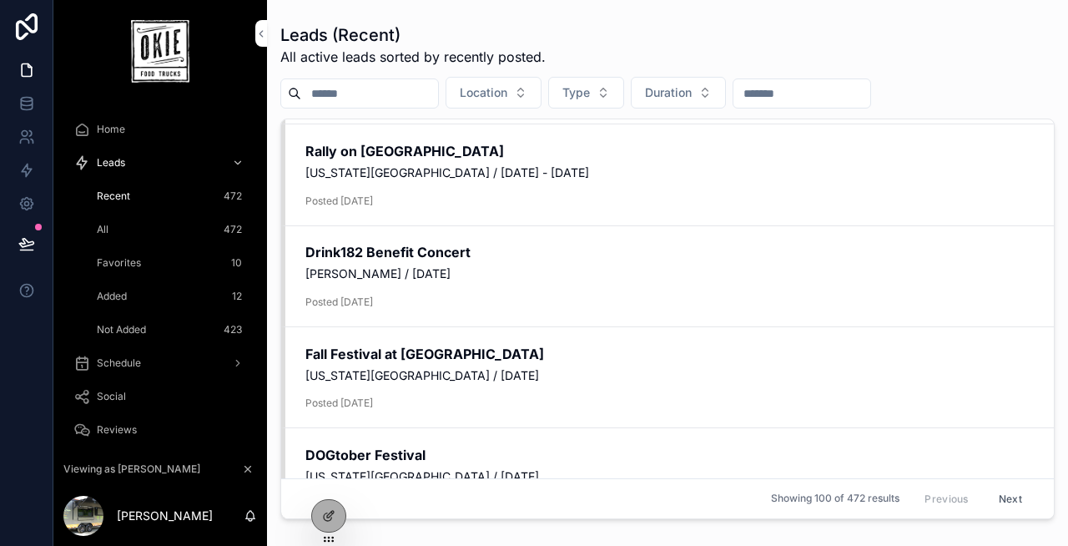
scroll to position [404, 0]
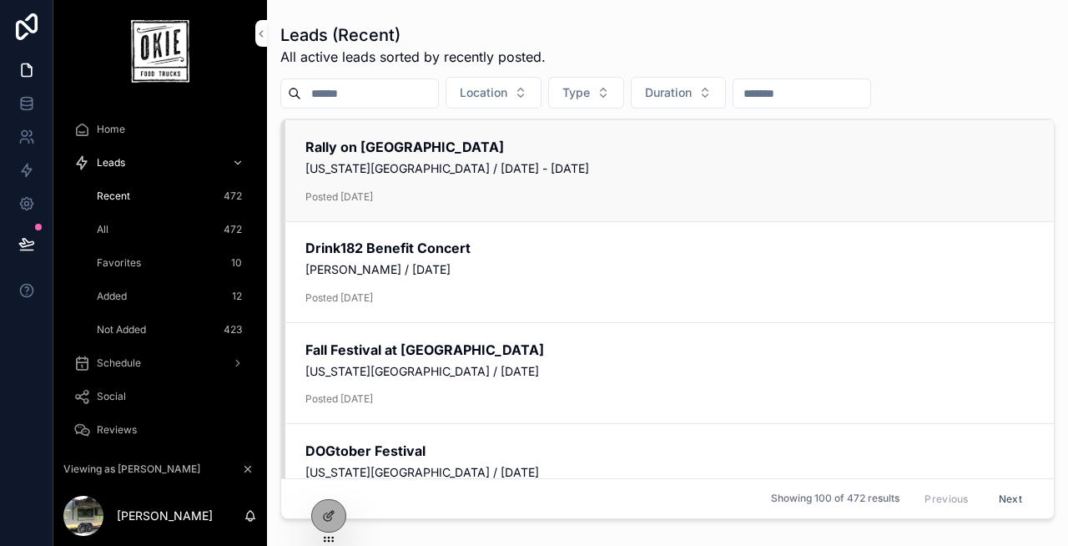
click at [512, 186] on div "Rally on [GEOGRAPHIC_DATA] [US_STATE][GEOGRAPHIC_DATA] / [DATE] - [DATE] Posted…" at bounding box center [669, 171] width 729 height 66
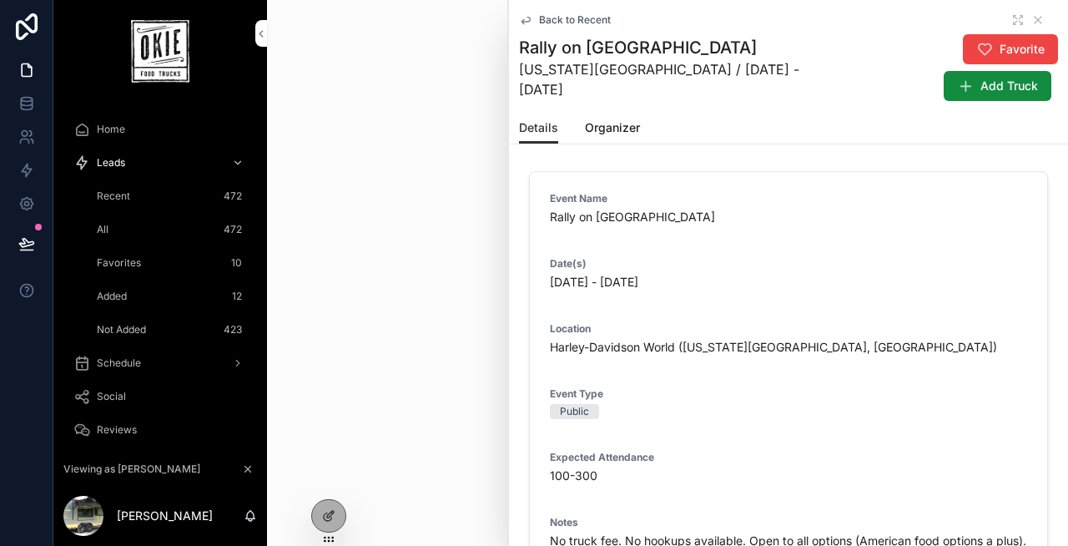
click at [567, 16] on span "Back to Recent" at bounding box center [575, 19] width 72 height 13
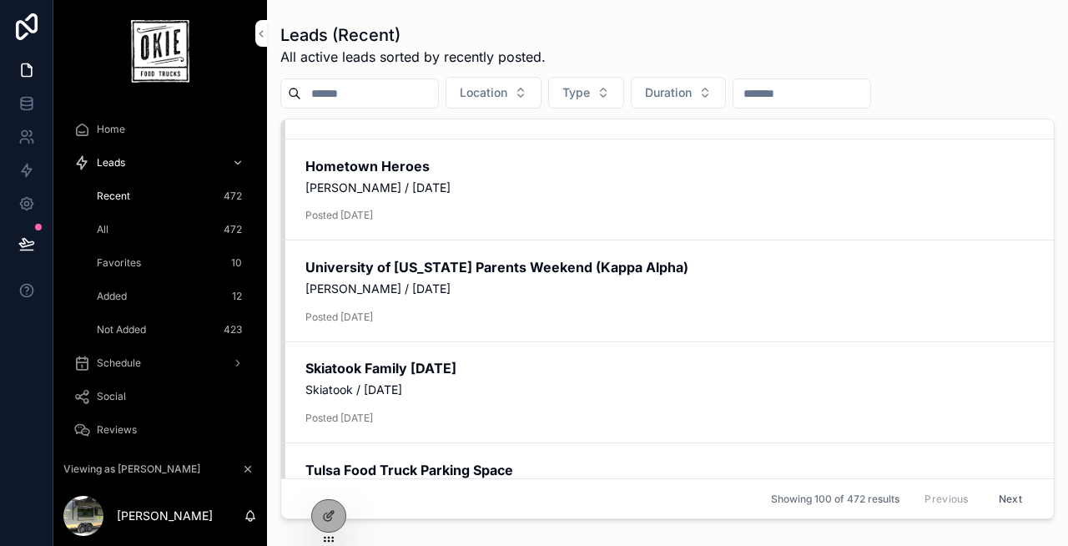
scroll to position [2571, 0]
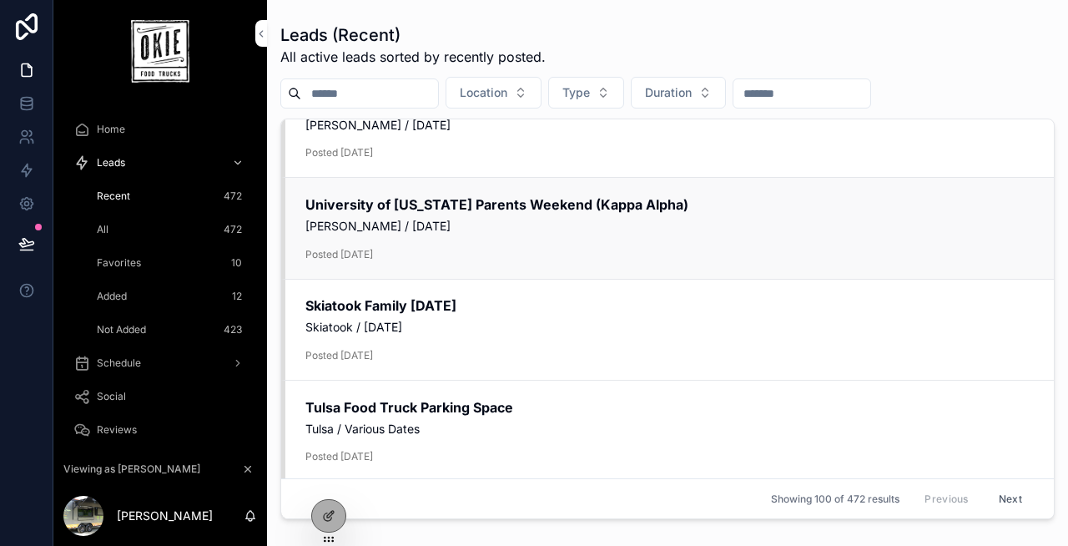
click at [392, 215] on div "[GEOGRAPHIC_DATA][US_STATE] Parents Weekend (Kappa Alpha) [PERSON_NAME] / [DATE…" at bounding box center [669, 228] width 729 height 66
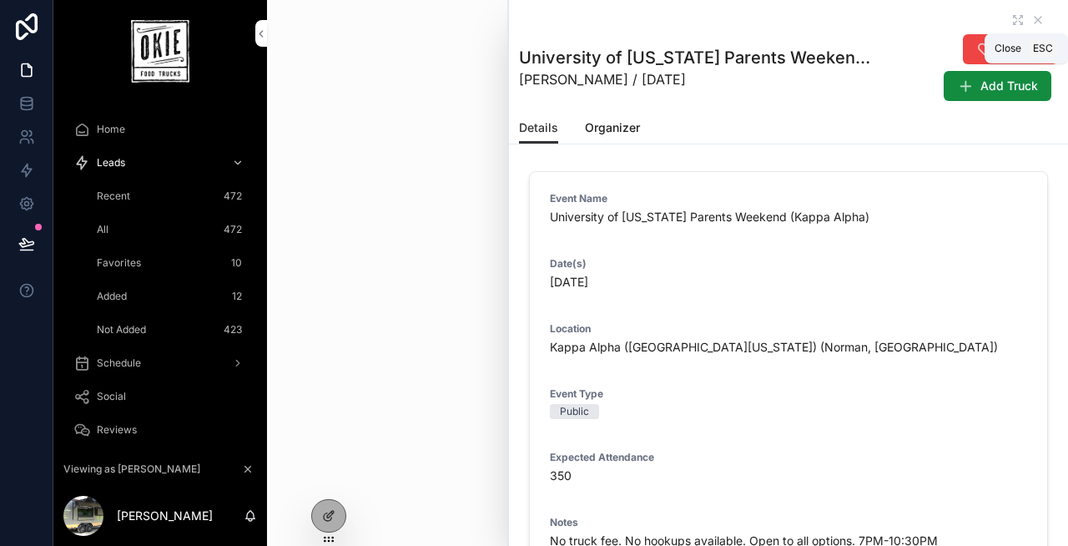
click at [1043, 18] on icon "scrollable content" at bounding box center [1038, 19] width 13 height 13
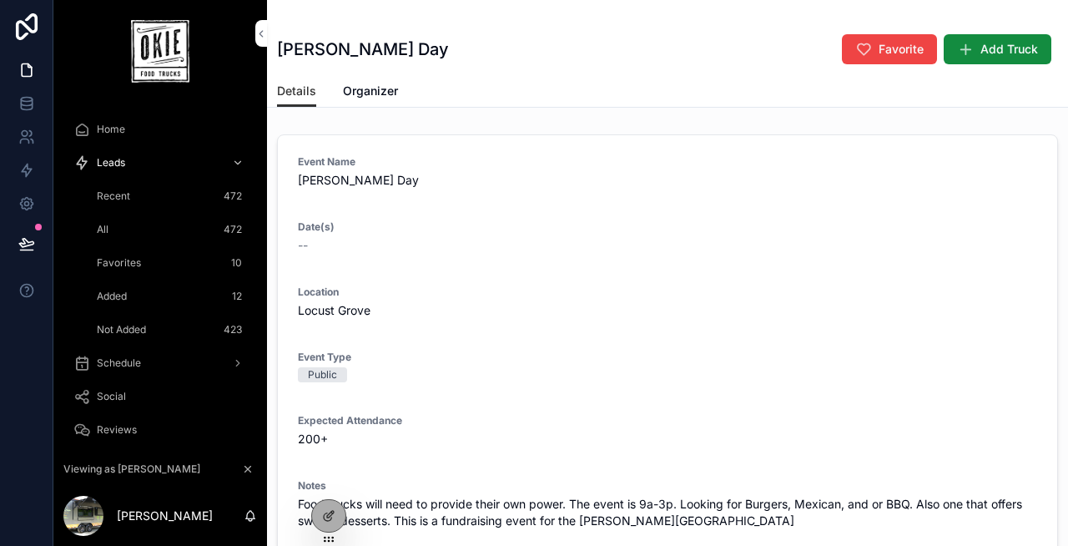
click at [126, 131] on div "Home" at bounding box center [160, 129] width 174 height 27
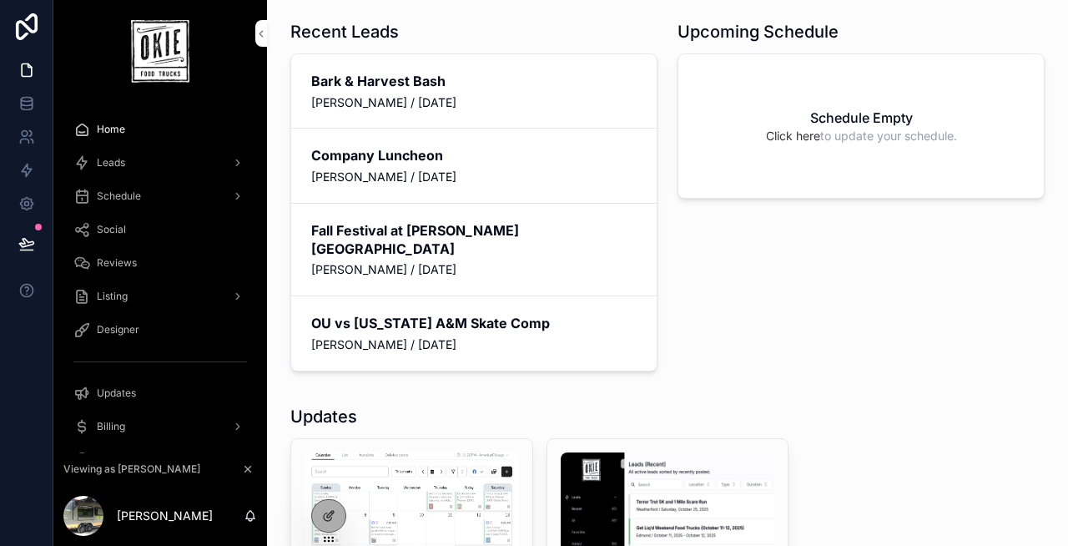
click at [116, 163] on span "Leads" at bounding box center [111, 162] width 28 height 13
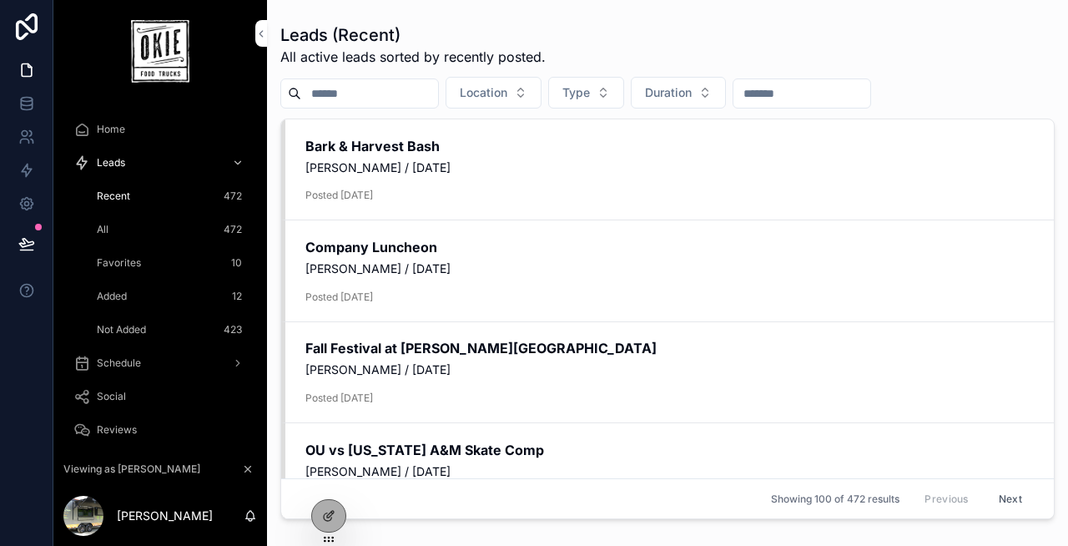
click at [320, 508] on div at bounding box center [328, 516] width 33 height 32
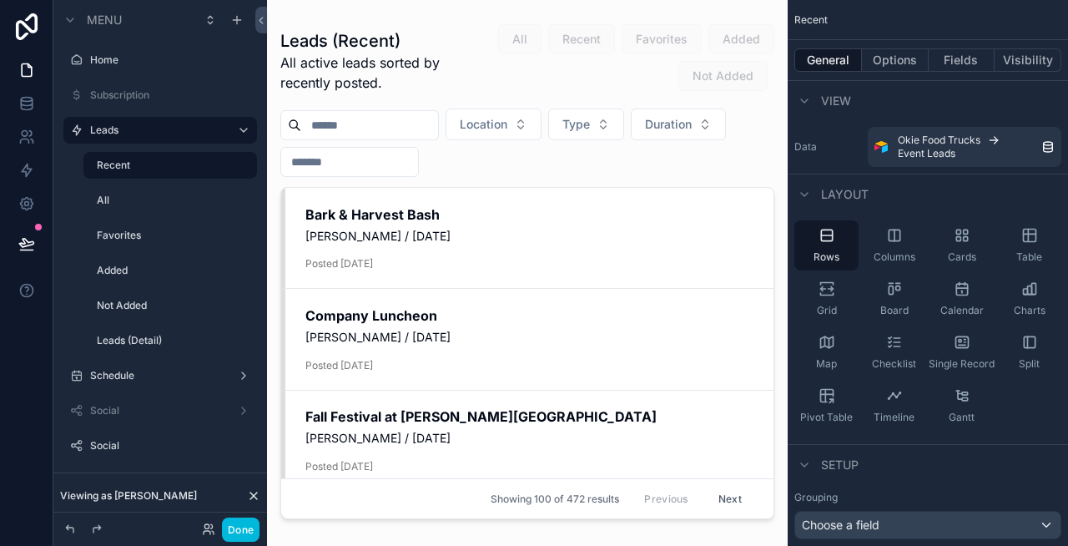
click at [500, 249] on div "scrollable content" at bounding box center [527, 263] width 521 height 526
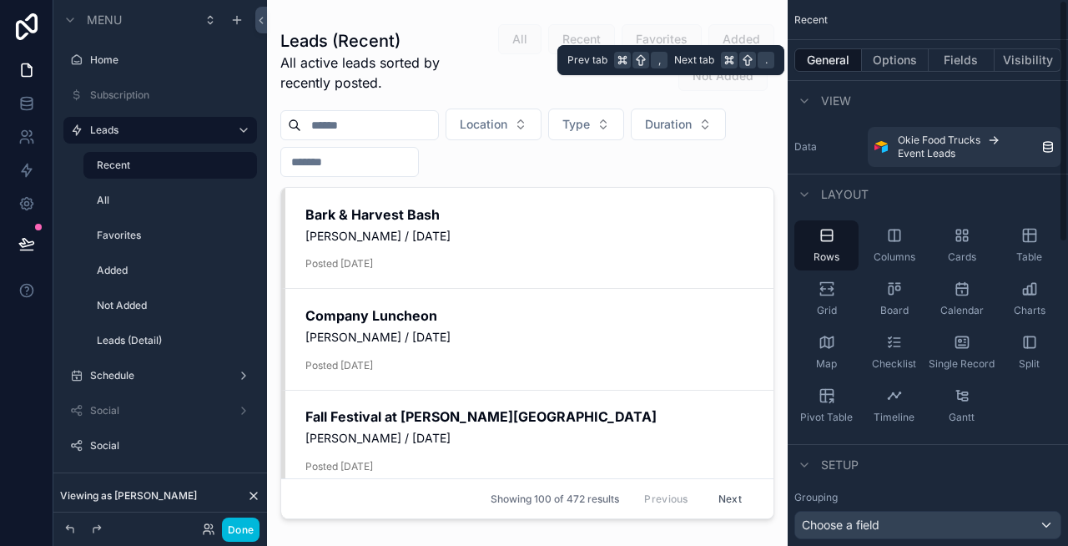
click at [905, 63] on button "Options" at bounding box center [895, 59] width 67 height 23
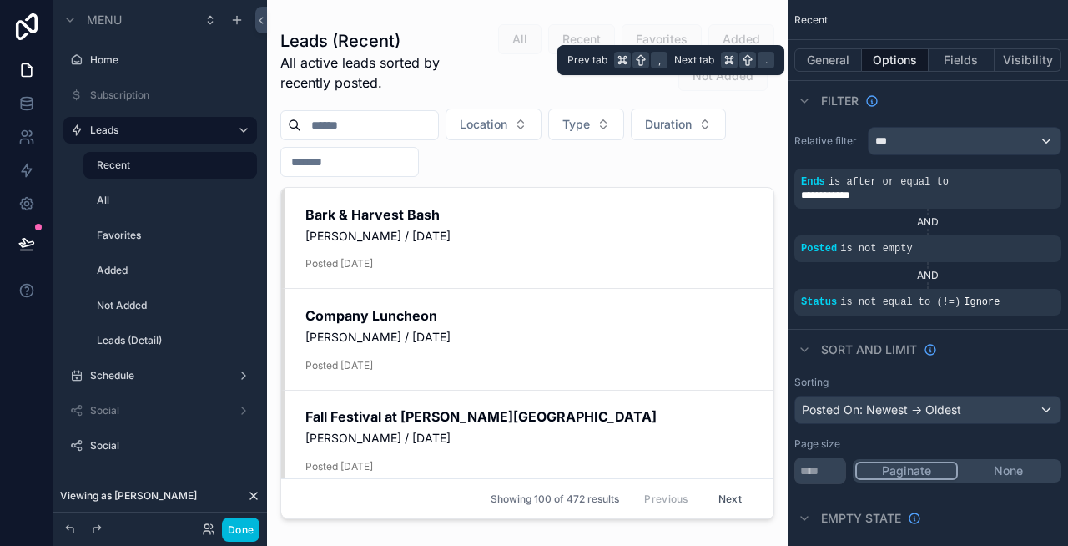
click at [832, 60] on button "General" at bounding box center [828, 59] width 68 height 23
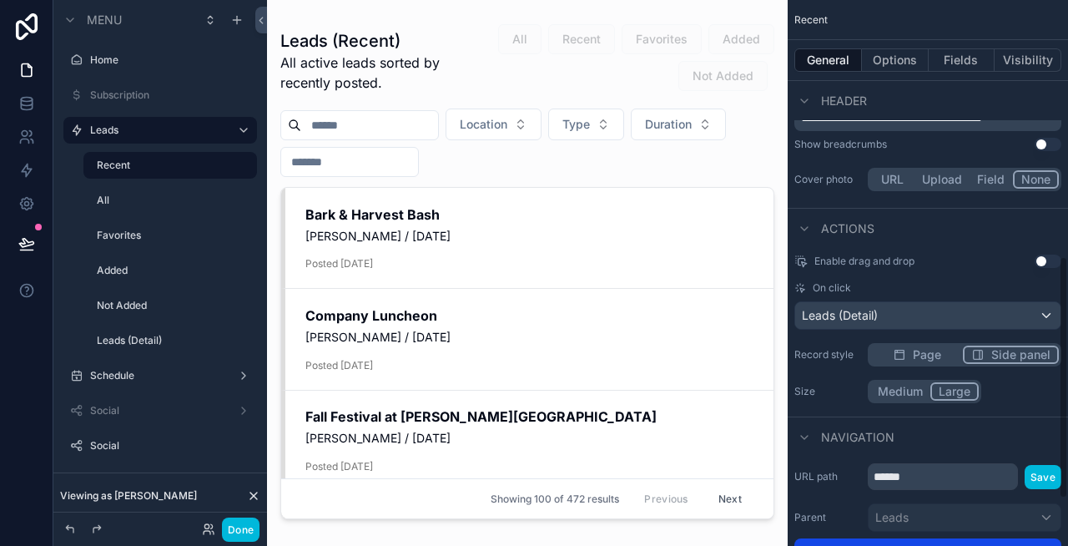
scroll to position [616, 0]
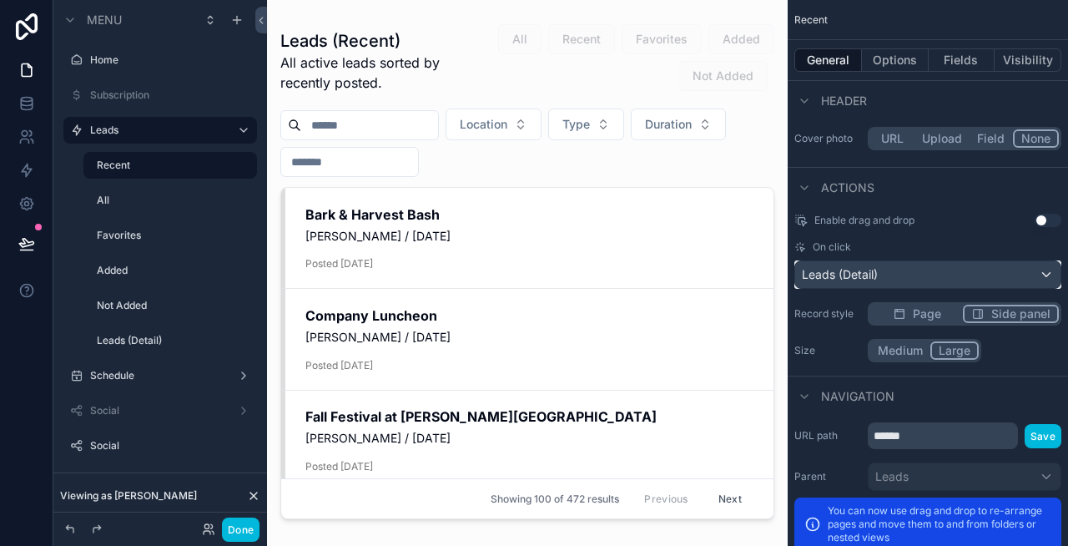
click at [926, 276] on div "Leads (Detail)" at bounding box center [927, 274] width 265 height 27
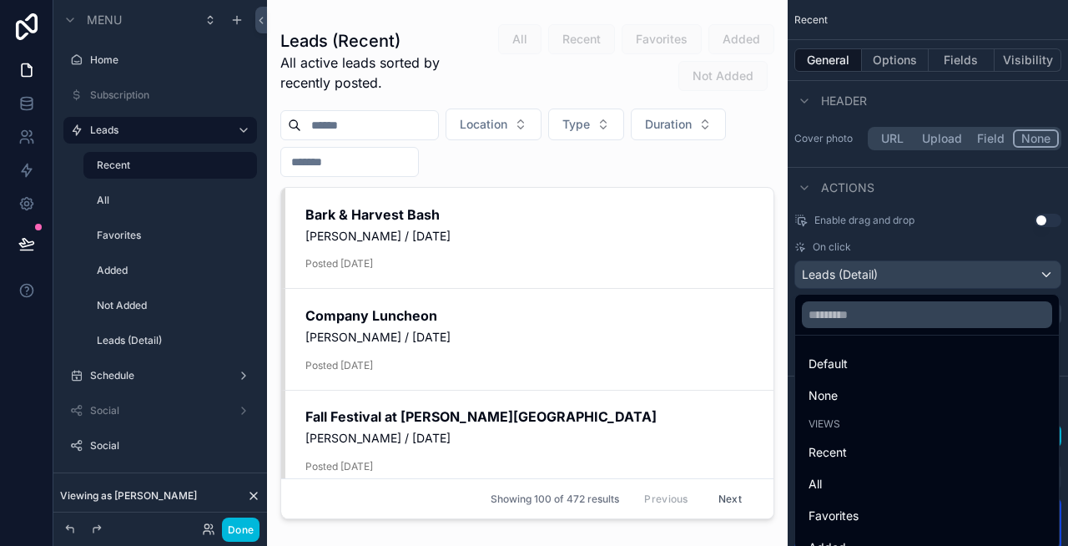
click at [850, 451] on div "Recent" at bounding box center [927, 452] width 237 height 20
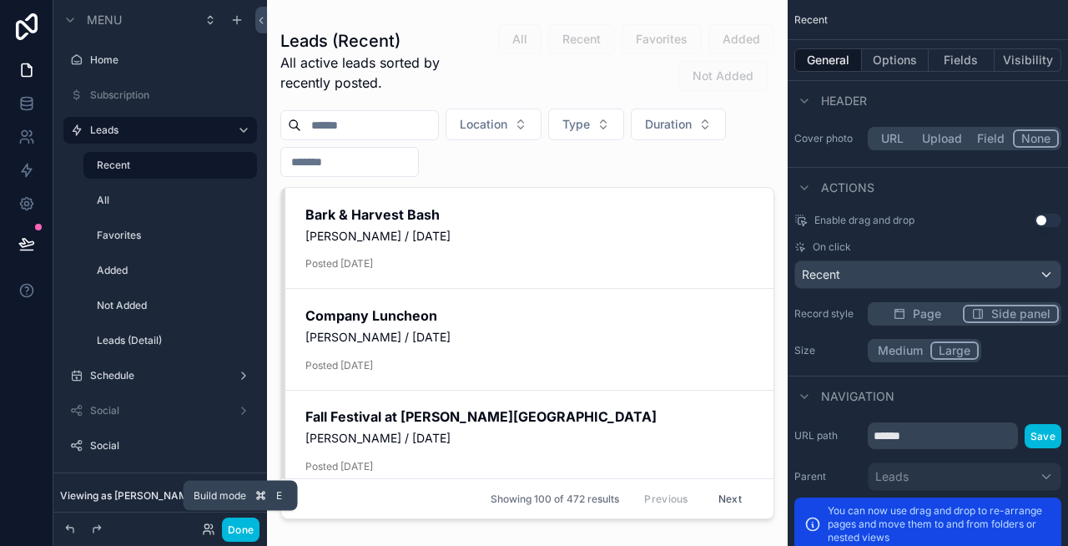
click at [246, 532] on button "Done" at bounding box center [241, 529] width 38 height 24
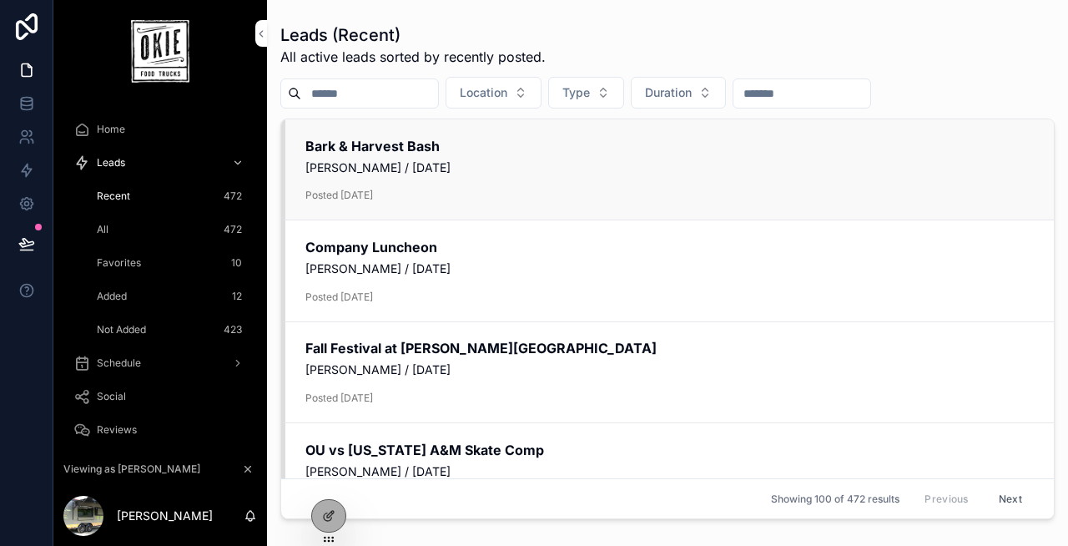
click at [543, 179] on div "Bark & Harvest Bash [PERSON_NAME] / [DATE] Posted [DATE]" at bounding box center [669, 170] width 729 height 66
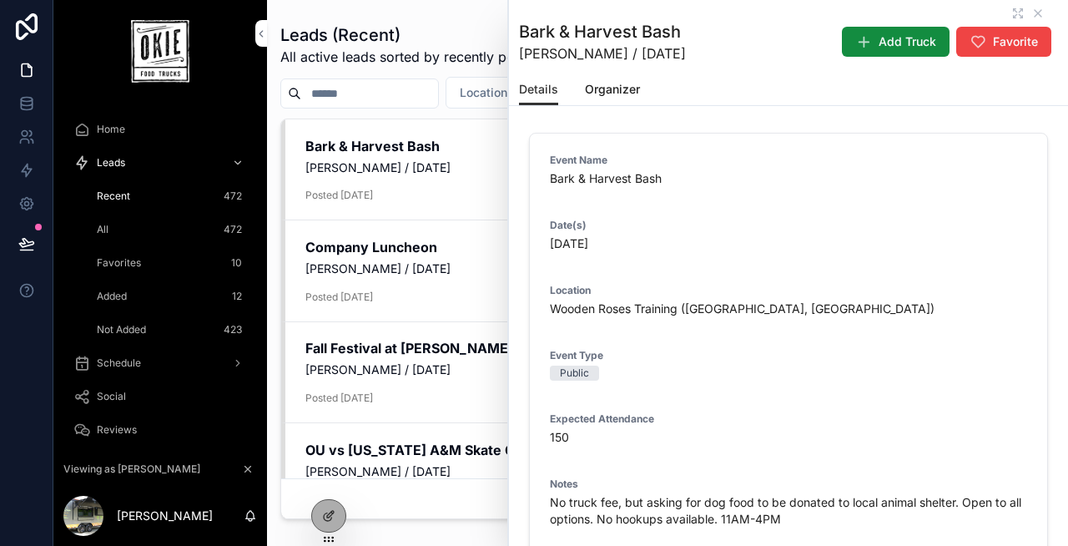
click at [426, 115] on div "Leads (Recent) All active leads sorted by recently posted. Location Type Durati…" at bounding box center [667, 269] width 774 height 512
click at [435, 110] on div "Leads (Recent) All active leads sorted by recently posted. Location Type Durati…" at bounding box center [667, 269] width 774 height 512
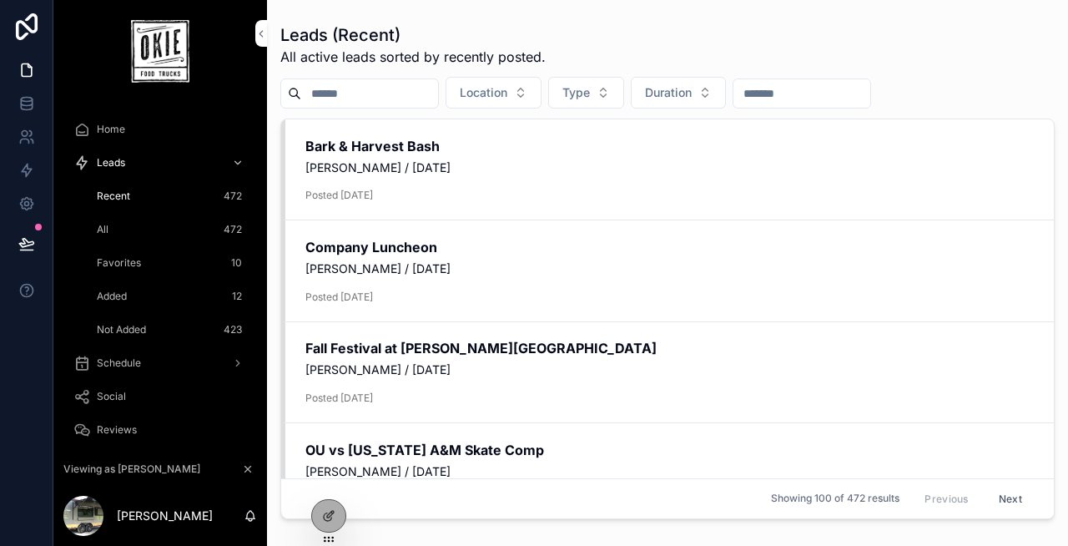
scroll to position [1194, 0]
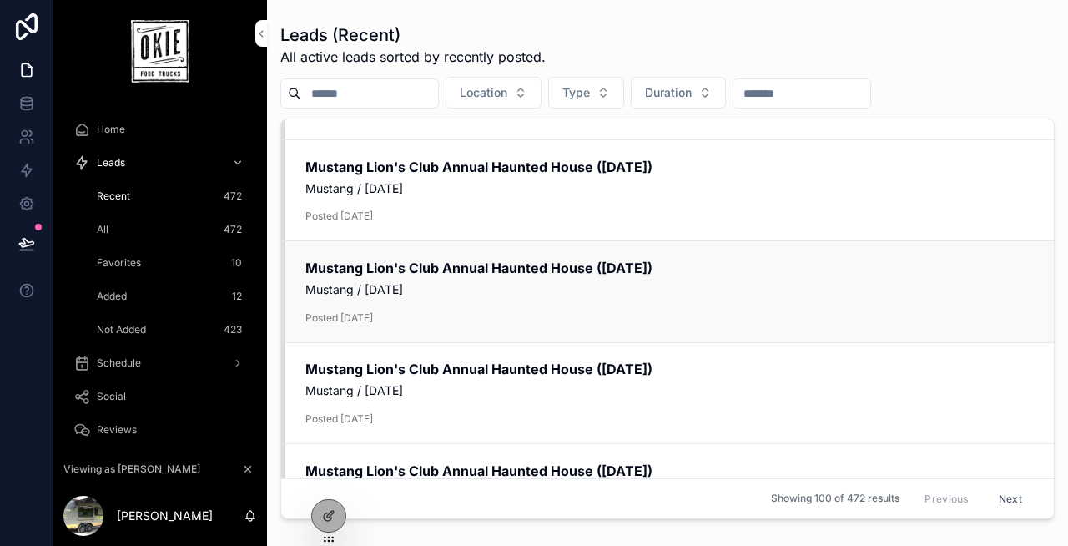
click at [464, 257] on link "Mustang Lion's Club Annual Haunted House ([DATE]) Mustang / [DATE] Posted [DATE…" at bounding box center [667, 291] width 773 height 101
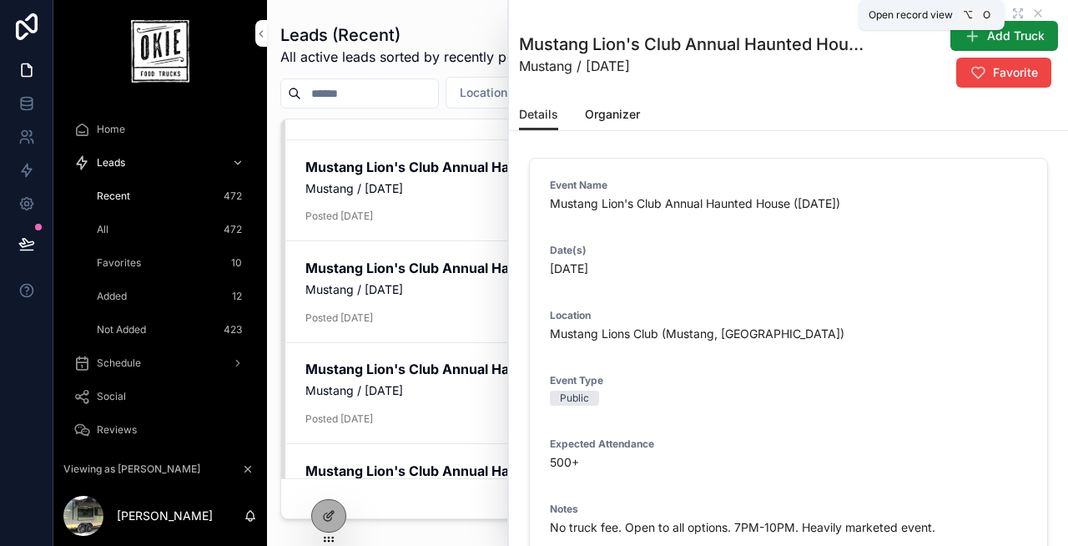
click at [1019, 12] on icon "scrollable content" at bounding box center [1020, 10] width 3 height 3
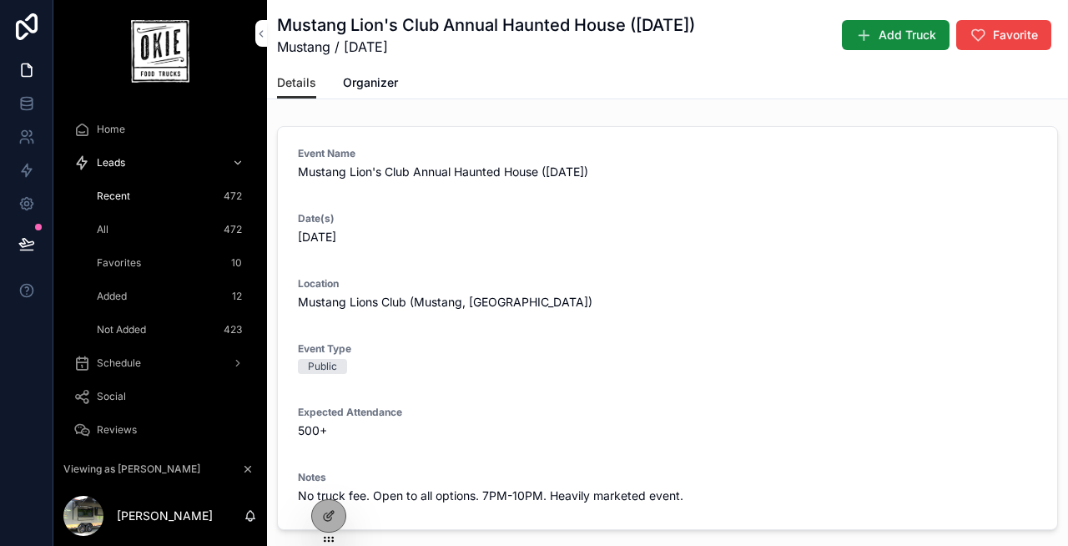
click at [362, 78] on span "Organizer" at bounding box center [370, 82] width 55 height 17
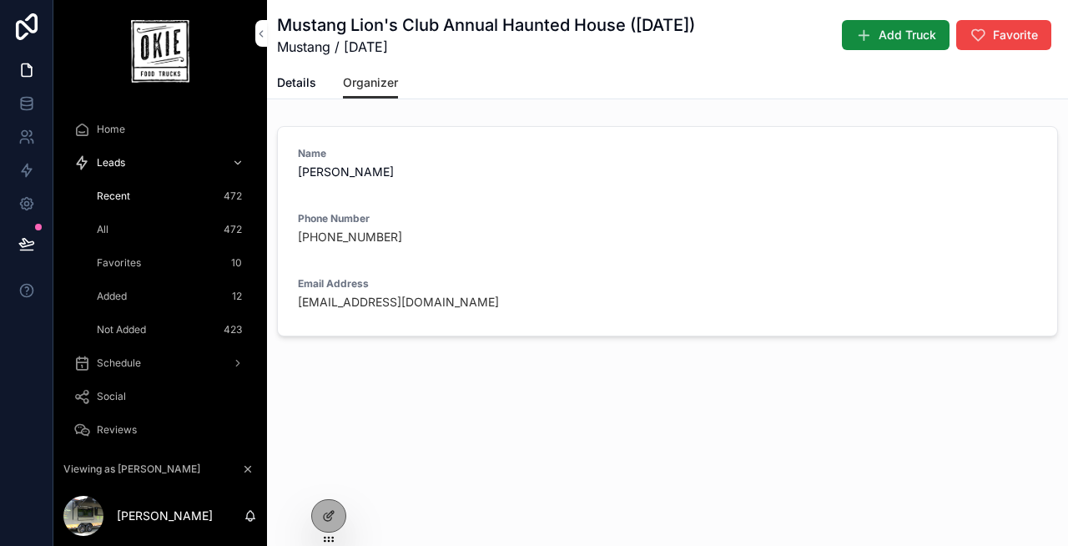
click at [302, 73] on link "Details" at bounding box center [296, 84] width 39 height 33
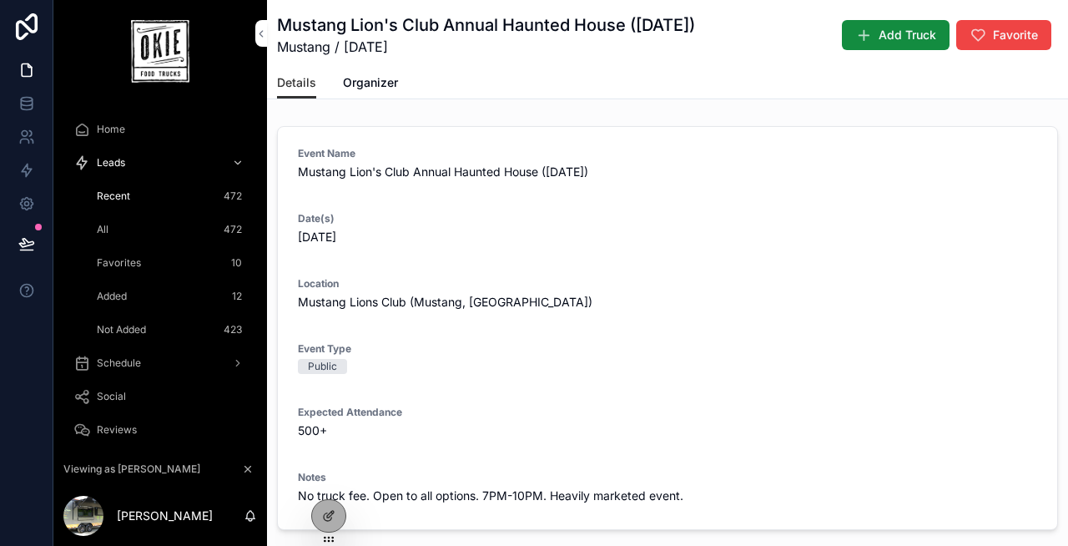
click at [370, 38] on span "Mustang / [DATE]" at bounding box center [486, 47] width 418 height 20
click at [144, 197] on div "Recent 472" at bounding box center [170, 196] width 154 height 27
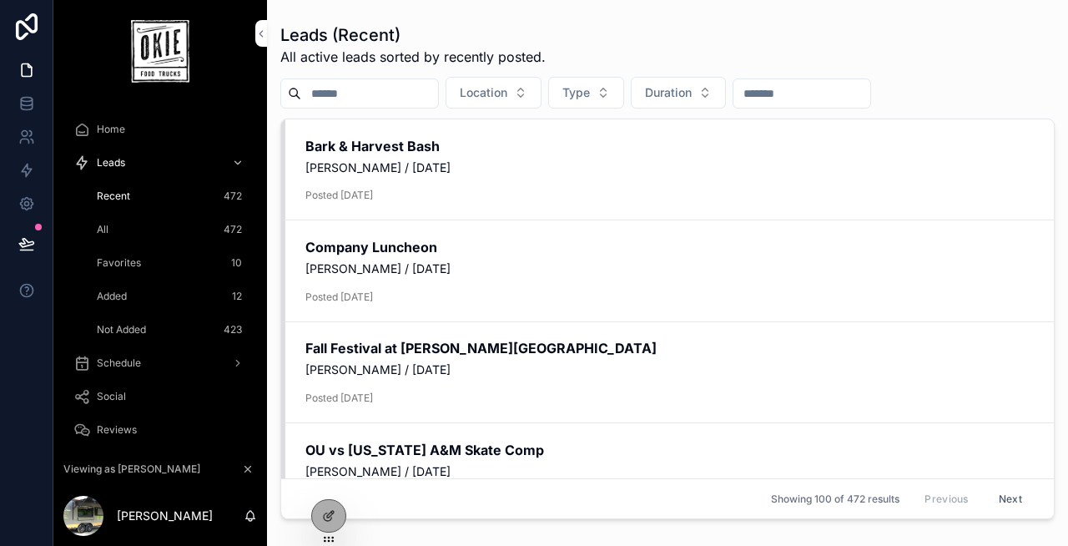
scroll to position [521, 0]
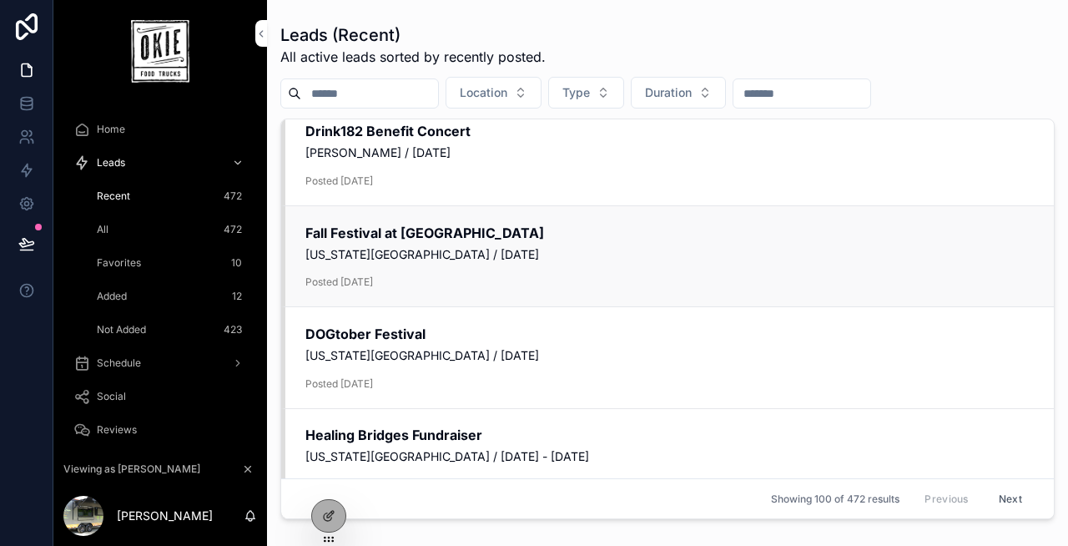
click at [443, 230] on h2 "Fall Festival at [GEOGRAPHIC_DATA]" at bounding box center [669, 233] width 729 height 18
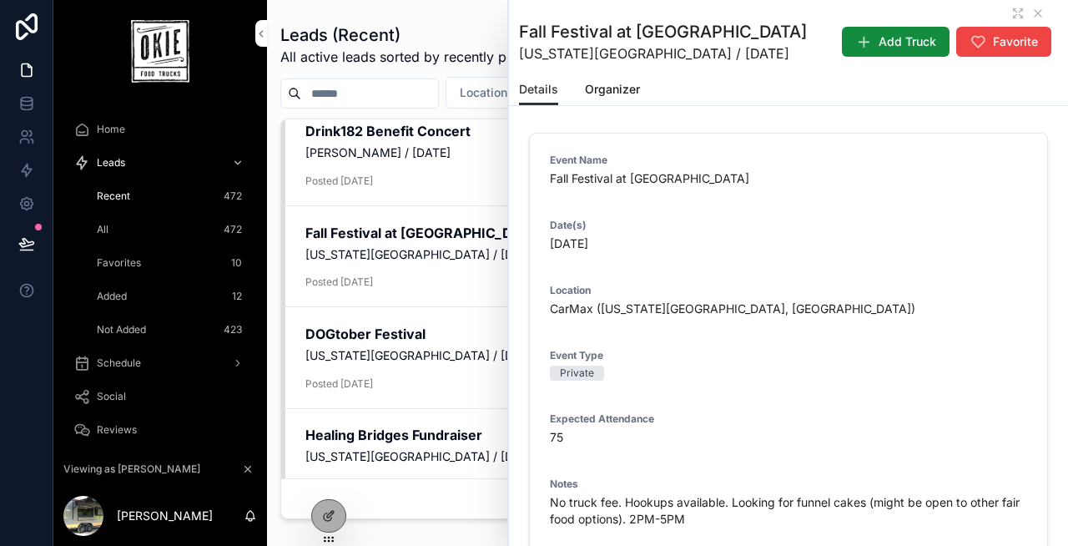
click at [618, 91] on span "Organizer" at bounding box center [612, 89] width 55 height 17
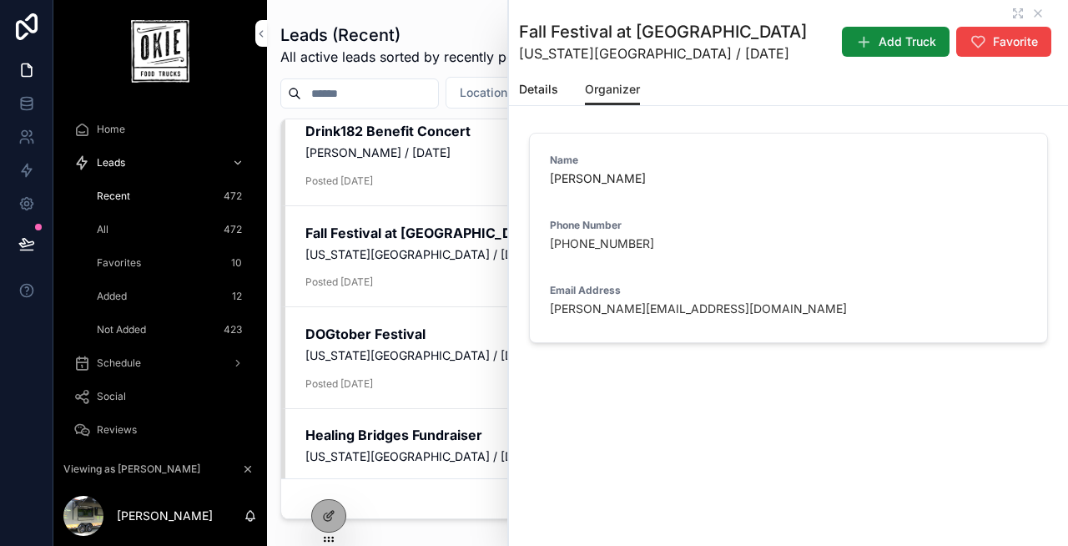
click at [334, 511] on icon at bounding box center [328, 515] width 13 height 13
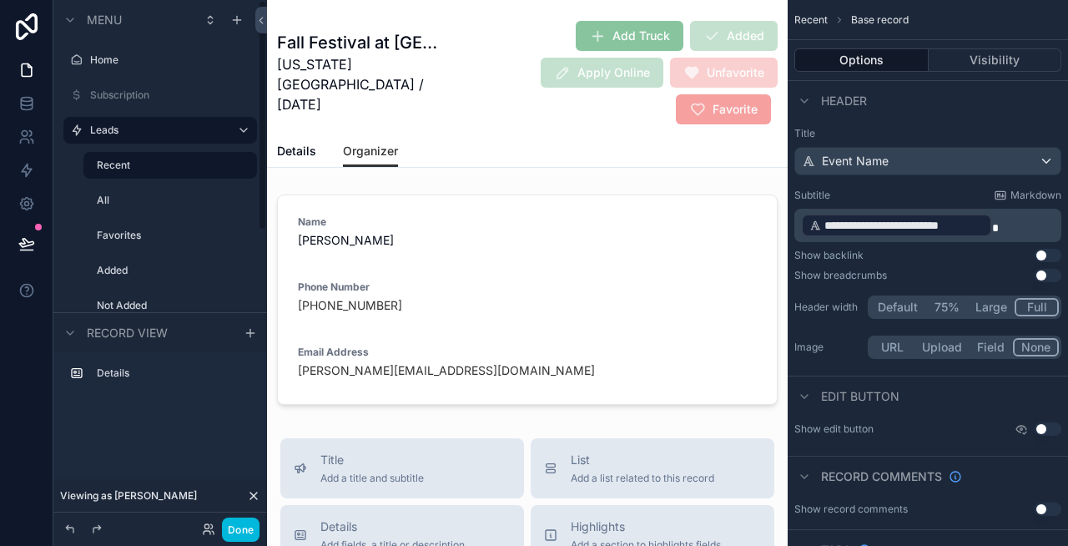
click at [140, 207] on div "All" at bounding box center [175, 200] width 157 height 13
click at [124, 199] on label "All" at bounding box center [172, 200] width 150 height 13
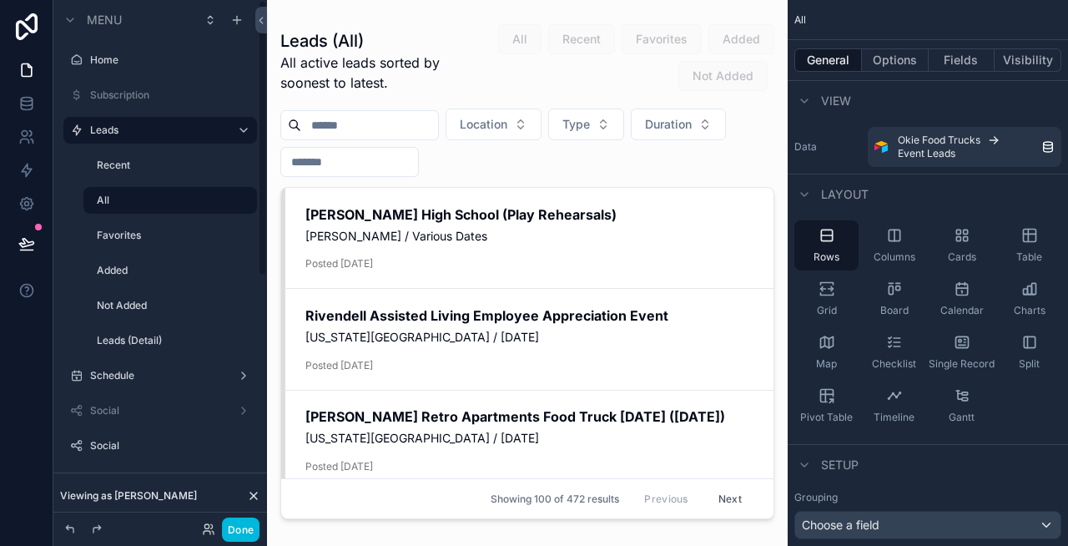
click at [138, 164] on label "Recent" at bounding box center [172, 165] width 150 height 13
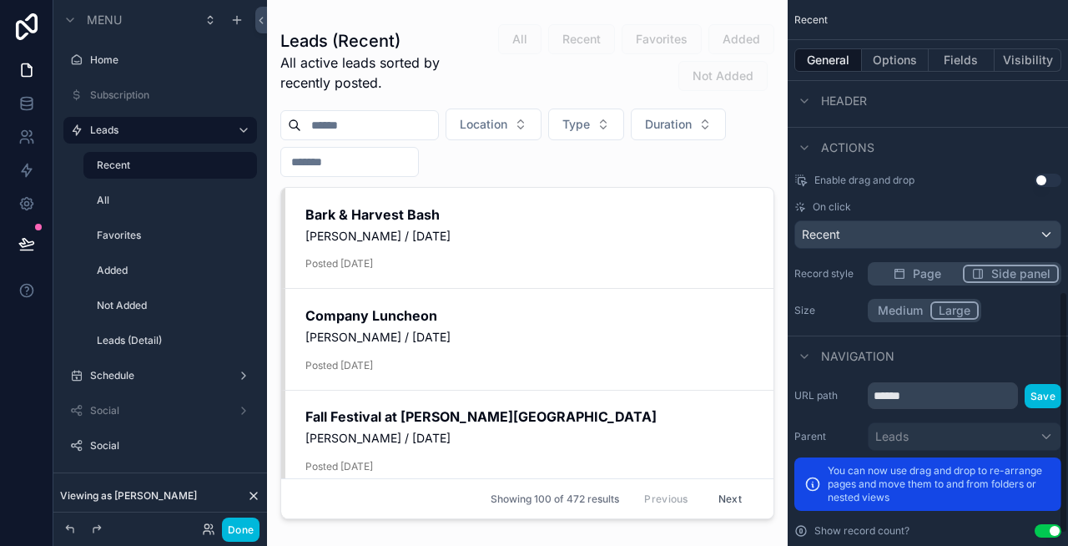
scroll to position [658, 0]
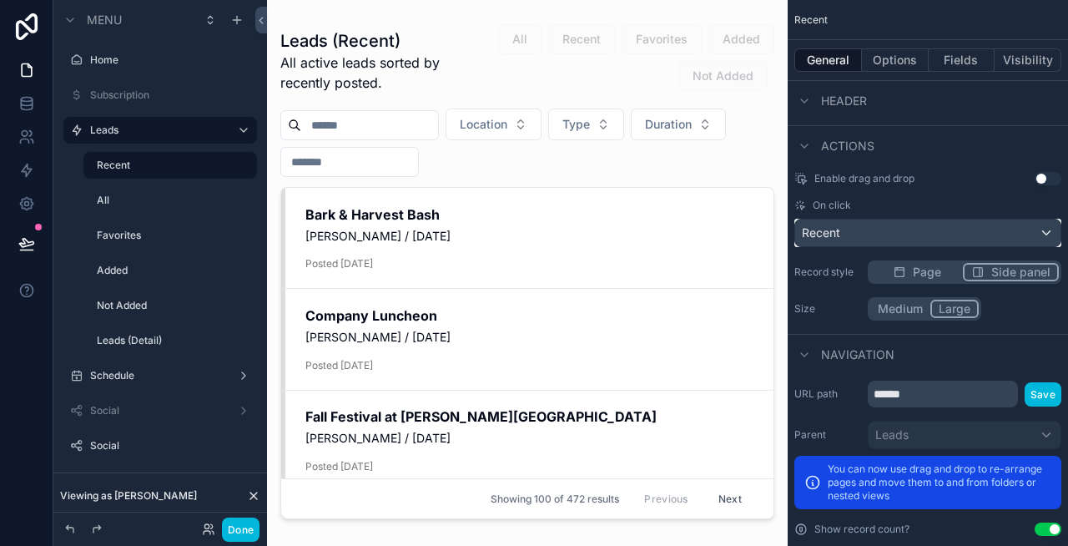
click at [900, 230] on div "Recent" at bounding box center [927, 232] width 265 height 27
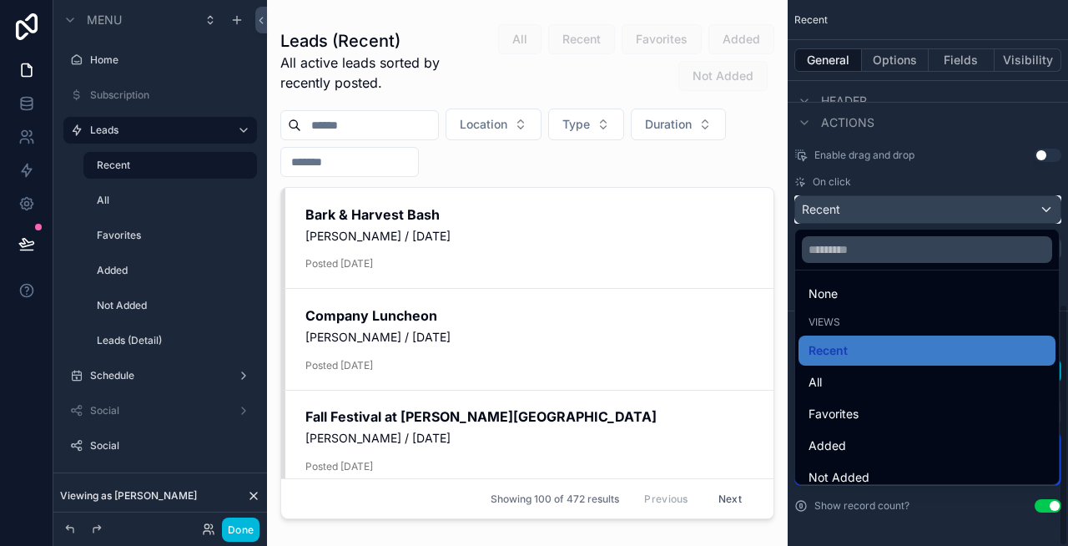
scroll to position [0, 0]
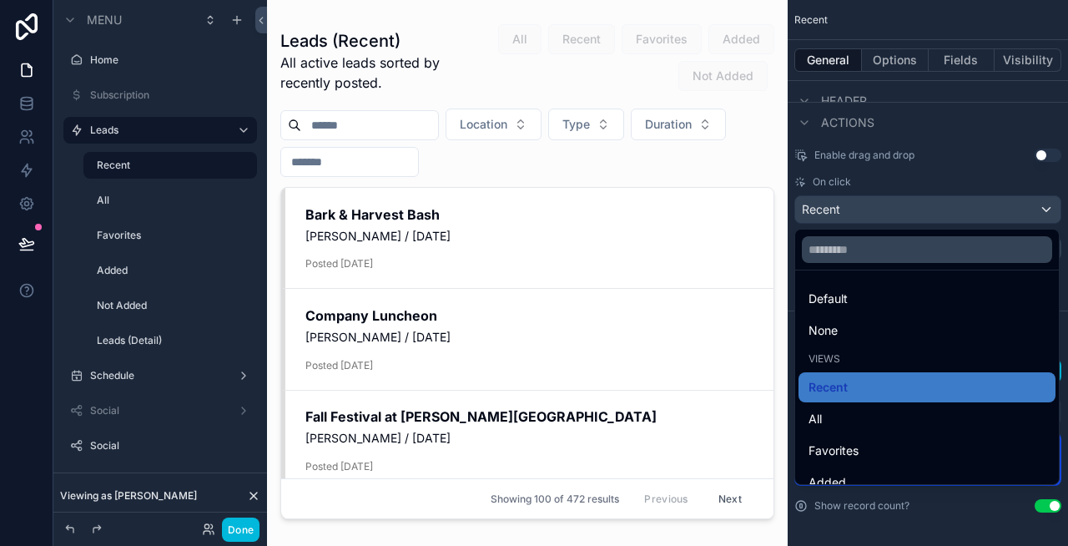
click at [884, 385] on div "Recent" at bounding box center [927, 387] width 237 height 20
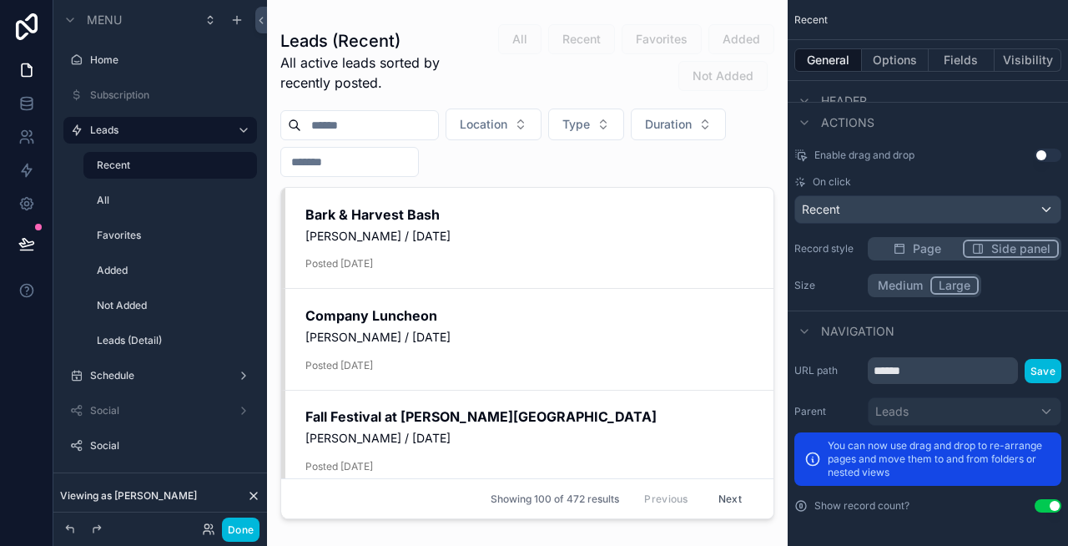
click at [423, 233] on div "scrollable content" at bounding box center [527, 263] width 521 height 526
click at [0, 0] on div "Add Truck Added Apply Online Unfavorite Favorite View" at bounding box center [0, 0] width 0 height 0
click at [0, 0] on span "View" at bounding box center [0, 0] width 0 height 0
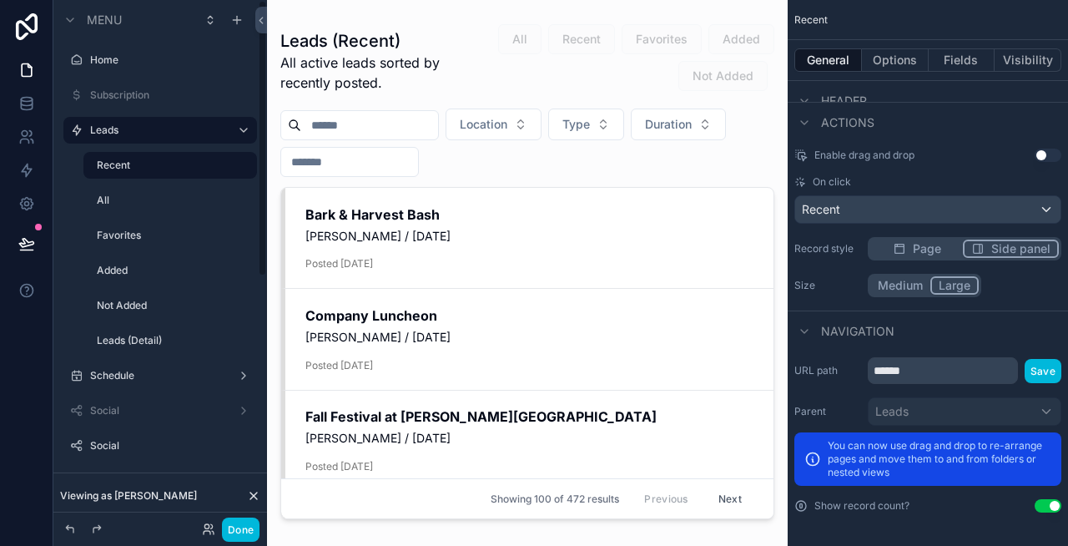
click at [239, 529] on button "Done" at bounding box center [241, 529] width 38 height 24
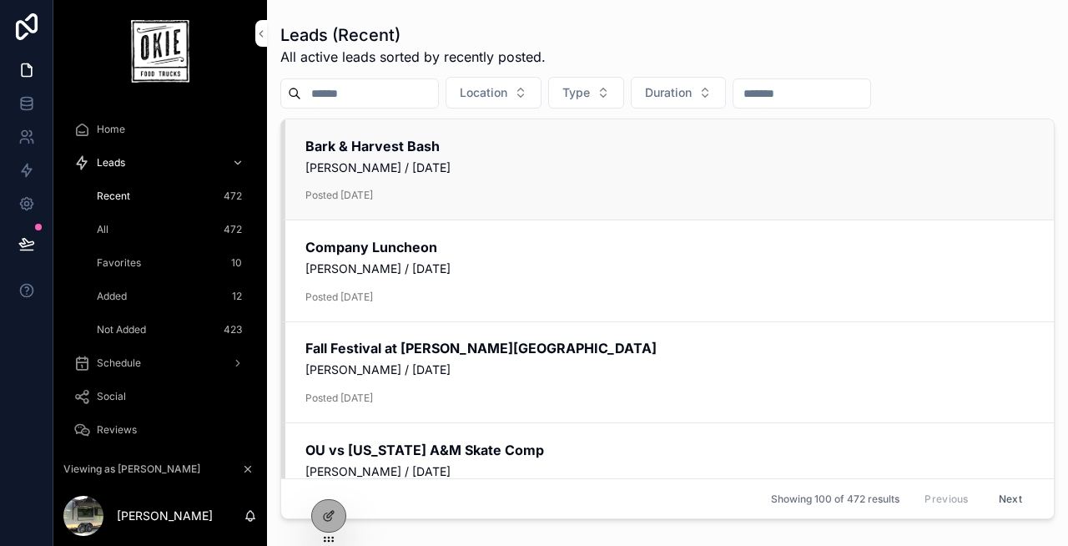
click at [601, 168] on span "[PERSON_NAME] / [DATE]" at bounding box center [669, 167] width 729 height 17
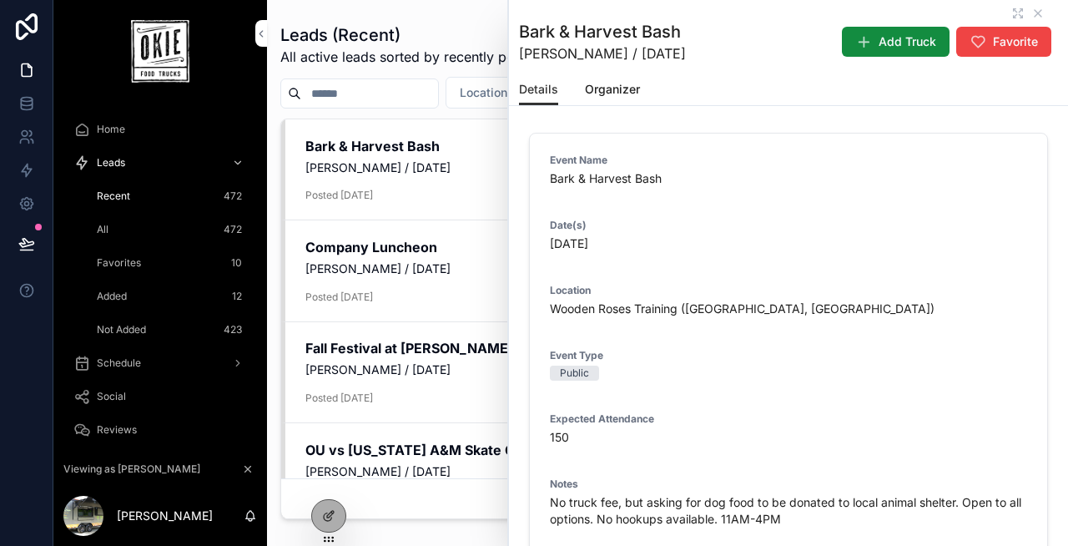
click at [620, 90] on span "Organizer" at bounding box center [612, 89] width 55 height 17
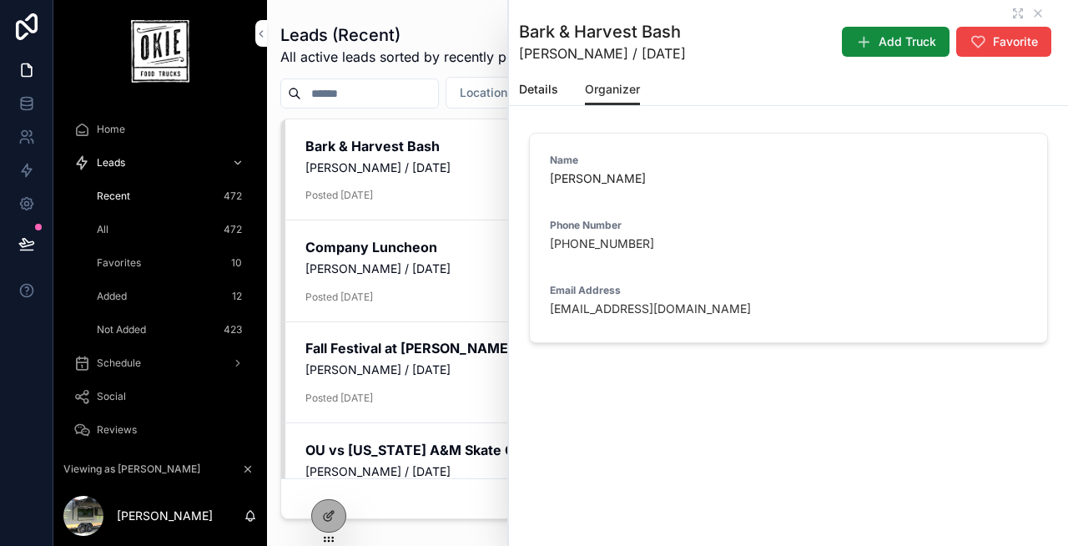
click at [534, 83] on span "Details" at bounding box center [538, 89] width 39 height 17
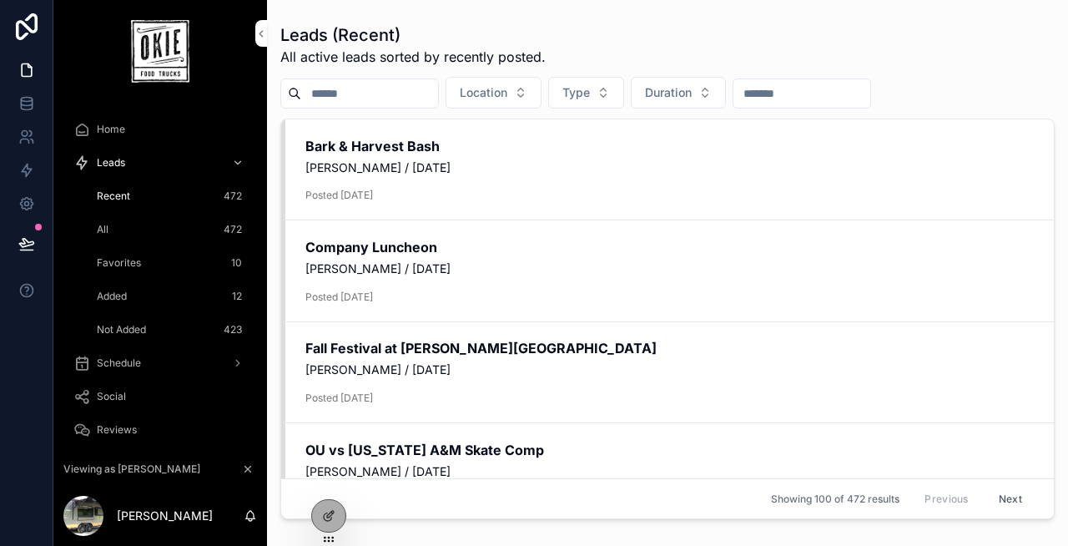
click at [129, 228] on div "All 472" at bounding box center [170, 229] width 154 height 27
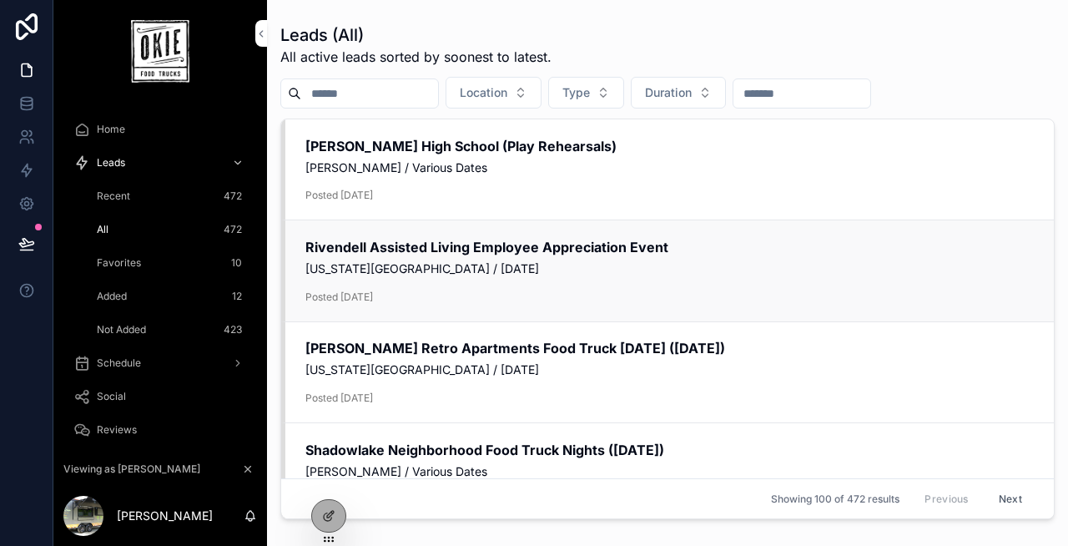
click at [343, 276] on span "[US_STATE][GEOGRAPHIC_DATA] / [DATE]" at bounding box center [669, 268] width 729 height 17
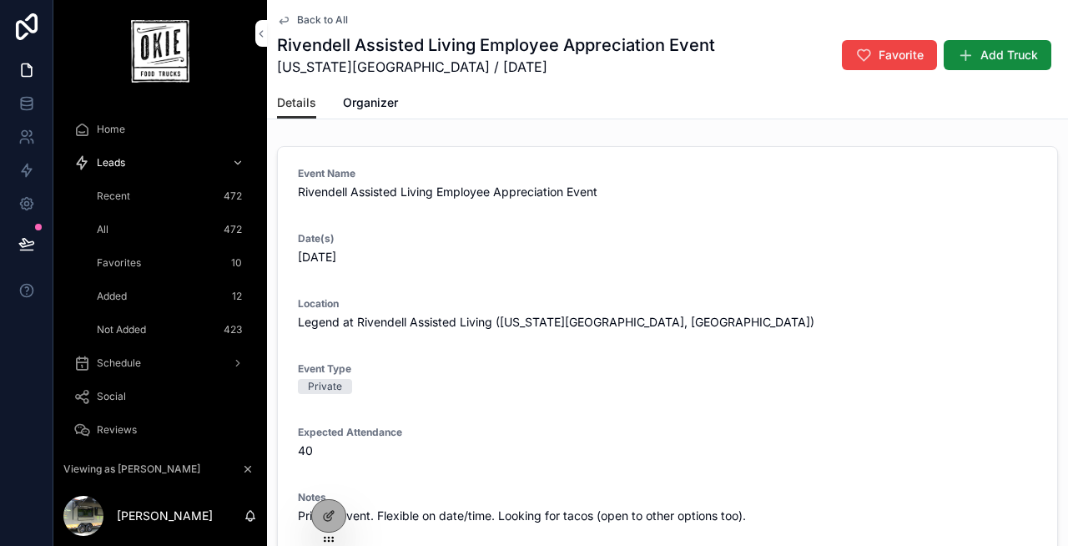
click at [329, 19] on span "Back to All" at bounding box center [322, 19] width 51 height 13
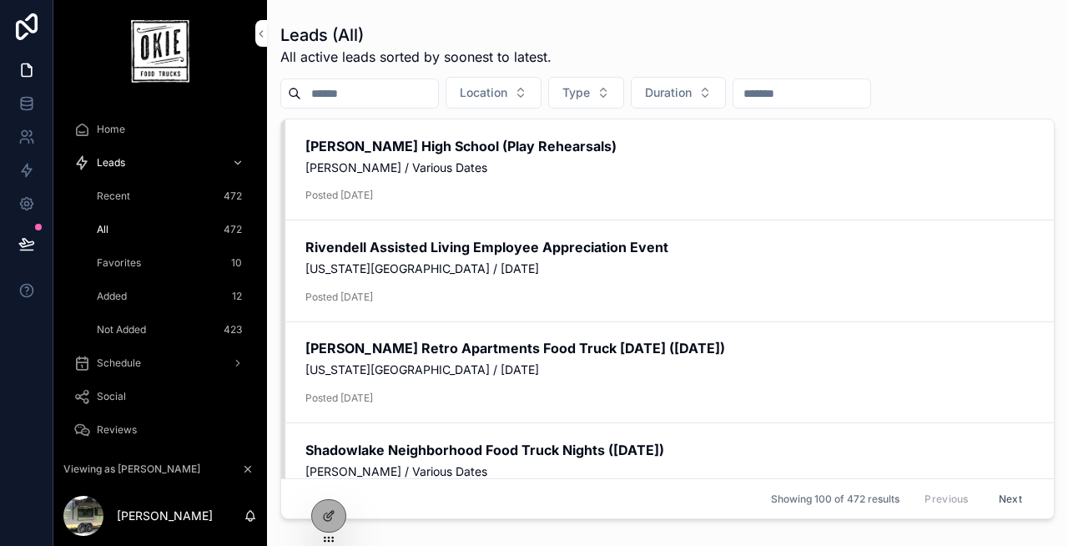
click at [330, 510] on icon at bounding box center [328, 515] width 13 height 13
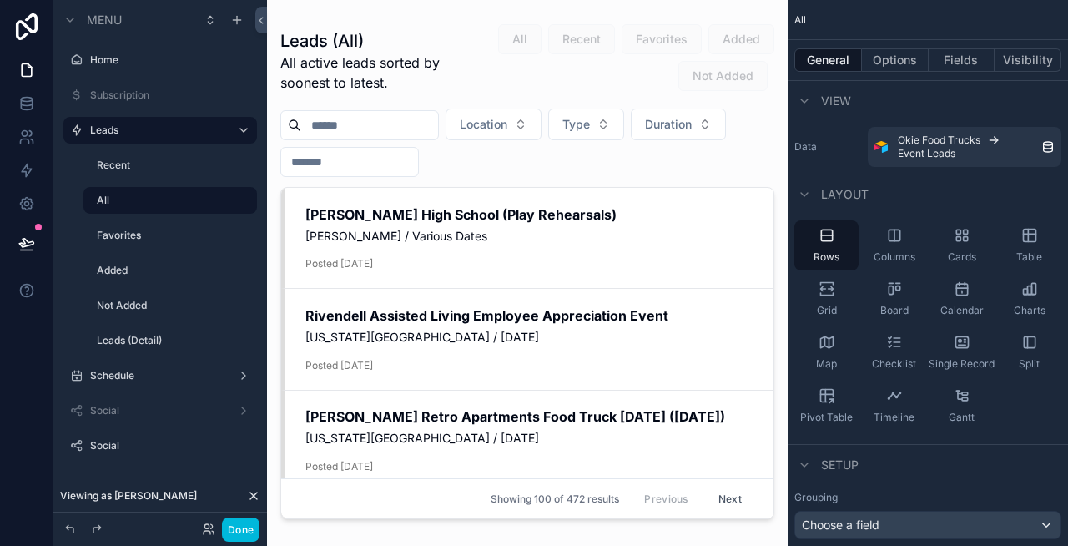
click at [482, 260] on div "scrollable content" at bounding box center [527, 263] width 521 height 526
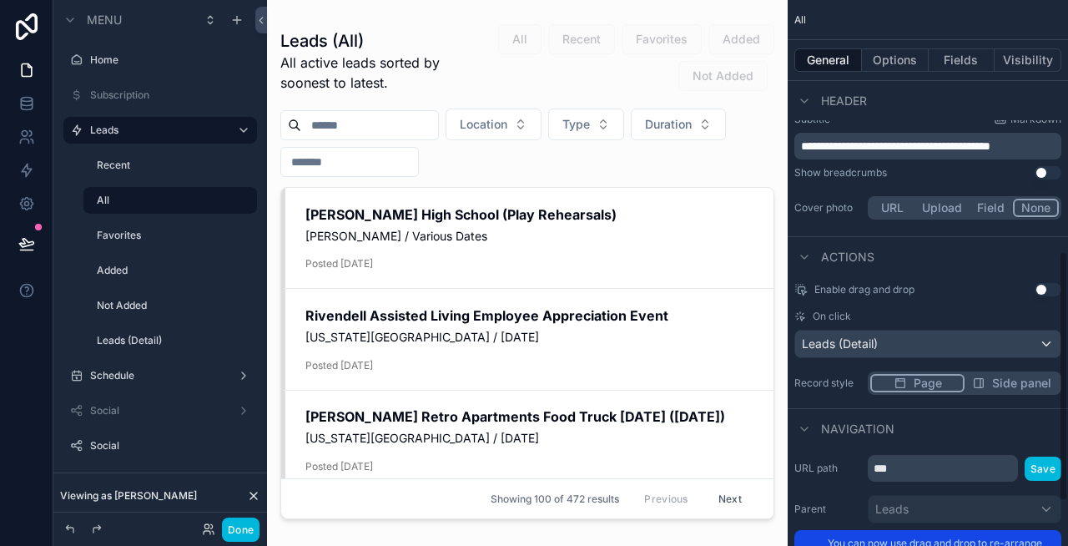
scroll to position [586, 0]
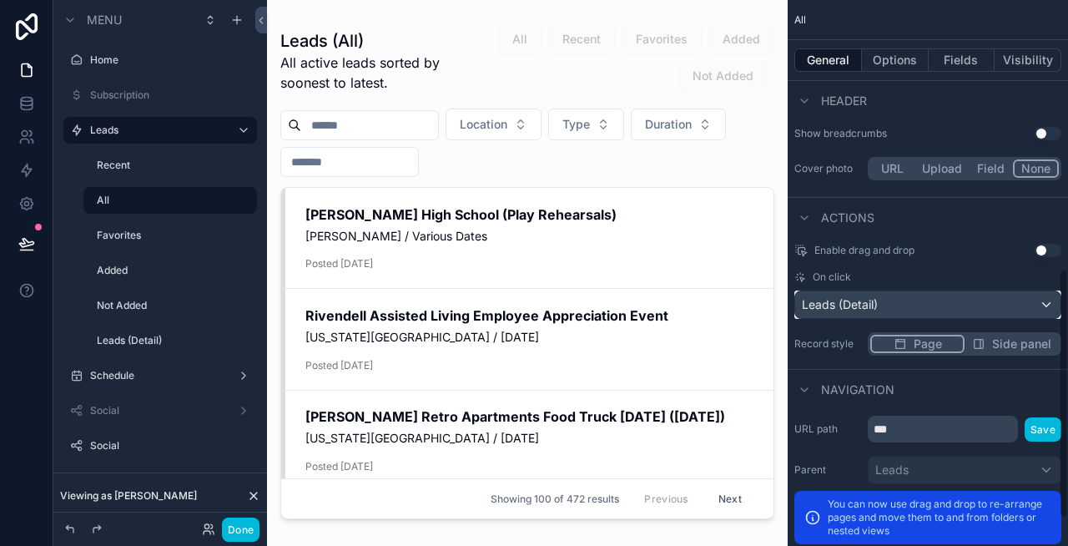
click at [863, 298] on span "Leads (Detail)" at bounding box center [840, 304] width 76 height 17
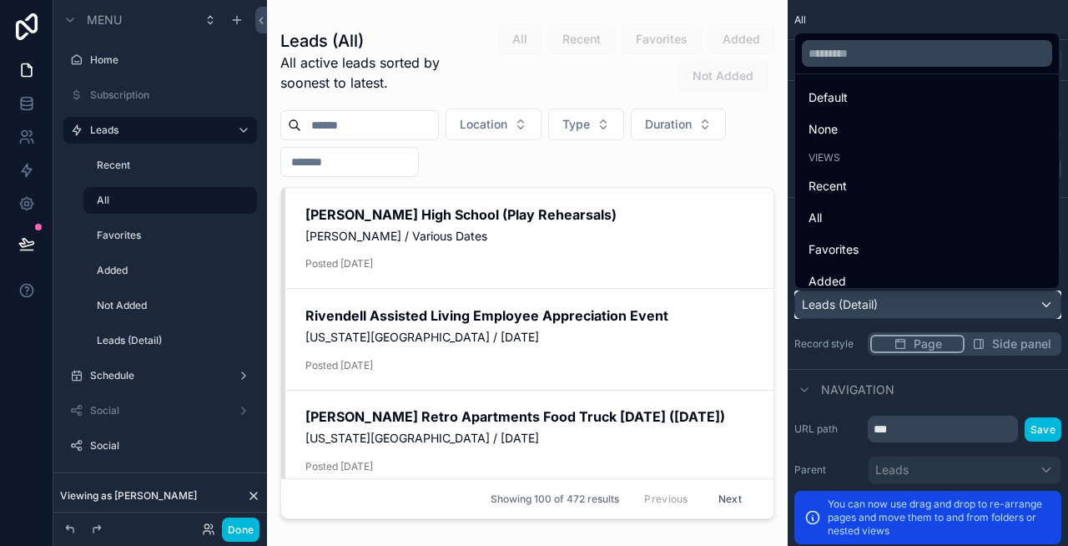
scroll to position [0, 0]
click at [869, 213] on div "All" at bounding box center [927, 223] width 237 height 20
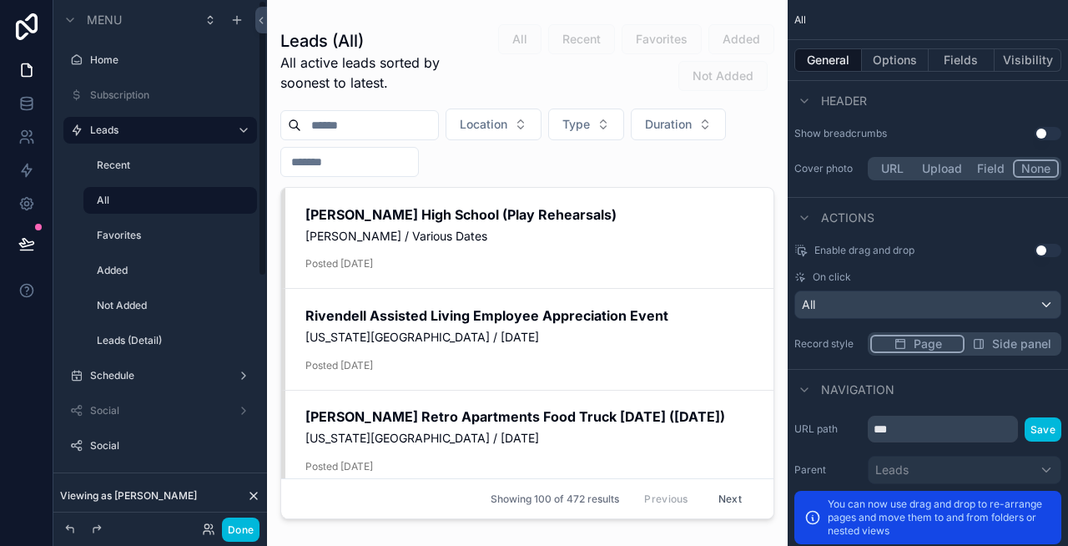
click at [245, 529] on button "Done" at bounding box center [241, 529] width 38 height 24
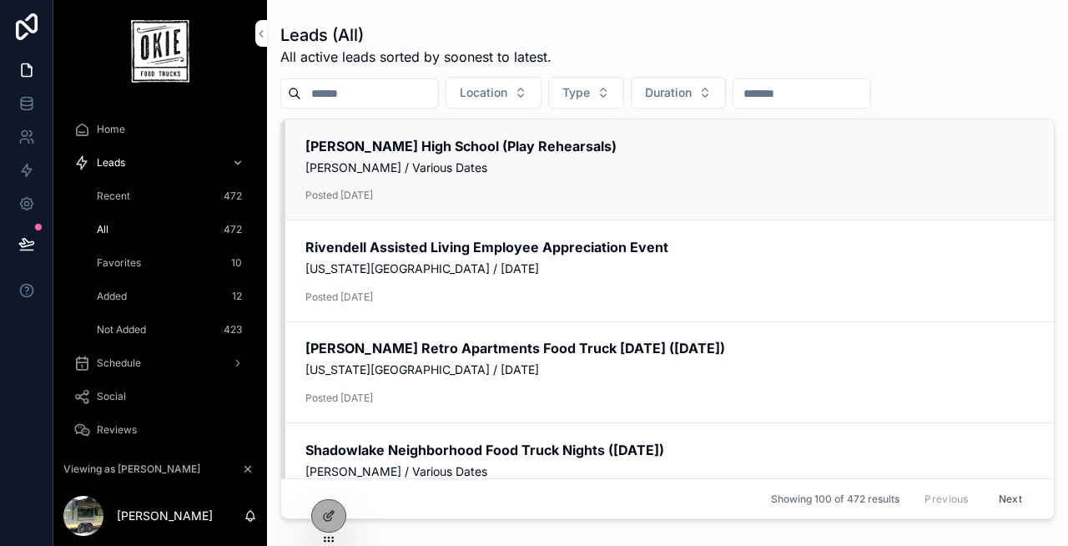
click at [504, 165] on span "[PERSON_NAME] / Various Dates" at bounding box center [669, 167] width 729 height 17
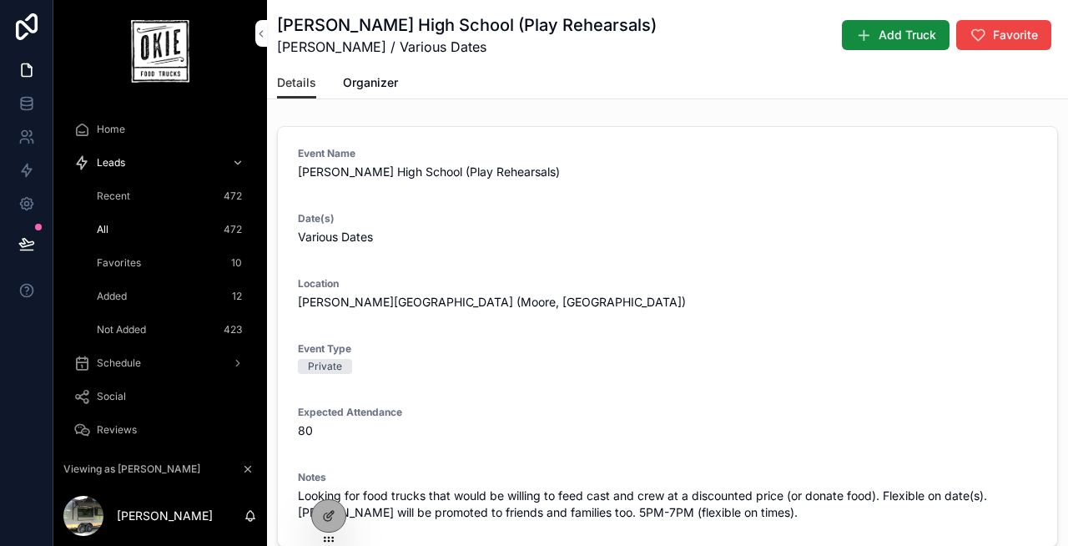
click at [119, 224] on div "All 472" at bounding box center [170, 229] width 154 height 27
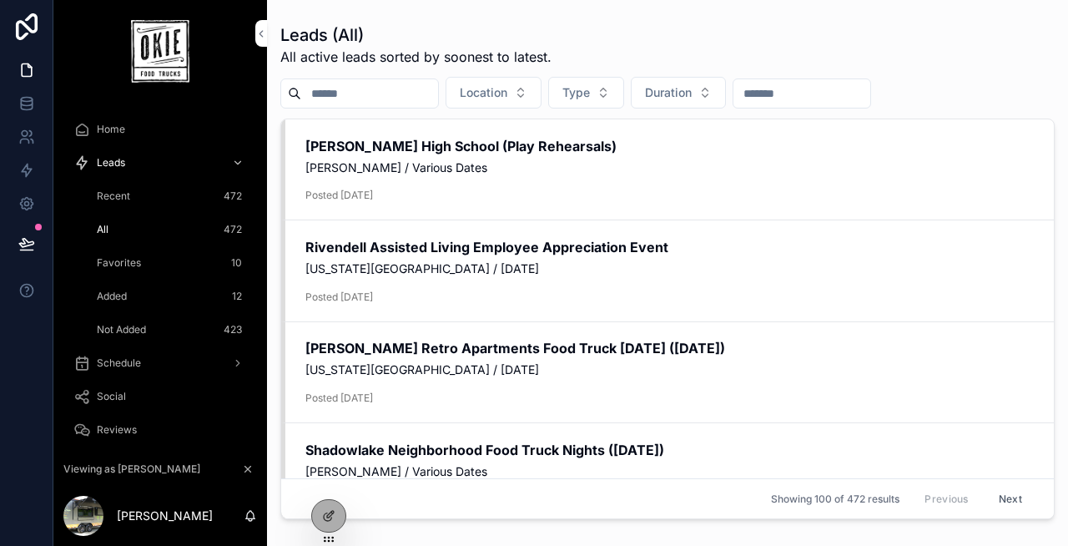
click at [330, 509] on icon at bounding box center [328, 515] width 13 height 13
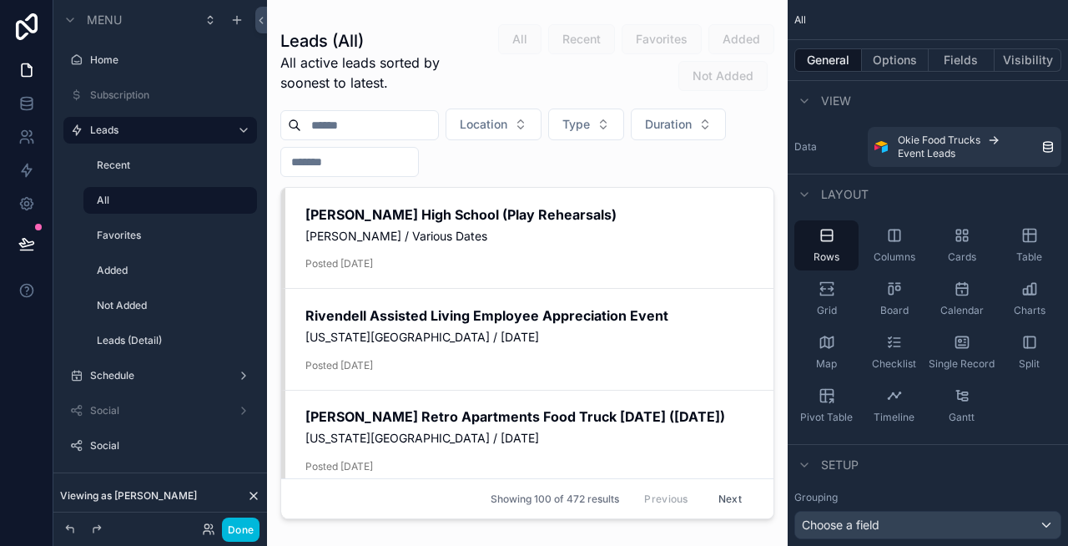
click at [621, 235] on div "scrollable content" at bounding box center [527, 263] width 521 height 526
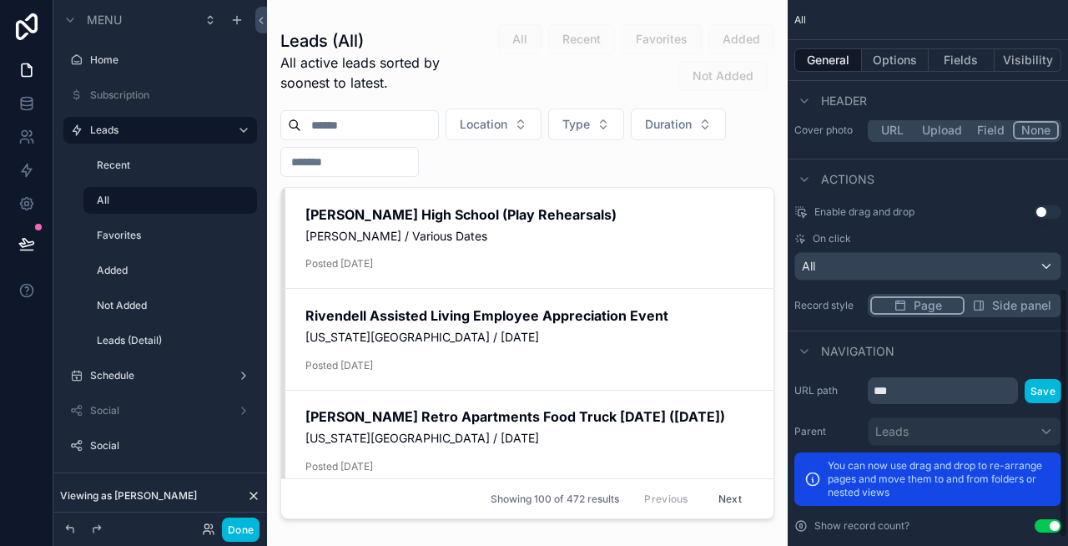
scroll to position [628, 0]
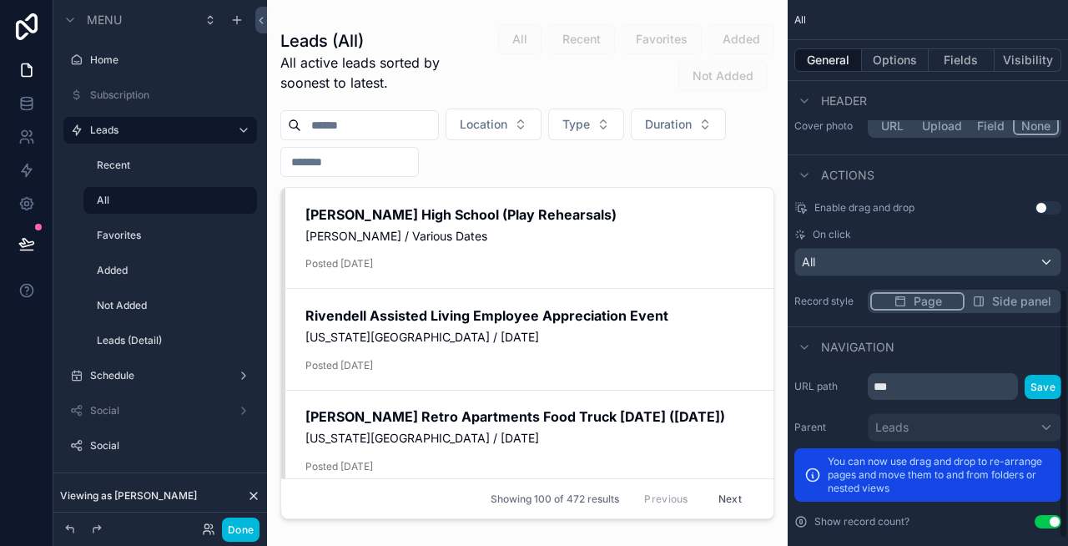
click at [1002, 294] on span "Side panel" at bounding box center [1021, 301] width 59 height 17
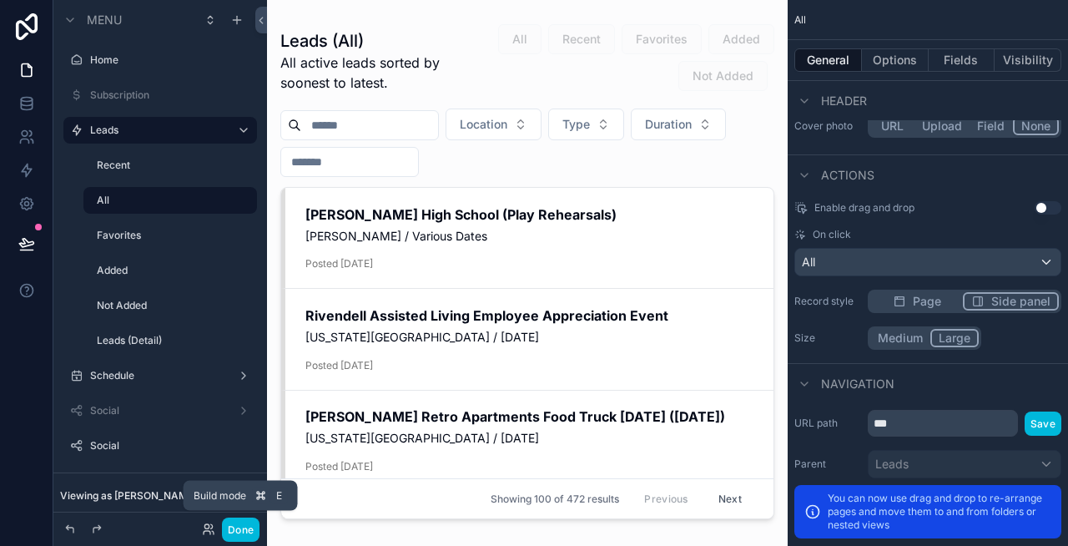
click at [242, 522] on button "Done" at bounding box center [241, 529] width 38 height 24
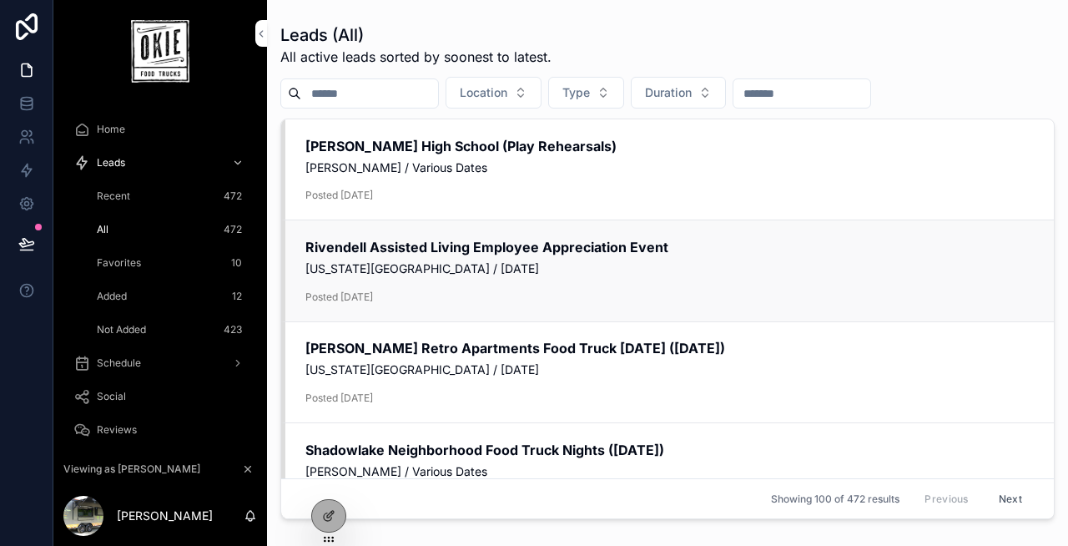
click at [439, 283] on div "Rivendell Assisted Living Employee Appreciation Event [US_STATE][GEOGRAPHIC_DAT…" at bounding box center [669, 271] width 729 height 66
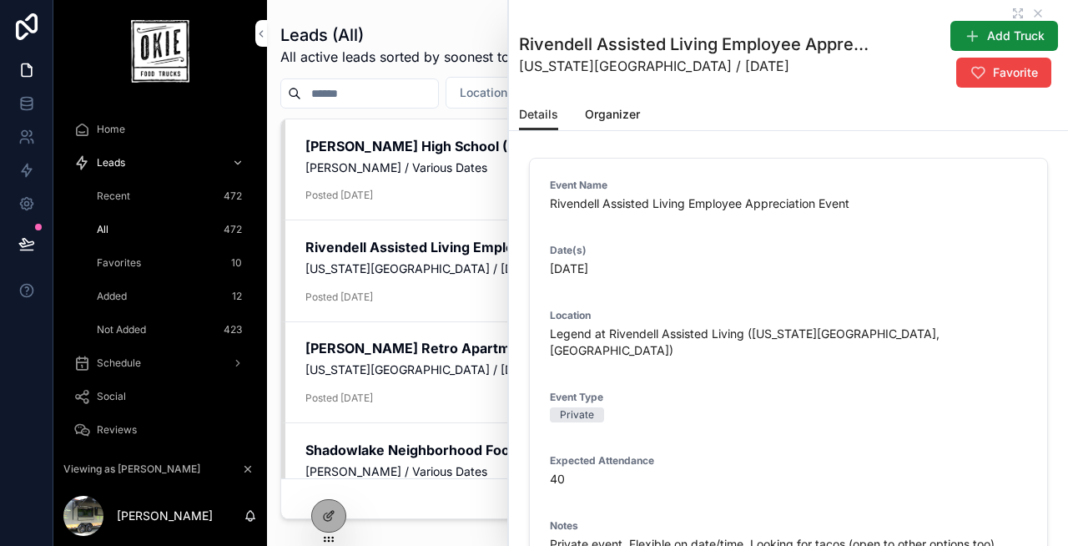
click at [619, 129] on link "Organizer" at bounding box center [612, 115] width 55 height 33
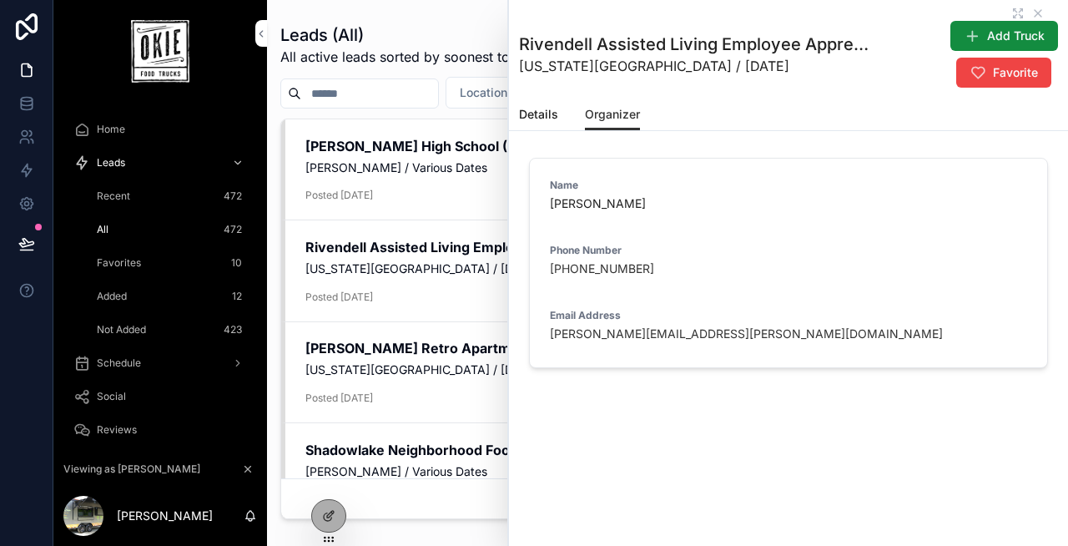
click at [545, 119] on span "Details" at bounding box center [538, 114] width 39 height 17
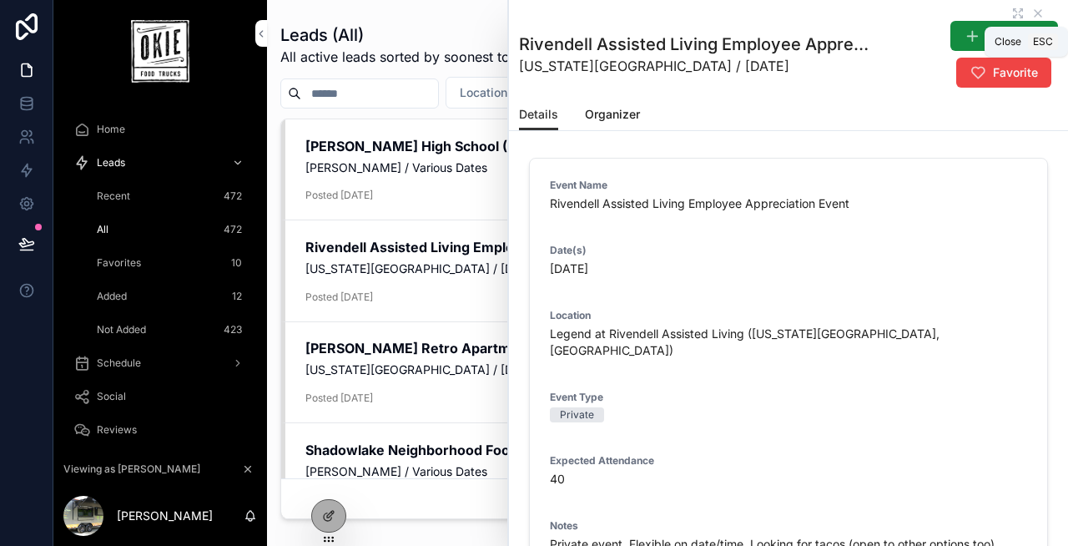
click at [1041, 12] on icon "scrollable content" at bounding box center [1038, 13] width 13 height 13
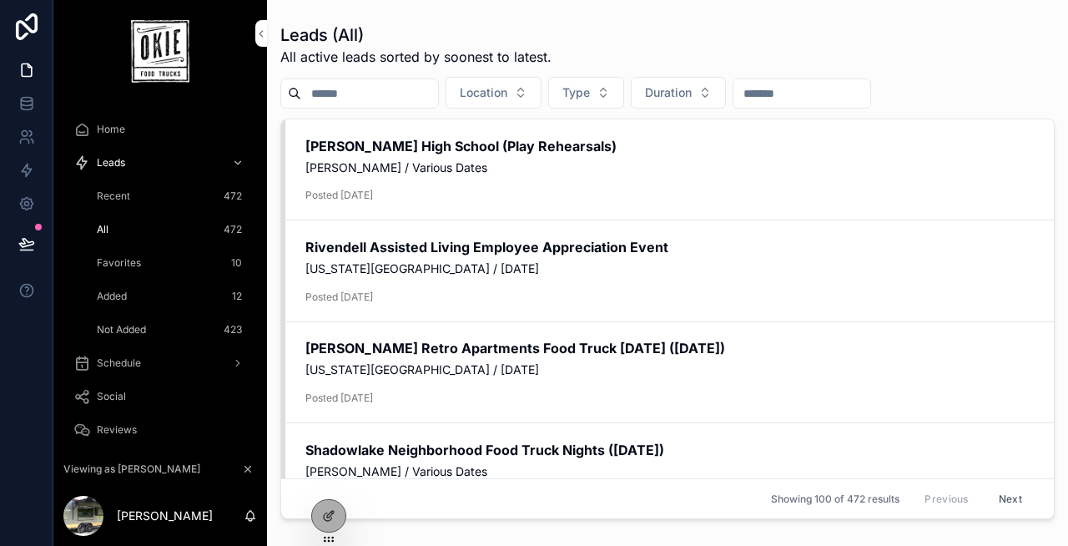
click at [156, 197] on div "Recent 472" at bounding box center [170, 196] width 154 height 27
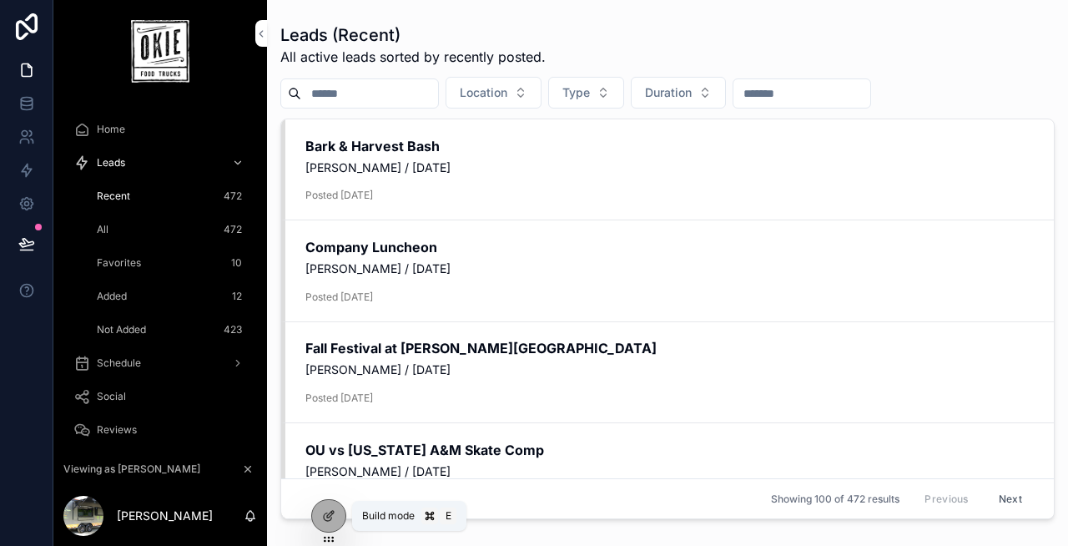
click at [340, 515] on div at bounding box center [328, 516] width 33 height 32
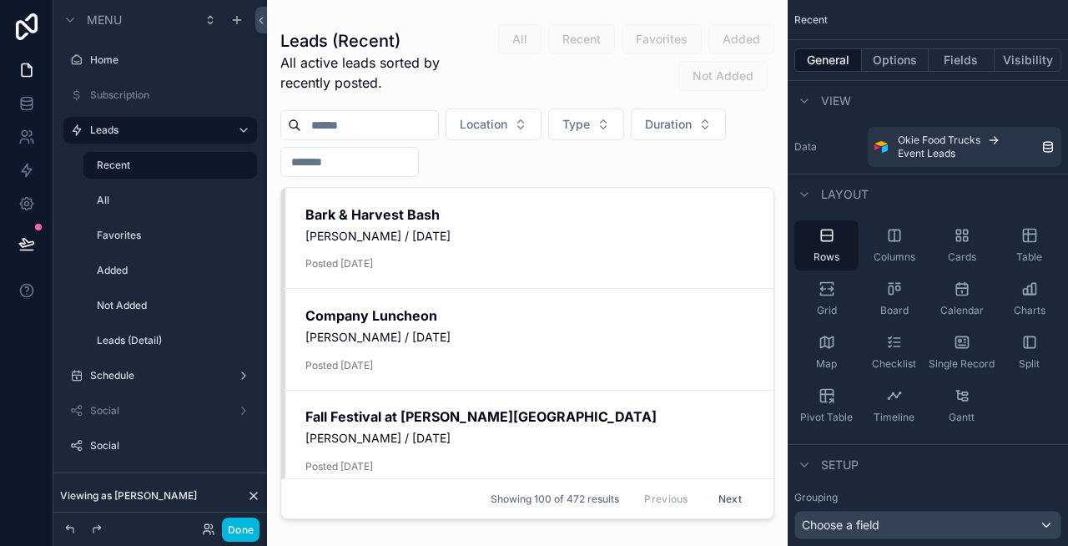
click at [415, 247] on div "scrollable content" at bounding box center [527, 263] width 521 height 526
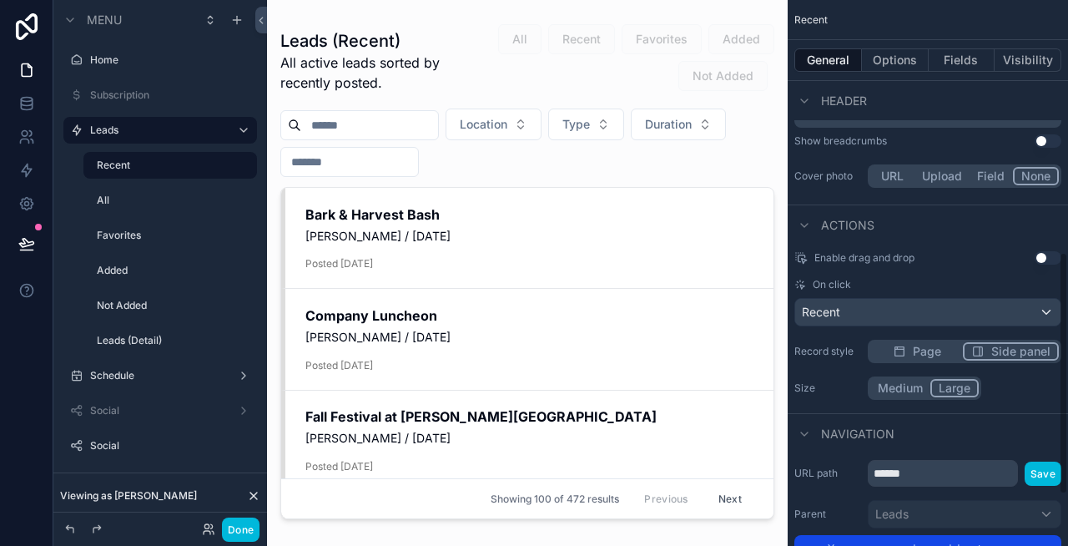
scroll to position [544, 0]
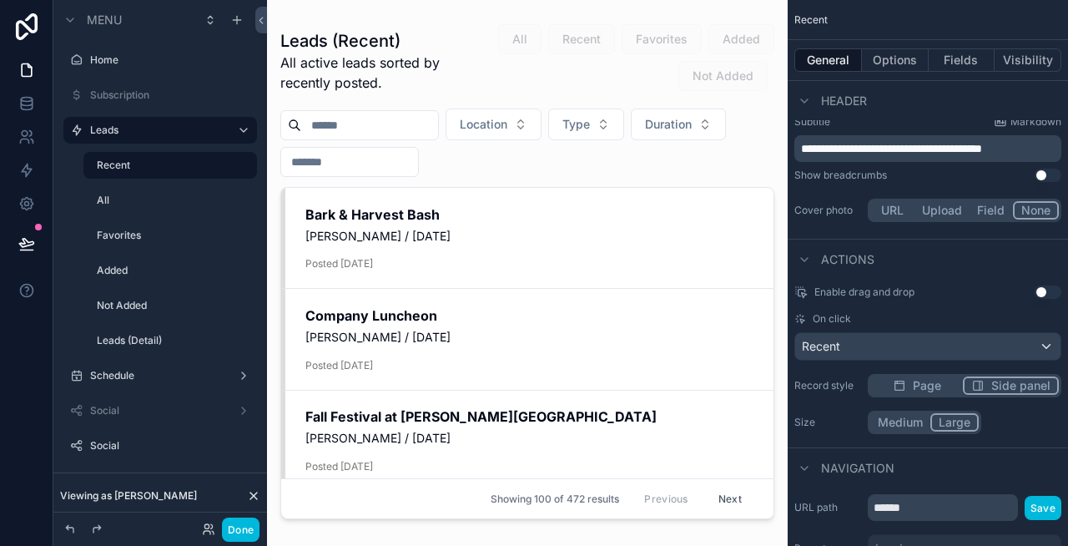
click at [927, 383] on span "Page" at bounding box center [927, 385] width 28 height 17
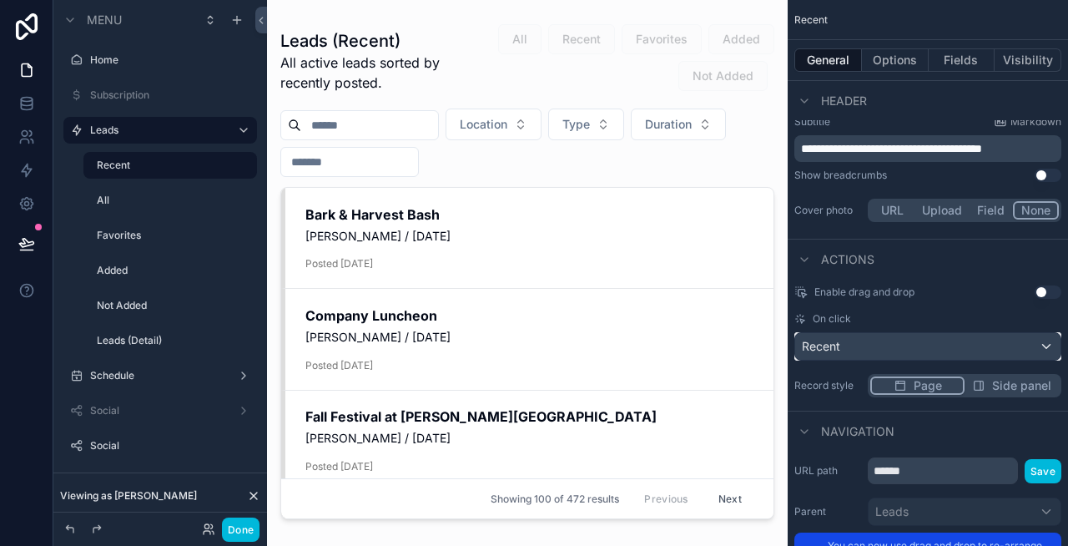
click at [894, 341] on div "Recent" at bounding box center [927, 346] width 265 height 27
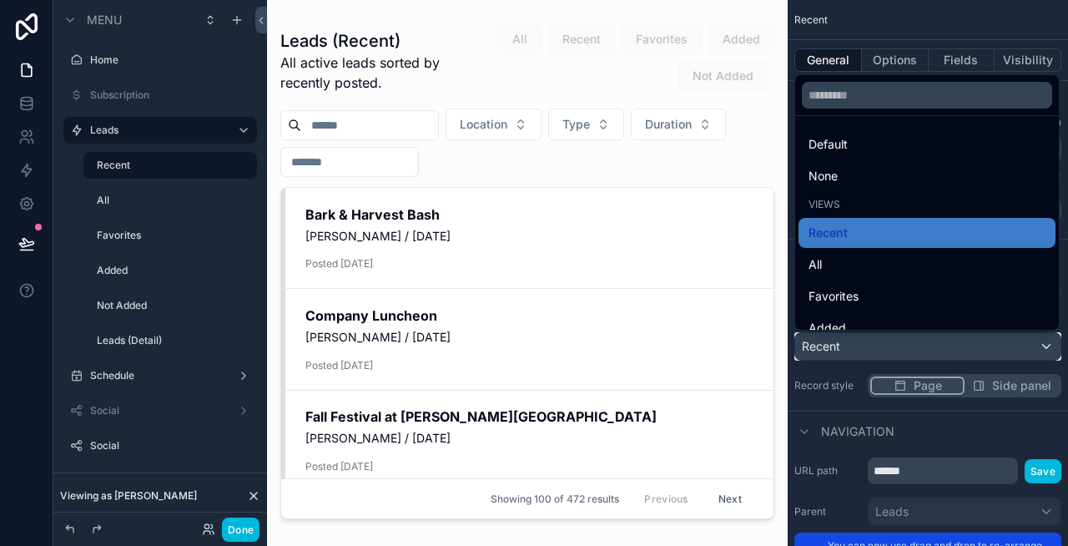
scroll to position [80, 0]
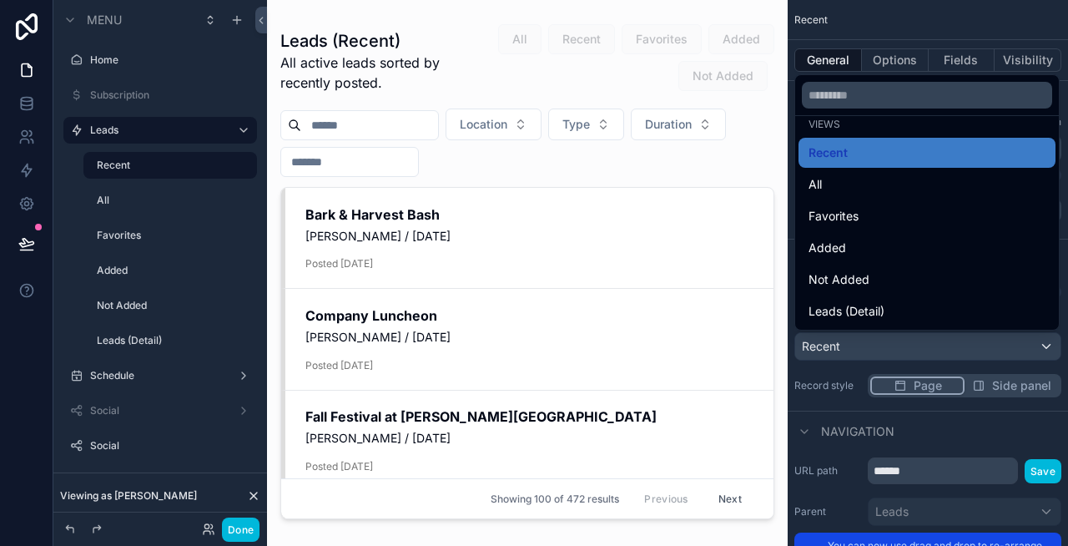
click at [862, 300] on div "Leads (Detail)" at bounding box center [927, 311] width 257 height 30
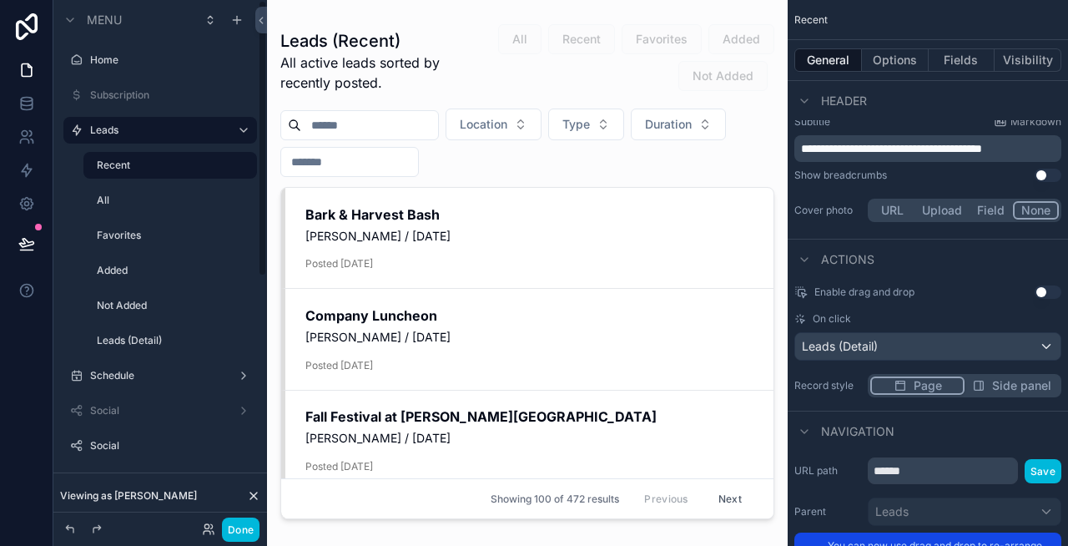
click at [150, 199] on label "All" at bounding box center [172, 200] width 150 height 13
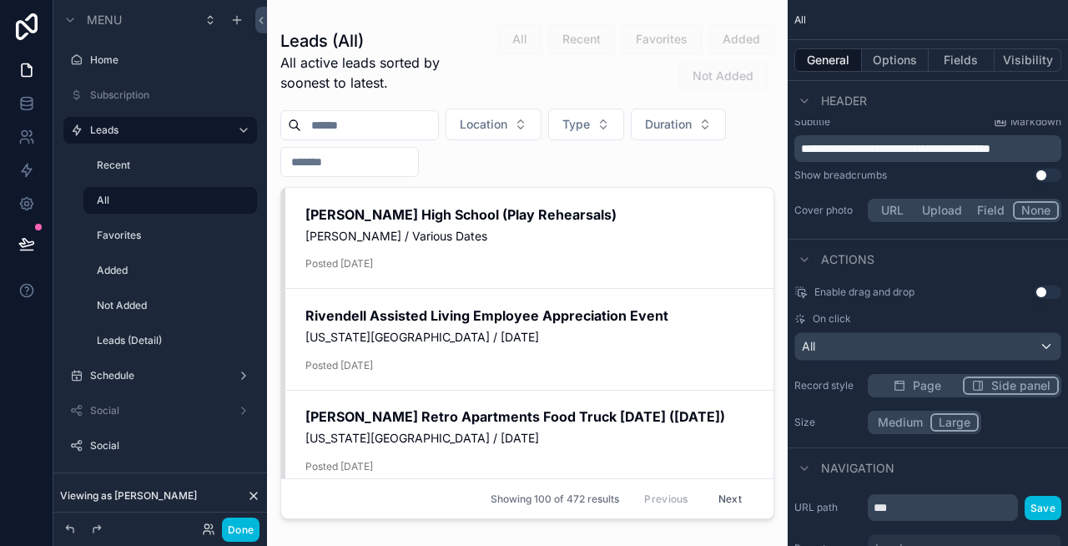
click at [513, 318] on div "scrollable content" at bounding box center [527, 263] width 521 height 526
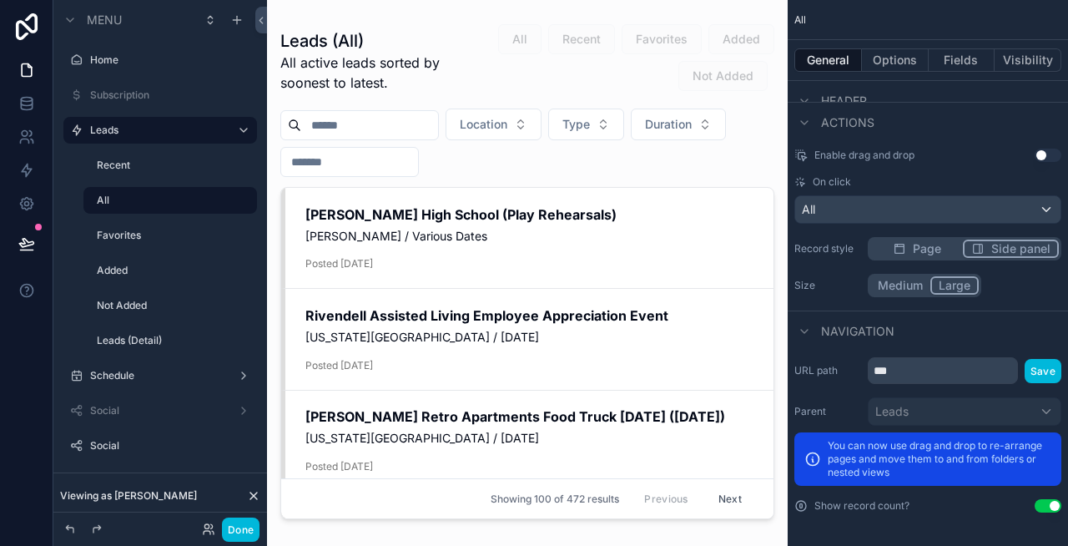
click at [916, 245] on div "Enable drag and drop Use setting On click All Record style Page Side panel Size…" at bounding box center [928, 223] width 280 height 162
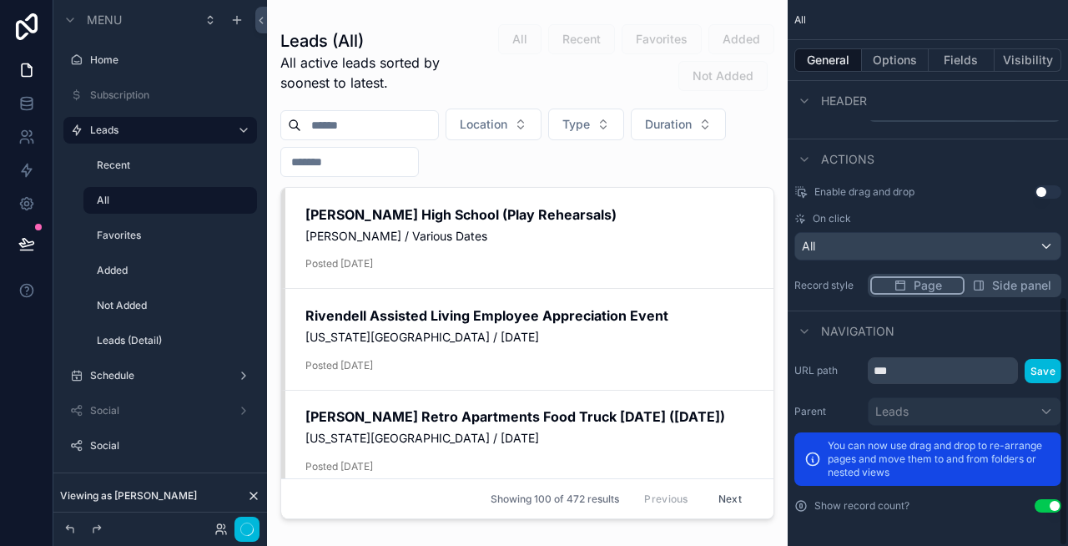
scroll to position [644, 0]
click at [888, 244] on div "All" at bounding box center [927, 246] width 265 height 27
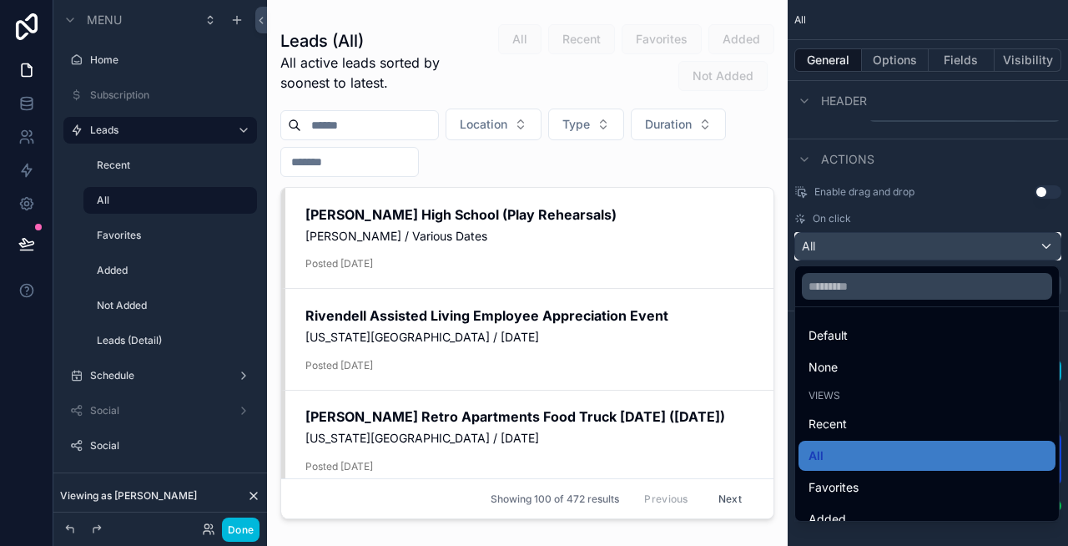
scroll to position [80, 0]
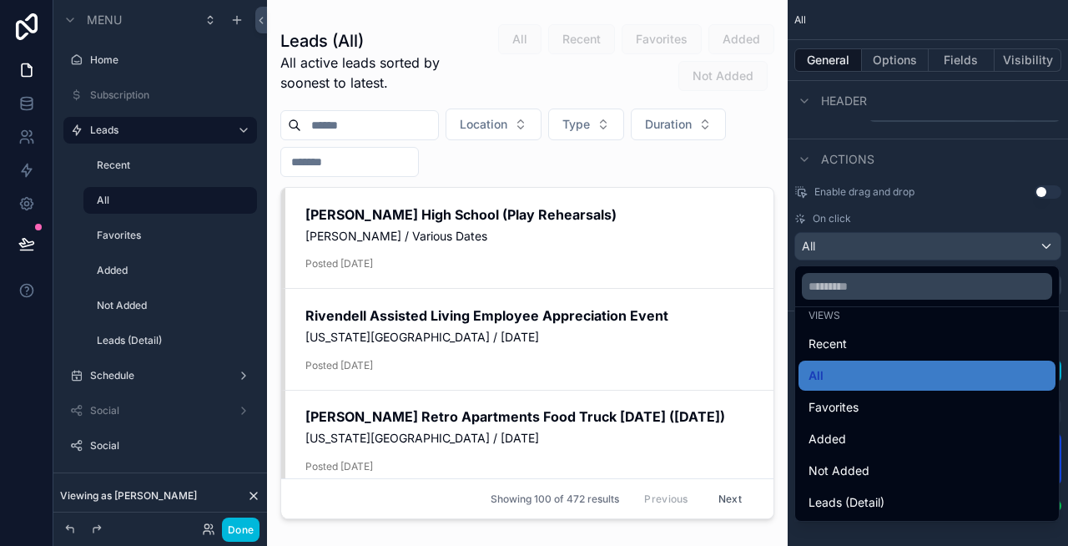
click at [872, 490] on div "Leads (Detail)" at bounding box center [927, 502] width 257 height 30
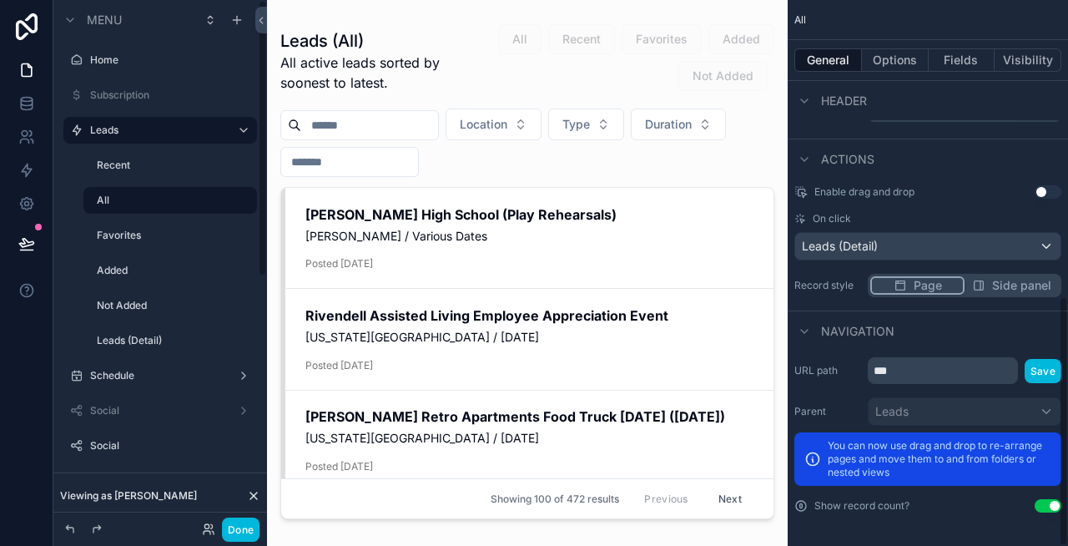
click at [246, 527] on button "Done" at bounding box center [241, 529] width 38 height 24
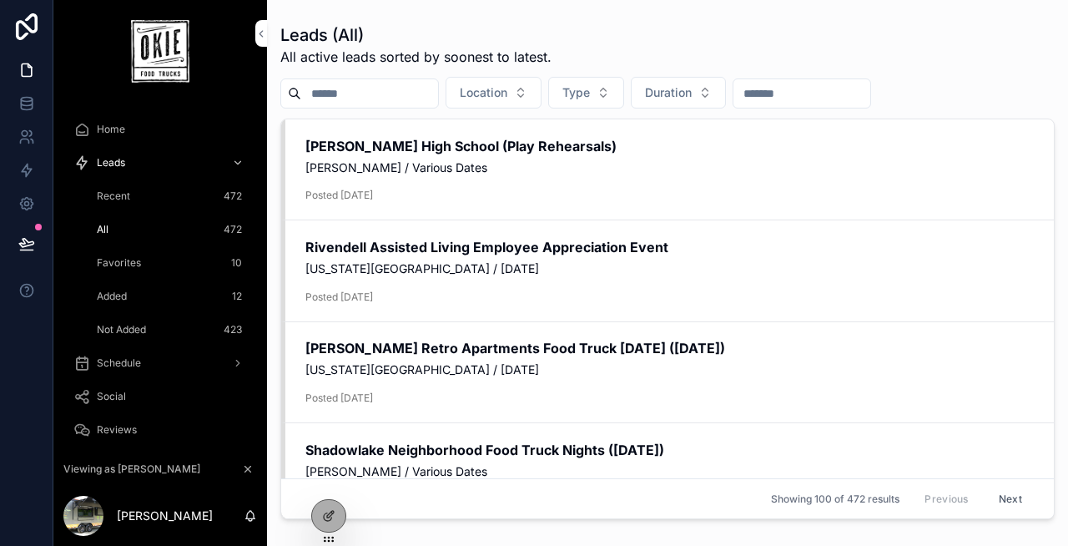
click at [133, 199] on div "Recent 472" at bounding box center [170, 196] width 154 height 27
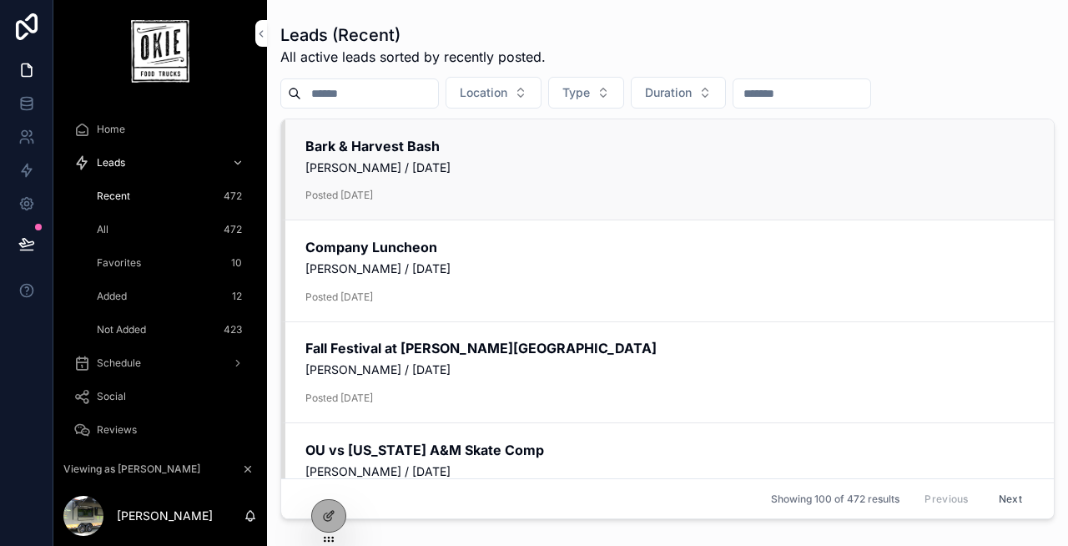
click at [470, 184] on div "Bark & Harvest Bash [PERSON_NAME] / [DATE] Posted [DATE]" at bounding box center [669, 170] width 729 height 66
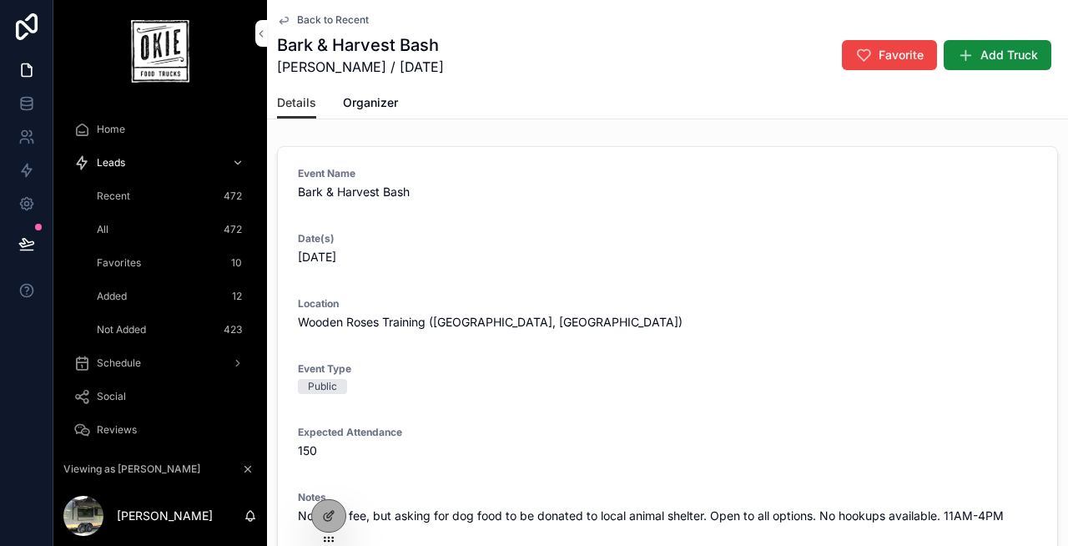
click at [350, 25] on span "Back to Recent" at bounding box center [333, 19] width 72 height 13
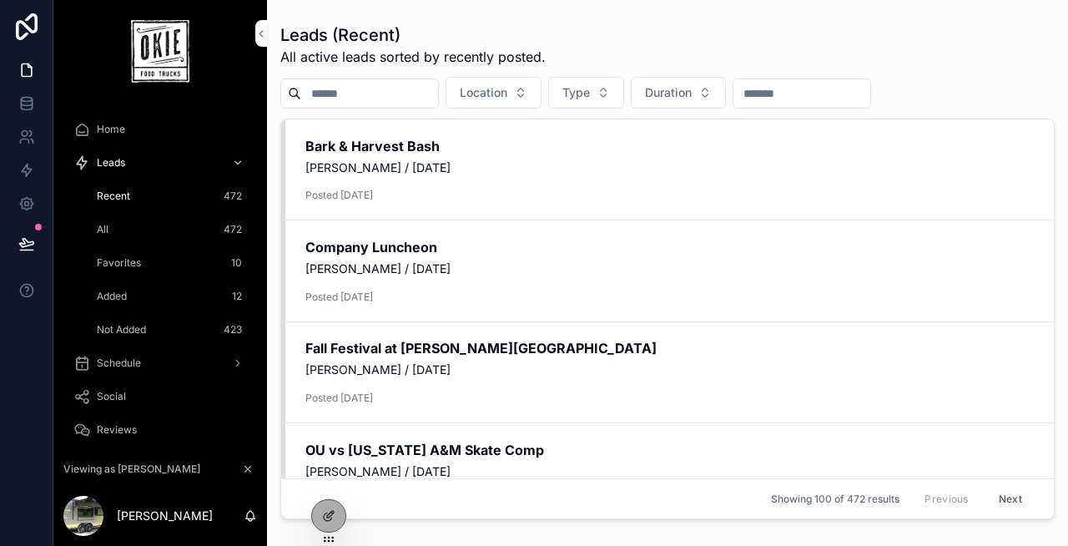
click at [159, 223] on div "All 472" at bounding box center [170, 229] width 154 height 27
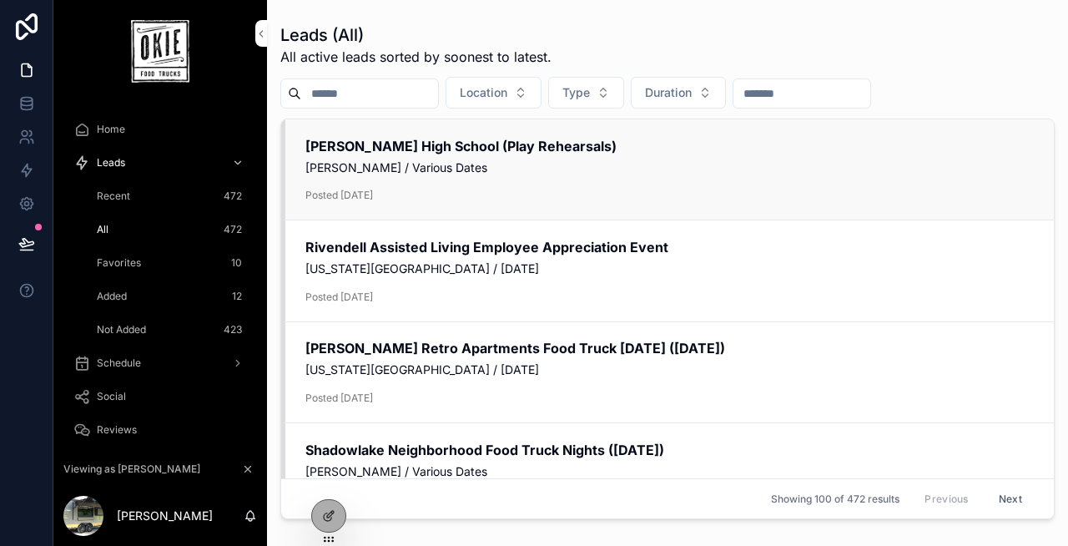
click at [430, 188] on span "Posted [DATE]" at bounding box center [669, 195] width 729 height 14
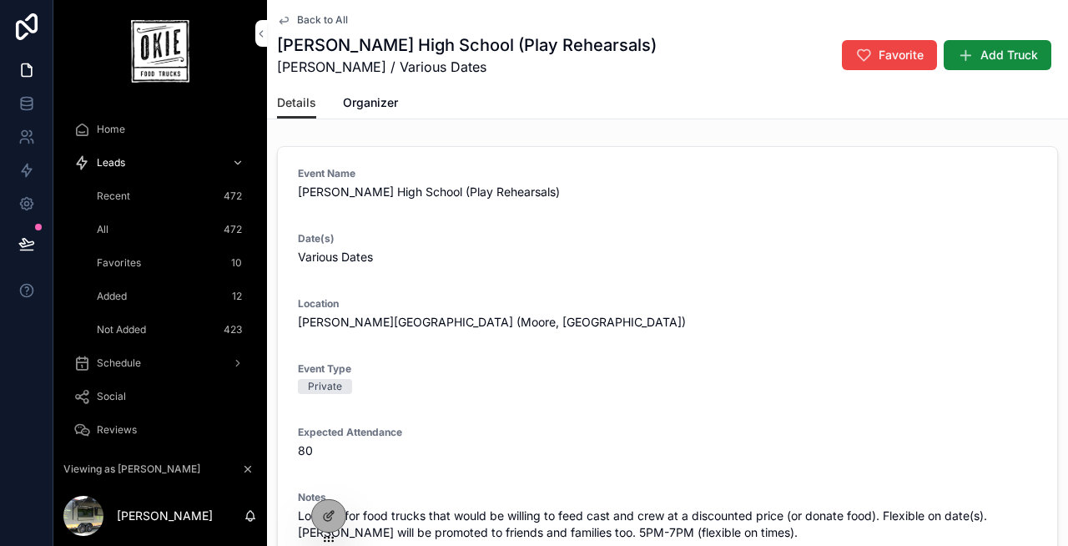
click at [331, 23] on span "Back to All" at bounding box center [322, 19] width 51 height 13
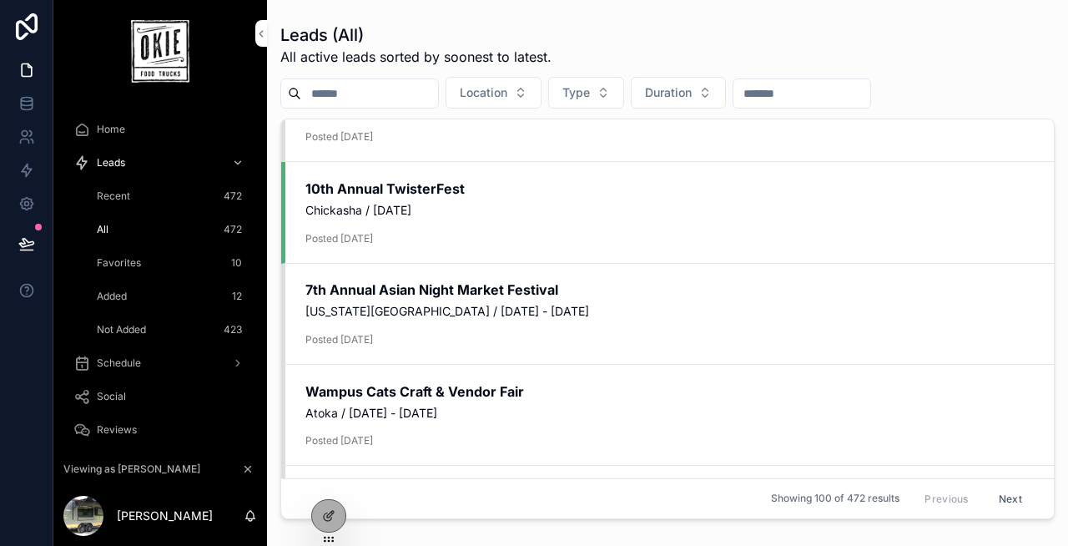
scroll to position [662, 0]
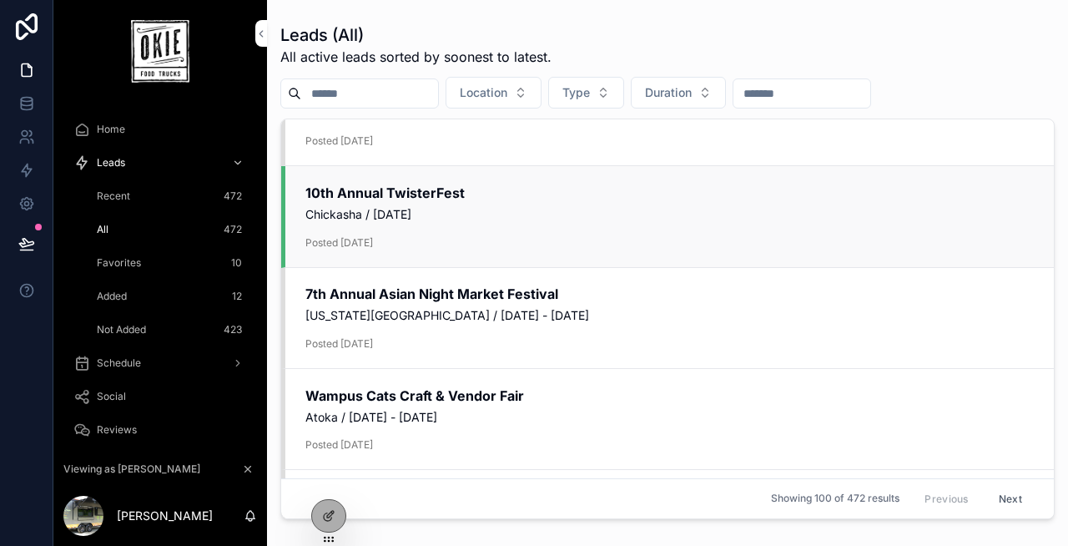
click at [404, 215] on span "Chickasha / [DATE]" at bounding box center [669, 214] width 729 height 17
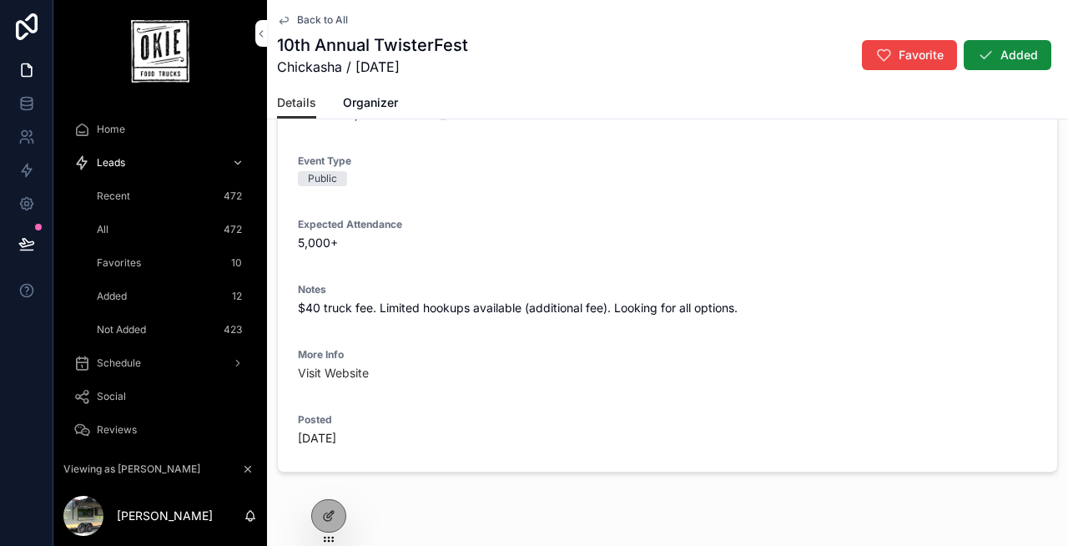
scroll to position [248, 0]
